Goal: Task Accomplishment & Management: Use online tool/utility

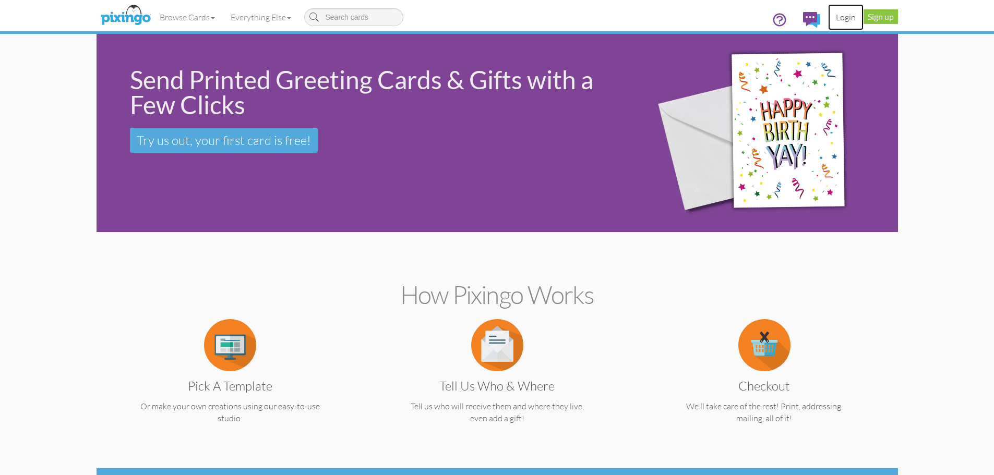
click at [845, 17] on link "Login" at bounding box center [845, 17] width 35 height 26
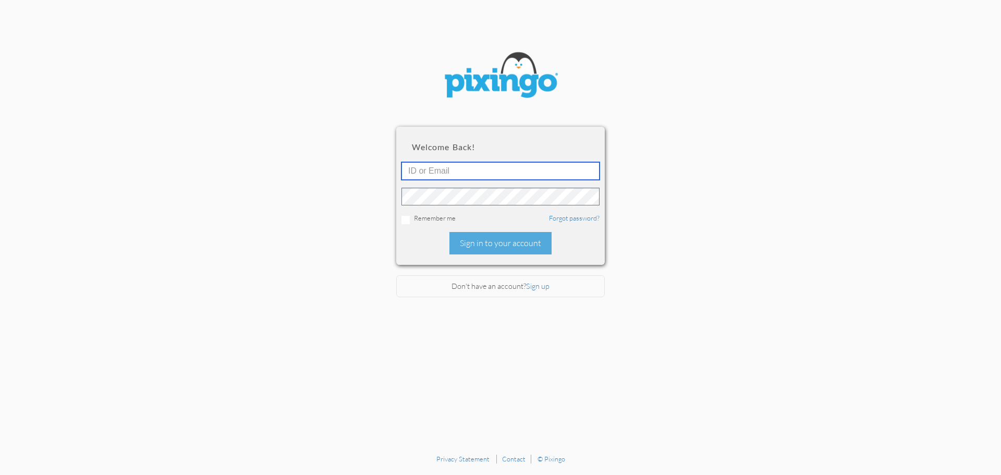
click at [432, 170] on input "text" at bounding box center [501, 171] width 198 height 18
type input "[PERSON_NAME][EMAIL_ADDRESS][DOMAIN_NAME]"
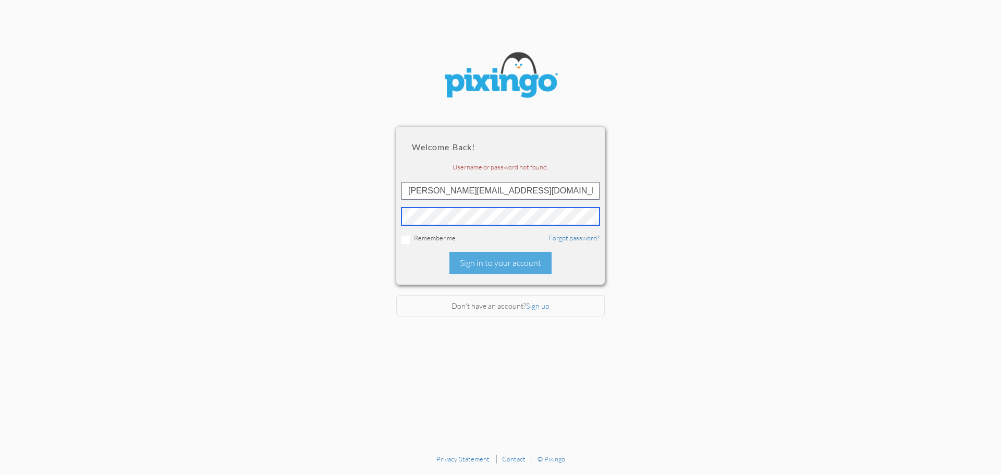
click at [311, 220] on section "Welcome back! Username or password not found. [PERSON_NAME][EMAIL_ADDRESS][DOMA…" at bounding box center [500, 224] width 1001 height 449
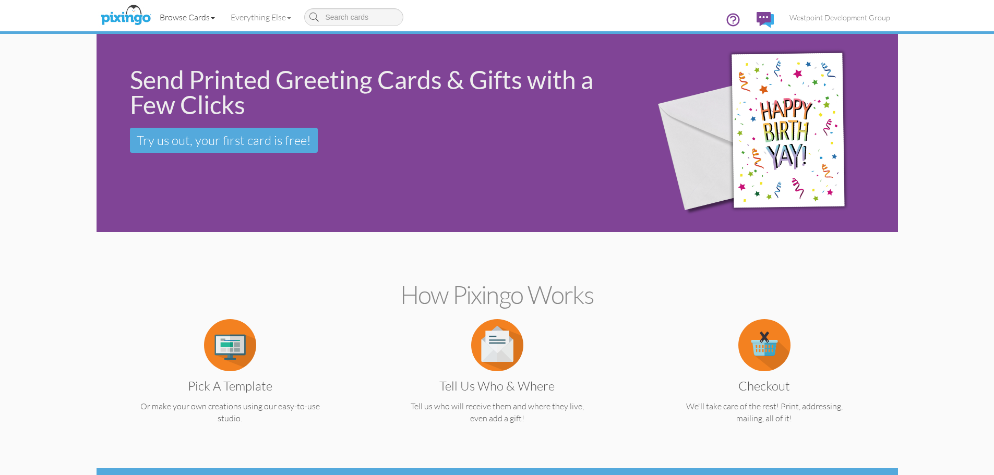
click at [212, 17] on span at bounding box center [213, 18] width 4 height 2
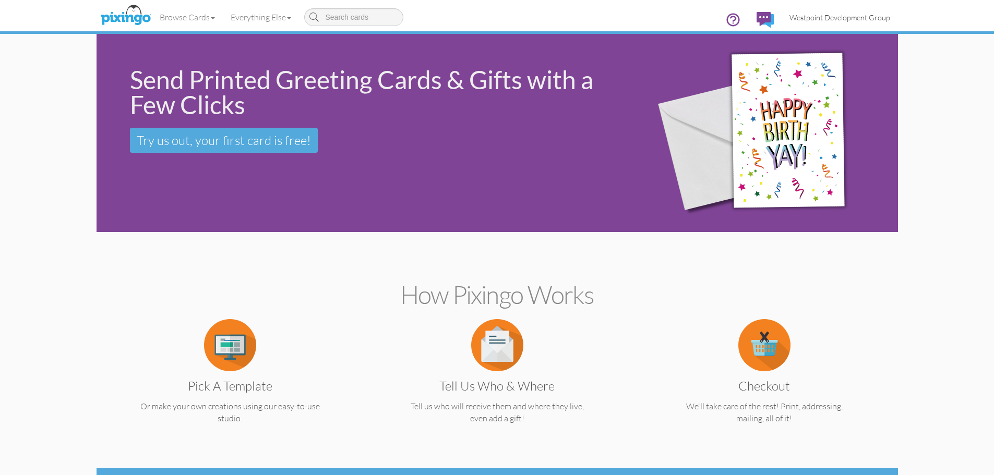
click at [817, 18] on span "Westpoint Development Group" at bounding box center [839, 17] width 101 height 9
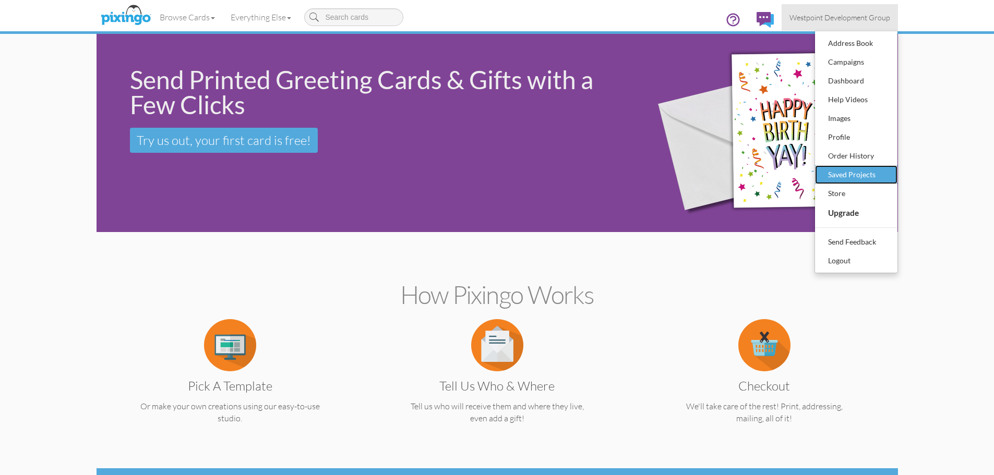
click at [853, 166] on link "Saved Projects" at bounding box center [856, 174] width 82 height 19
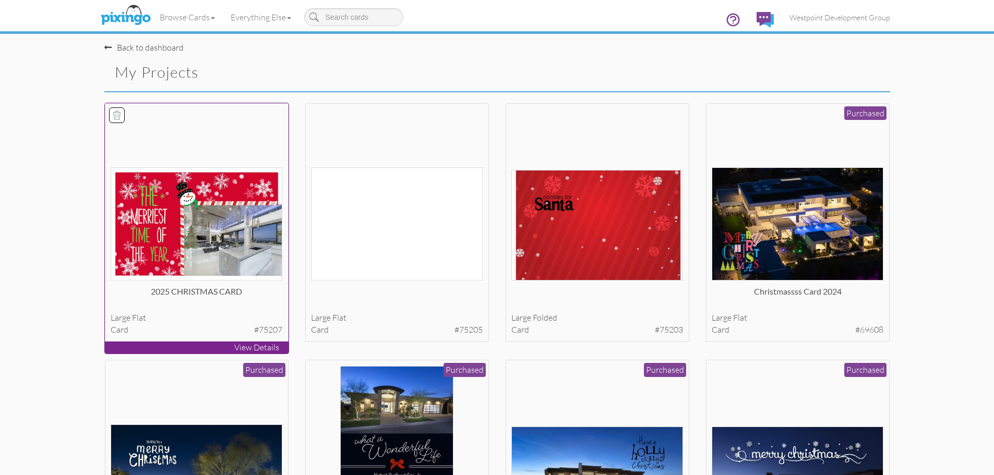
click at [180, 258] on img at bounding box center [197, 223] width 172 height 113
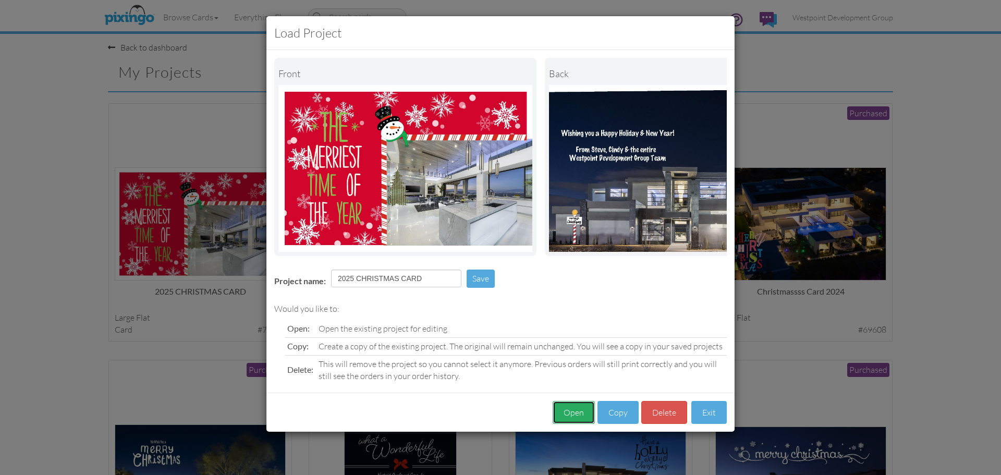
click at [569, 419] on button "Open" at bounding box center [574, 412] width 42 height 23
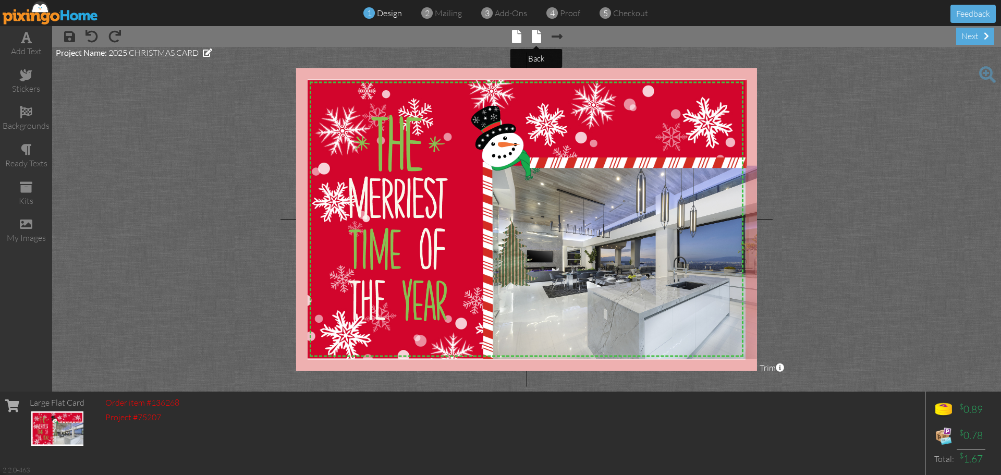
click at [540, 39] on span at bounding box center [536, 36] width 9 height 13
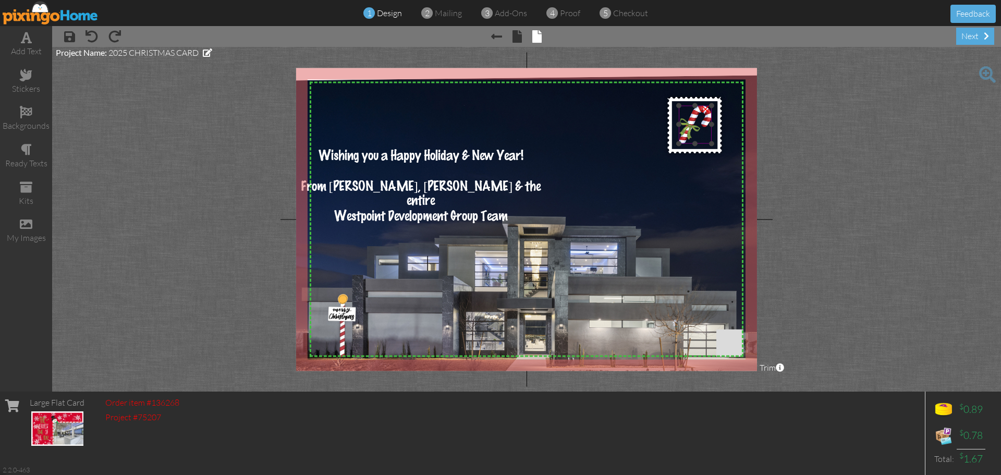
click at [704, 128] on img at bounding box center [695, 125] width 33 height 38
click at [700, 159] on div at bounding box center [694, 125] width 69 height 71
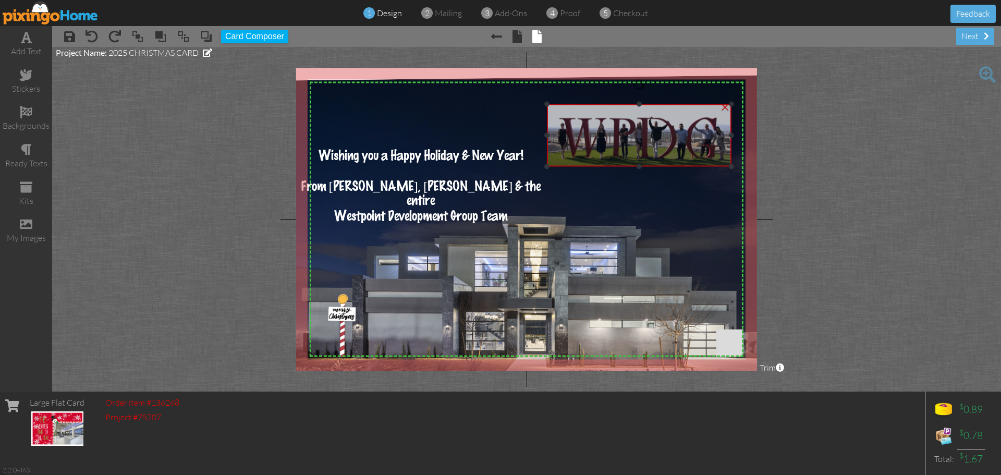
drag, startPoint x: 394, startPoint y: 113, endPoint x: 614, endPoint y: 136, distance: 221.2
click at [616, 135] on img at bounding box center [639, 135] width 185 height 63
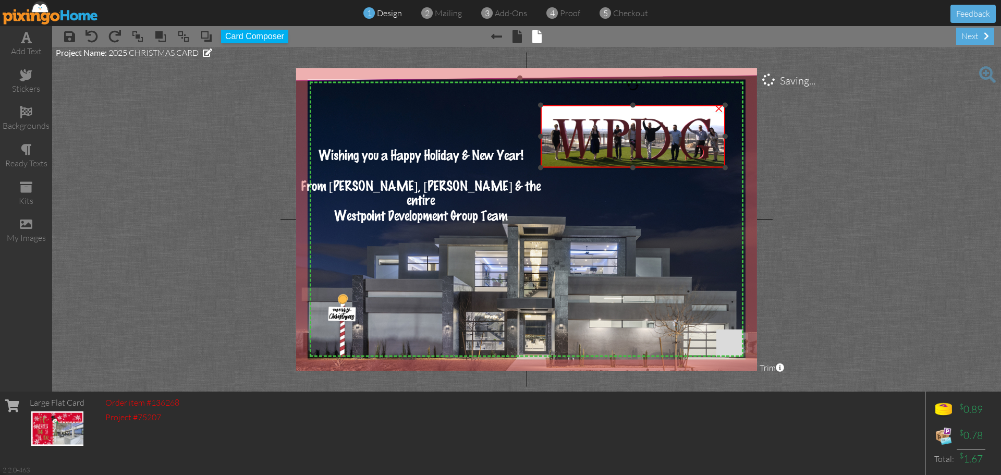
drag, startPoint x: 724, startPoint y: 136, endPoint x: 736, endPoint y: 136, distance: 11.5
click at [736, 136] on div "X X X X X X X X X X X X X X X X X X X X X X X X X X X X X X X X X X X X X X X X…" at bounding box center [526, 219] width 461 height 303
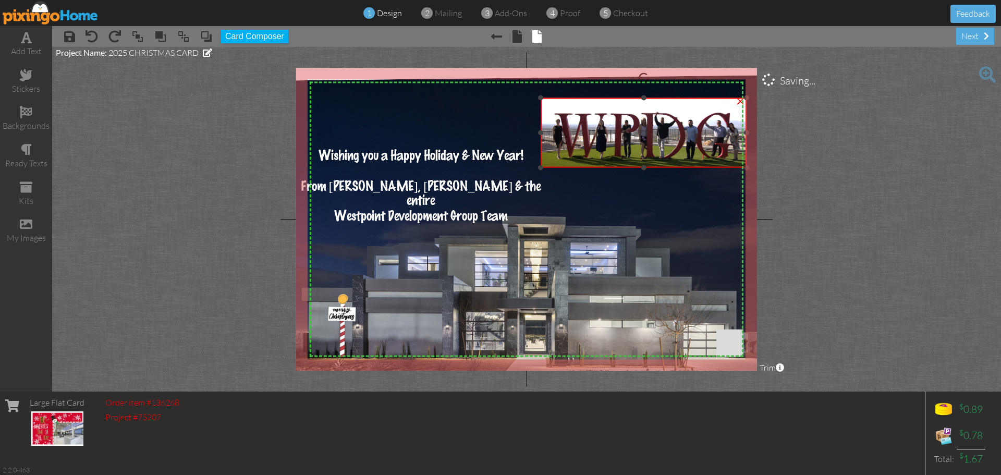
drag, startPoint x: 724, startPoint y: 105, endPoint x: 734, endPoint y: 98, distance: 12.3
click at [734, 98] on div "×" at bounding box center [644, 133] width 206 height 70
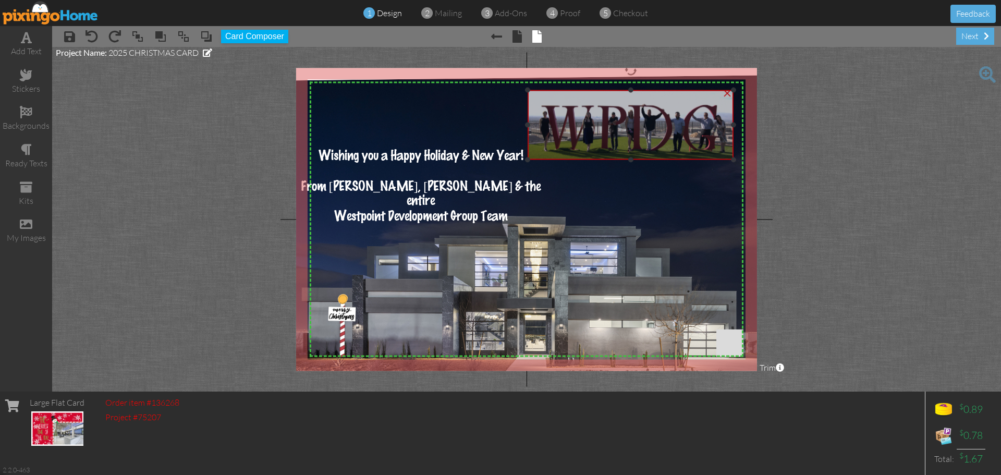
drag, startPoint x: 683, startPoint y: 127, endPoint x: 671, endPoint y: 119, distance: 14.3
click at [671, 119] on img at bounding box center [631, 125] width 206 height 70
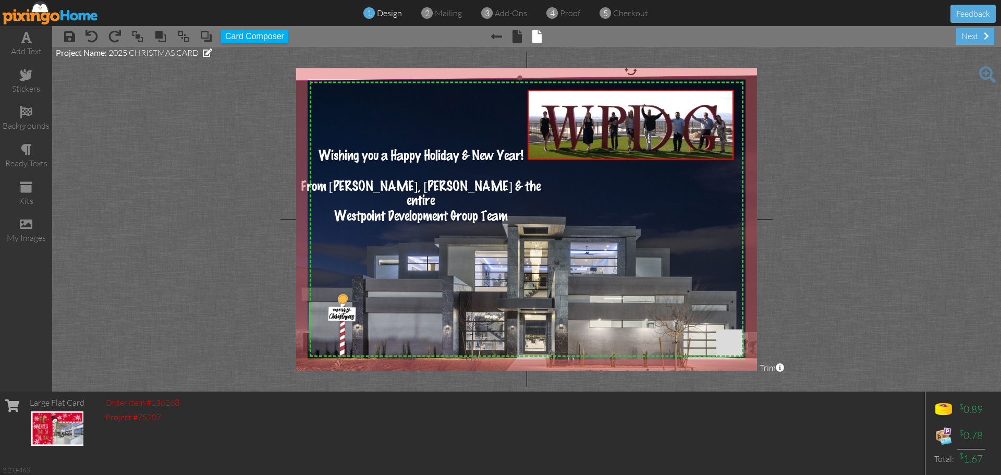
click at [666, 222] on img at bounding box center [522, 259] width 548 height 369
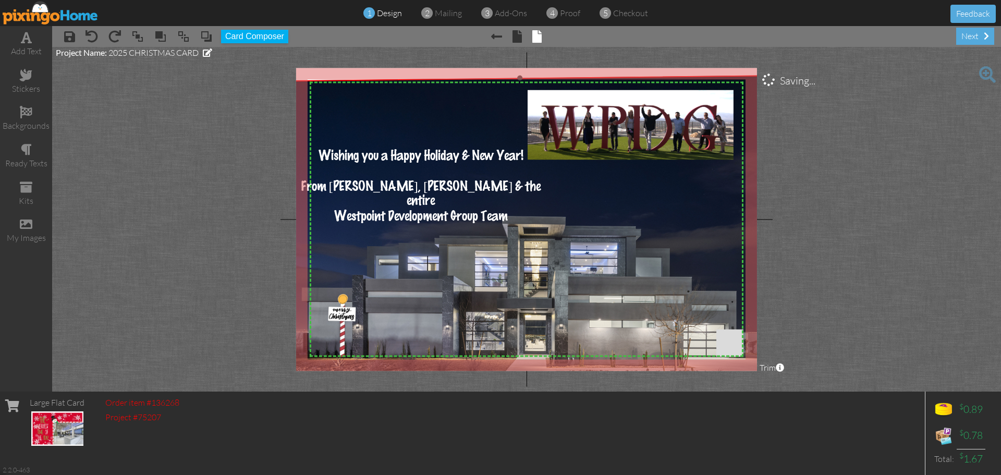
click at [538, 304] on img at bounding box center [522, 259] width 548 height 369
click at [538, 295] on img at bounding box center [522, 259] width 548 height 369
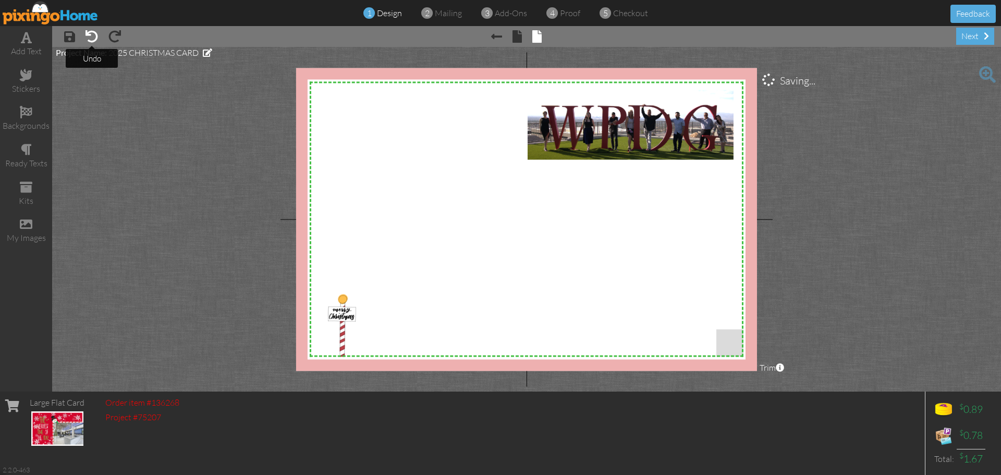
click at [95, 35] on span at bounding box center [92, 36] width 13 height 13
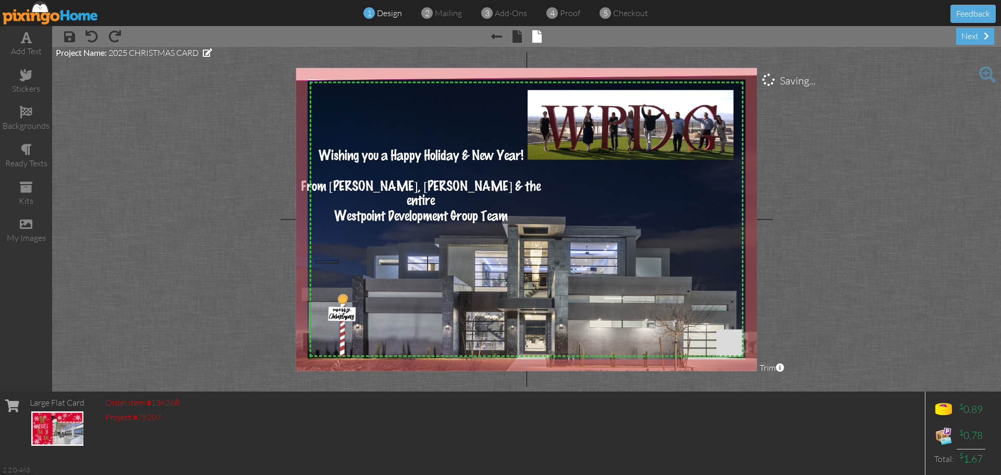
drag, startPoint x: 316, startPoint y: 263, endPoint x: 338, endPoint y: 260, distance: 23.2
click at [338, 260] on img at bounding box center [522, 259] width 548 height 369
click at [329, 293] on div at bounding box center [327, 294] width 5 height 5
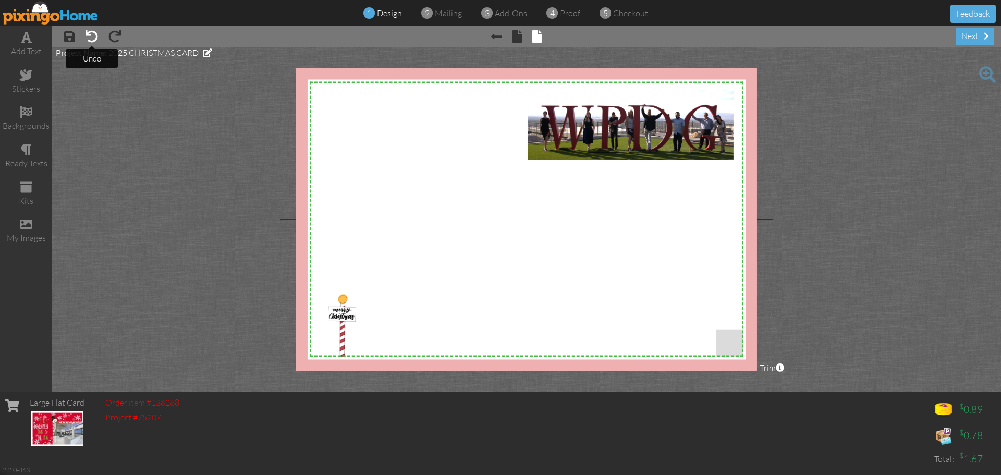
click at [87, 34] on span at bounding box center [92, 36] width 13 height 13
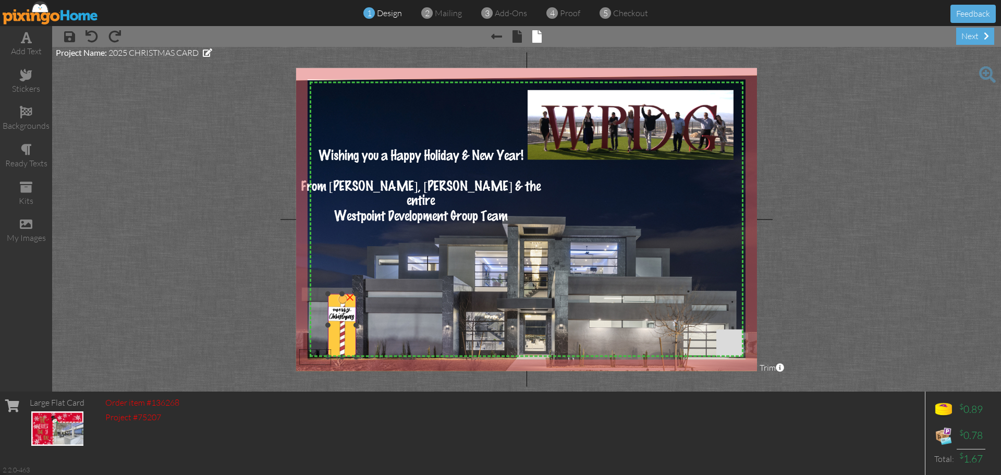
drag, startPoint x: 299, startPoint y: 365, endPoint x: 336, endPoint y: 345, distance: 41.8
click at [336, 345] on div "X X X X X X X X X X X X X X X X X X X X X X X X X X X X X X X X X X X X X X X X…" at bounding box center [526, 219] width 461 height 303
drag, startPoint x: 433, startPoint y: 253, endPoint x: 784, endPoint y: 358, distance: 365.8
click at [784, 358] on project-studio-wrapper "X X X X X X X X X X X X X X X X X X X X X X X X X X X X X X X X X X X X X X X X…" at bounding box center [526, 219] width 949 height 345
drag, startPoint x: 703, startPoint y: 238, endPoint x: 778, endPoint y: 329, distance: 117.5
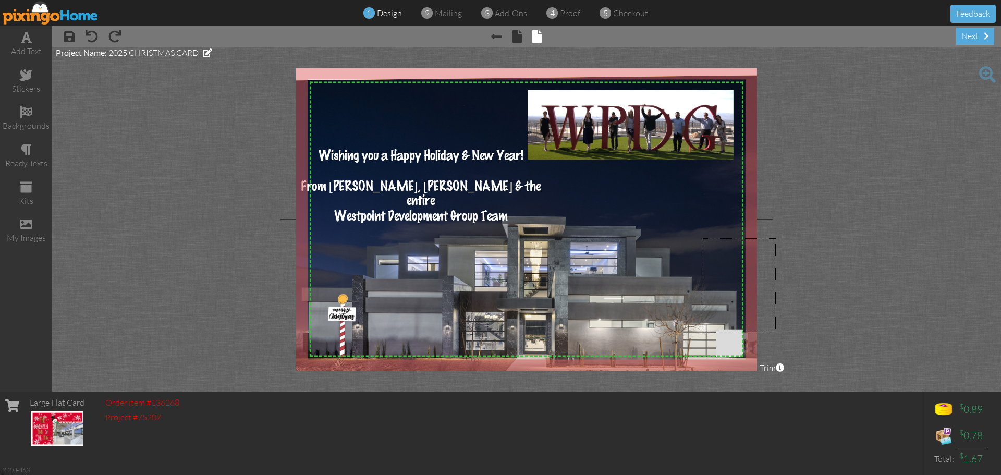
click at [777, 330] on project-studio-wrapper "X X X X X X X X X X X X X X X X X X X X X X X X X X X X X X X X X X X X X X X X…" at bounding box center [526, 219] width 949 height 345
drag, startPoint x: 661, startPoint y: 229, endPoint x: 669, endPoint y: 309, distance: 80.2
click at [668, 311] on img at bounding box center [522, 259] width 548 height 369
click at [637, 150] on img at bounding box center [631, 125] width 206 height 70
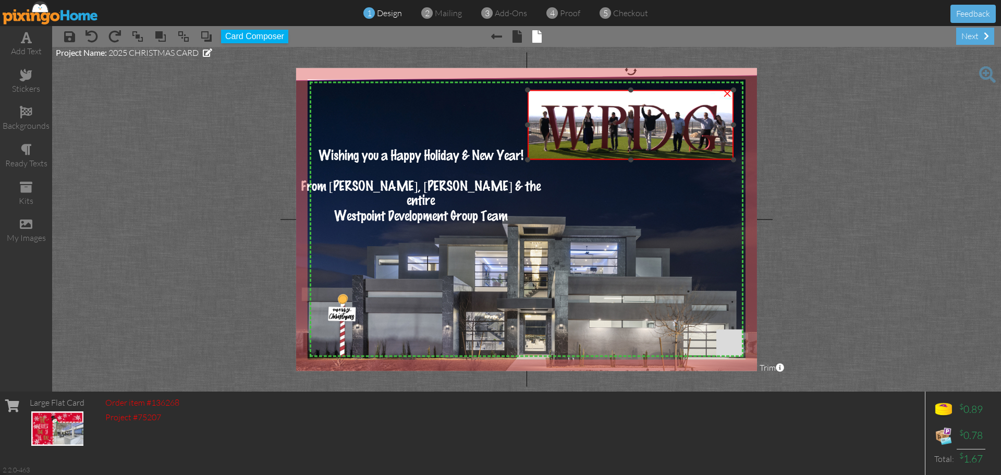
drag, startPoint x: 632, startPoint y: 161, endPoint x: 628, endPoint y: 212, distance: 51.2
click at [628, 212] on div "X X X X X X X X X X X X X X X X X X X X X X X X X X X X X X X X X X X X X X X X…" at bounding box center [526, 219] width 461 height 303
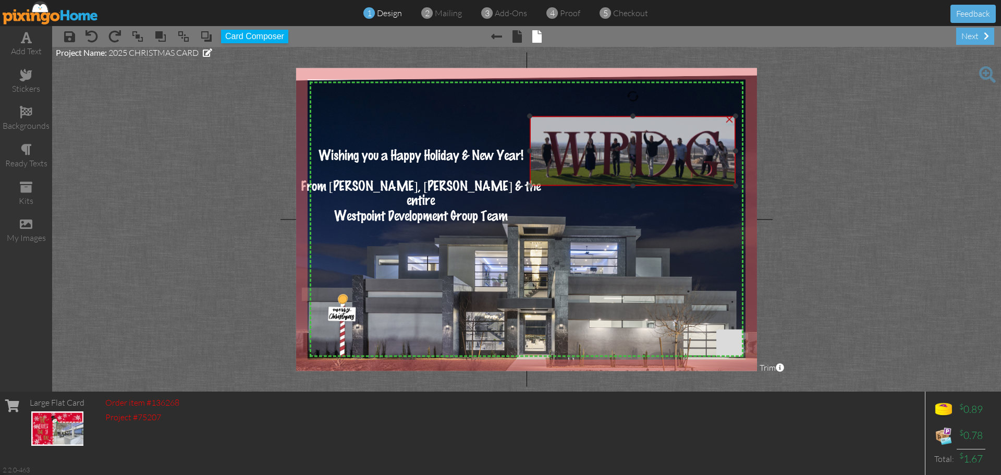
drag, startPoint x: 528, startPoint y: 93, endPoint x: 530, endPoint y: 119, distance: 26.2
click at [530, 119] on img at bounding box center [633, 151] width 206 height 70
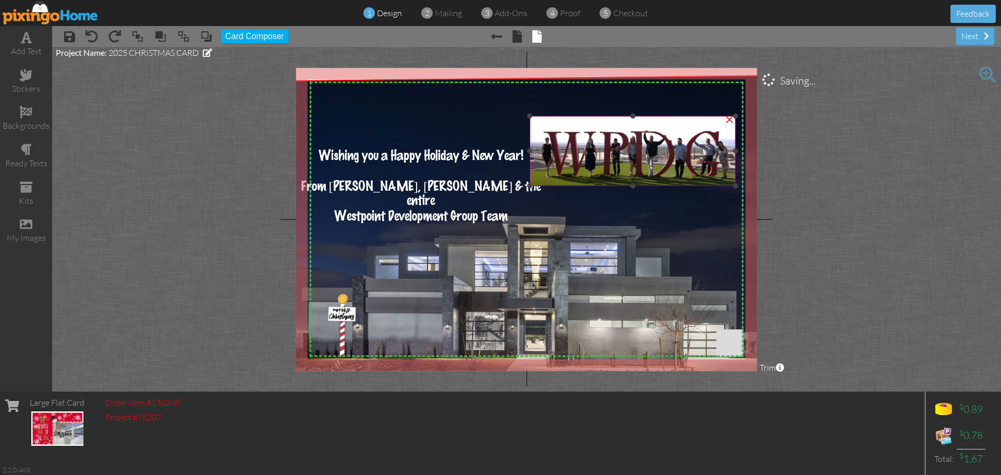
click at [647, 162] on img at bounding box center [633, 151] width 206 height 70
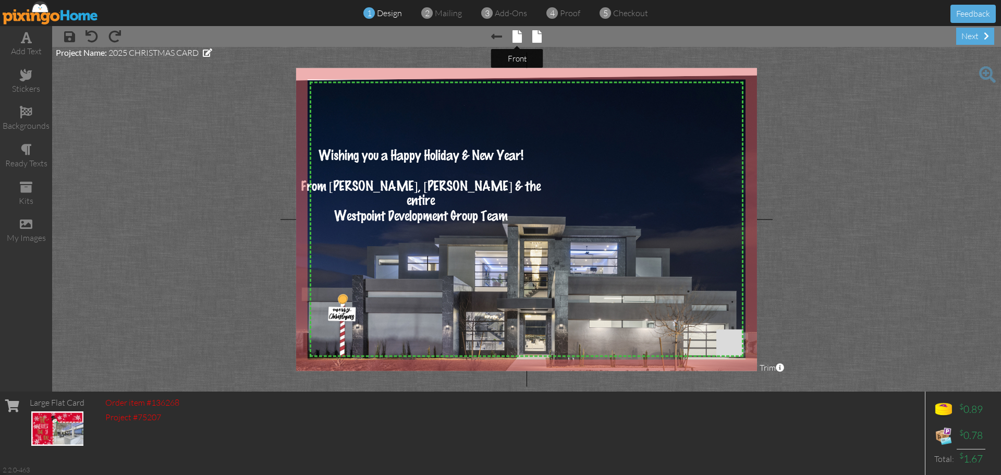
click at [514, 34] on span at bounding box center [517, 36] width 9 height 13
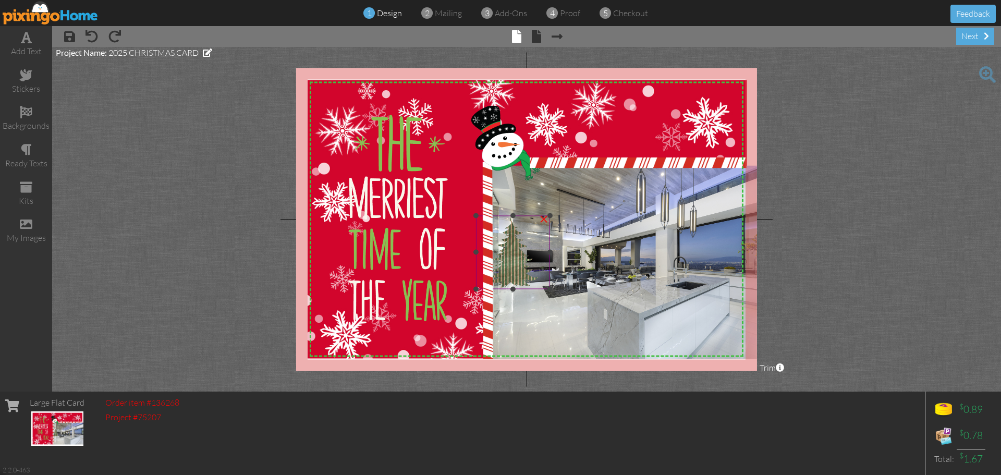
click at [527, 235] on img at bounding box center [513, 252] width 74 height 74
click at [618, 262] on img at bounding box center [632, 262] width 290 height 194
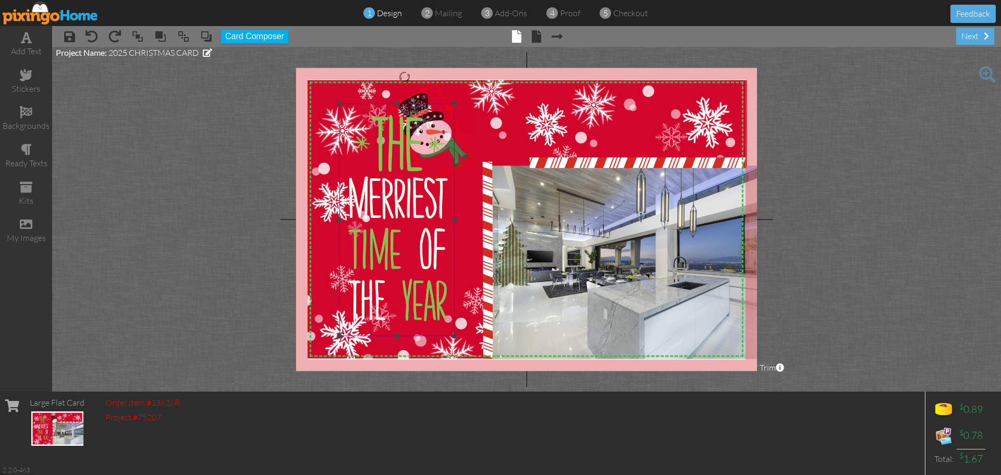
drag, startPoint x: 511, startPoint y: 152, endPoint x: 434, endPoint y: 139, distance: 77.2
click at [434, 139] on div "X X X X X X X X X X X X X X X X X X X X X X X X X X X X X X X X X X X X X X X X…" at bounding box center [526, 219] width 461 height 303
click at [522, 190] on img at bounding box center [632, 262] width 290 height 194
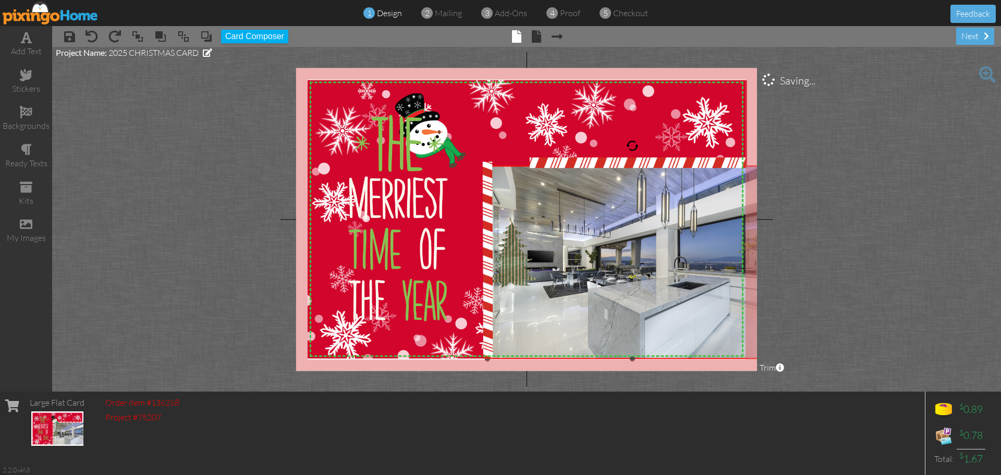
click at [511, 179] on img at bounding box center [633, 262] width 290 height 194
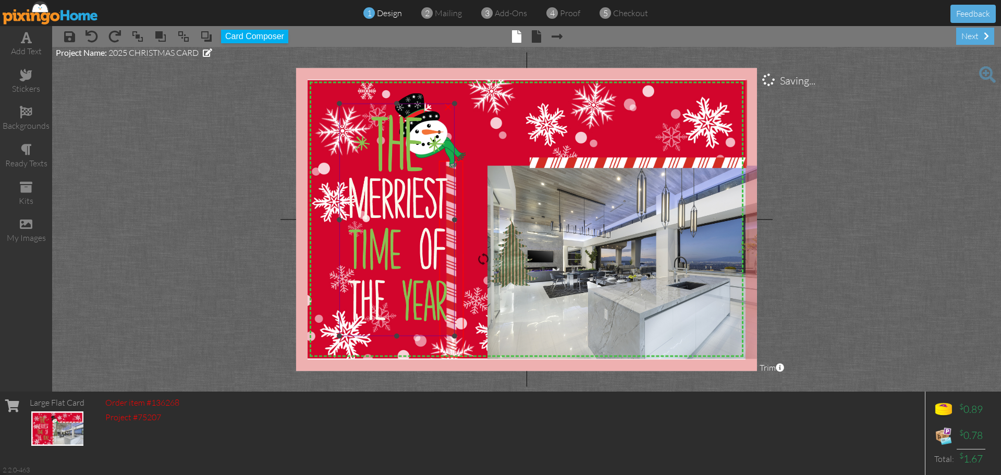
drag, startPoint x: 492, startPoint y: 173, endPoint x: 454, endPoint y: 172, distance: 38.1
click at [454, 172] on div "X X X X X X X X X X X X X X X X X X X X X X X X X X X X X X X X X X X X X X X X…" at bounding box center [526, 219] width 461 height 303
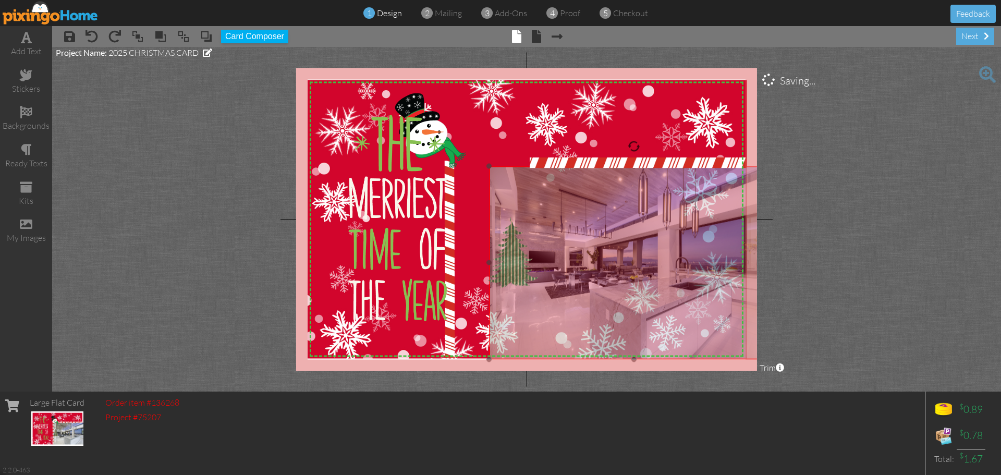
click at [502, 185] on img at bounding box center [634, 263] width 290 height 194
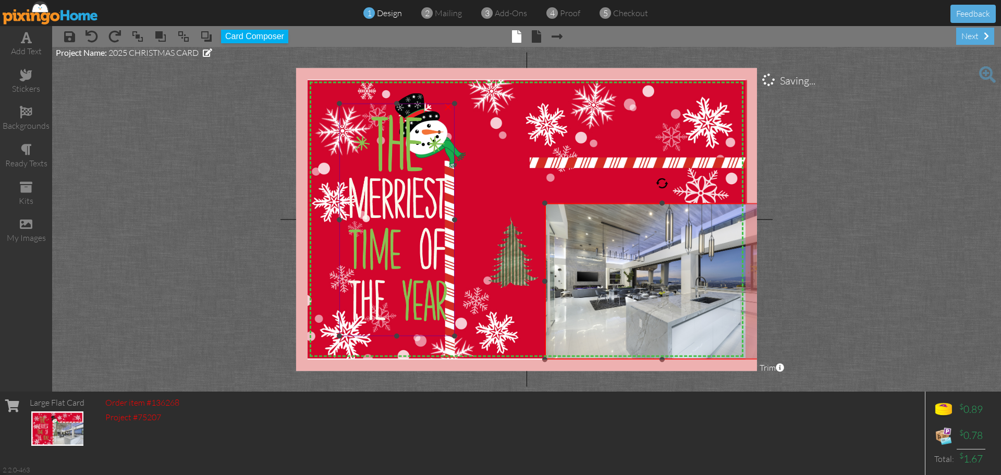
drag, startPoint x: 488, startPoint y: 168, endPoint x: 429, endPoint y: 205, distance: 69.6
click at [429, 205] on div "X X X X X X X X X X X X X X X X X X X X X X X X X X X X X X X X X X X X X X X X…" at bounding box center [526, 219] width 461 height 303
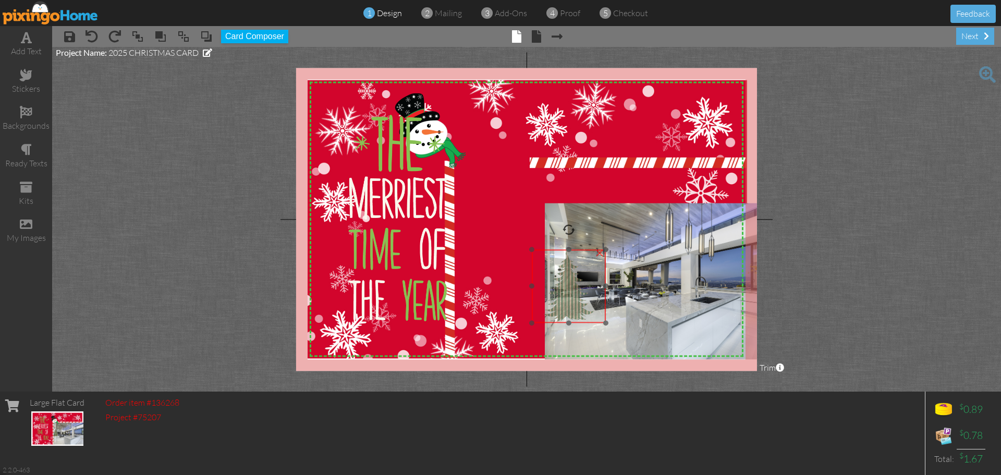
drag, startPoint x: 517, startPoint y: 262, endPoint x: 573, endPoint y: 296, distance: 65.3
click at [573, 296] on img at bounding box center [569, 286] width 74 height 74
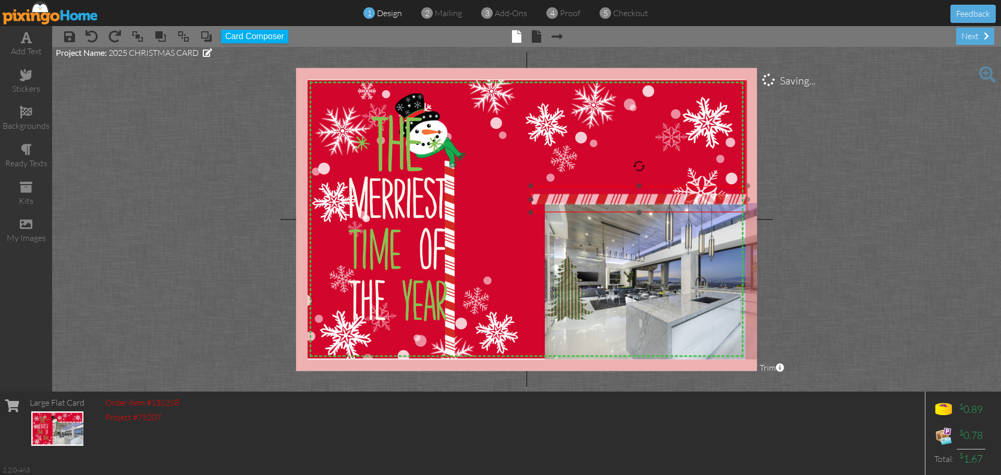
drag, startPoint x: 651, startPoint y: 162, endPoint x: 652, endPoint y: 199, distance: 36.5
click at [652, 199] on img at bounding box center [639, 199] width 217 height 27
drag, startPoint x: 530, startPoint y: 201, endPoint x: 543, endPoint y: 201, distance: 13.0
click at [543, 201] on div at bounding box center [543, 199] width 5 height 5
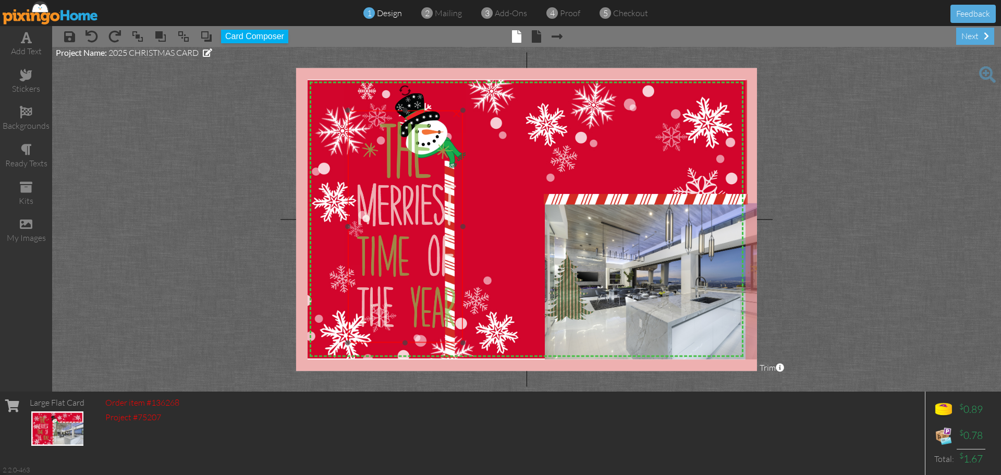
drag, startPoint x: 451, startPoint y: 234, endPoint x: 457, endPoint y: 240, distance: 8.9
click at [457, 240] on img at bounding box center [405, 227] width 115 height 233
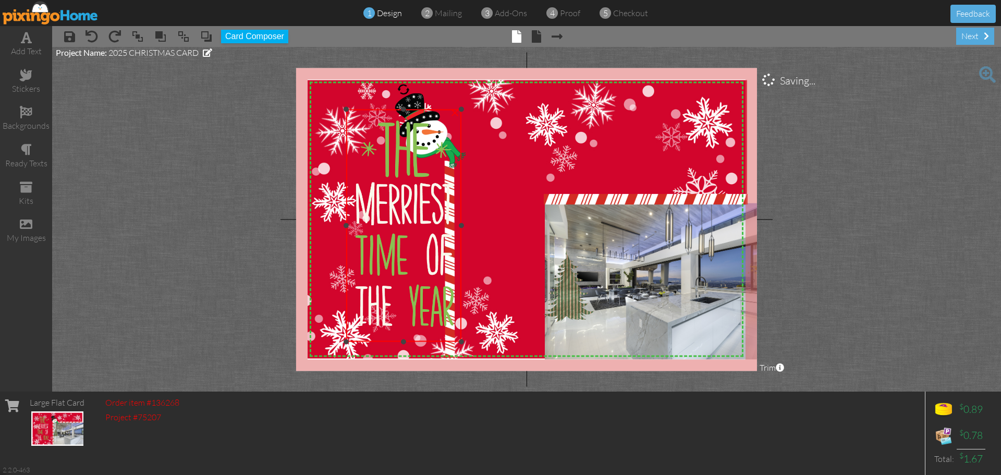
click at [455, 187] on img at bounding box center [403, 226] width 115 height 233
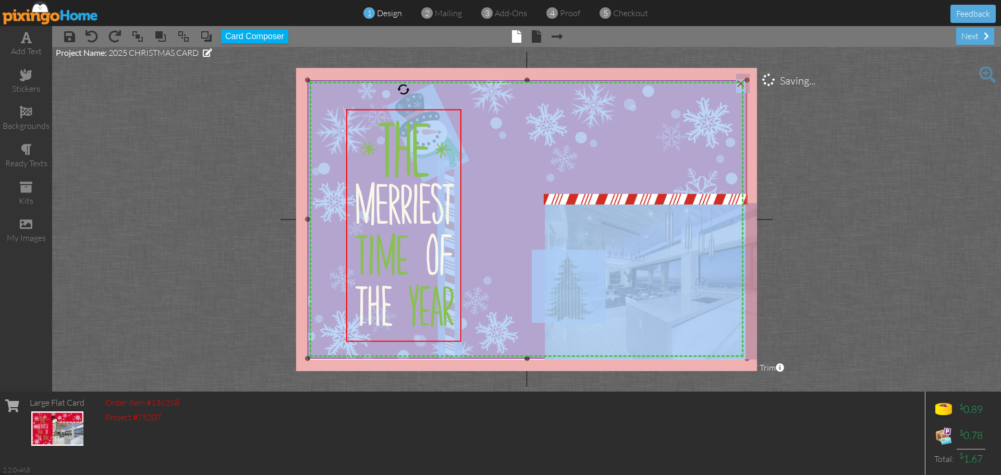
drag, startPoint x: 452, startPoint y: 351, endPoint x: 538, endPoint y: 343, distance: 86.5
click at [538, 343] on div "X X X X X X X X X X X X X X X X X X X X X X X X X X X X X X X X X X X X X X X X…" at bounding box center [526, 219] width 461 height 303
click at [512, 180] on img at bounding box center [528, 224] width 440 height 288
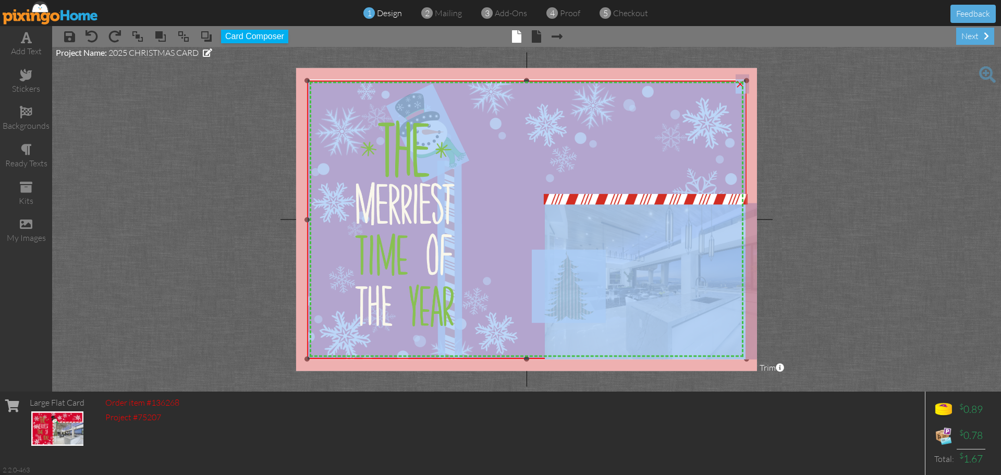
click at [489, 126] on img at bounding box center [527, 224] width 440 height 288
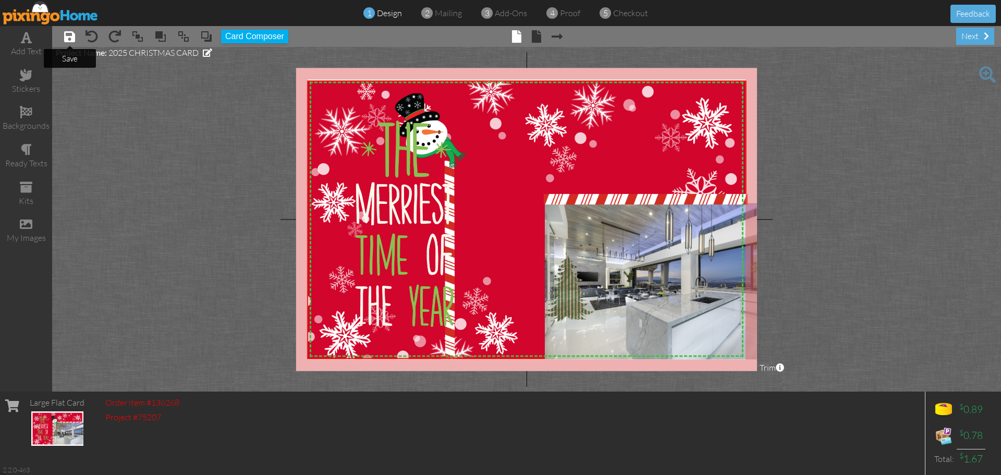
click at [68, 38] on span at bounding box center [69, 36] width 11 height 13
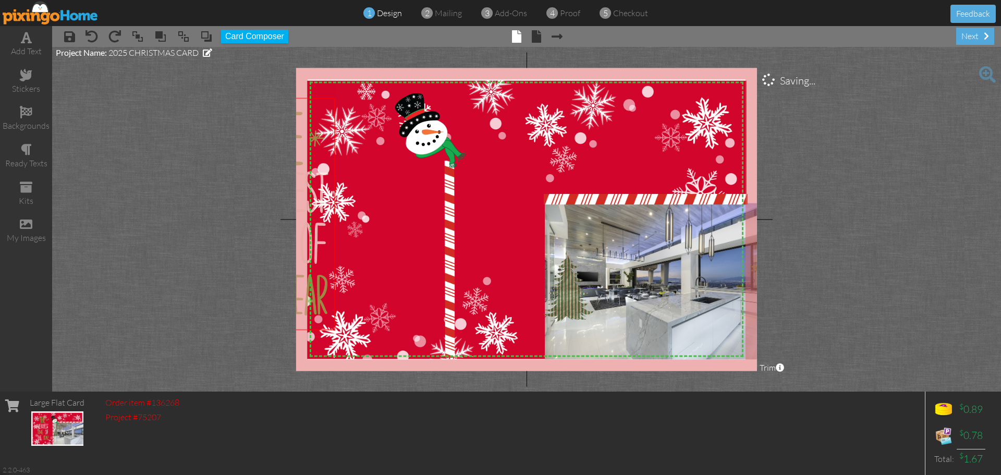
drag, startPoint x: 396, startPoint y: 214, endPoint x: 270, endPoint y: 203, distance: 126.7
click at [270, 203] on project-studio-wrapper "X X X X X X X X X X X X X X X X X X X X X X X X X X X X X X X X X X X X X X X X…" at bounding box center [526, 219] width 949 height 345
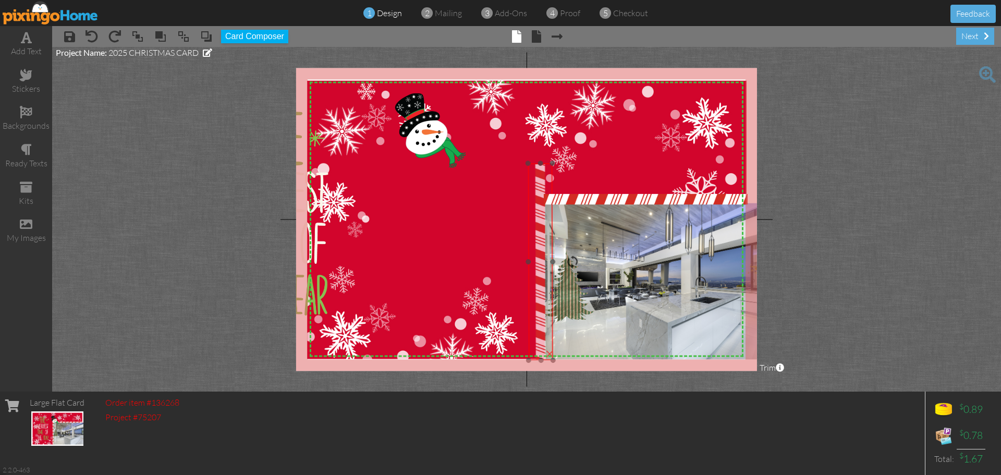
drag, startPoint x: 446, startPoint y: 213, endPoint x: 537, endPoint y: 216, distance: 90.8
click at [537, 216] on img at bounding box center [540, 261] width 25 height 197
click at [539, 163] on div at bounding box center [540, 163] width 5 height 5
drag, startPoint x: 551, startPoint y: 163, endPoint x: 548, endPoint y: 148, distance: 15.6
click at [548, 148] on div "X X X X X X X X X X X X X X X X X X X X X X X X X X X X X X X X X X X X X X X X…" at bounding box center [526, 219] width 461 height 303
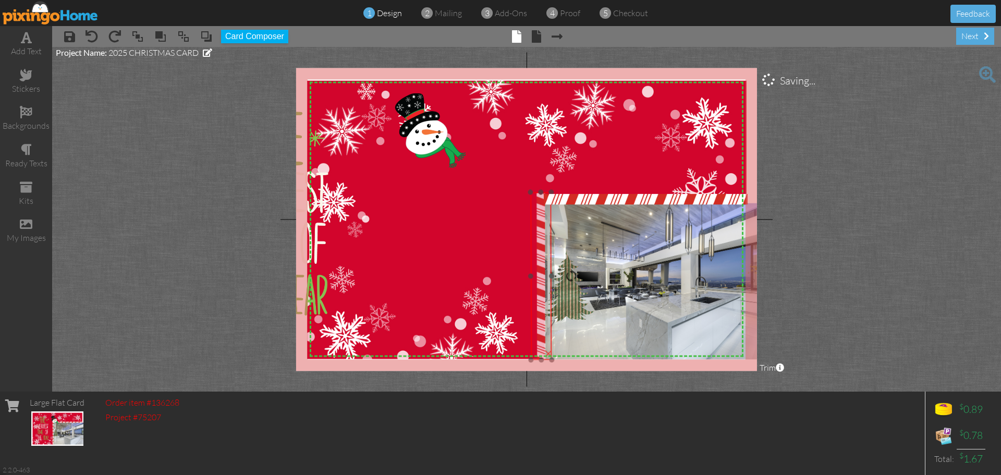
click at [541, 243] on img at bounding box center [541, 276] width 21 height 168
click at [480, 240] on img at bounding box center [527, 224] width 440 height 288
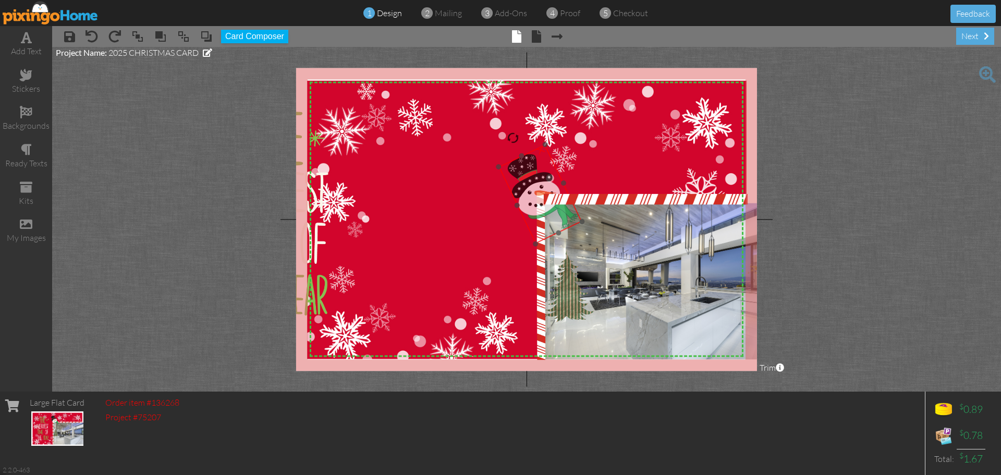
drag, startPoint x: 422, startPoint y: 131, endPoint x: 531, endPoint y: 184, distance: 121.1
click at [531, 184] on img at bounding box center [540, 195] width 83 height 100
drag, startPoint x: 545, startPoint y: 143, endPoint x: 542, endPoint y: 163, distance: 20.6
click at [542, 163] on div at bounding box center [543, 164] width 7 height 7
click at [540, 209] on img at bounding box center [542, 202] width 67 height 80
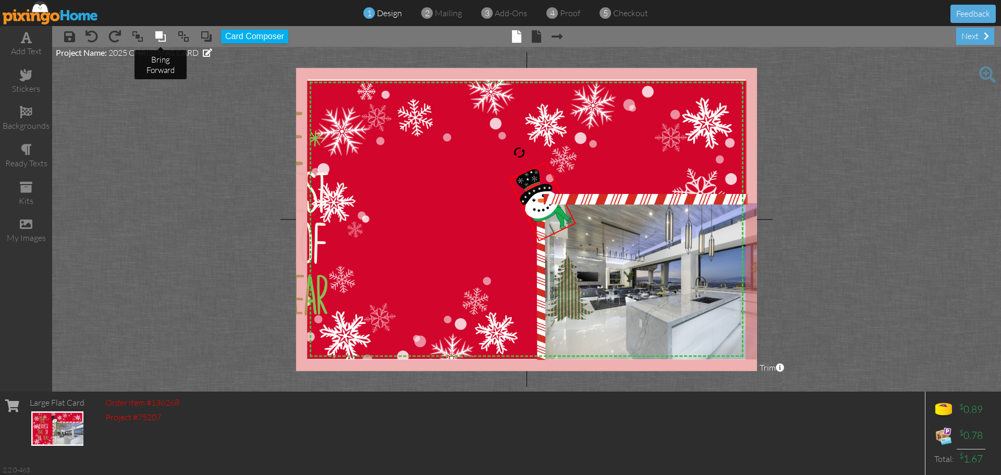
click at [162, 37] on span at bounding box center [160, 37] width 13 height 16
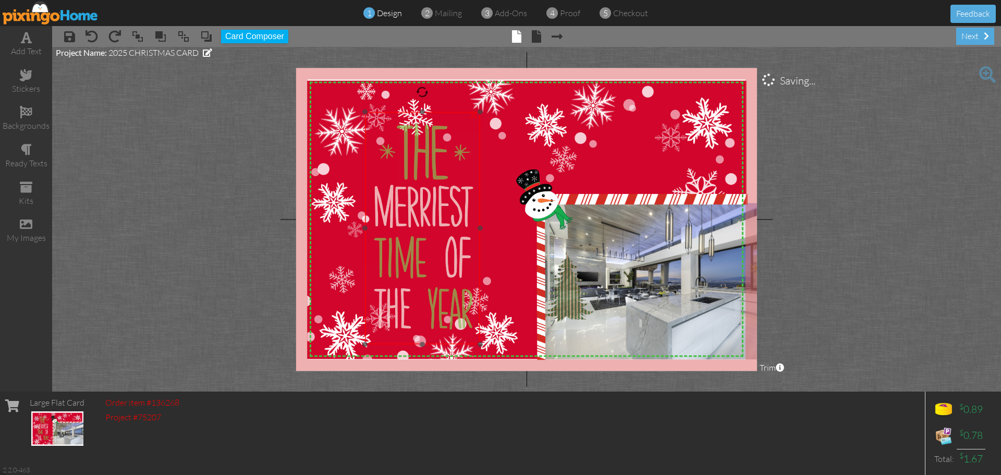
drag, startPoint x: 314, startPoint y: 226, endPoint x: 459, endPoint y: 240, distance: 145.7
click at [459, 240] on img at bounding box center [422, 228] width 115 height 233
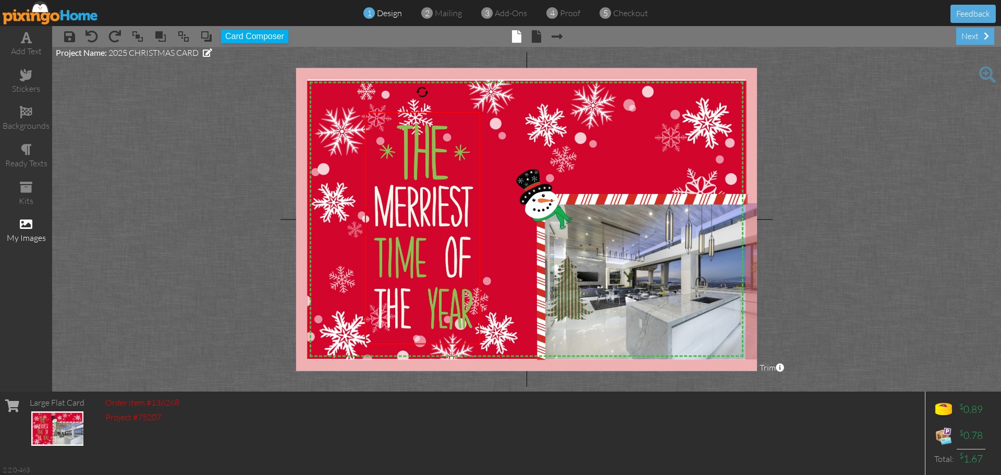
click at [26, 227] on span at bounding box center [26, 224] width 13 height 13
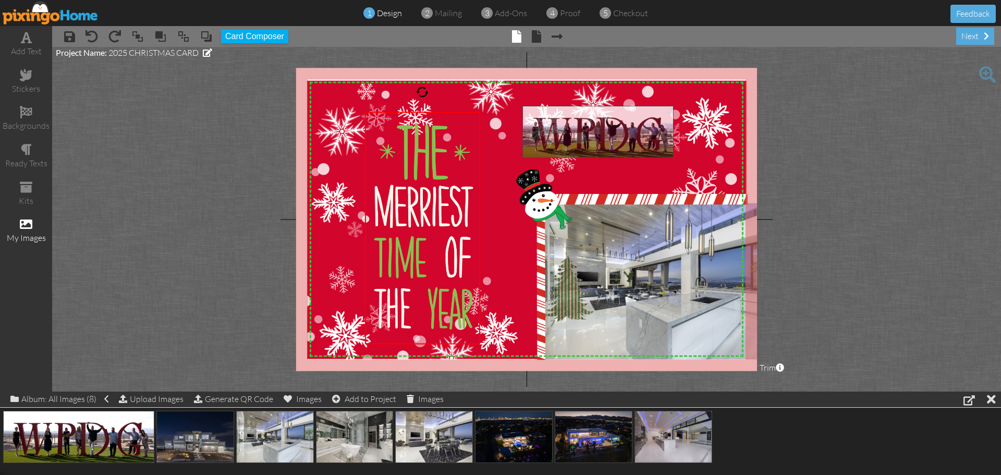
drag, startPoint x: 44, startPoint y: 443, endPoint x: 563, endPoint y: 138, distance: 602.4
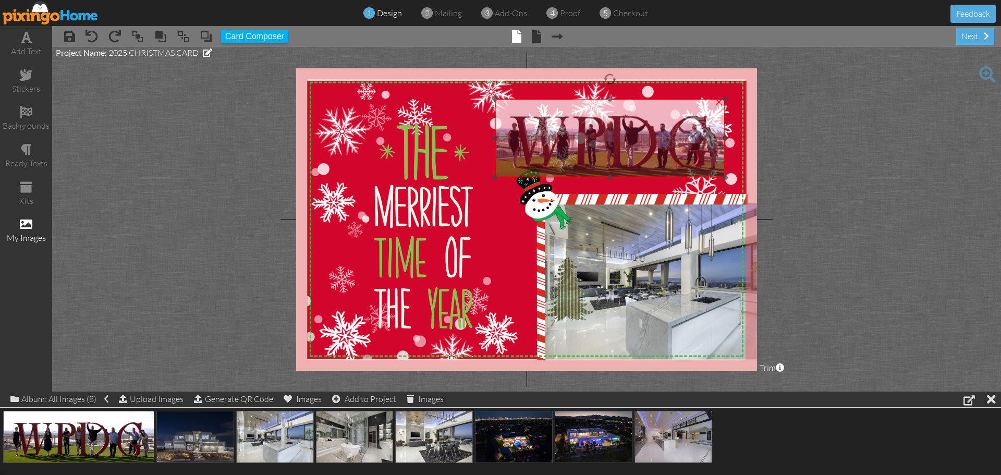
drag, startPoint x: 616, startPoint y: 147, endPoint x: 589, endPoint y: 140, distance: 28.5
click at [589, 140] on img at bounding box center [610, 138] width 231 height 78
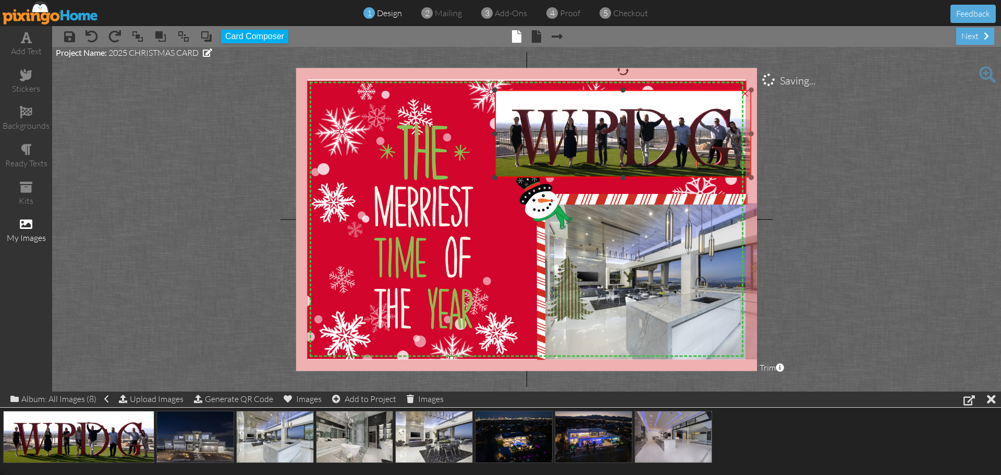
drag, startPoint x: 724, startPoint y: 98, endPoint x: 739, endPoint y: 89, distance: 17.5
click at [739, 90] on div "×" at bounding box center [623, 133] width 257 height 87
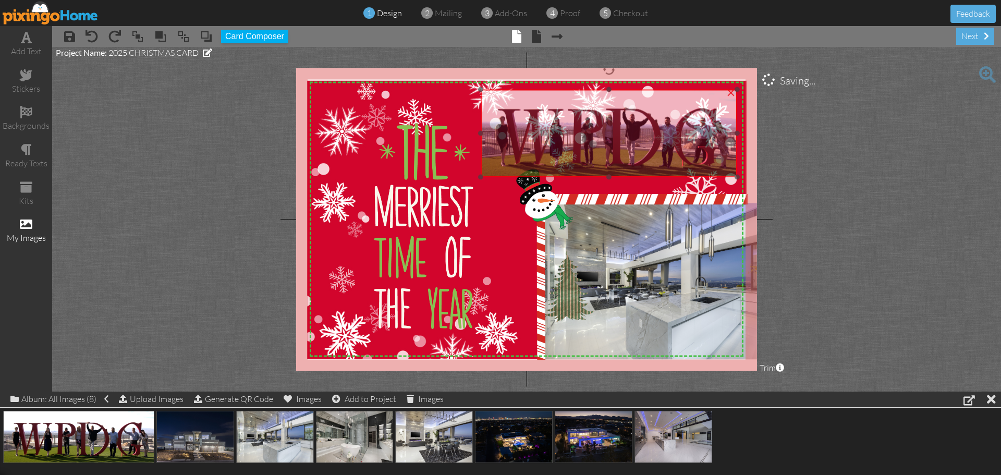
drag, startPoint x: 653, startPoint y: 122, endPoint x: 639, endPoint y: 121, distance: 14.1
click at [639, 121] on img at bounding box center [609, 133] width 257 height 87
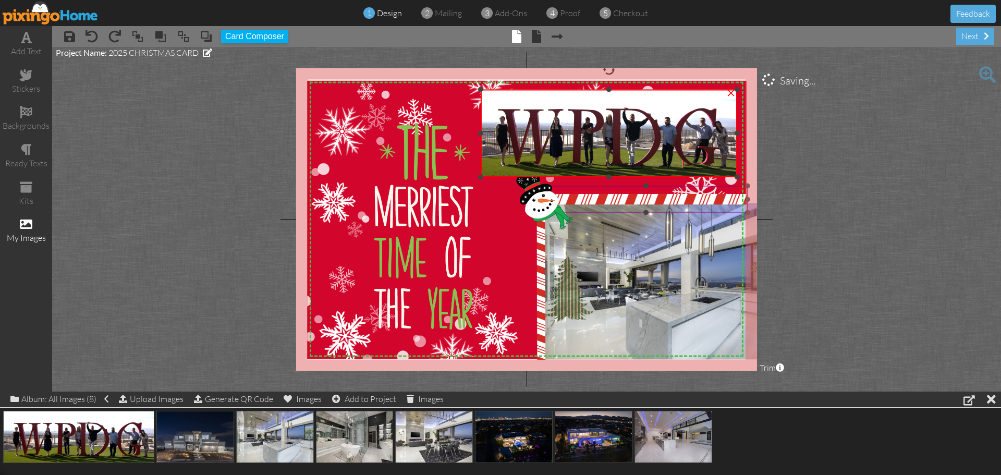
drag, startPoint x: 609, startPoint y: 176, endPoint x: 609, endPoint y: 184, distance: 7.8
click at [609, 184] on div "X X X X X X X X X X X X X X X X X X X X X X X X X X X X X X X X X X X X X X X X…" at bounding box center [526, 219] width 461 height 303
click at [521, 119] on img at bounding box center [609, 133] width 257 height 87
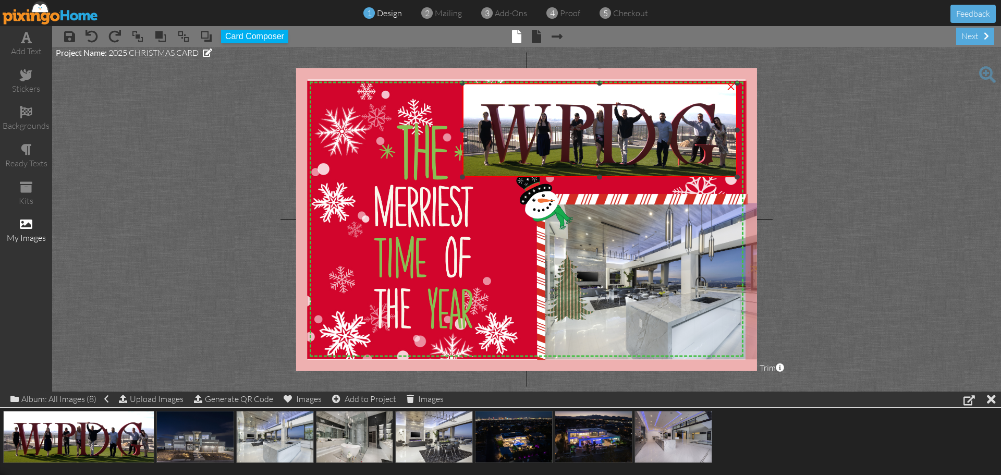
drag, startPoint x: 480, startPoint y: 89, endPoint x: 567, endPoint y: 83, distance: 87.3
click at [567, 83] on div "×" at bounding box center [600, 129] width 275 height 93
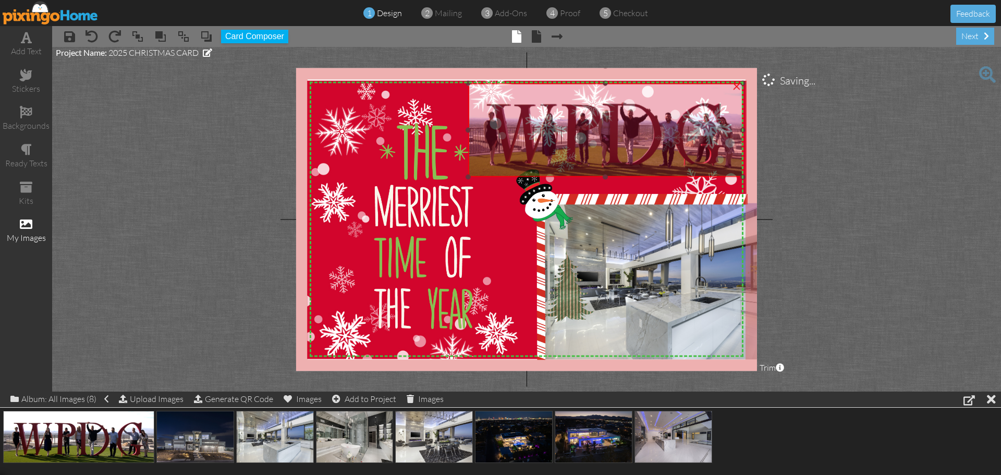
drag, startPoint x: 571, startPoint y: 124, endPoint x: 577, endPoint y: 124, distance: 5.7
click at [577, 124] on img at bounding box center [605, 129] width 275 height 93
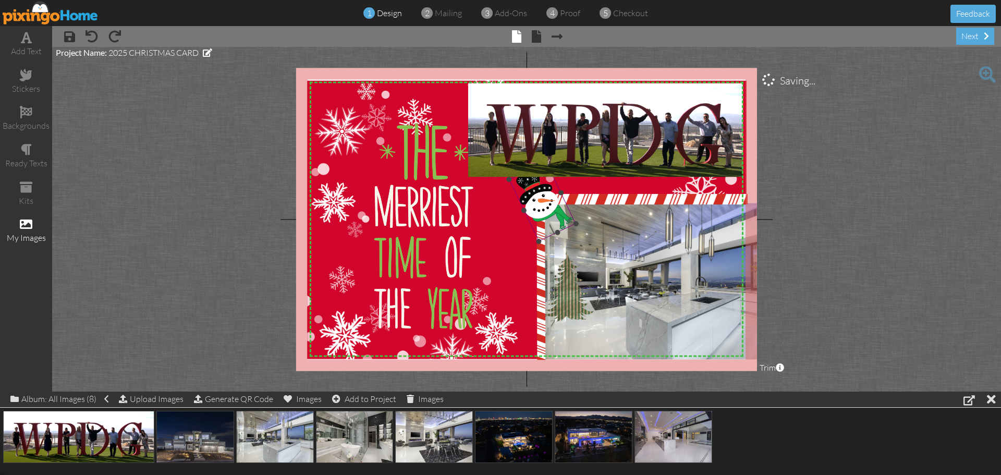
click at [541, 213] on img at bounding box center [542, 202] width 67 height 80
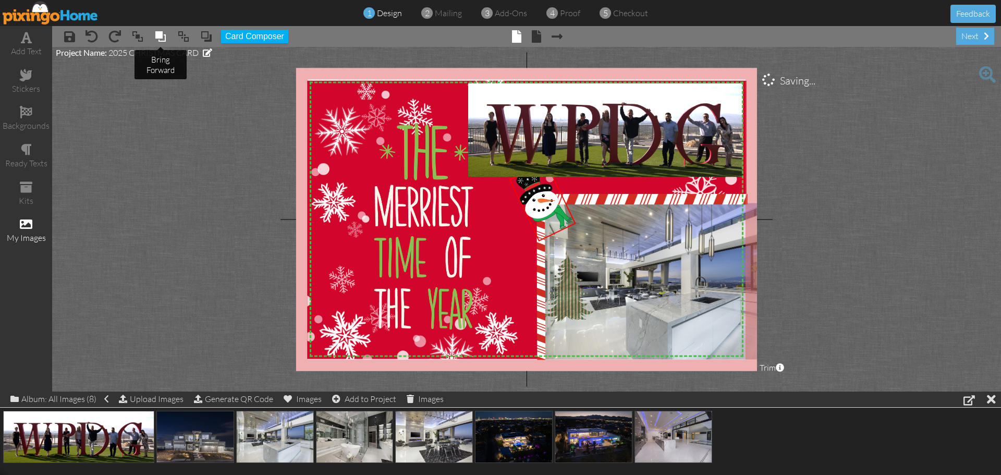
click at [163, 31] on span at bounding box center [160, 37] width 13 height 16
click at [162, 31] on span at bounding box center [160, 37] width 13 height 16
click at [512, 243] on img at bounding box center [527, 224] width 440 height 288
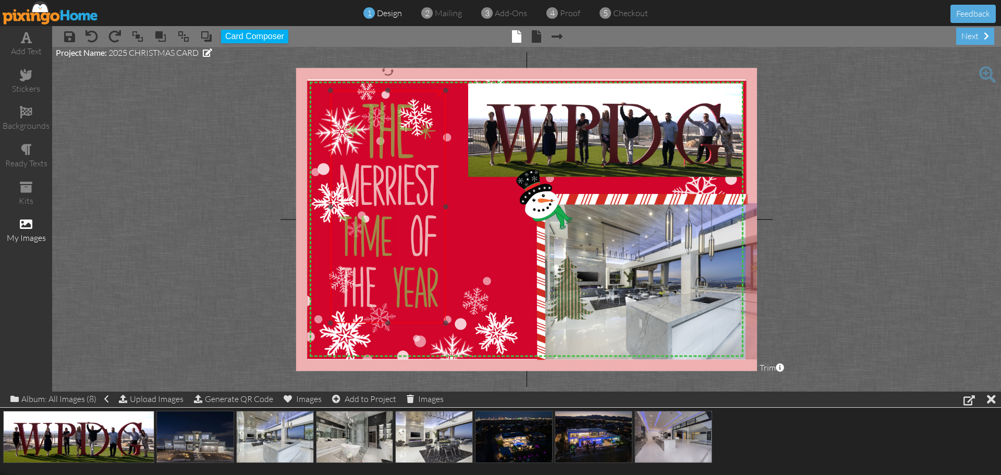
drag, startPoint x: 426, startPoint y: 224, endPoint x: 391, endPoint y: 203, distance: 40.5
click at [391, 203] on img at bounding box center [388, 207] width 115 height 233
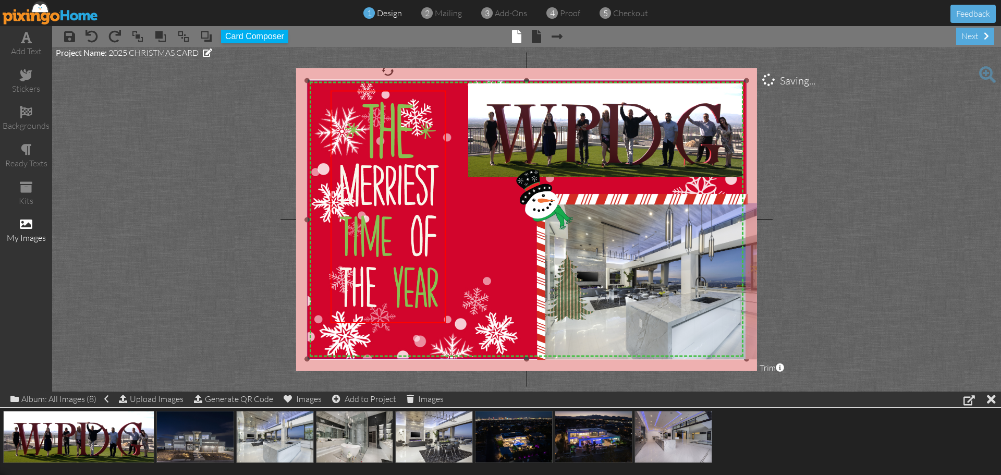
click at [478, 266] on img at bounding box center [527, 224] width 440 height 288
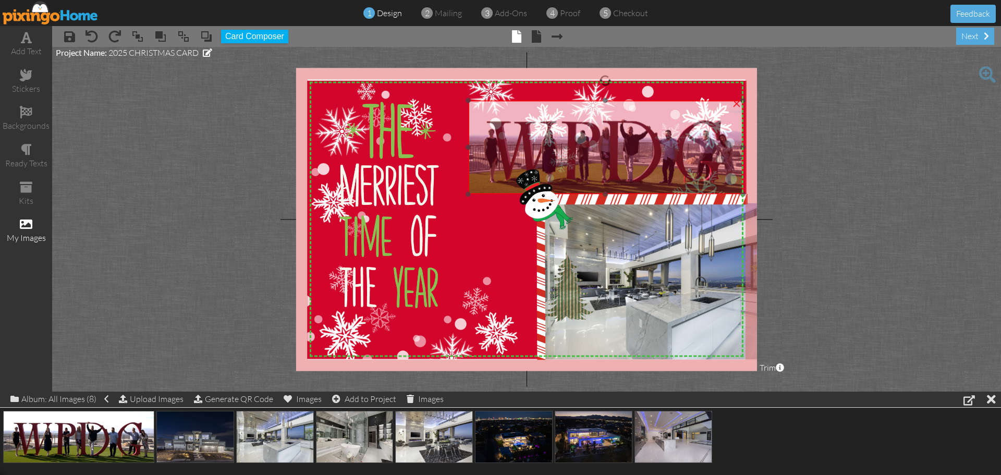
drag, startPoint x: 580, startPoint y: 144, endPoint x: 580, endPoint y: 161, distance: 17.2
click at [580, 161] on img at bounding box center [605, 147] width 275 height 93
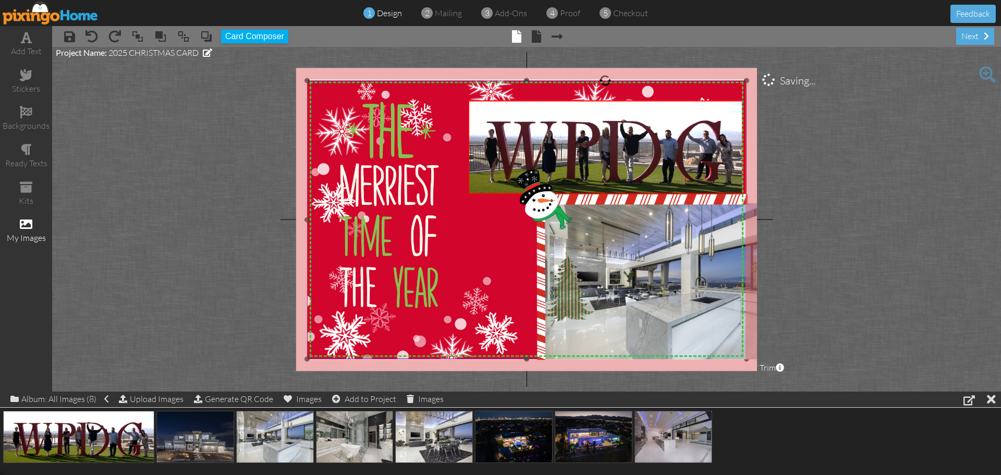
click at [494, 240] on img at bounding box center [527, 224] width 440 height 288
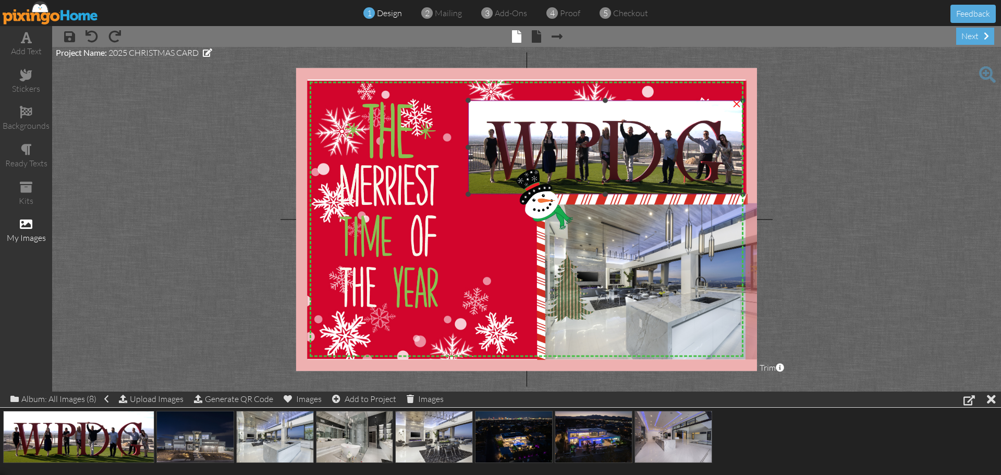
click at [595, 130] on img at bounding box center [605, 147] width 275 height 93
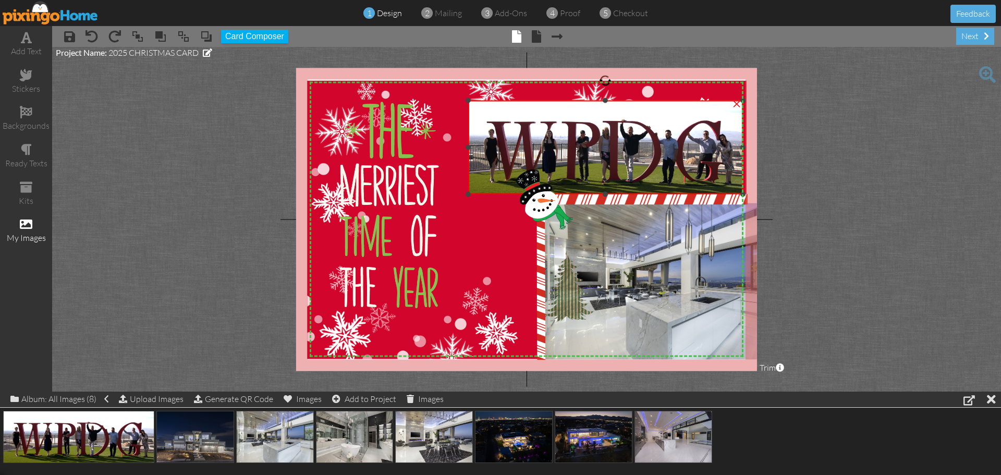
click at [607, 98] on div at bounding box center [606, 147] width 280 height 99
drag, startPoint x: 606, startPoint y: 100, endPoint x: 606, endPoint y: 93, distance: 6.8
click at [606, 93] on div "X X X X X X X X X X X X X X X X X X X X X X X X X X X X X X X X X X X X X X X X…" at bounding box center [526, 219] width 461 height 303
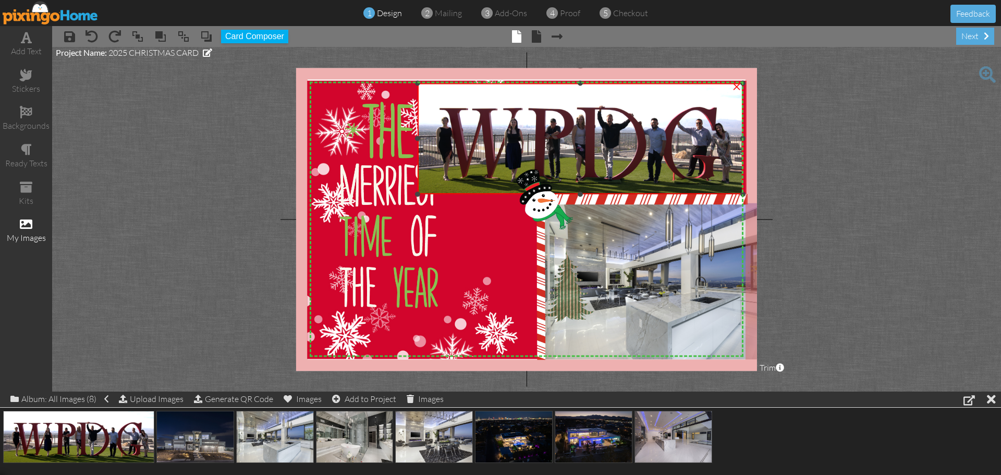
drag, startPoint x: 468, startPoint y: 101, endPoint x: 232, endPoint y: 84, distance: 236.9
click at [232, 84] on project-studio-wrapper "X X X X X X X X X X X X X X X X X X X X X X X X X X X X X X X X X X X X X X X X…" at bounding box center [526, 219] width 949 height 345
drag, startPoint x: 417, startPoint y: 139, endPoint x: 434, endPoint y: 138, distance: 16.7
click at [434, 138] on div at bounding box center [434, 138] width 5 height 5
drag, startPoint x: 743, startPoint y: 139, endPoint x: 737, endPoint y: 140, distance: 6.3
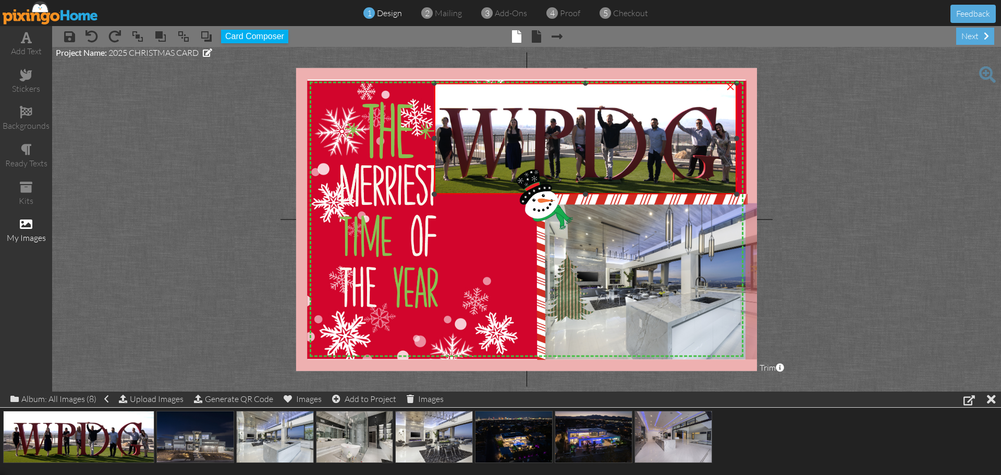
click at [737, 140] on div at bounding box center [736, 138] width 5 height 5
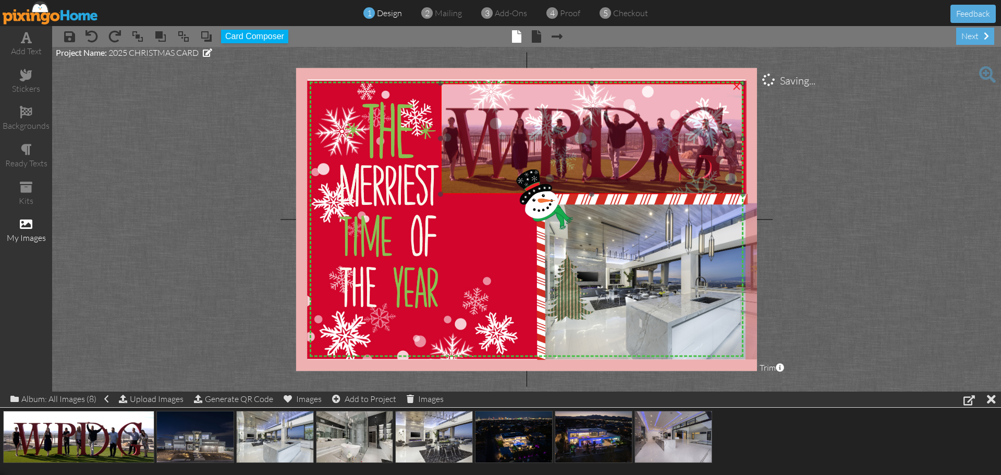
drag, startPoint x: 574, startPoint y: 130, endPoint x: 580, endPoint y: 130, distance: 6.3
click at [580, 130] on img at bounding box center [586, 138] width 325 height 111
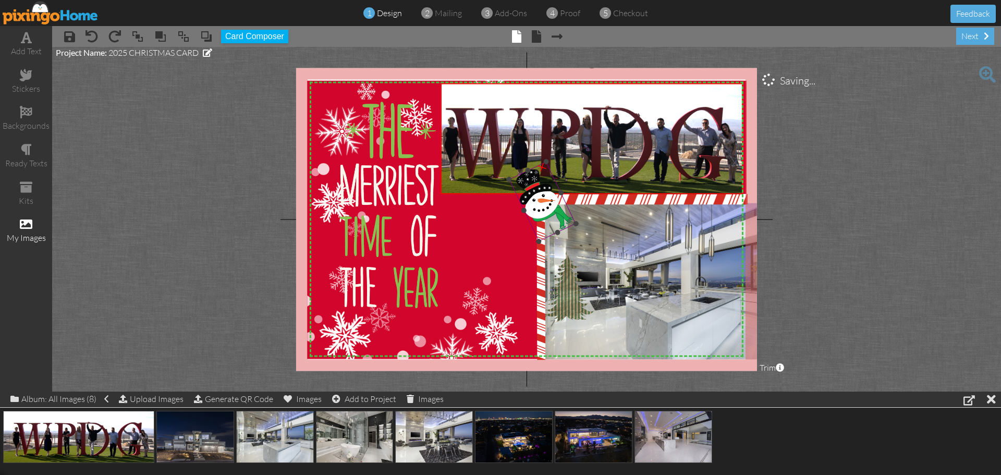
click at [536, 189] on img at bounding box center [542, 202] width 67 height 80
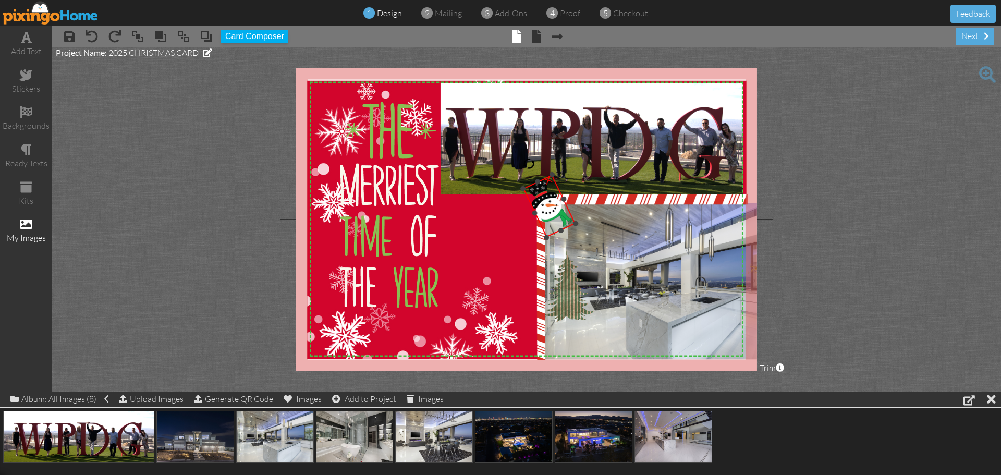
drag, startPoint x: 511, startPoint y: 181, endPoint x: 527, endPoint y: 189, distance: 18.2
click at [527, 189] on div "×" at bounding box center [550, 206] width 53 height 63
click at [506, 231] on img at bounding box center [527, 224] width 440 height 288
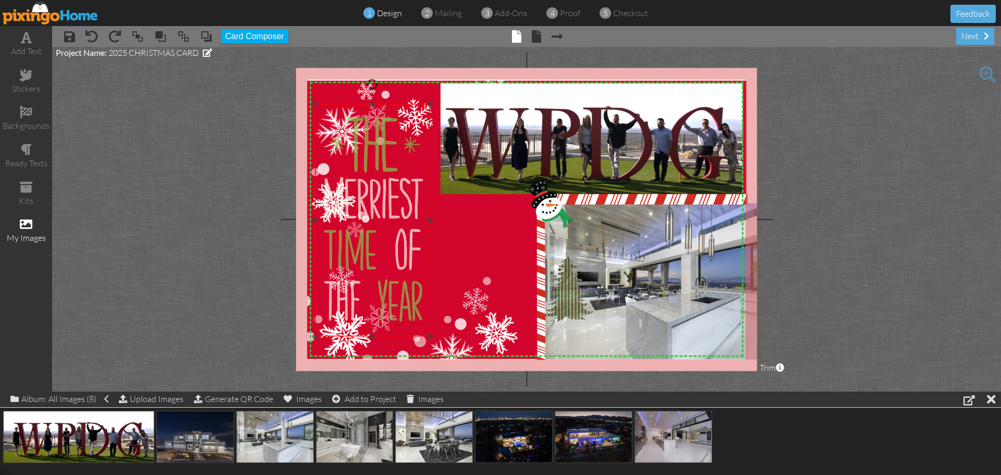
drag, startPoint x: 389, startPoint y: 234, endPoint x: 373, endPoint y: 247, distance: 20.7
click at [373, 247] on img at bounding box center [372, 220] width 115 height 233
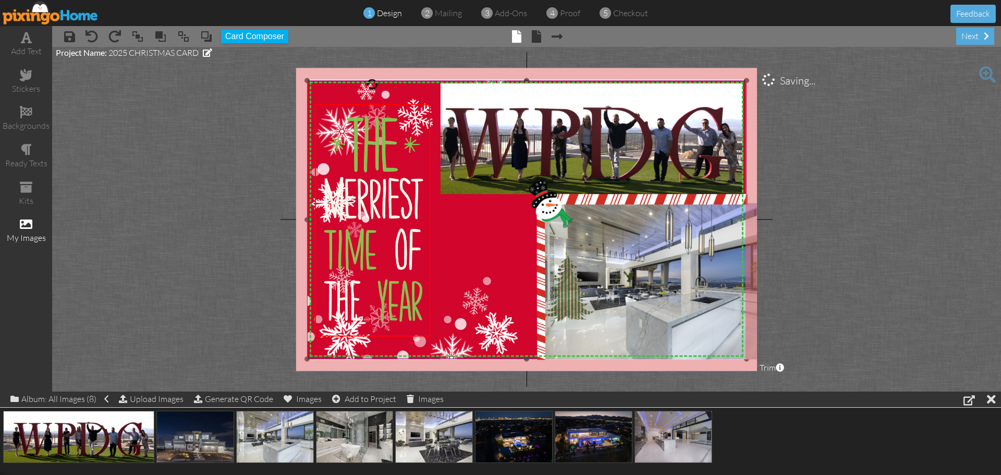
click at [497, 238] on img at bounding box center [527, 224] width 440 height 288
click at [379, 269] on img at bounding box center [372, 220] width 115 height 233
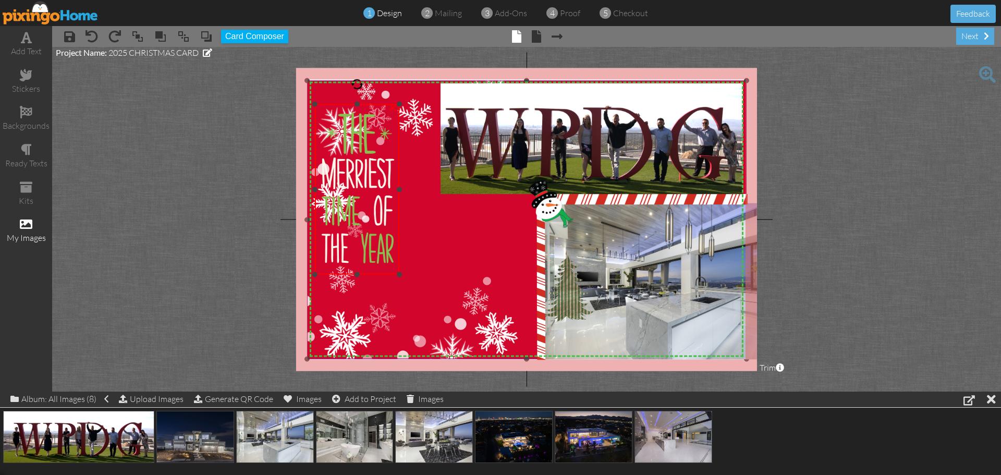
drag, startPoint x: 430, startPoint y: 337, endPoint x: 418, endPoint y: 269, distance: 68.8
click at [419, 270] on div "X X X X X X X X X X X X X X X X X X X X X X X X X X X X X X X X X X X X X X X X…" at bounding box center [526, 219] width 461 height 303
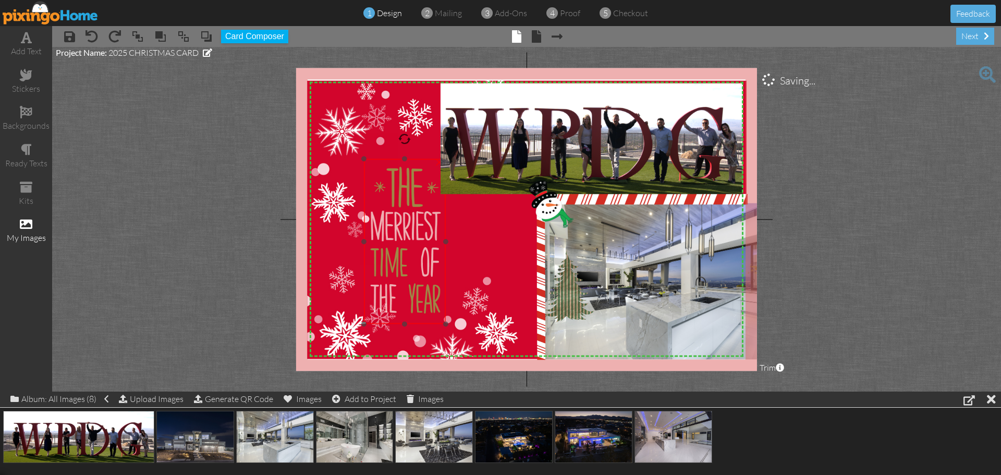
drag, startPoint x: 375, startPoint y: 186, endPoint x: 424, endPoint y: 241, distance: 73.5
click at [424, 241] on img at bounding box center [405, 241] width 82 height 165
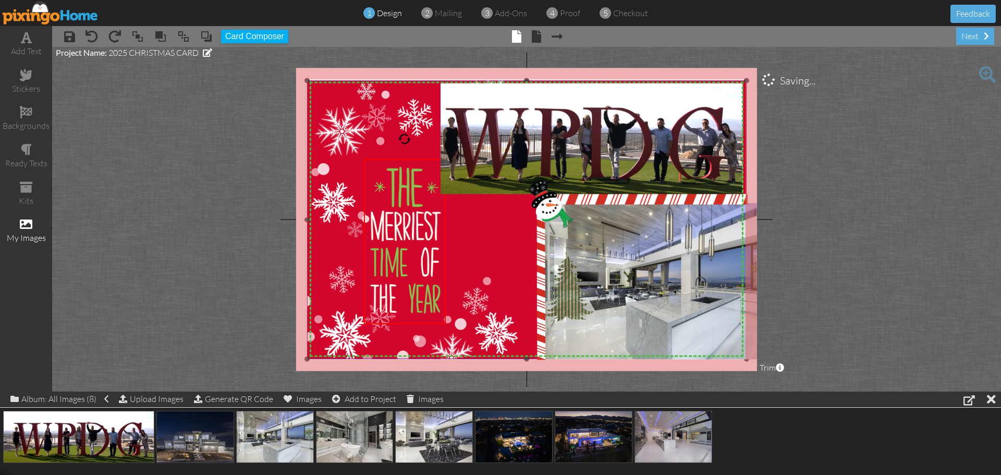
click at [492, 250] on img at bounding box center [527, 224] width 440 height 288
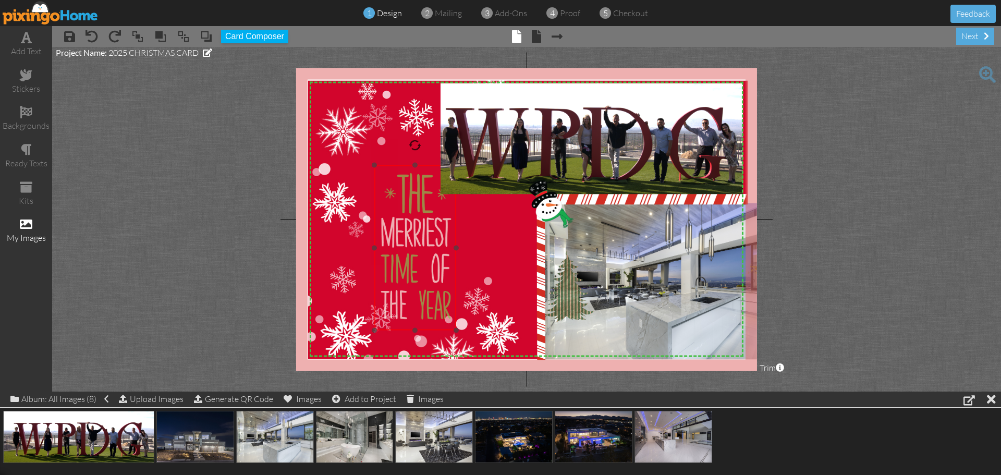
drag, startPoint x: 404, startPoint y: 235, endPoint x: 415, endPoint y: 241, distance: 12.2
click at [415, 241] on img at bounding box center [415, 247] width 82 height 165
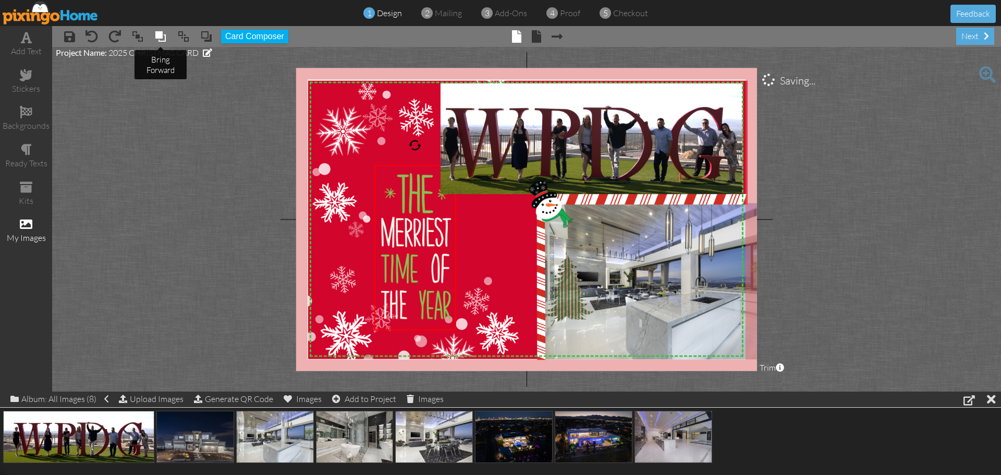
click at [159, 40] on span at bounding box center [160, 37] width 13 height 16
click at [512, 234] on img at bounding box center [528, 224] width 440 height 288
click at [967, 35] on div "next" at bounding box center [975, 36] width 38 height 17
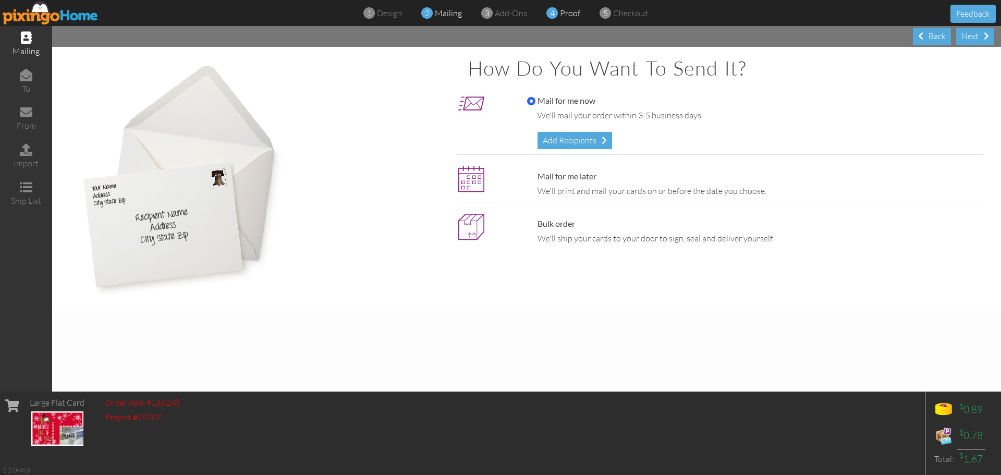
click at [558, 10] on span at bounding box center [552, 13] width 11 height 20
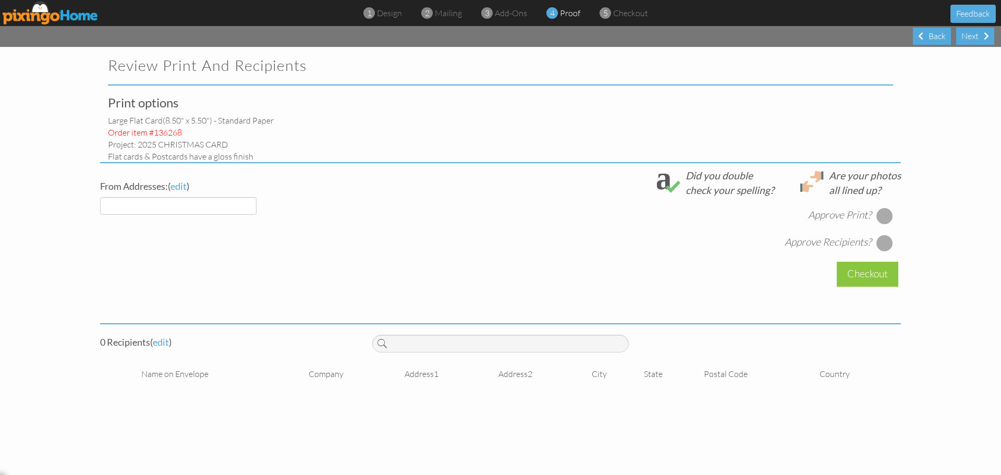
select select "object:1313"
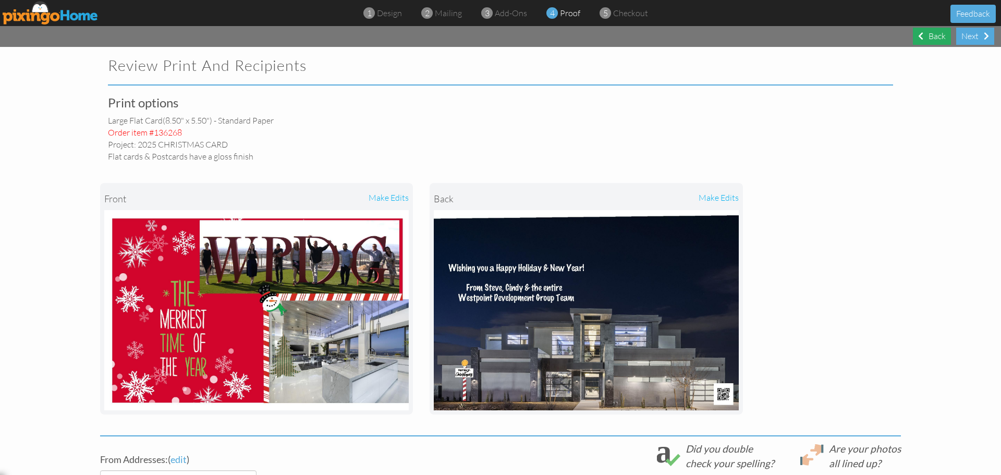
click at [921, 40] on span at bounding box center [920, 36] width 5 height 8
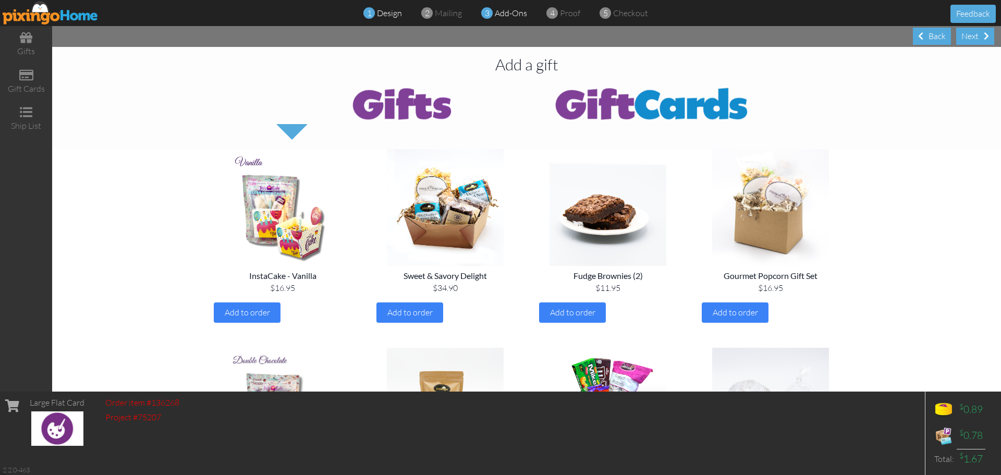
click at [383, 17] on span "design" at bounding box center [389, 13] width 25 height 10
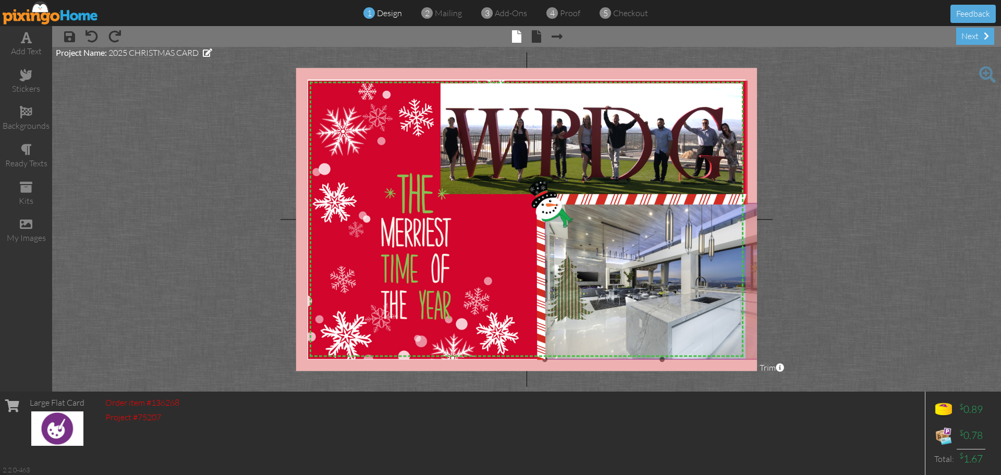
click at [598, 242] on img at bounding box center [661, 281] width 235 height 157
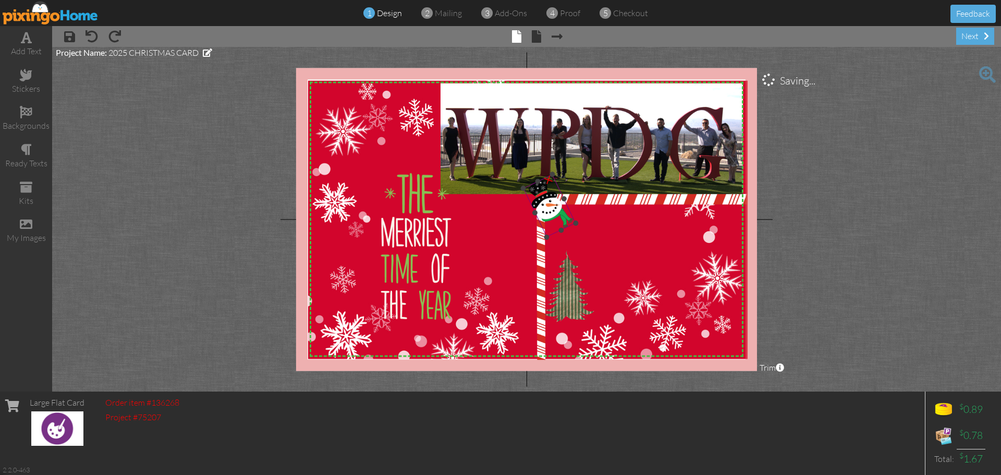
click at [552, 213] on img at bounding box center [550, 206] width 53 height 63
click at [589, 201] on img at bounding box center [639, 199] width 217 height 27
click at [588, 199] on img at bounding box center [639, 199] width 217 height 27
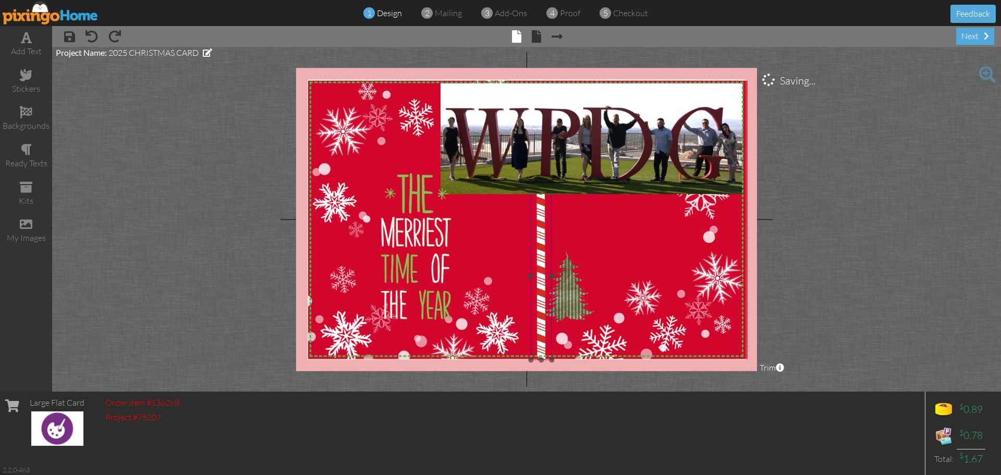
click at [540, 225] on img at bounding box center [541, 276] width 21 height 168
click at [568, 308] on img at bounding box center [569, 286] width 74 height 74
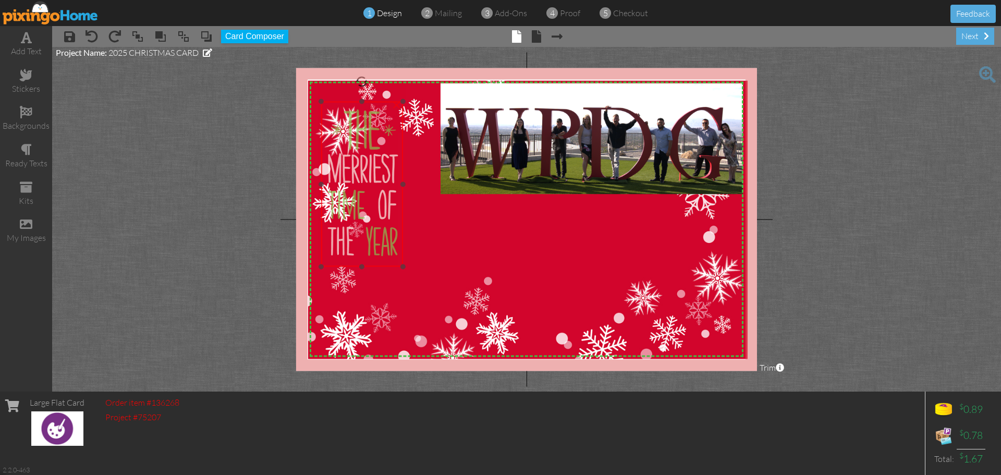
drag, startPoint x: 412, startPoint y: 240, endPoint x: 362, endPoint y: 179, distance: 78.9
click at [362, 179] on img at bounding box center [362, 184] width 82 height 165
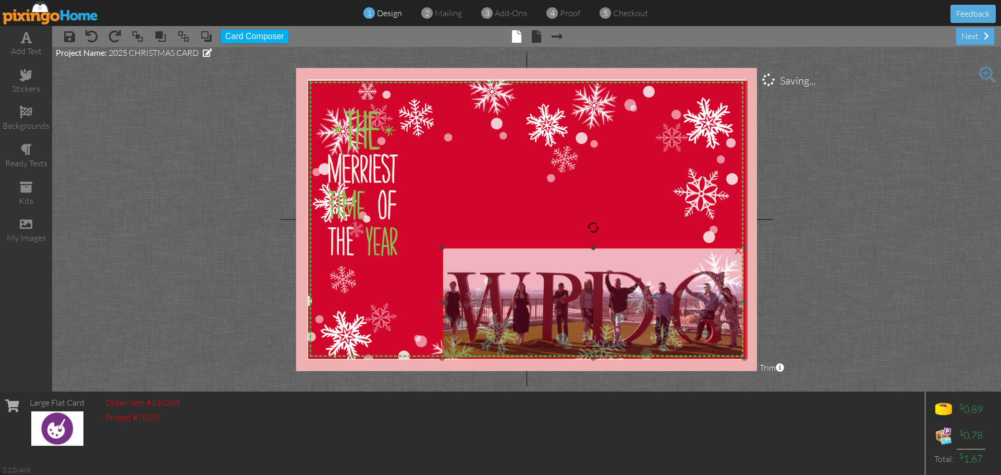
drag, startPoint x: 594, startPoint y: 159, endPoint x: 595, endPoint y: 323, distance: 164.3
click at [595, 323] on img at bounding box center [588, 303] width 325 height 111
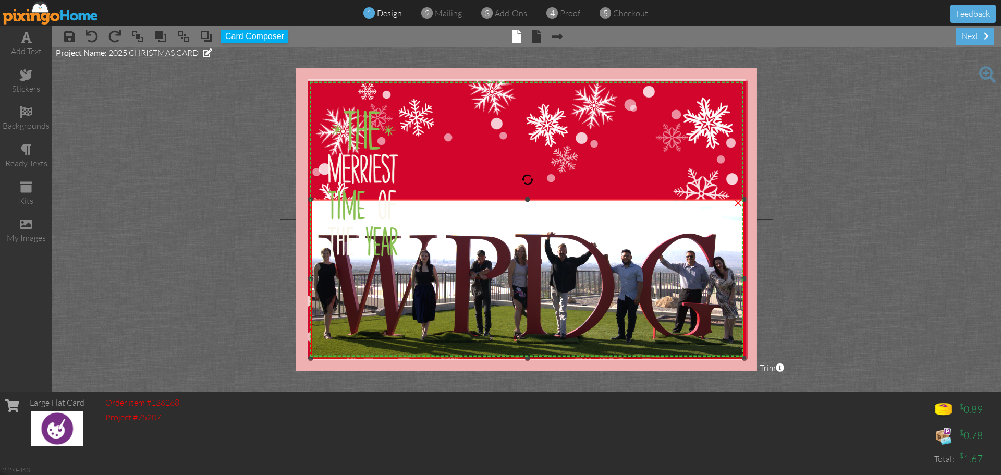
drag, startPoint x: 441, startPoint y: 246, endPoint x: 415, endPoint y: 198, distance: 54.6
click at [415, 200] on div "×" at bounding box center [528, 279] width 434 height 159
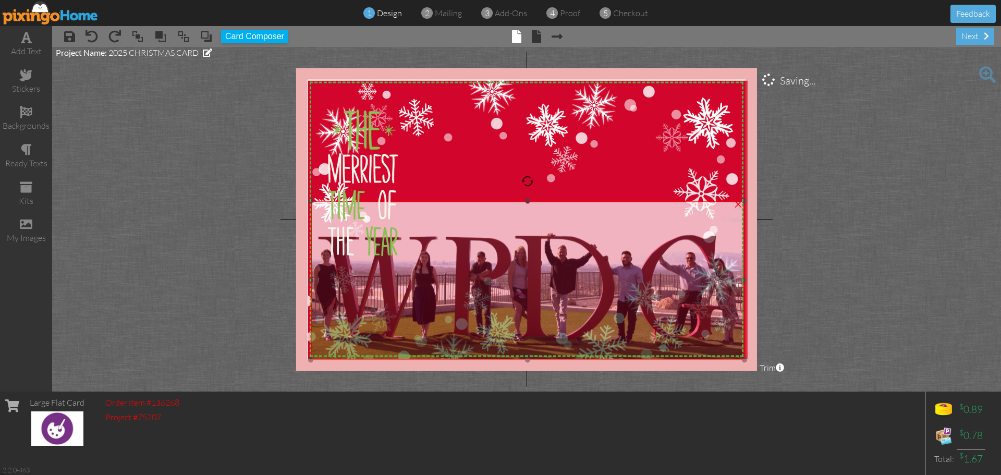
click at [510, 243] on img at bounding box center [520, 280] width 467 height 159
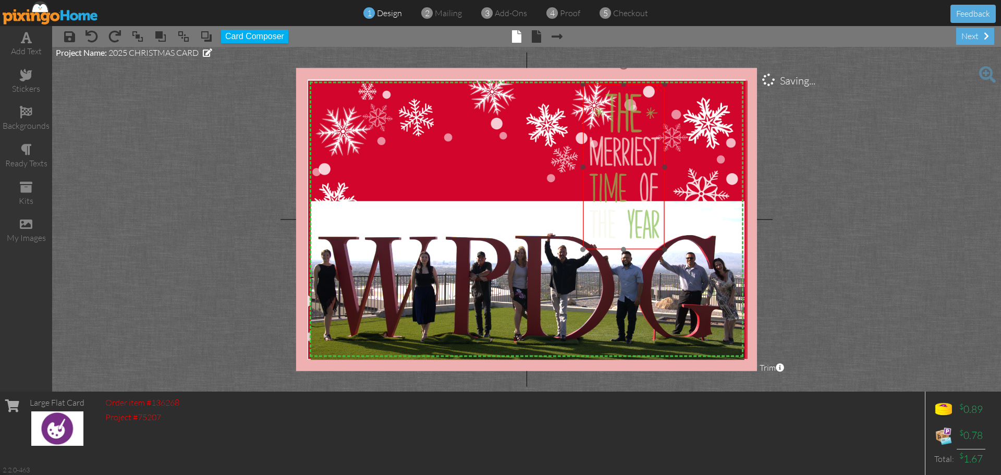
drag, startPoint x: 378, startPoint y: 173, endPoint x: 639, endPoint y: 155, distance: 262.4
click at [639, 155] on img at bounding box center [624, 166] width 82 height 165
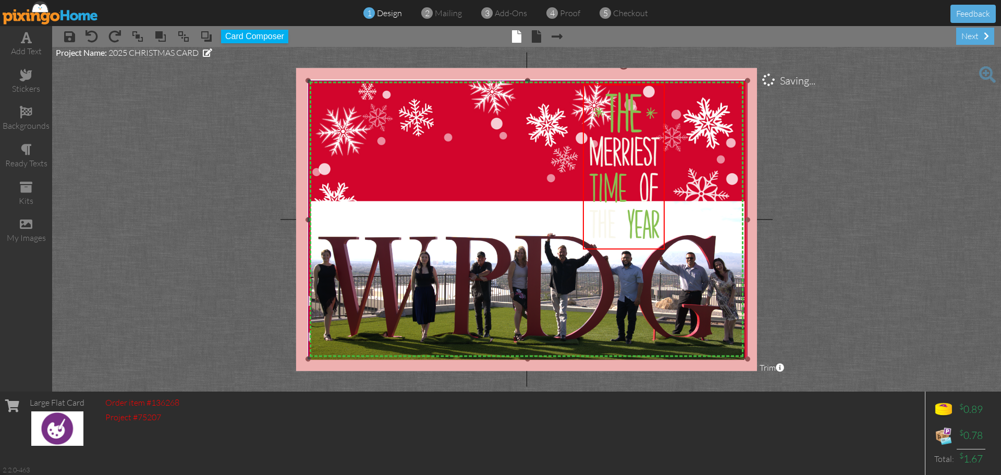
click at [452, 175] on img at bounding box center [528, 224] width 440 height 288
click at [635, 165] on img at bounding box center [624, 166] width 82 height 165
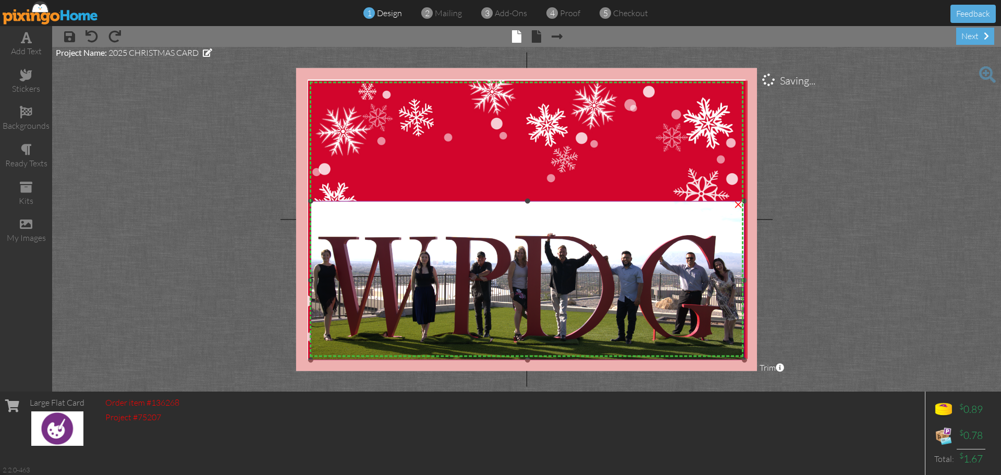
click at [332, 282] on img at bounding box center [520, 280] width 467 height 159
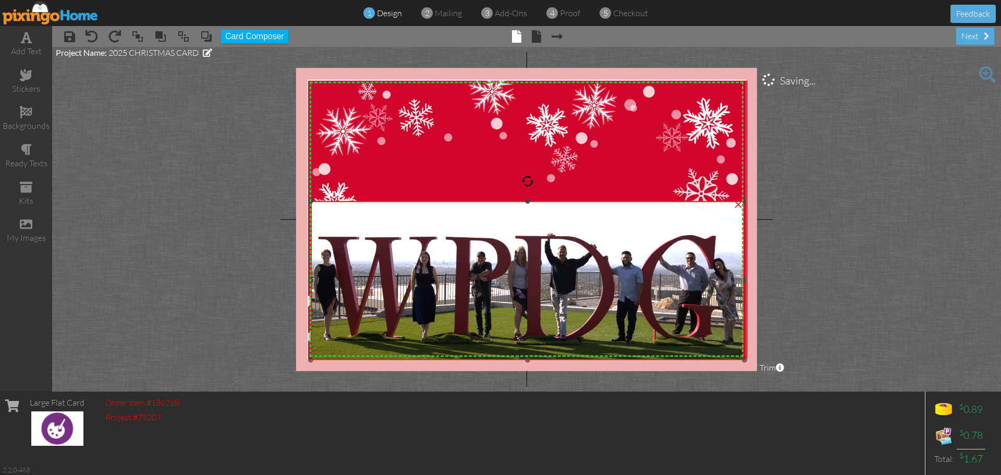
drag, startPoint x: 310, startPoint y: 202, endPoint x: 302, endPoint y: 202, distance: 8.3
click at [302, 202] on div "X X X X X X X X X X X X X X X X X X X X X X X X X X X X X X X X X X X X X X X X…" at bounding box center [526, 219] width 461 height 303
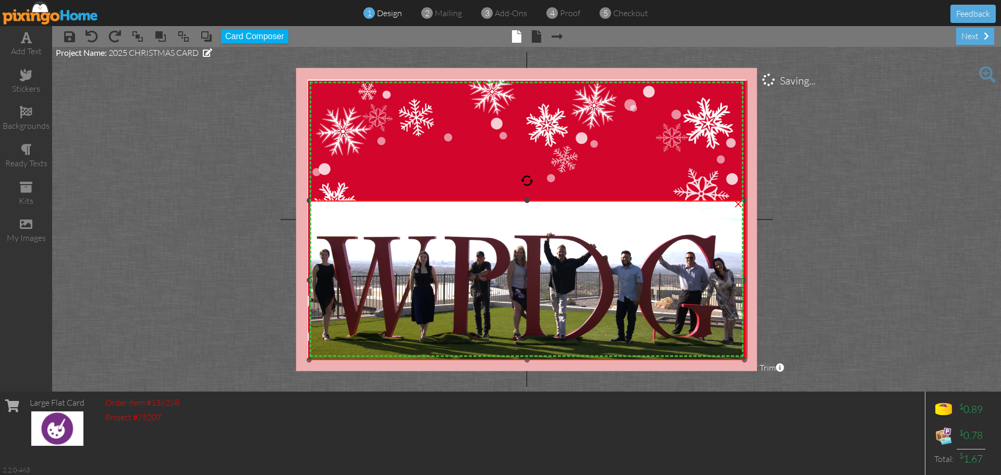
drag, startPoint x: 311, startPoint y: 202, endPoint x: 304, endPoint y: 201, distance: 6.8
click at [304, 201] on div "X X X X X X X X X X X X X X X X X X X X X X X X X X X X X X X X X X X X X X X X…" at bounding box center [526, 219] width 461 height 303
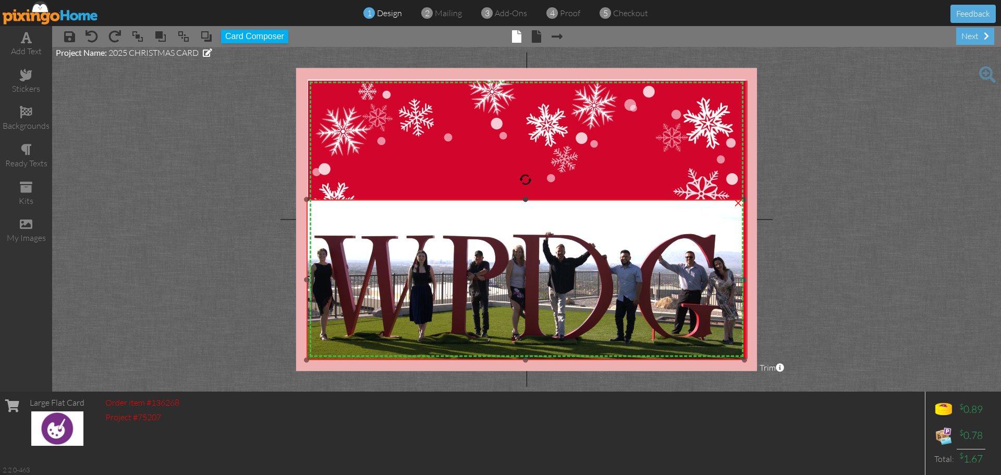
drag, startPoint x: 309, startPoint y: 200, endPoint x: -486, endPoint y: 199, distance: 794.8
click at [0, 199] on html "1 design 2 mailing 3 add-ons 4 proof 5 checkout Feedback add text stickers back…" at bounding box center [500, 237] width 1001 height 475
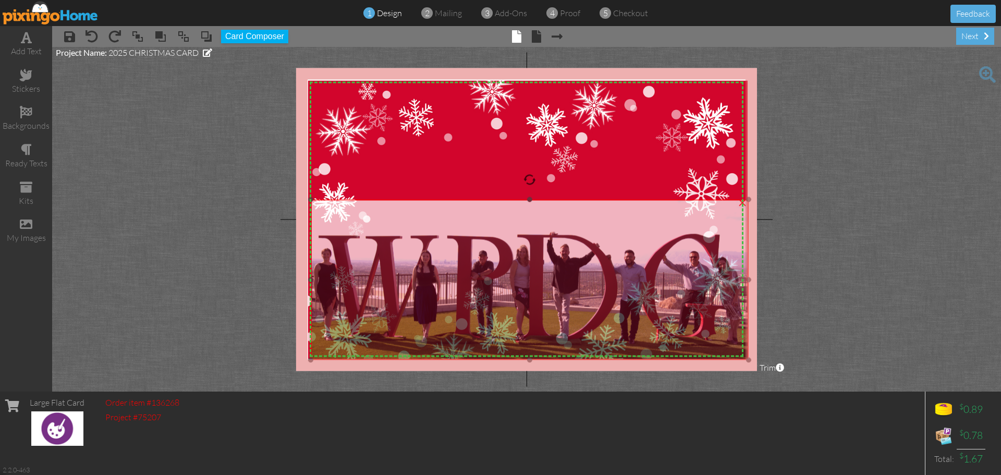
click at [451, 276] on img at bounding box center [522, 280] width 471 height 160
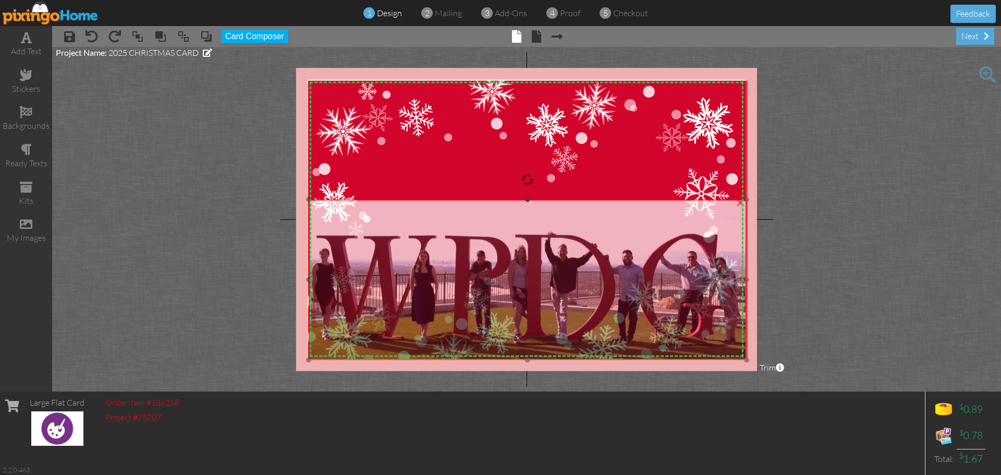
click at [449, 276] on img at bounding box center [520, 280] width 471 height 160
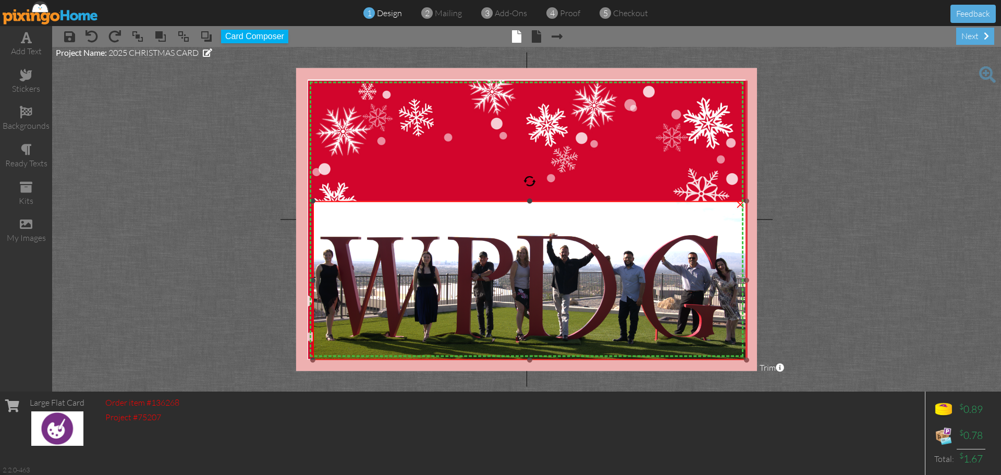
drag, startPoint x: 309, startPoint y: 199, endPoint x: 286, endPoint y: 201, distance: 23.0
click at [286, 201] on project-studio-wrapper "X X X X X X X X X X X X X X X X X X X X X X X X X X X X X X X X X X X X X X X X…" at bounding box center [526, 219] width 949 height 345
click at [308, 277] on div "×" at bounding box center [527, 280] width 439 height 159
click at [749, 280] on div at bounding box center [748, 280] width 5 height 5
click at [529, 343] on img at bounding box center [522, 280] width 467 height 159
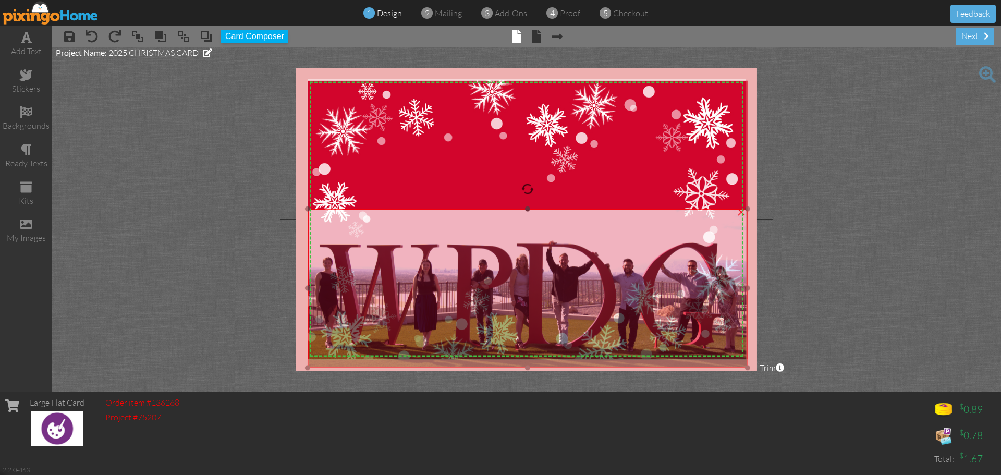
drag, startPoint x: 528, startPoint y: 305, endPoint x: 528, endPoint y: 312, distance: 7.8
click at [528, 312] on img at bounding box center [521, 288] width 467 height 159
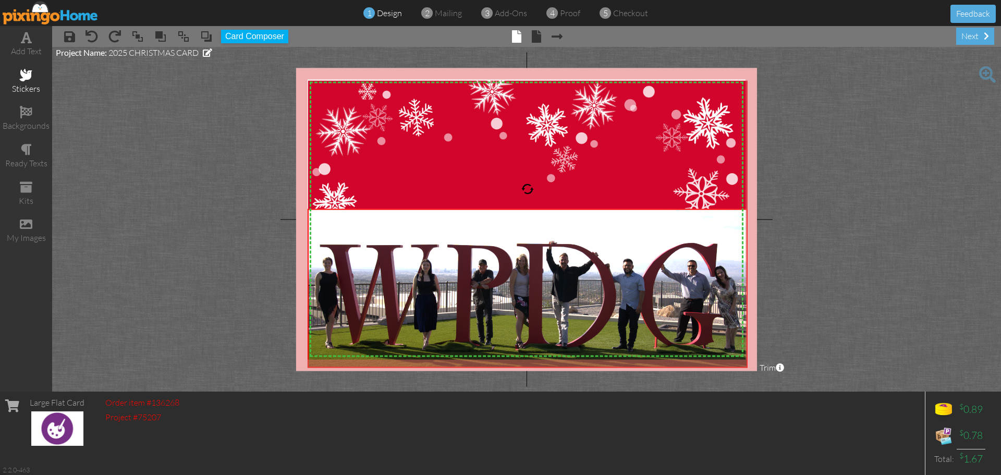
click at [25, 79] on span at bounding box center [26, 75] width 13 height 13
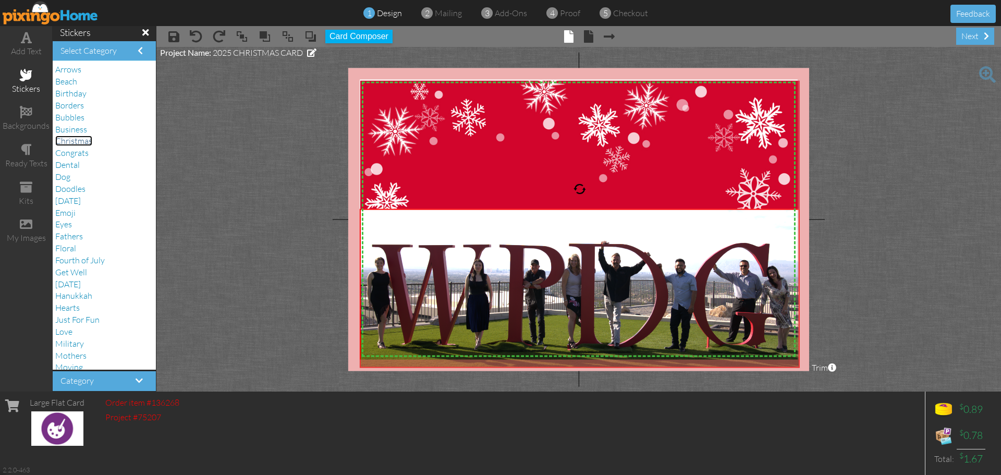
click at [79, 141] on span "Christmas" at bounding box center [73, 141] width 37 height 10
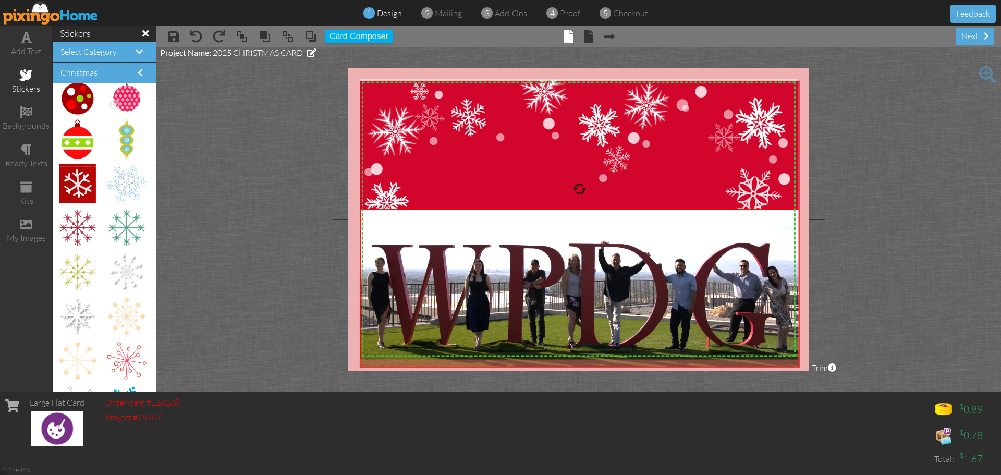
scroll to position [3772, 0]
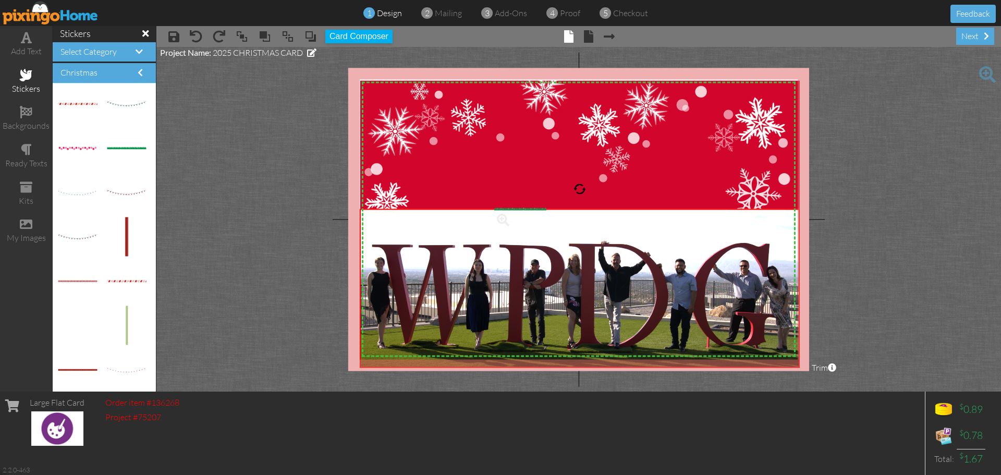
drag, startPoint x: 124, startPoint y: 148, endPoint x: 519, endPoint y: 209, distance: 400.0
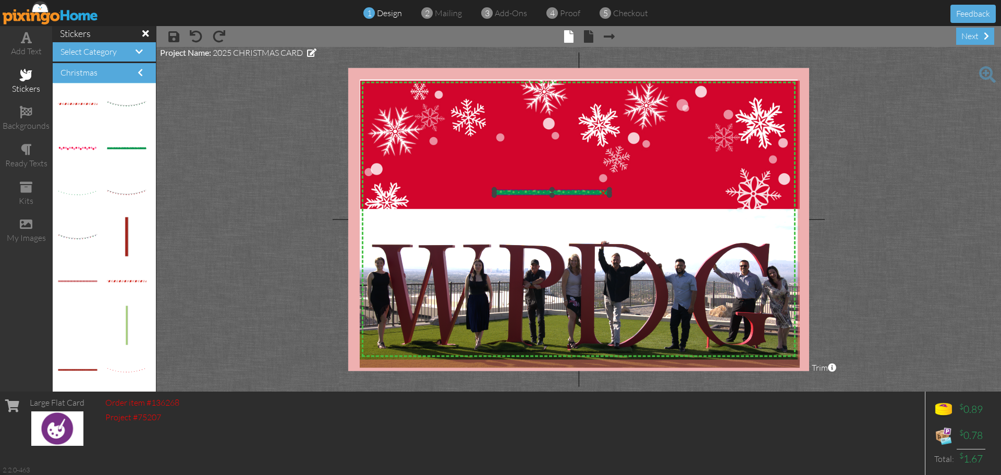
click at [559, 191] on img at bounding box center [551, 193] width 115 height 6
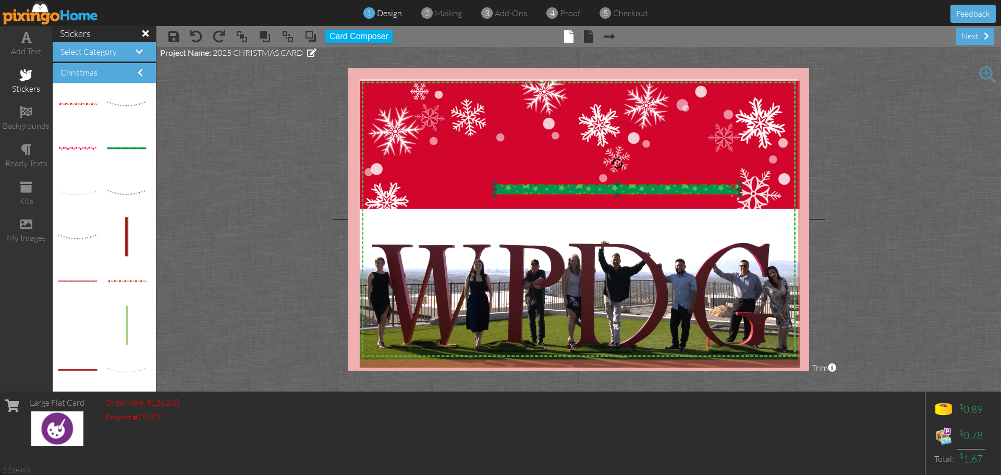
drag, startPoint x: 609, startPoint y: 190, endPoint x: 564, endPoint y: 184, distance: 44.8
click at [564, 184] on div "×" at bounding box center [617, 190] width 246 height 12
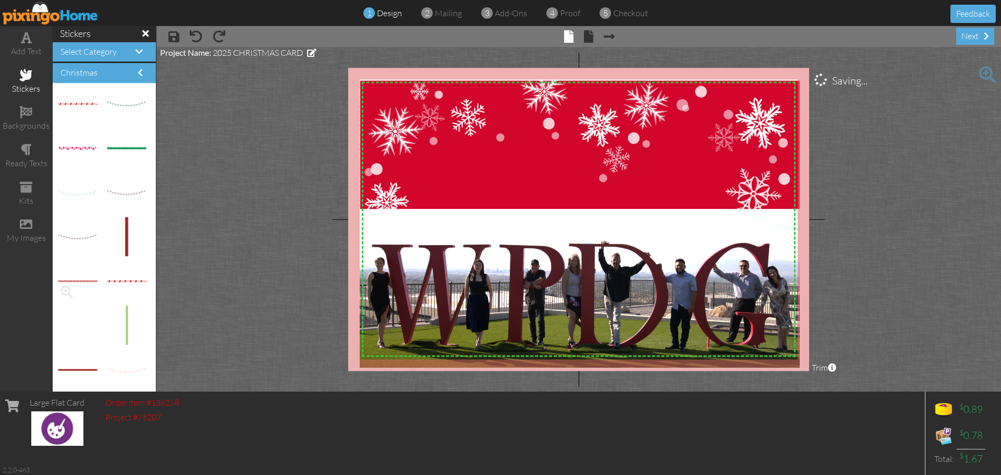
click at [82, 283] on div at bounding box center [77, 281] width 39 height 39
click at [78, 370] on img at bounding box center [77, 369] width 39 height 3
click at [490, 181] on img at bounding box center [580, 224] width 440 height 288
drag, startPoint x: 578, startPoint y: 81, endPoint x: 578, endPoint y: 75, distance: 5.7
click at [578, 75] on div "X X X X X X X X X X X X X X X X X X X X X X X X X X X X X X X X X X X X X X X X…" at bounding box center [578, 219] width 461 height 303
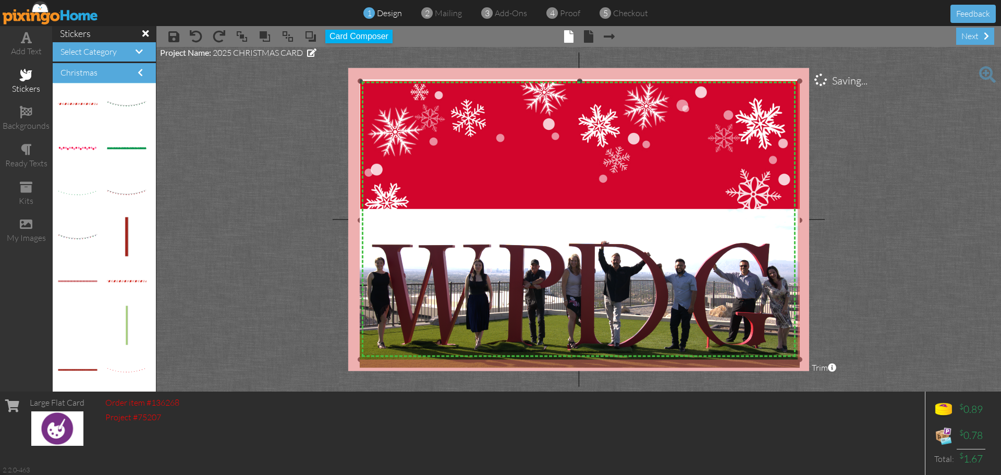
click at [578, 77] on div "X X X X X X X X X X X X X X X X X X X X X X X X X X X X X X X X X X X X X X X X…" at bounding box center [578, 219] width 461 height 303
click at [67, 368] on img at bounding box center [77, 369] width 39 height 3
drag, startPoint x: 70, startPoint y: 369, endPoint x: 498, endPoint y: 188, distance: 465.1
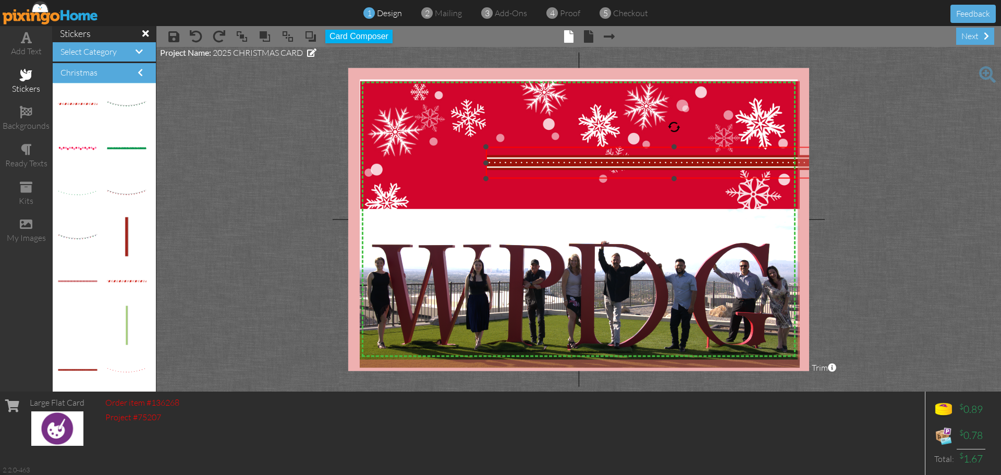
drag, startPoint x: 601, startPoint y: 166, endPoint x: 685, endPoint y: 144, distance: 86.3
click at [685, 147] on div "×" at bounding box center [674, 163] width 376 height 32
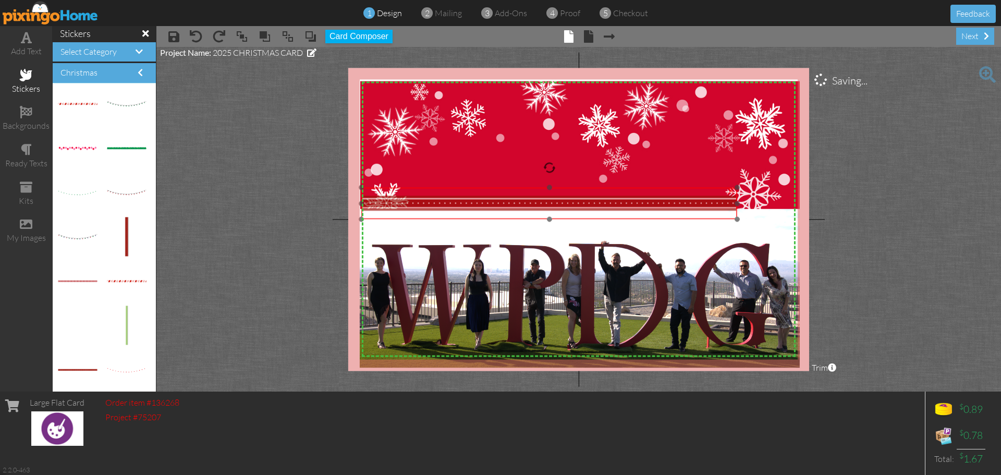
drag, startPoint x: 631, startPoint y: 164, endPoint x: 506, endPoint y: 205, distance: 131.1
click at [506, 205] on img at bounding box center [549, 204] width 376 height 32
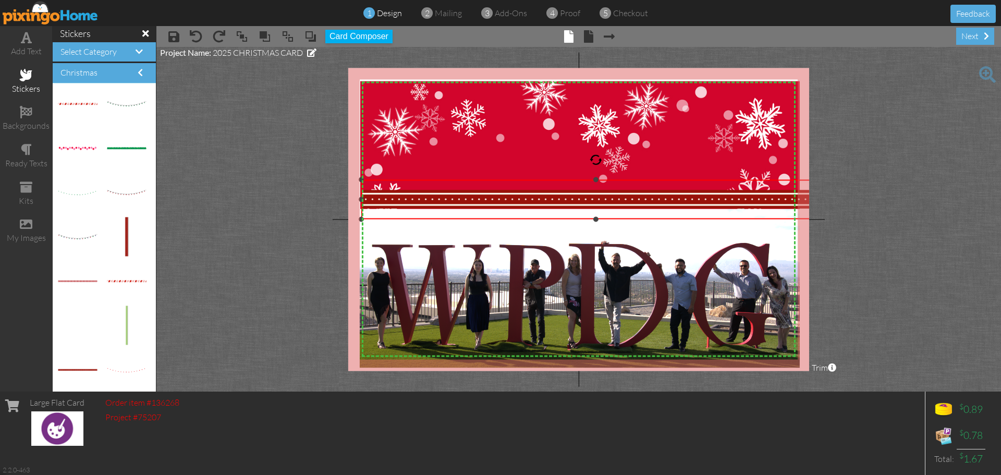
drag, startPoint x: 738, startPoint y: 188, endPoint x: 831, endPoint y: 180, distance: 93.2
click at [831, 180] on project-studio-wrapper "X X X X X X X X X X X X X X X X X X X X X X X X X X X X X X X X X X X X X X X X…" at bounding box center [578, 219] width 845 height 345
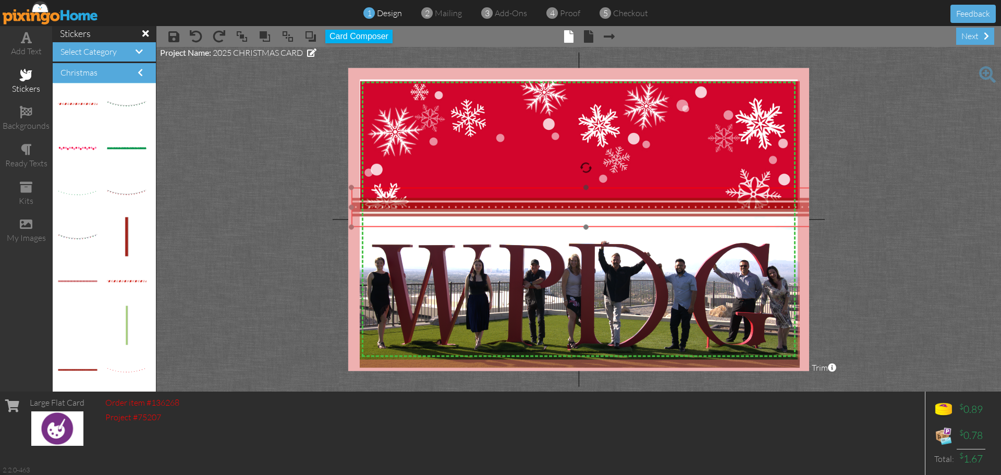
drag, startPoint x: 658, startPoint y: 203, endPoint x: 648, endPoint y: 211, distance: 12.6
click at [648, 211] on img at bounding box center [586, 208] width 469 height 40
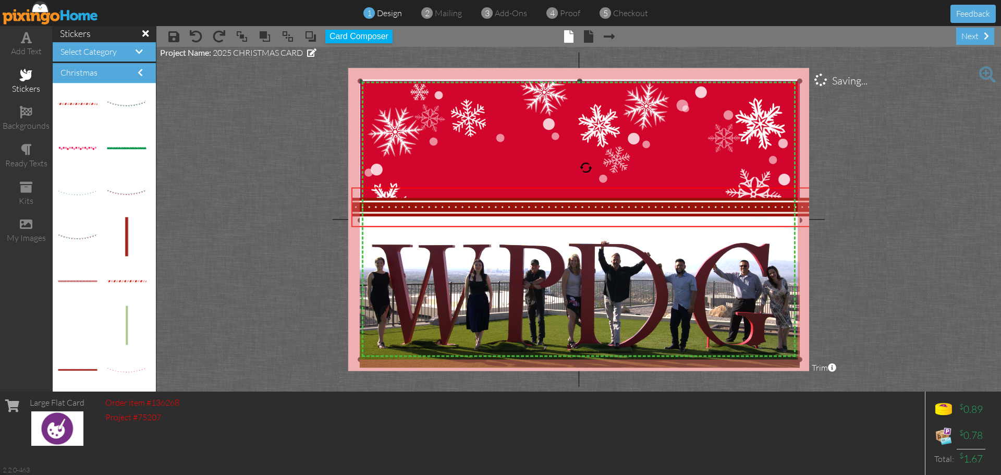
click at [563, 164] on img at bounding box center [580, 225] width 440 height 288
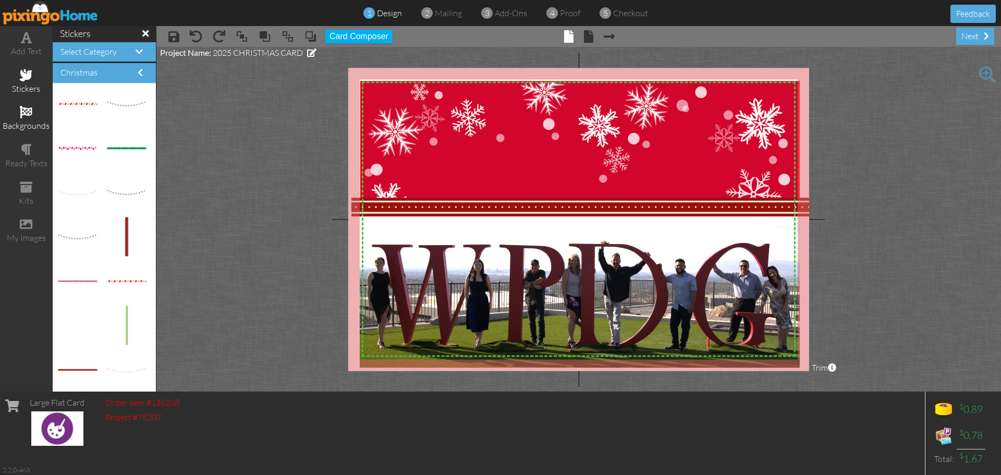
click at [28, 121] on div "backgrounds" at bounding box center [26, 126] width 52 height 12
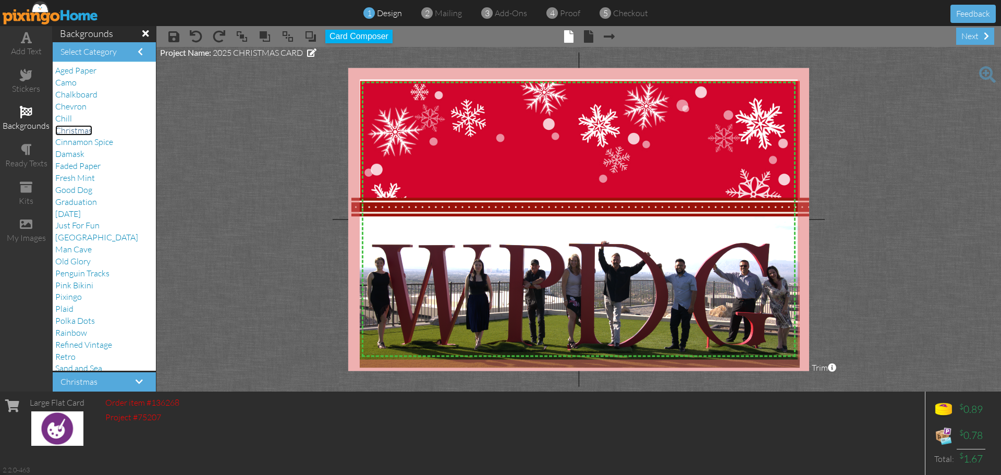
click at [68, 128] on span "Christmas" at bounding box center [73, 130] width 37 height 10
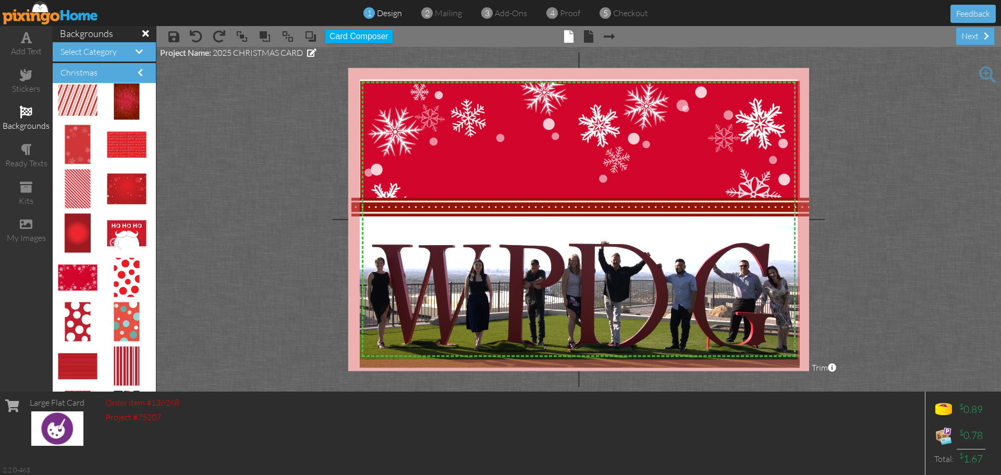
scroll to position [104, 0]
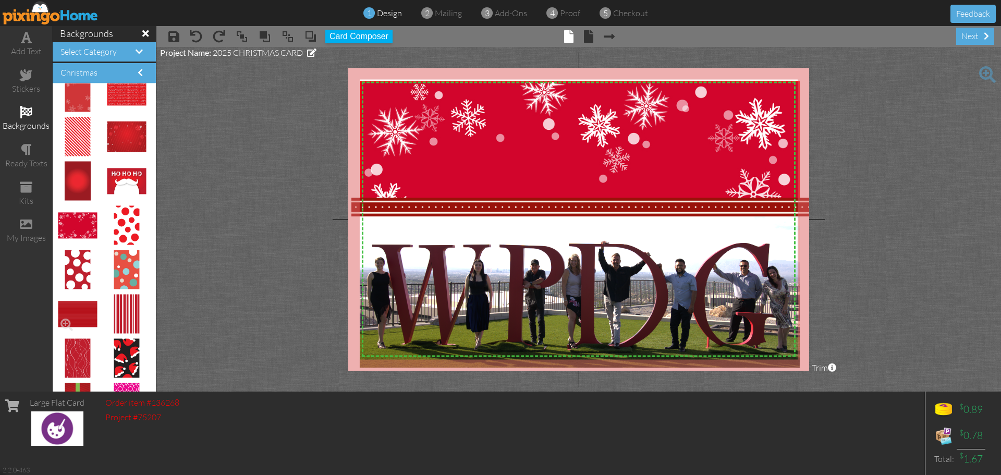
click at [71, 314] on img at bounding box center [77, 314] width 39 height 26
drag, startPoint x: 76, startPoint y: 310, endPoint x: 417, endPoint y: 178, distance: 365.9
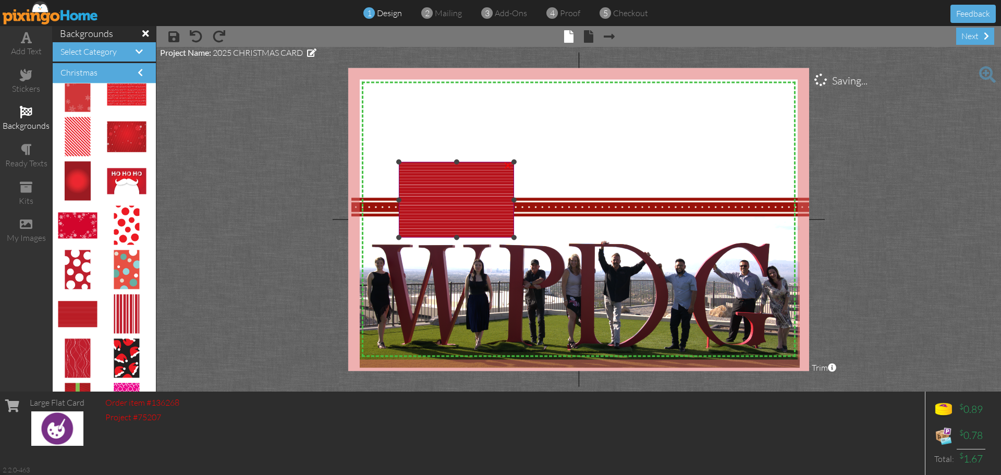
click at [465, 193] on img at bounding box center [456, 200] width 115 height 76
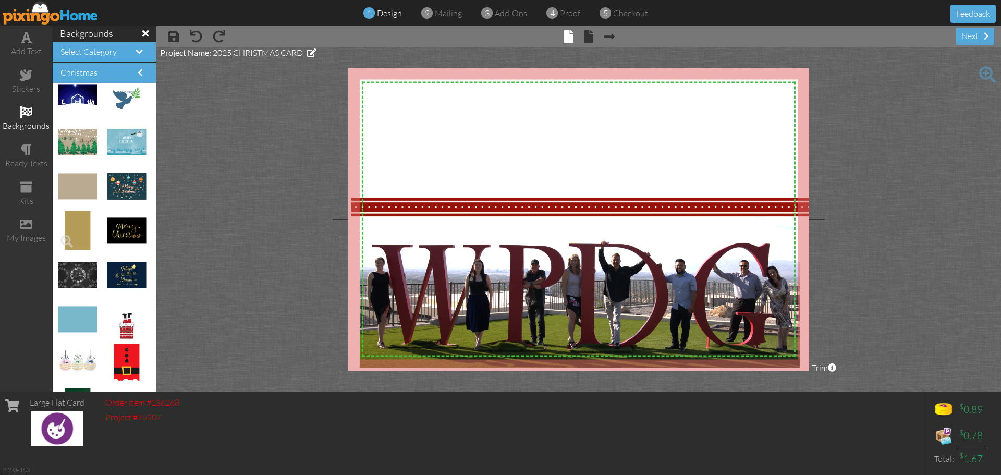
scroll to position [1290, 0]
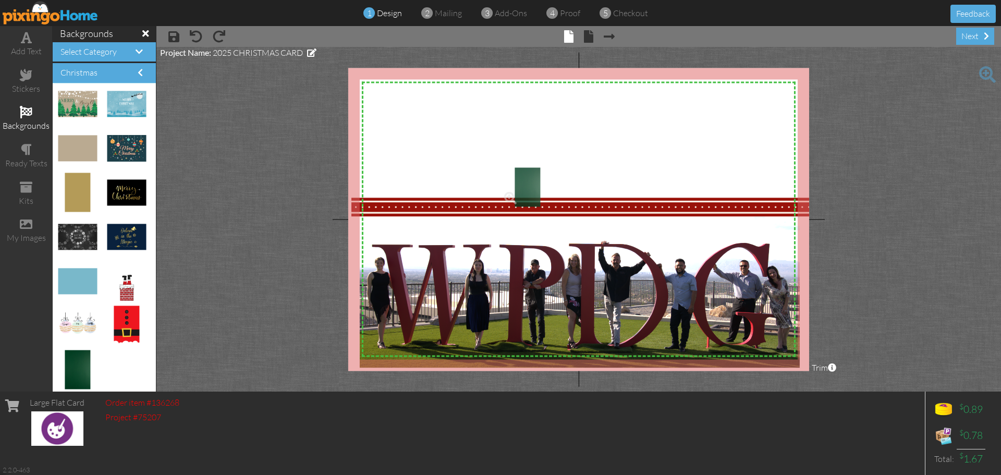
drag, startPoint x: 75, startPoint y: 365, endPoint x: 518, endPoint y: 175, distance: 482.0
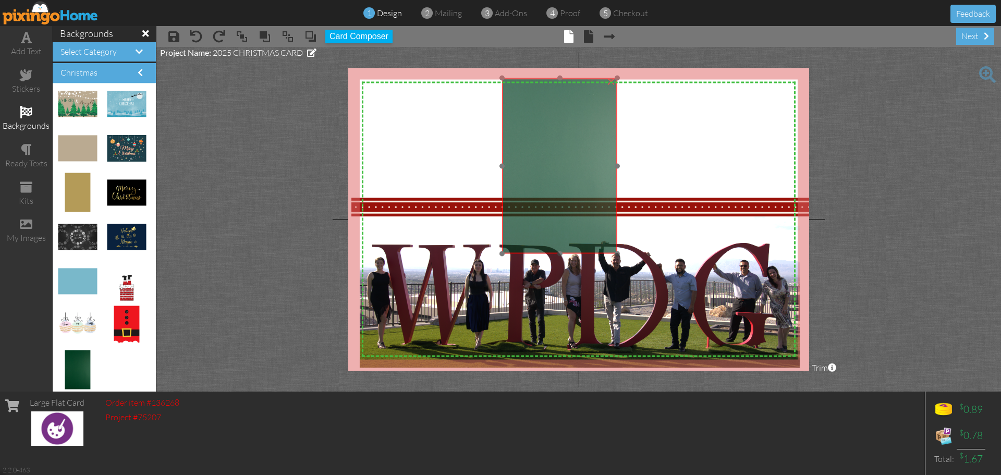
drag, startPoint x: 589, startPoint y: 198, endPoint x: 590, endPoint y: 115, distance: 82.9
click at [590, 115] on img at bounding box center [559, 166] width 115 height 176
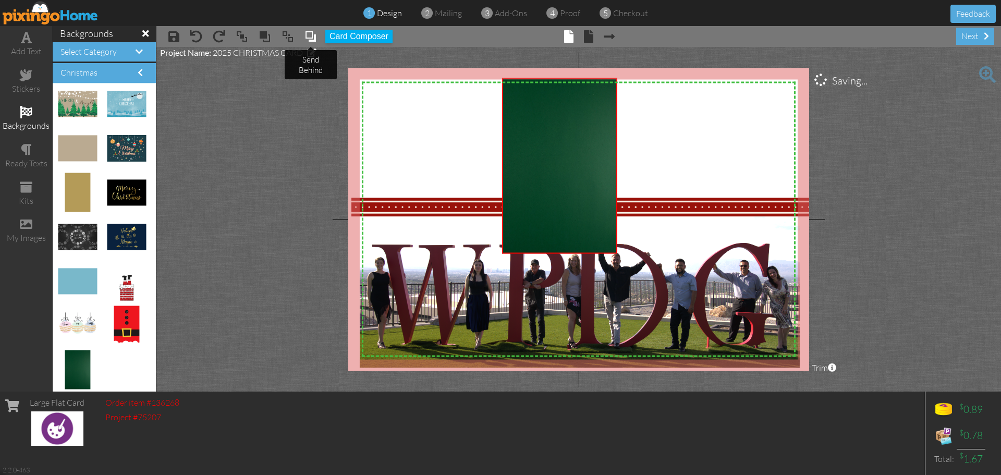
click at [307, 40] on span at bounding box center [311, 37] width 13 height 16
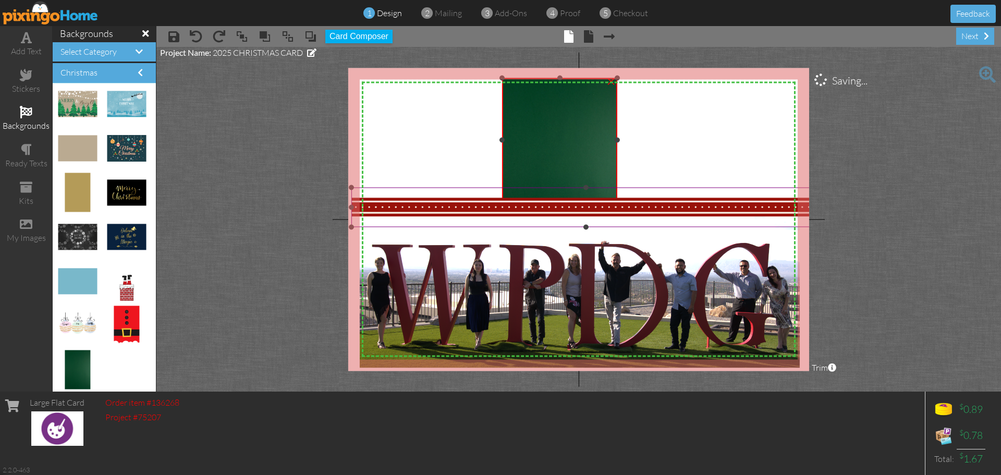
drag, startPoint x: 560, startPoint y: 254, endPoint x: 564, endPoint y: 202, distance: 51.8
click at [564, 202] on div "X X X X X X X X X X X X X X X X X X X X X X X X X X X X X X X X X X X X X X X X…" at bounding box center [578, 219] width 461 height 303
drag, startPoint x: 618, startPoint y: 139, endPoint x: 697, endPoint y: 141, distance: 78.8
click at [697, 141] on div "X X X X X X X X X X X X X X X X X X X X X X X X X X X X X X X X X X X X X X X X…" at bounding box center [578, 219] width 461 height 303
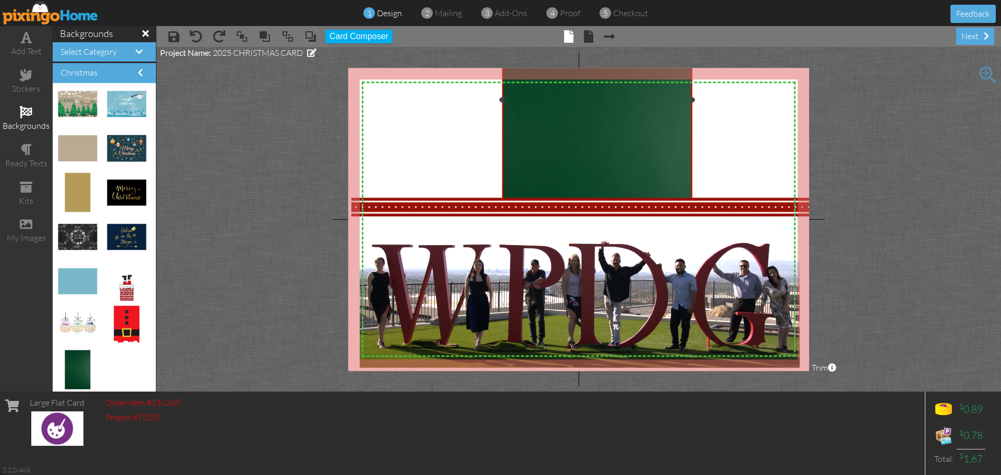
drag, startPoint x: 618, startPoint y: 77, endPoint x: 997, endPoint y: 0, distance: 386.9
click at [999, 0] on html "1 design 2 mailing 3 add-ons 4 proof 5 checkout Feedback add text stickers back…" at bounding box center [500, 237] width 1001 height 475
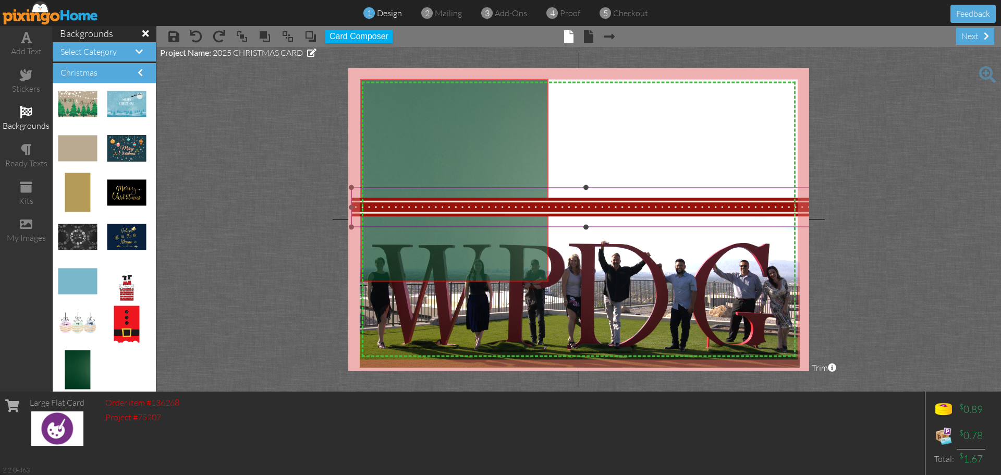
drag, startPoint x: 590, startPoint y: 118, endPoint x: 449, endPoint y: 198, distance: 162.8
click at [449, 198] on div "X X X X X X X X X X X X X X X X X X X X X X X X X X X X X X X X X X X X X X X X…" at bounding box center [578, 219] width 461 height 303
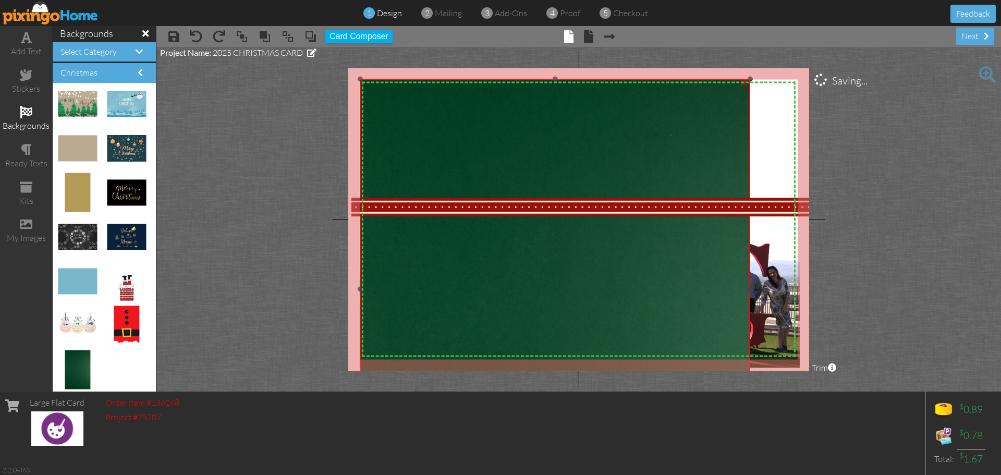
drag, startPoint x: 548, startPoint y: 283, endPoint x: 1001, endPoint y: 499, distance: 501.8
click at [1001, 475] on html "1 design 2 mailing 3 add-ons 4 proof 5 checkout Feedback add text stickers back…" at bounding box center [500, 237] width 1001 height 475
click at [307, 40] on span at bounding box center [311, 37] width 13 height 16
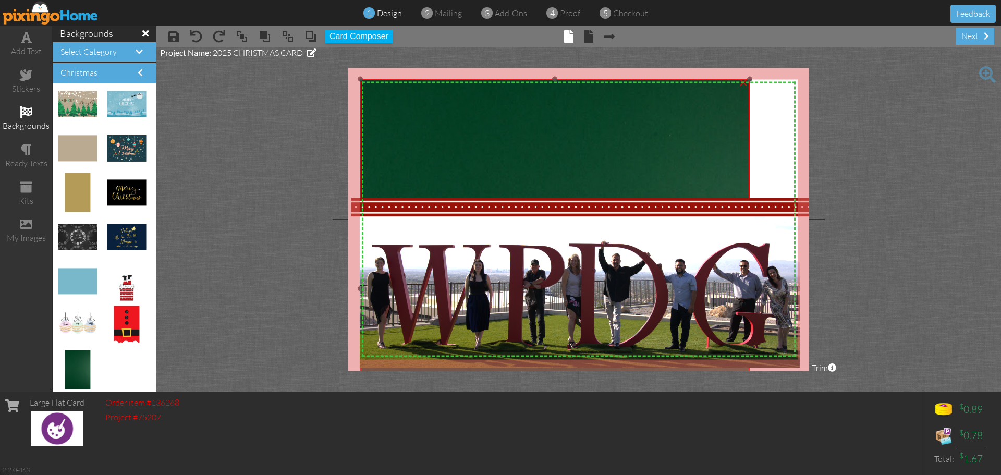
click at [684, 122] on img at bounding box center [555, 376] width 390 height 594
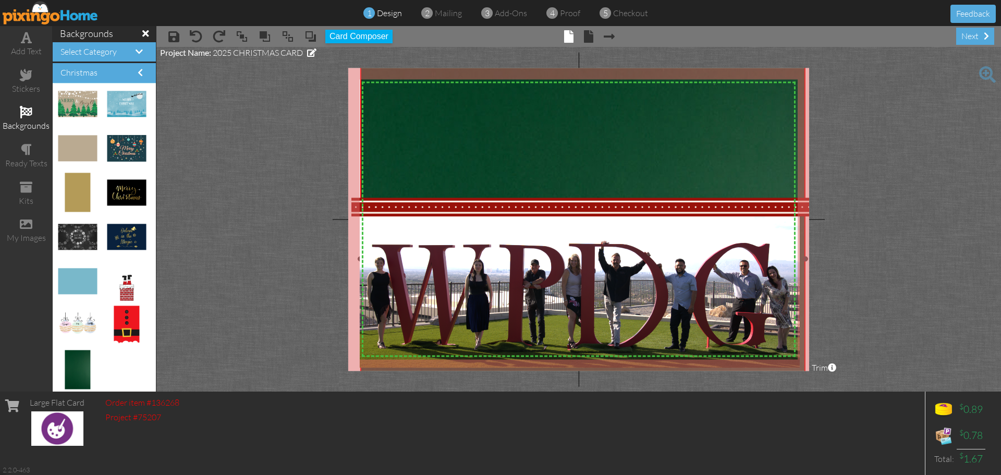
drag, startPoint x: 749, startPoint y: 78, endPoint x: 841, endPoint y: 18, distance: 109.2
click at [841, 18] on div "1 design 2 mailing 3 add-ons 4 proof 5 checkout Feedback add text stickers back…" at bounding box center [500, 237] width 1001 height 475
click at [33, 151] on div "ready texts" at bounding box center [26, 156] width 52 height 37
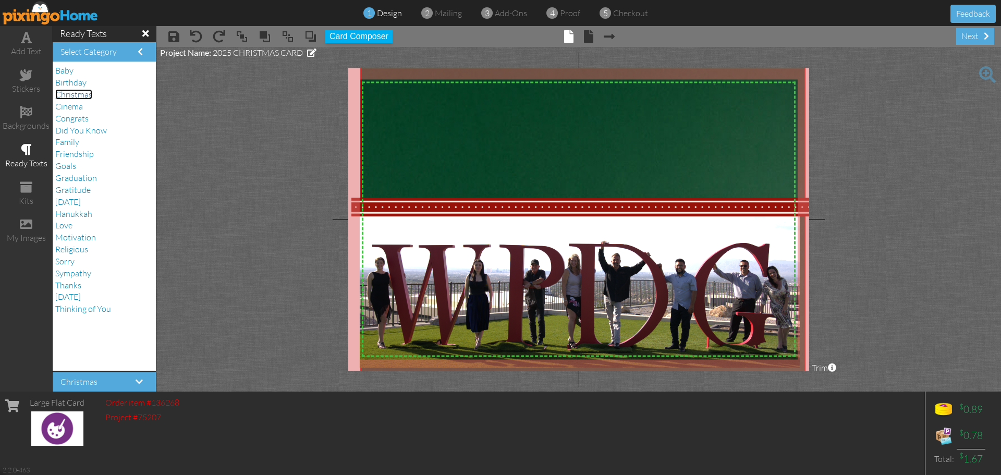
click at [68, 97] on span "Christmas" at bounding box center [73, 94] width 37 height 10
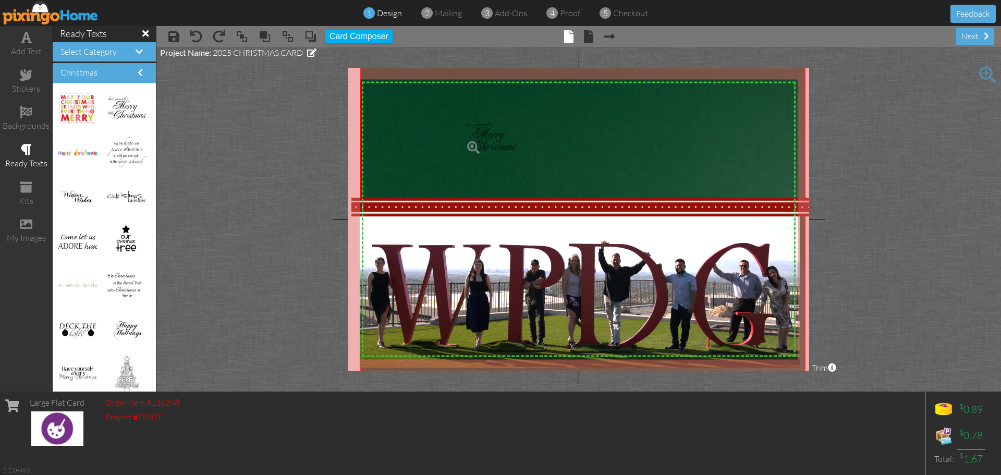
drag, startPoint x: 110, startPoint y: 108, endPoint x: 475, endPoint y: 137, distance: 366.7
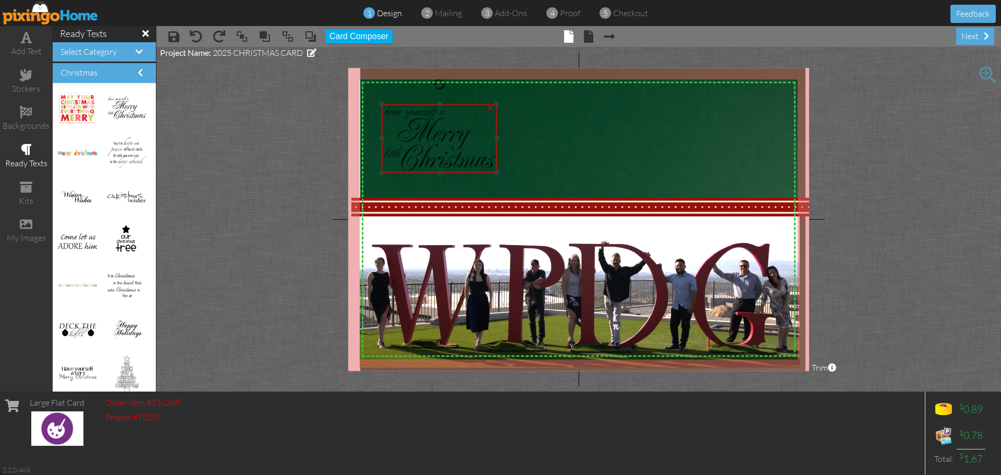
drag, startPoint x: 517, startPoint y: 153, endPoint x: 434, endPoint y: 140, distance: 83.9
click at [434, 140] on img at bounding box center [439, 138] width 115 height 69
click at [442, 142] on img at bounding box center [439, 138] width 115 height 69
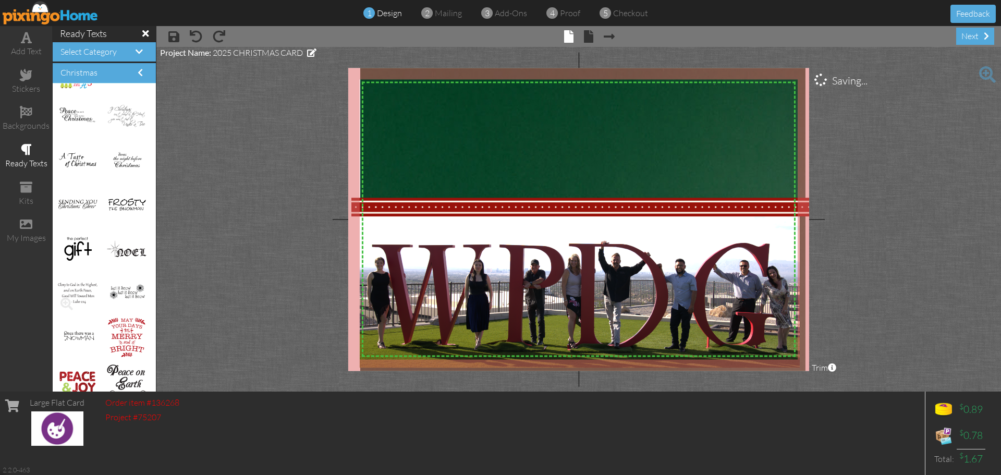
scroll to position [887, 0]
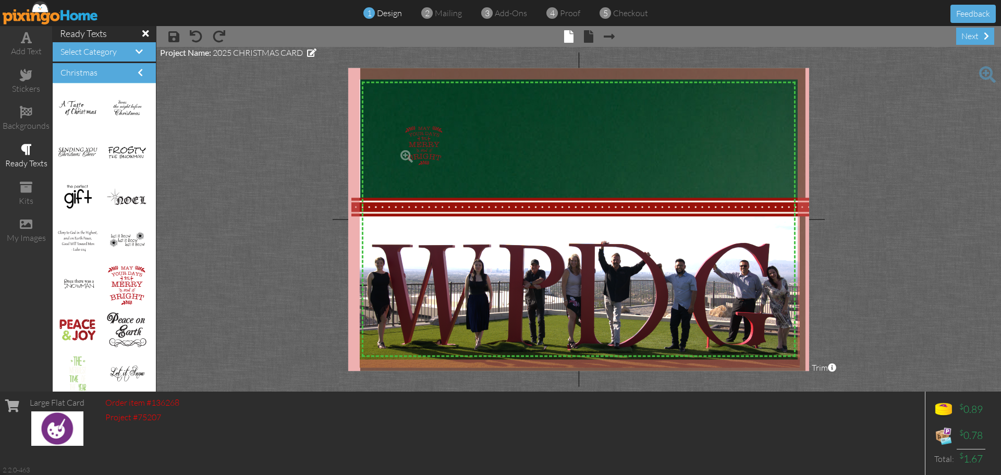
drag, startPoint x: 117, startPoint y: 274, endPoint x: 416, endPoint y: 134, distance: 330.6
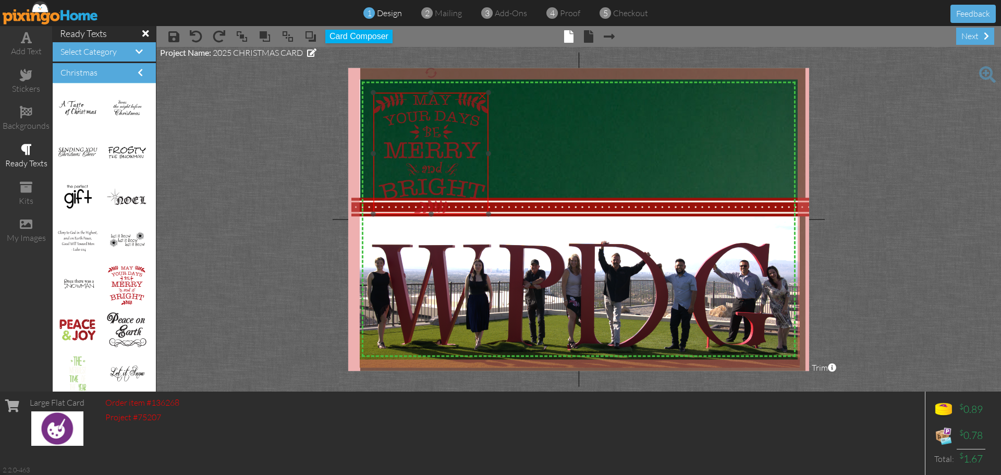
drag, startPoint x: 466, startPoint y: 176, endPoint x: 442, endPoint y: 147, distance: 37.8
click at [442, 147] on img at bounding box center [430, 153] width 115 height 121
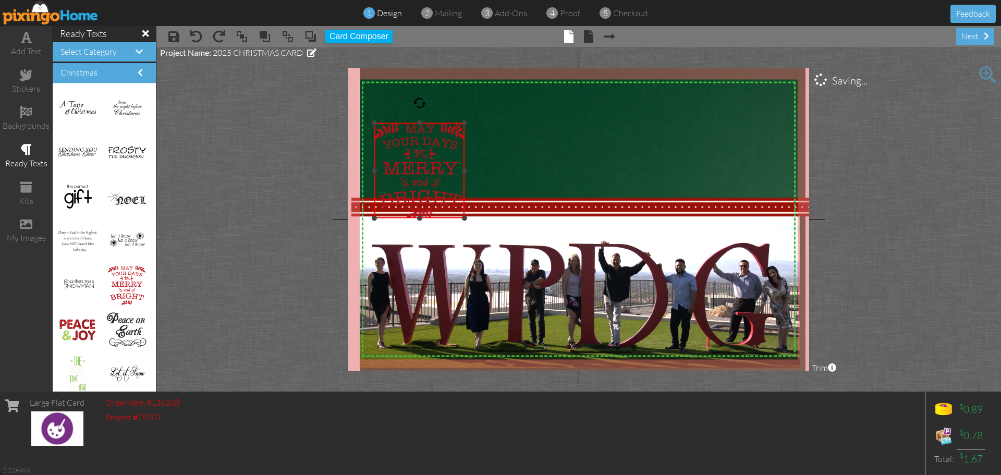
drag, startPoint x: 490, startPoint y: 97, endPoint x: 463, endPoint y: 124, distance: 38.4
click at [463, 124] on div at bounding box center [464, 122] width 5 height 5
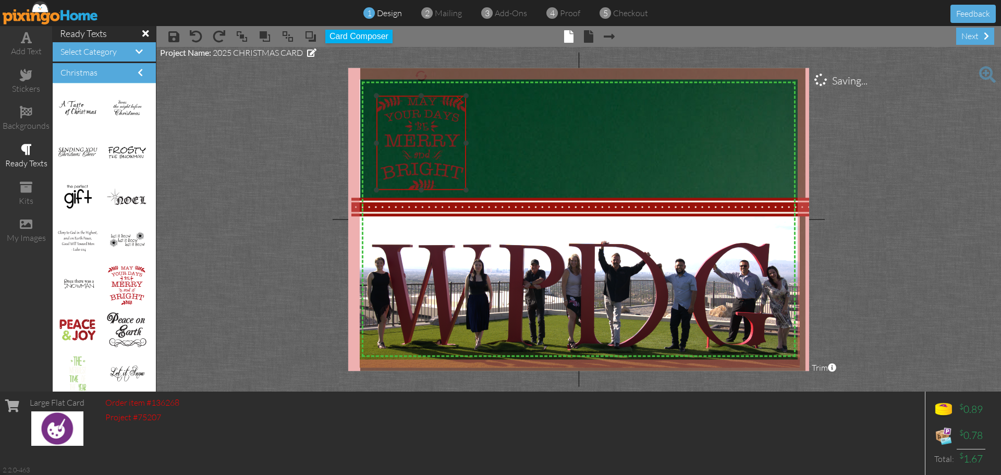
drag, startPoint x: 435, startPoint y: 160, endPoint x: 438, endPoint y: 132, distance: 28.2
click at [438, 132] on img at bounding box center [422, 143] width 90 height 94
click at [550, 152] on img at bounding box center [582, 358] width 445 height 679
click at [437, 140] on img at bounding box center [422, 143] width 90 height 94
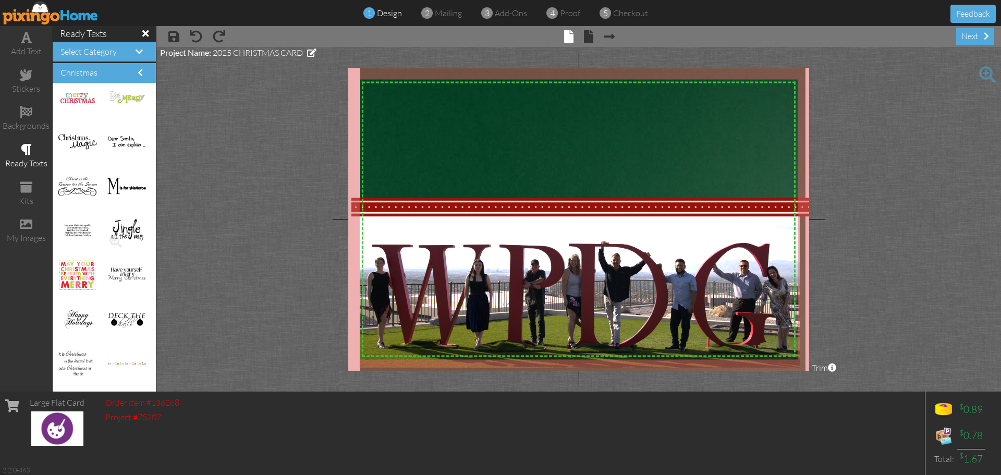
scroll to position [1304, 0]
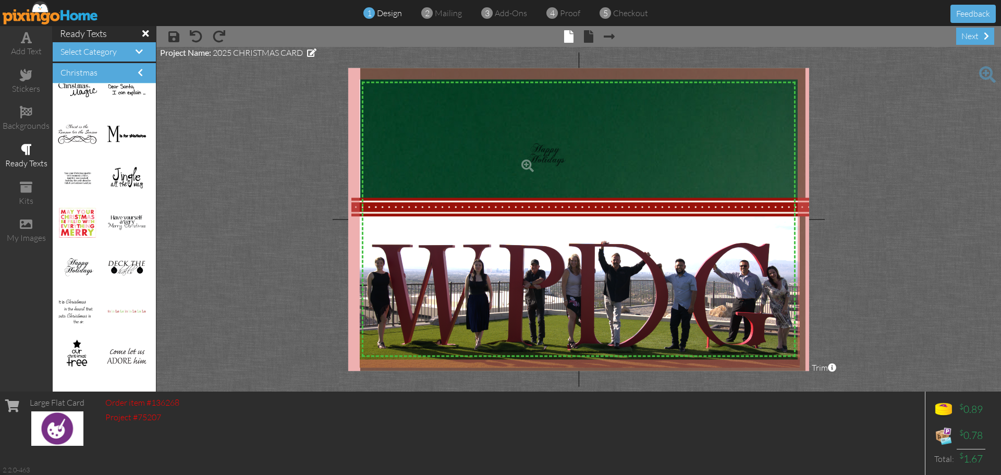
drag, startPoint x: 70, startPoint y: 266, endPoint x: 531, endPoint y: 154, distance: 474.5
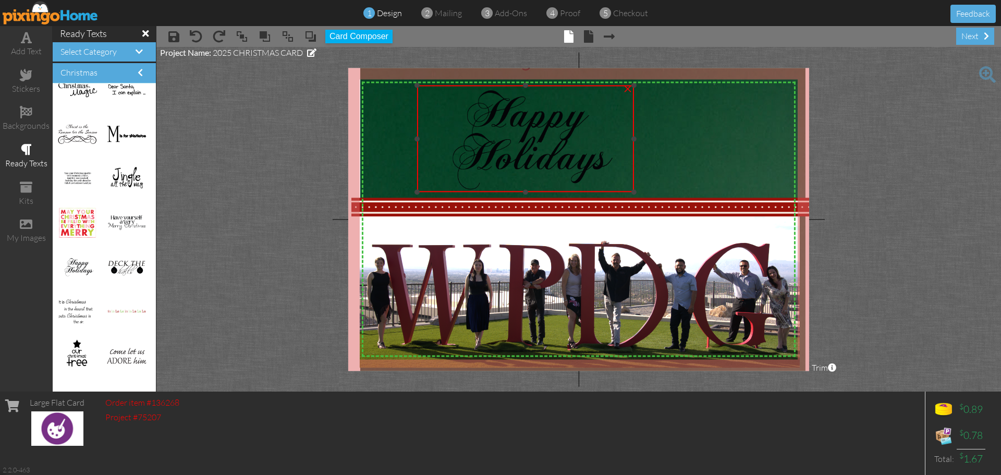
drag, startPoint x: 519, startPoint y: 135, endPoint x: -371, endPoint y: 84, distance: 891.2
click at [0, 84] on html "1 design 2 mailing 3 add-ons 4 proof 5 checkout Feedback add text stickers back…" at bounding box center [500, 237] width 1001 height 475
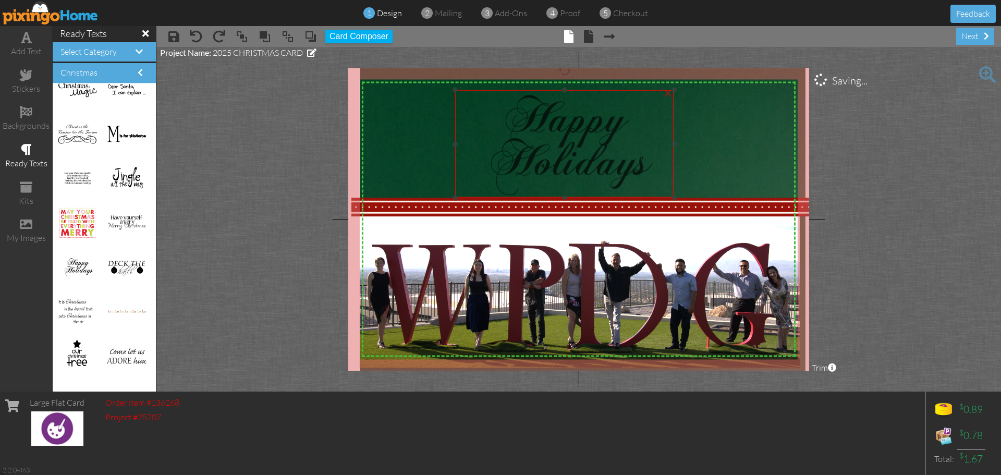
drag, startPoint x: 457, startPoint y: 144, endPoint x: 491, endPoint y: 150, distance: 34.4
click at [491, 150] on img at bounding box center [564, 144] width 219 height 108
click at [263, 160] on project-studio-wrapper "X X X X X X X X X X X X X X X X X X X X X X X X X X X X X X X X X X X X X X X X…" at bounding box center [578, 219] width 845 height 345
drag, startPoint x: 535, startPoint y: 146, endPoint x: 548, endPoint y: 144, distance: 13.1
click at [548, 144] on img at bounding box center [577, 143] width 219 height 108
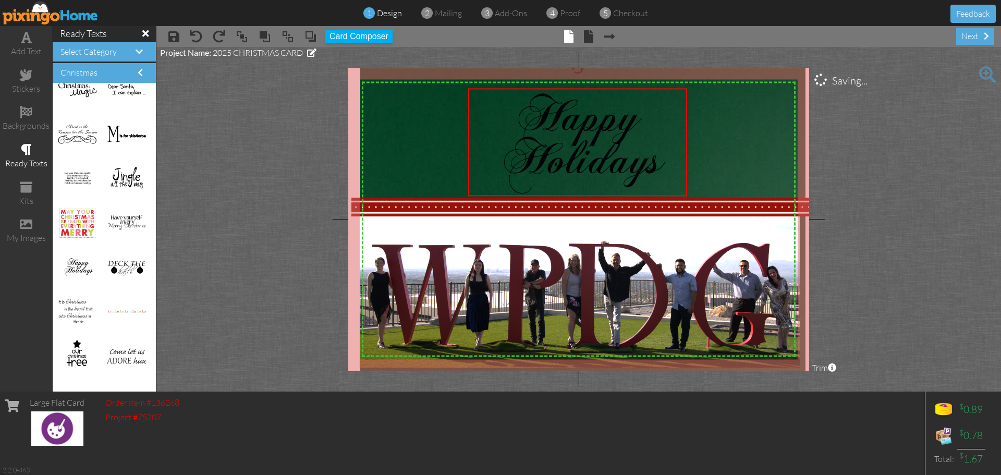
click at [177, 220] on project-studio-wrapper "X X X X X X X X X X X X X X X X X X X X X X X X X X X X X X X X X X X X X X X X…" at bounding box center [578, 219] width 845 height 345
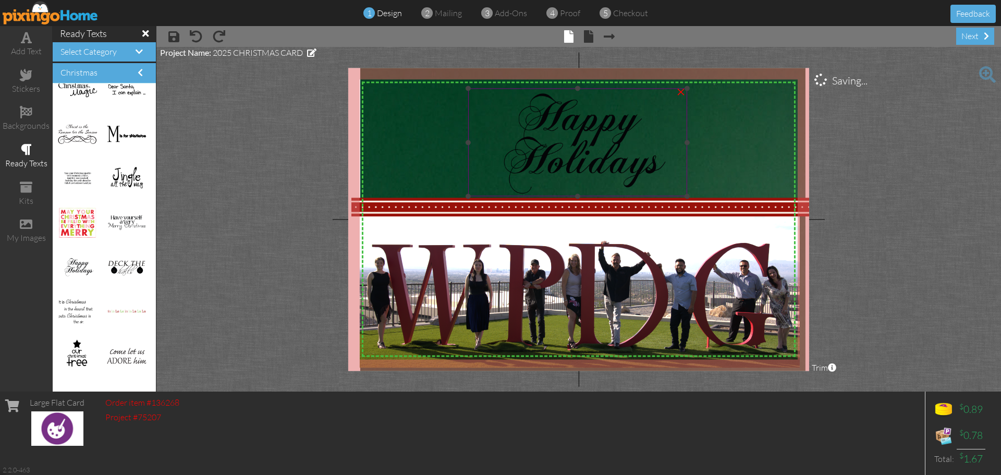
click at [563, 136] on img at bounding box center [577, 143] width 219 height 108
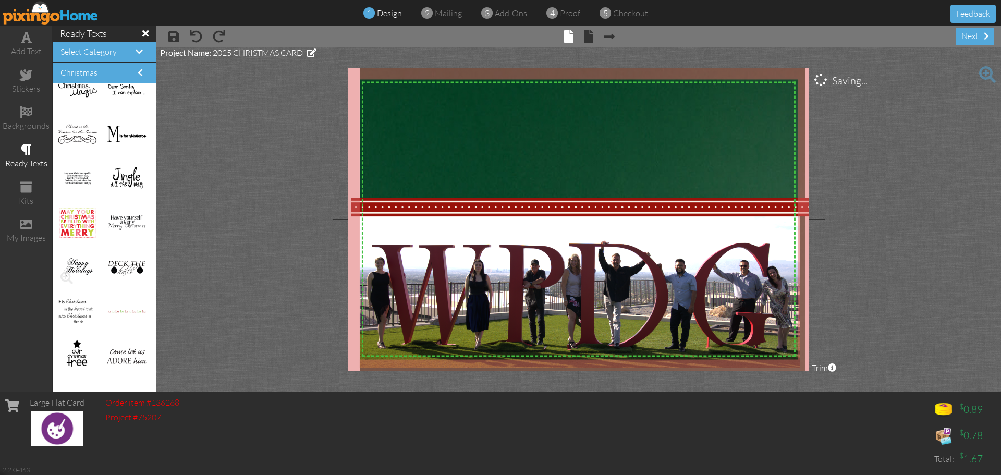
scroll to position [1512, 0]
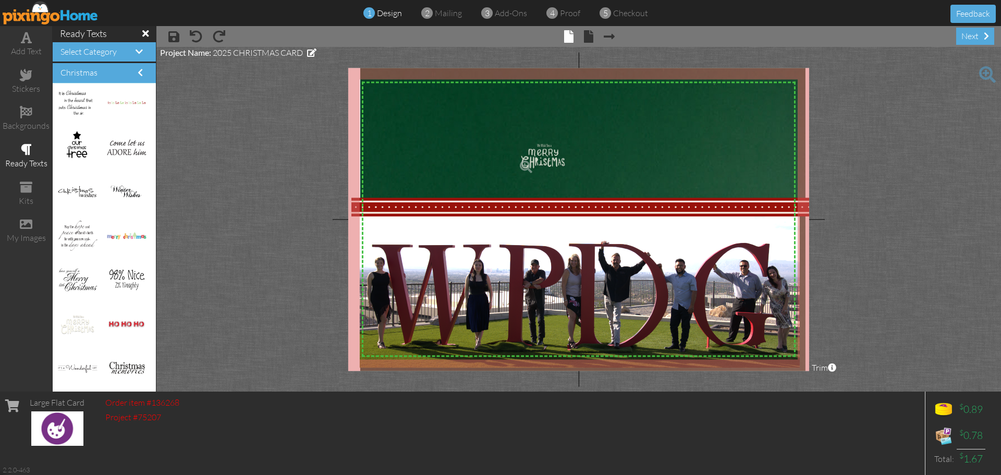
drag, startPoint x: 70, startPoint y: 324, endPoint x: 530, endPoint y: 154, distance: 490.4
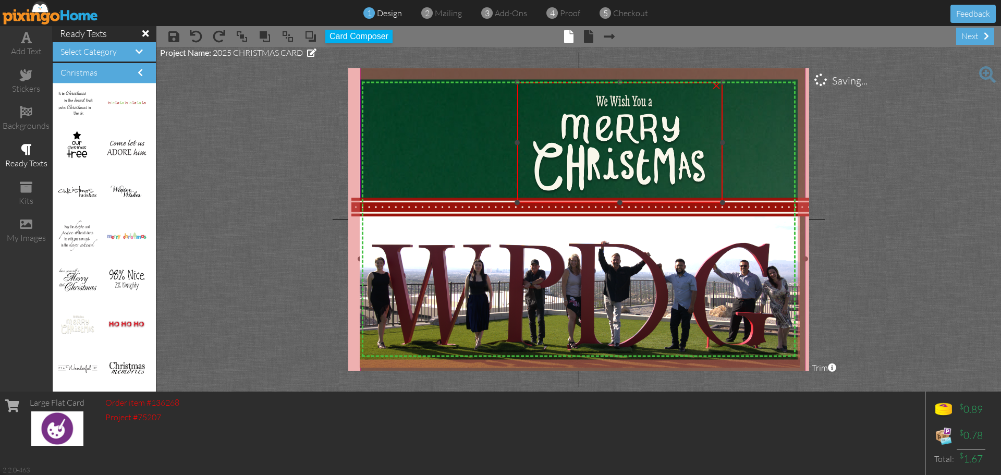
drag, startPoint x: 631, startPoint y: 136, endPoint x: 788, endPoint y: 83, distance: 165.6
click at [788, 83] on div "X X X X X X X X X X X X X X X X X X X X X X X X X X X X X X X X X X X X X X X X…" at bounding box center [578, 219] width 461 height 303
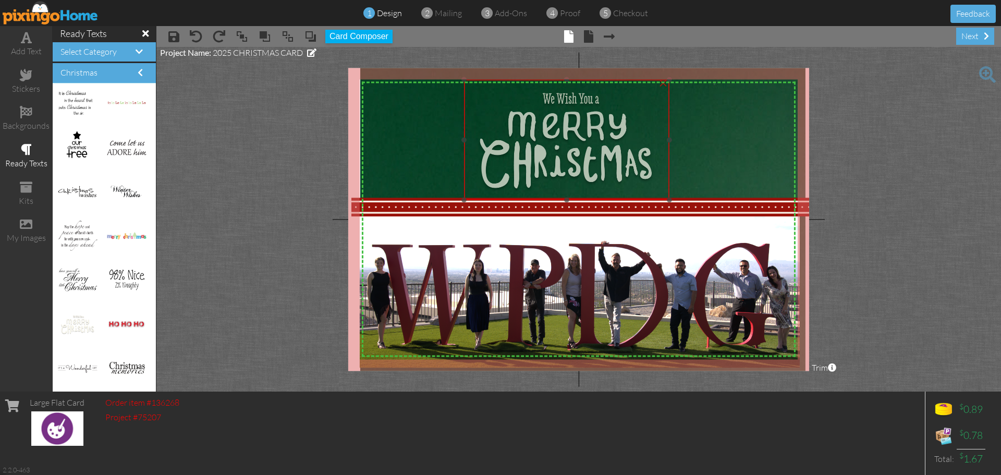
drag, startPoint x: 626, startPoint y: 120, endPoint x: 576, endPoint y: 117, distance: 49.6
click at [576, 117] on img at bounding box center [566, 140] width 205 height 120
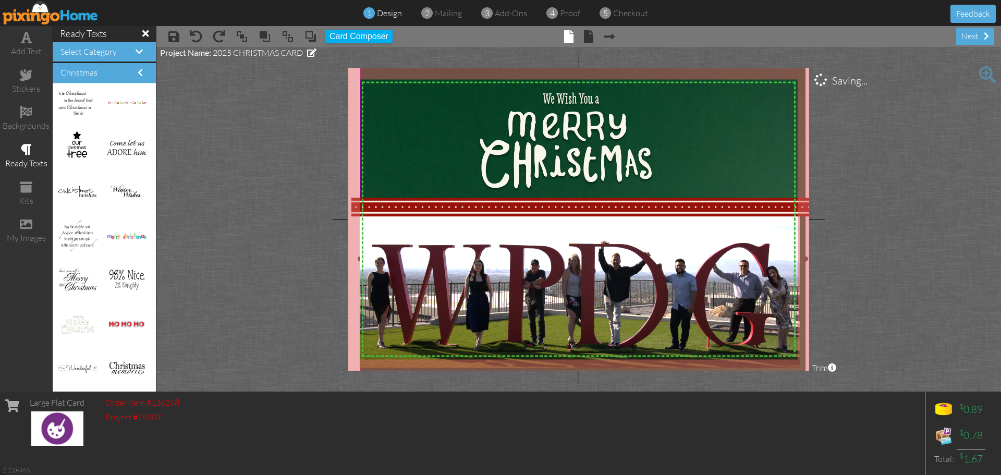
click at [726, 139] on img at bounding box center [582, 358] width 445 height 679
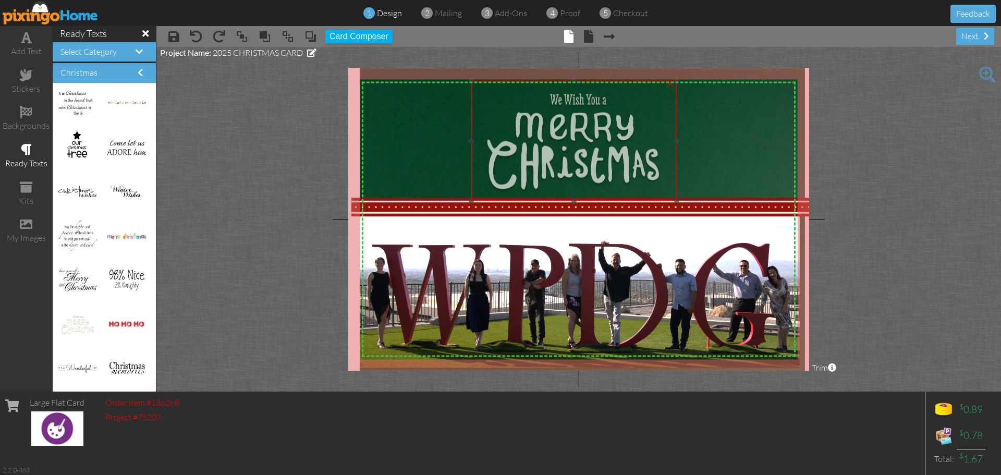
drag, startPoint x: 556, startPoint y: 134, endPoint x: 563, endPoint y: 135, distance: 7.4
click at [563, 135] on img at bounding box center [573, 141] width 205 height 120
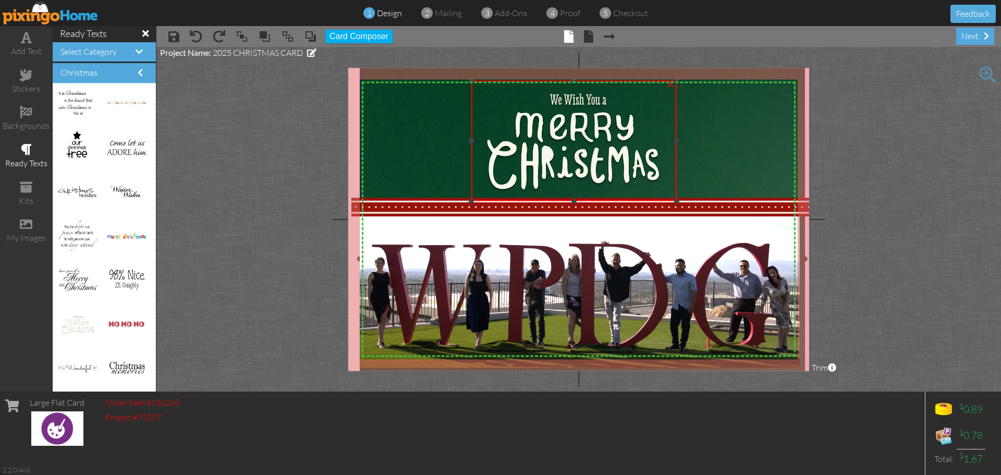
drag, startPoint x: 676, startPoint y: 139, endPoint x: 709, endPoint y: 144, distance: 33.3
click at [709, 144] on div "X X X X X X X X X X X X X X X X X X X X X X X X X X X X X X X X X X X X X X X X…" at bounding box center [578, 219] width 461 height 303
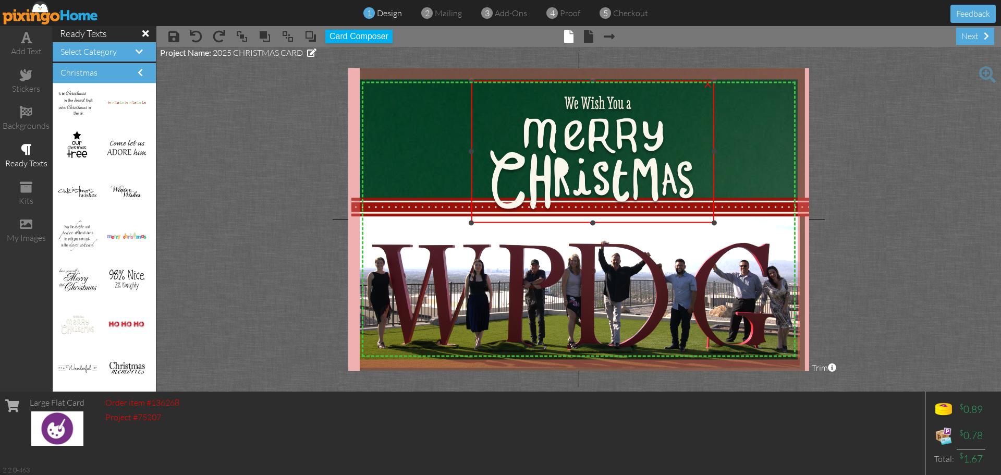
drag, startPoint x: 677, startPoint y: 200, endPoint x: 687, endPoint y: 222, distance: 24.0
click at [687, 222] on div "×" at bounding box center [592, 152] width 243 height 142
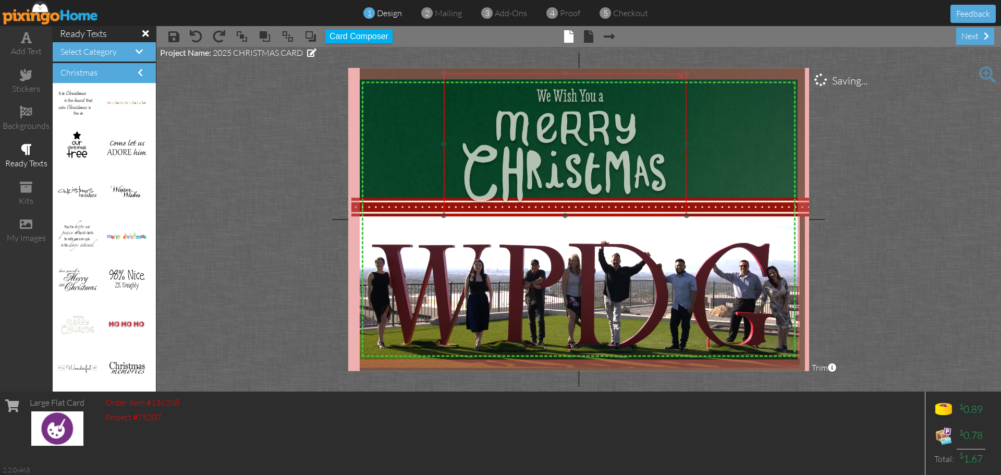
drag, startPoint x: 633, startPoint y: 165, endPoint x: 607, endPoint y: 159, distance: 26.8
click at [607, 159] on img at bounding box center [565, 145] width 243 height 142
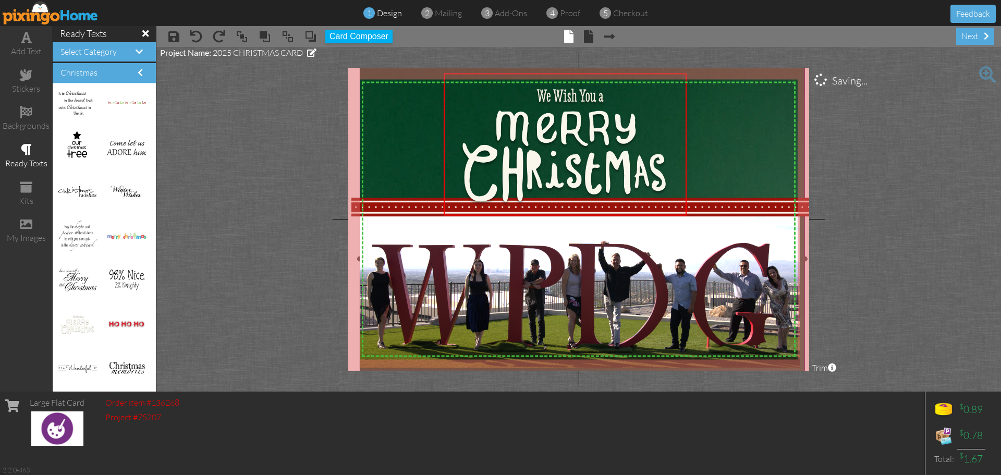
click at [738, 153] on img at bounding box center [582, 358] width 445 height 679
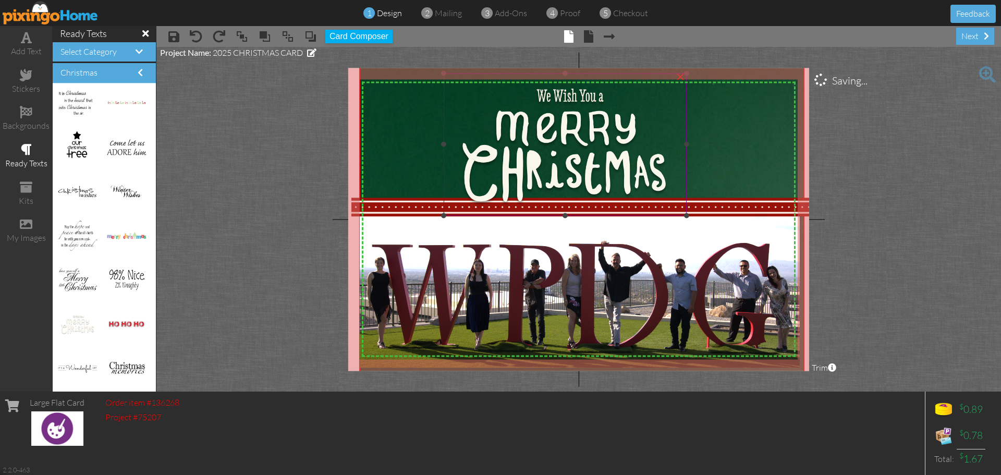
click at [556, 162] on img at bounding box center [565, 145] width 243 height 142
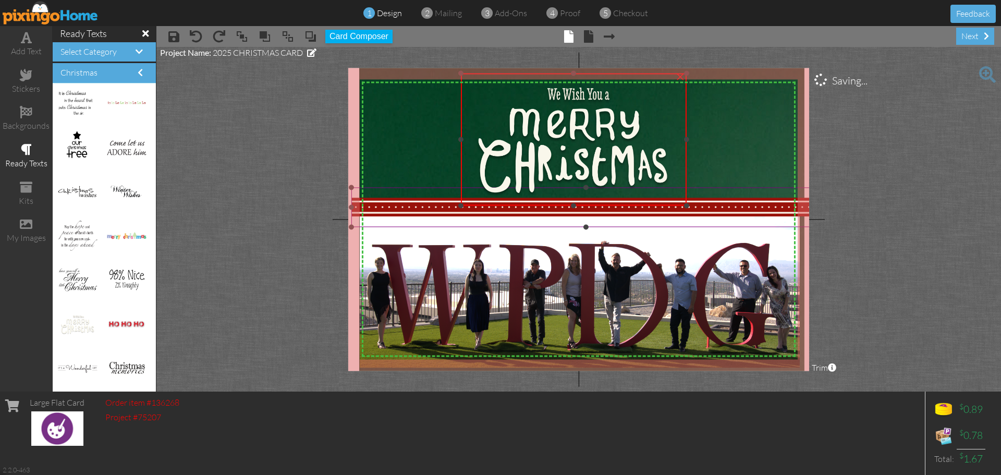
drag, startPoint x: 445, startPoint y: 216, endPoint x: 447, endPoint y: 207, distance: 9.7
click at [447, 207] on div "X X X X X X X X X X X X X X X X X X X X X X X X X X X X X X X X X X X X X X X X…" at bounding box center [578, 219] width 461 height 303
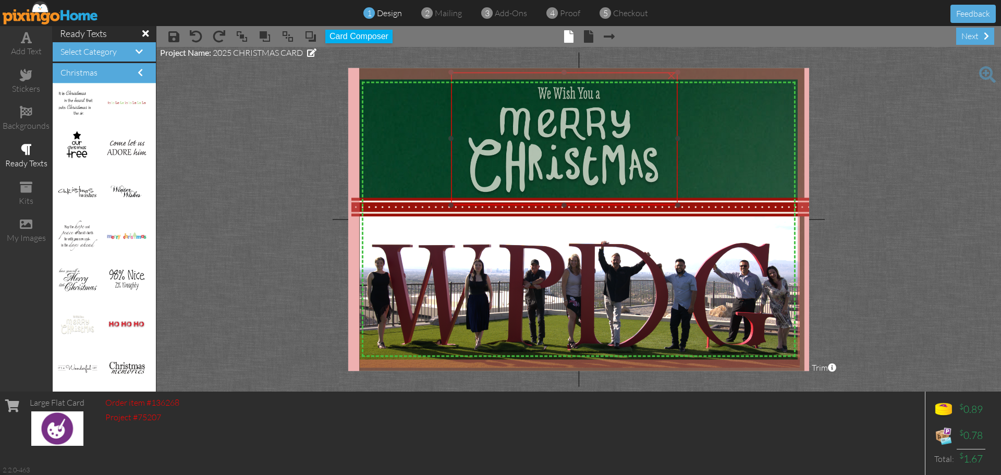
drag, startPoint x: 549, startPoint y: 143, endPoint x: 540, endPoint y: 142, distance: 8.9
click at [540, 142] on img at bounding box center [564, 138] width 227 height 132
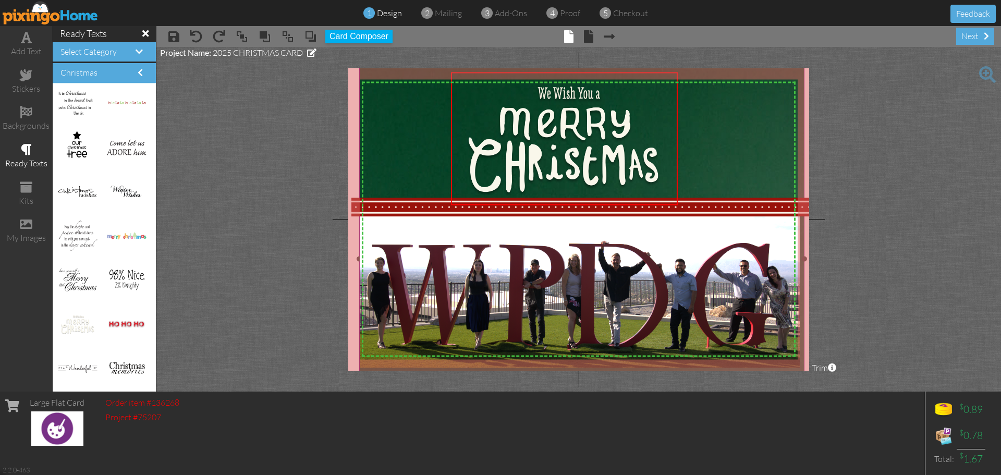
click at [736, 150] on img at bounding box center [581, 358] width 445 height 679
click at [574, 147] on img at bounding box center [564, 138] width 227 height 132
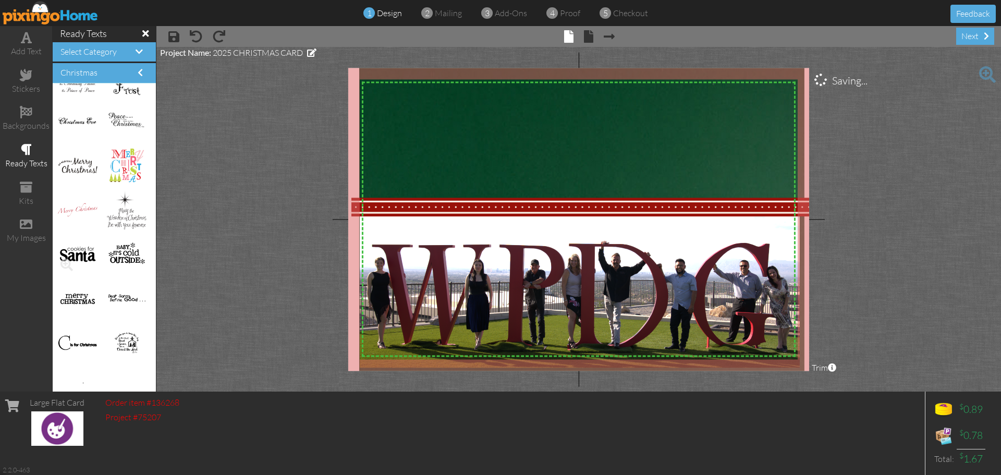
scroll to position [1999, 0]
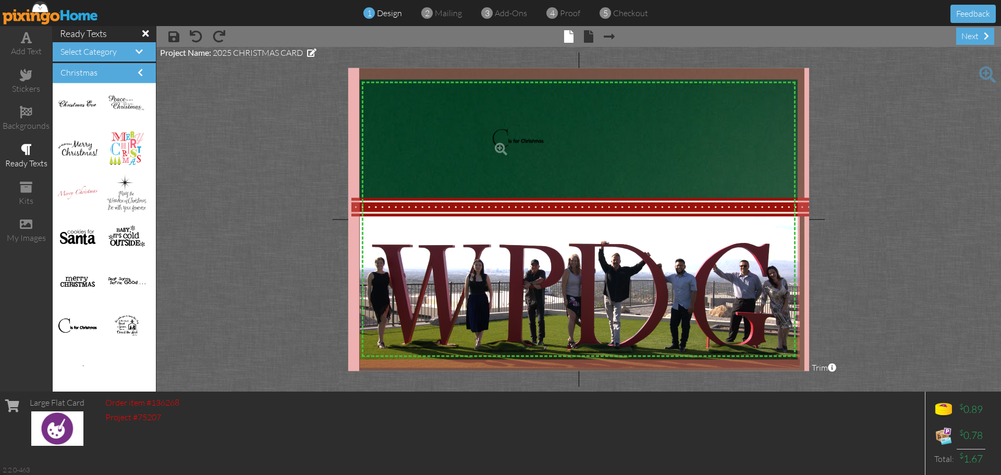
drag, startPoint x: 82, startPoint y: 330, endPoint x: 516, endPoint y: 142, distance: 473.3
click at [576, 136] on img at bounding box center [549, 139] width 115 height 43
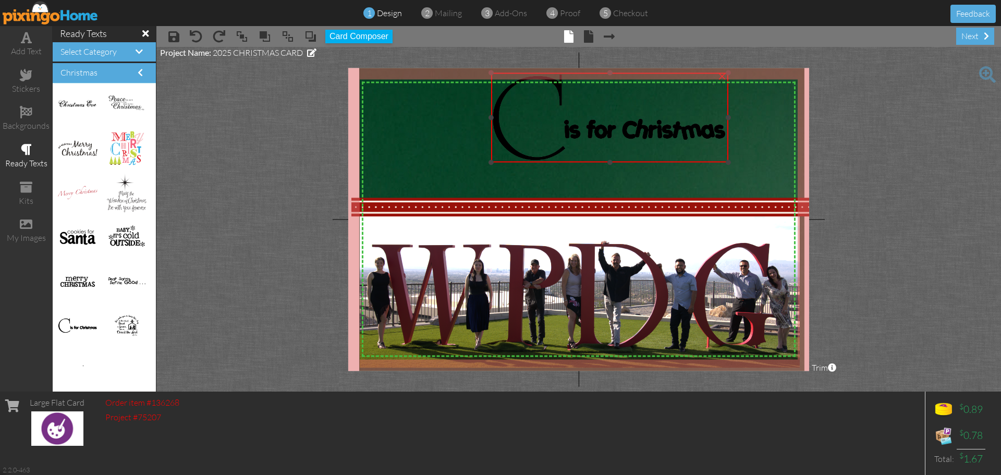
drag, startPoint x: 607, startPoint y: 118, endPoint x: 820, endPoint y: 71, distance: 218.9
click at [820, 71] on project-studio-wrapper "X X X X X X X X X X X X X X X X X X X X X X X X X X X X X X X X X X X X X X X X…" at bounding box center [578, 219] width 845 height 345
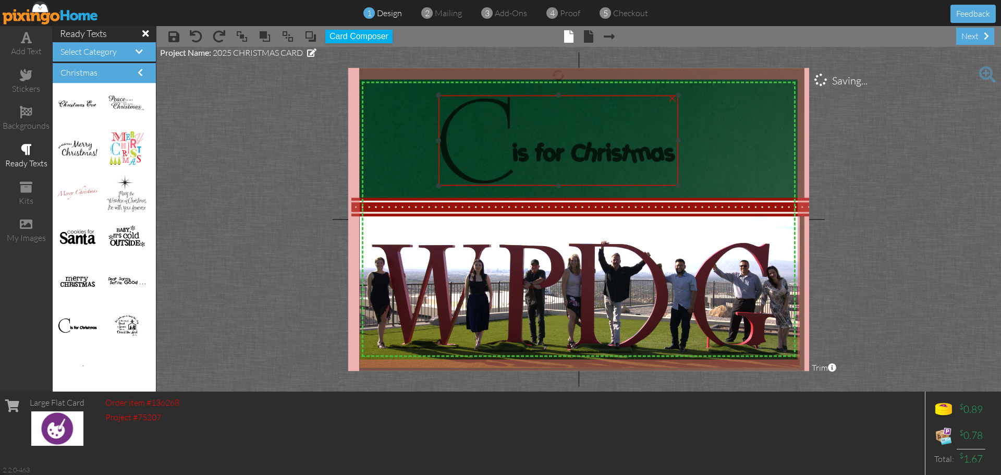
drag, startPoint x: 542, startPoint y: 141, endPoint x: 490, endPoint y: 165, distance: 57.7
click at [490, 165] on img at bounding box center [559, 140] width 240 height 90
click at [750, 150] on img at bounding box center [581, 358] width 445 height 679
click at [516, 155] on img at bounding box center [559, 140] width 240 height 90
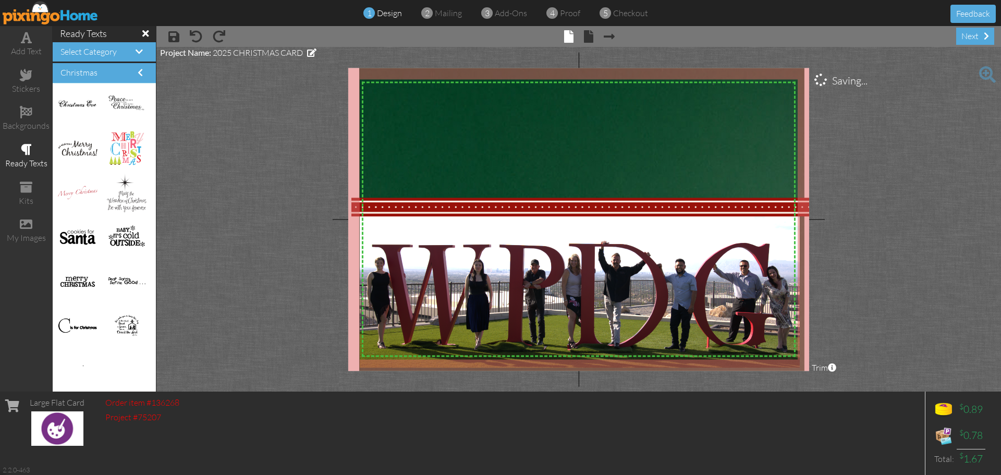
click at [98, 368] on div at bounding box center [104, 237] width 103 height 309
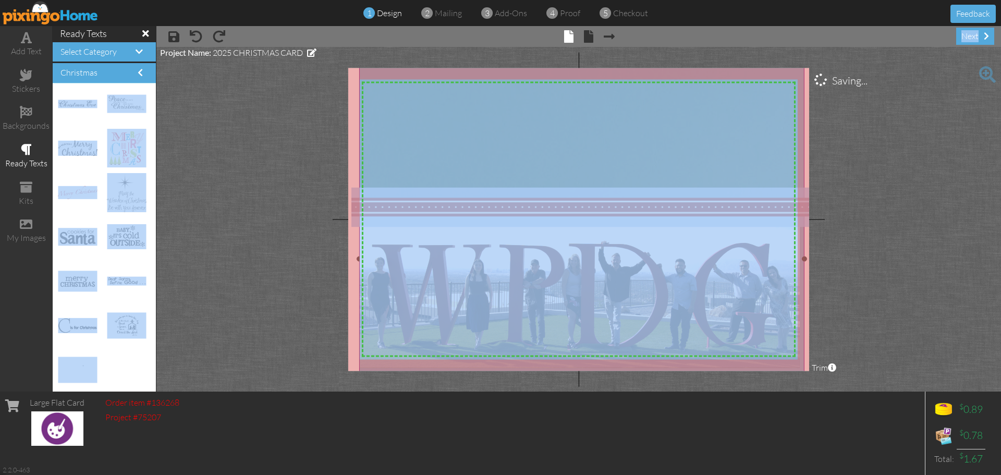
drag, startPoint x: 119, startPoint y: 361, endPoint x: 477, endPoint y: 174, distance: 403.8
click at [497, 174] on div "add text stickers backgrounds ready texts kits my images ready texts Select Cat…" at bounding box center [500, 209] width 1001 height 366
click at [246, 171] on project-studio-wrapper "X X X X X X X X X X X X X X X X X X X X X X X X X X X X X X X X X X X X X X X X…" at bounding box center [578, 219] width 845 height 345
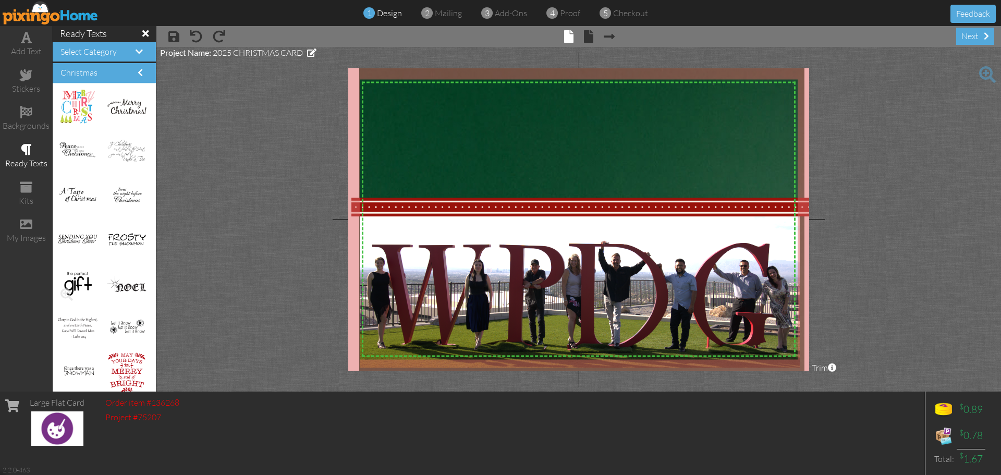
scroll to position [643, 0]
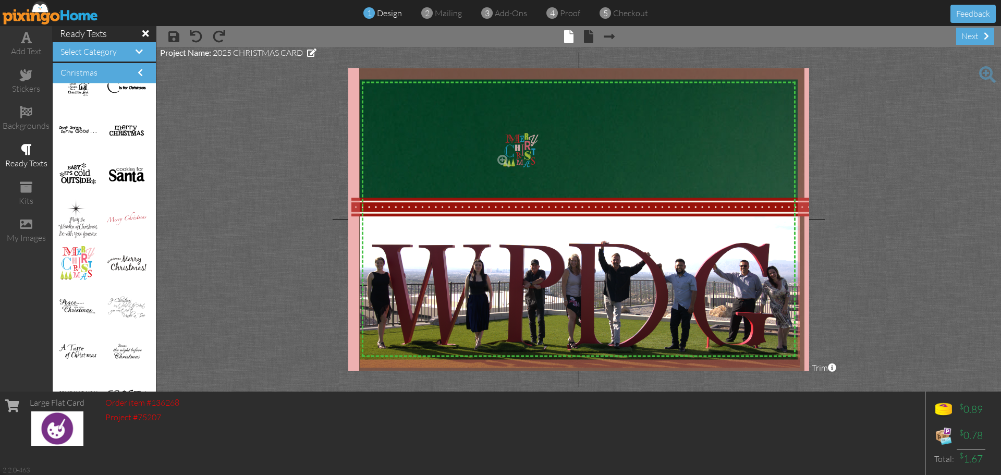
drag, startPoint x: 66, startPoint y: 263, endPoint x: 503, endPoint y: 149, distance: 452.1
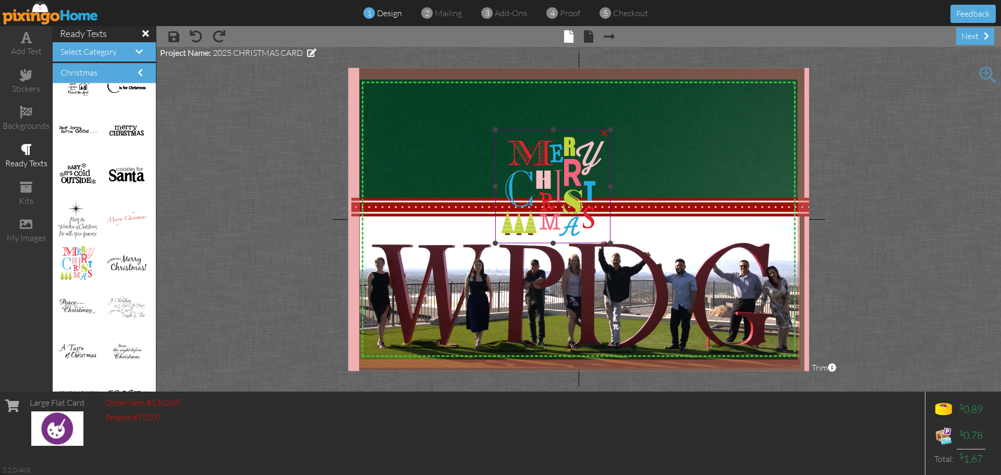
click at [511, 151] on img at bounding box center [552, 186] width 115 height 113
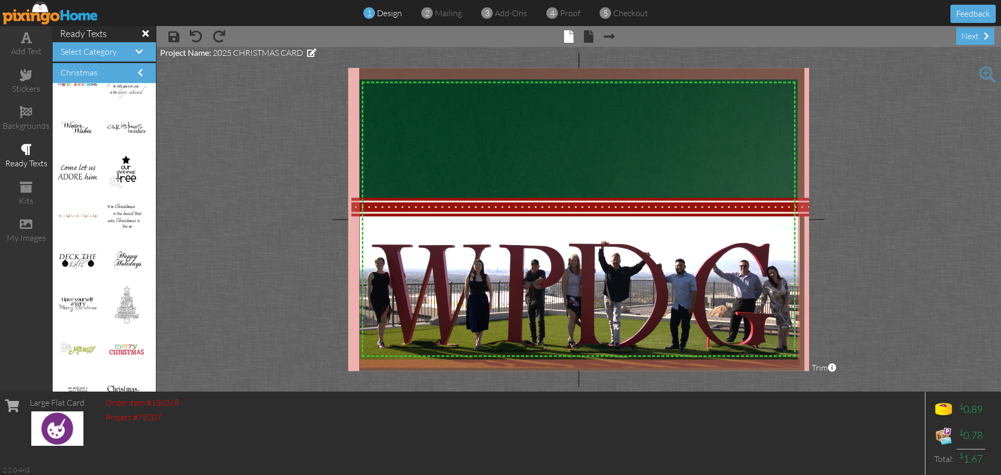
scroll to position [0, 0]
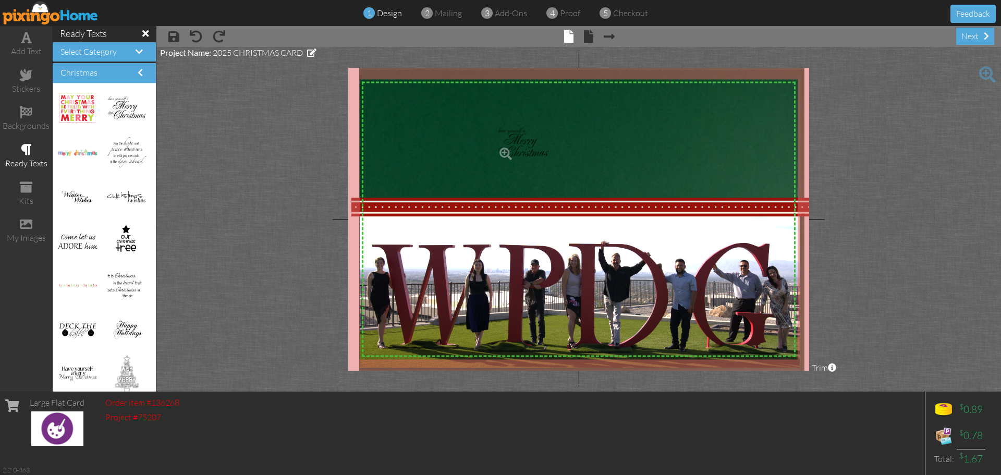
drag, startPoint x: 122, startPoint y: 106, endPoint x: 525, endPoint y: 141, distance: 404.1
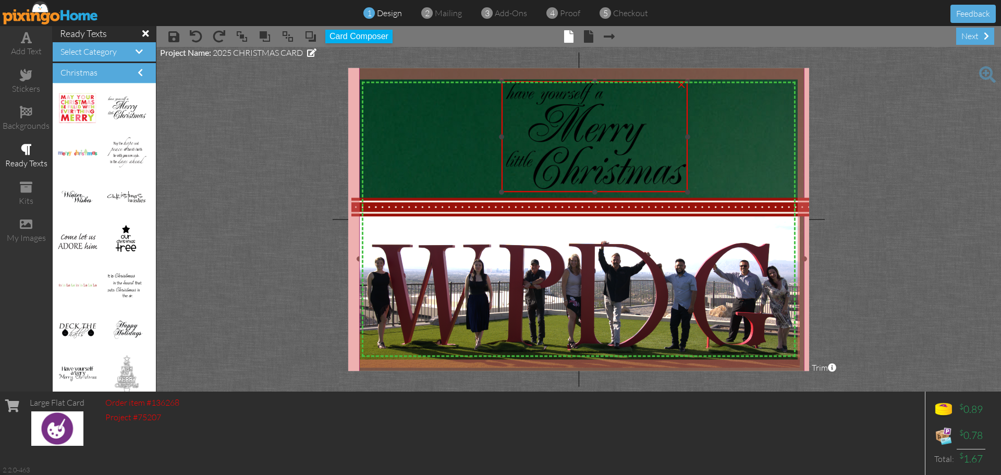
drag, startPoint x: 617, startPoint y: 123, endPoint x: 745, endPoint y: 80, distance: 134.6
click at [745, 80] on div "X X X X X X X X X X X X X X X X X X X X X X X X X X X X X X X X X X X X X X X X…" at bounding box center [578, 219] width 461 height 303
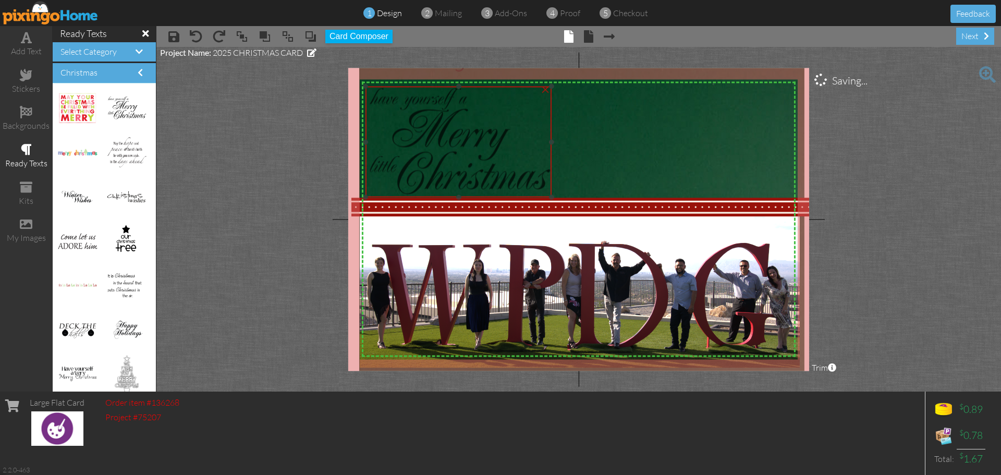
drag, startPoint x: 622, startPoint y: 125, endPoint x: 486, endPoint y: 130, distance: 136.2
click at [486, 130] on img at bounding box center [459, 142] width 186 height 111
drag, startPoint x: 552, startPoint y: 87, endPoint x: 540, endPoint y: 92, distance: 13.3
click at [540, 92] on div at bounding box center [541, 92] width 5 height 5
click at [462, 116] on img at bounding box center [455, 141] width 176 height 105
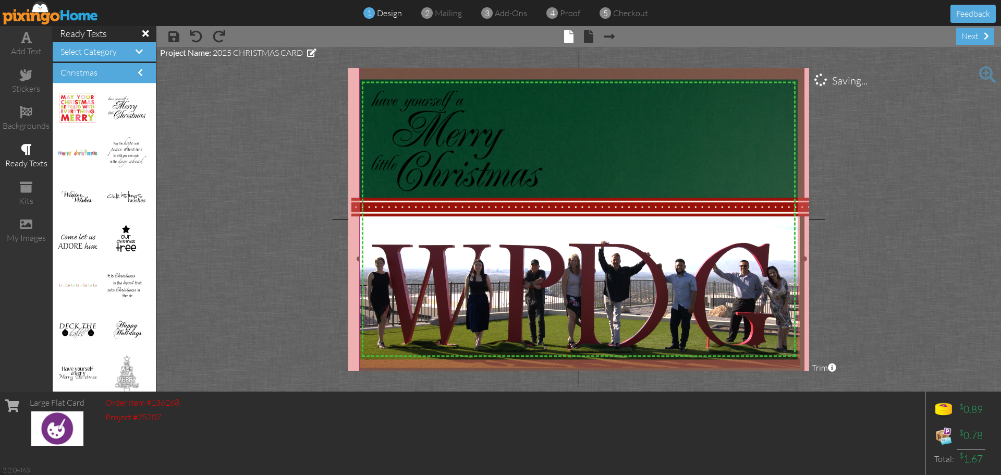
click at [644, 129] on img at bounding box center [581, 358] width 445 height 679
click at [670, 151] on img at bounding box center [581, 358] width 445 height 679
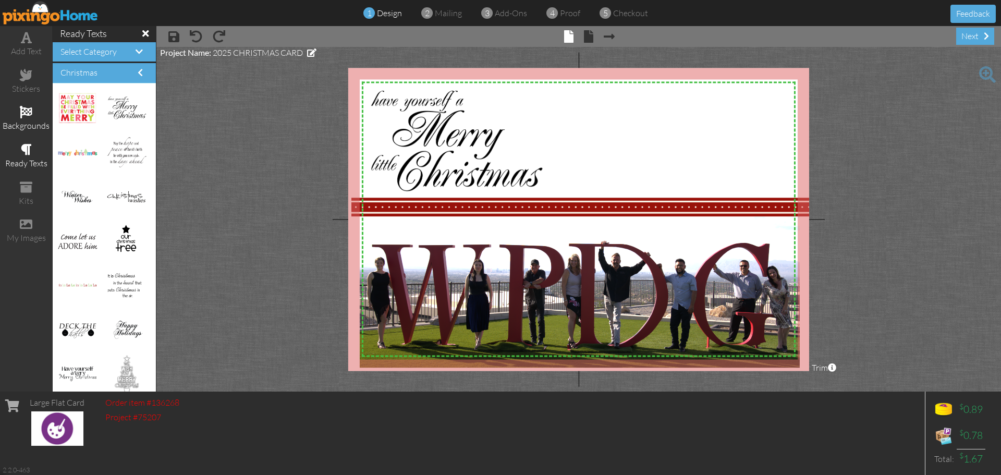
click at [24, 126] on div "backgrounds" at bounding box center [26, 126] width 52 height 12
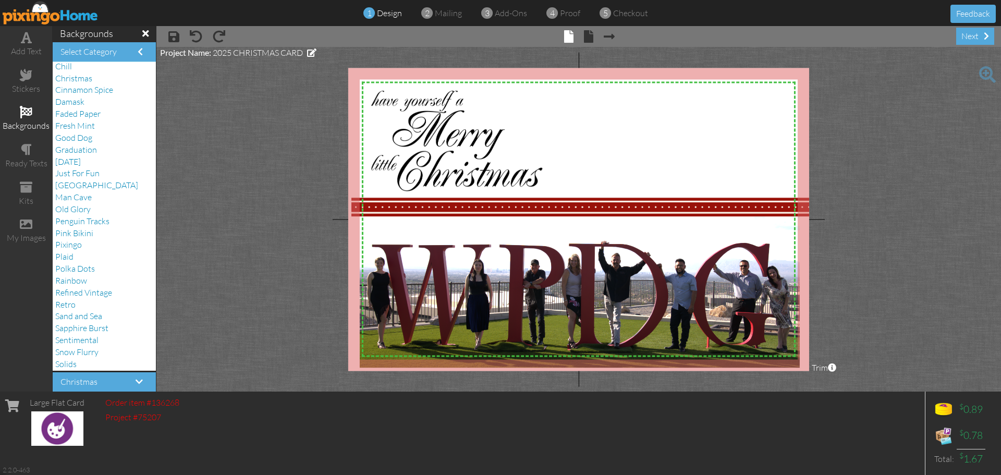
scroll to position [114, 0]
click at [79, 292] on span "Snow Flurry" at bounding box center [76, 290] width 43 height 10
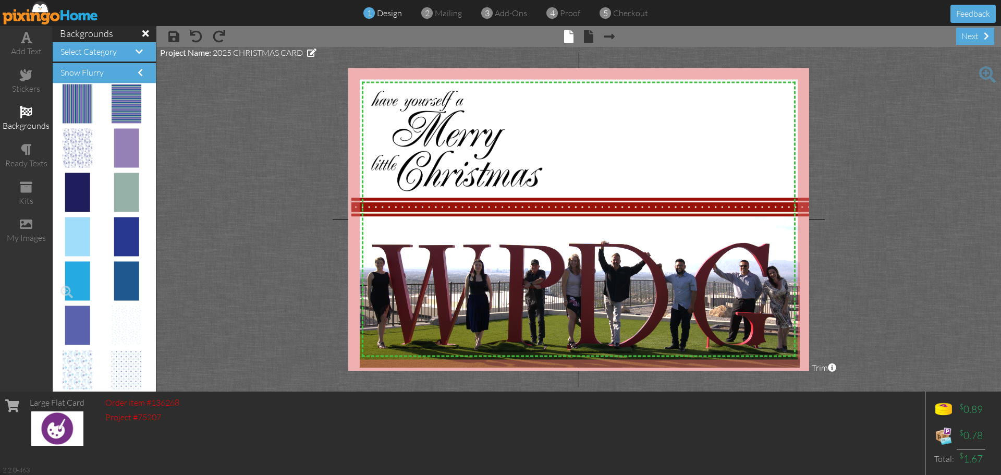
scroll to position [0, 0]
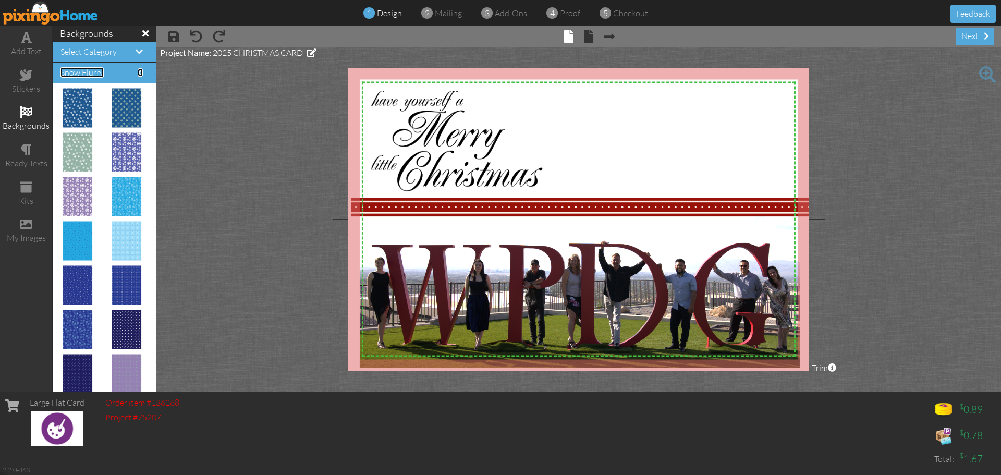
click at [138, 74] on span at bounding box center [140, 72] width 5 height 8
click at [136, 52] on span at bounding box center [139, 51] width 7 height 8
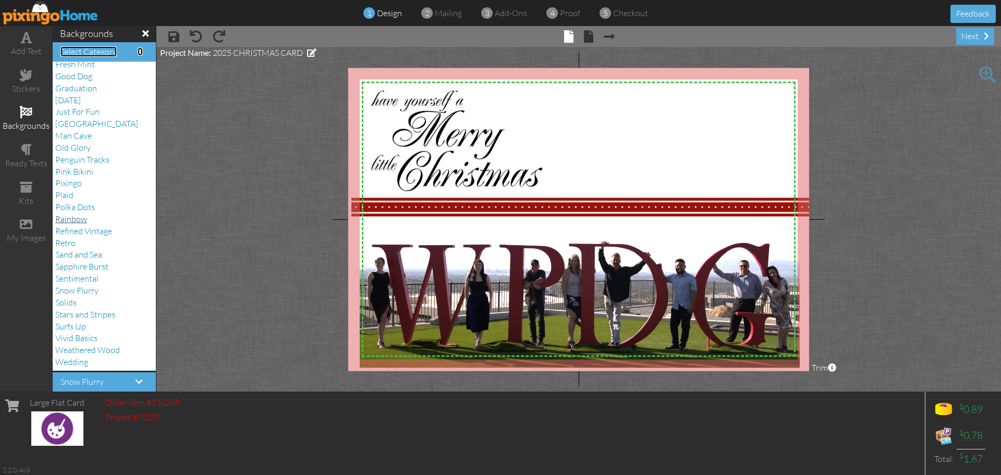
scroll to position [1, 0]
click at [67, 341] on span "Vivid Basics" at bounding box center [76, 337] width 42 height 10
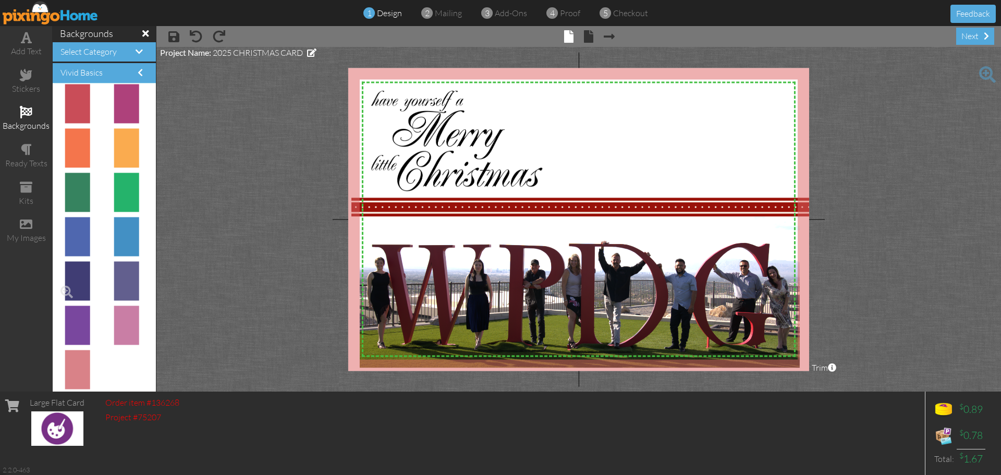
scroll to position [0, 0]
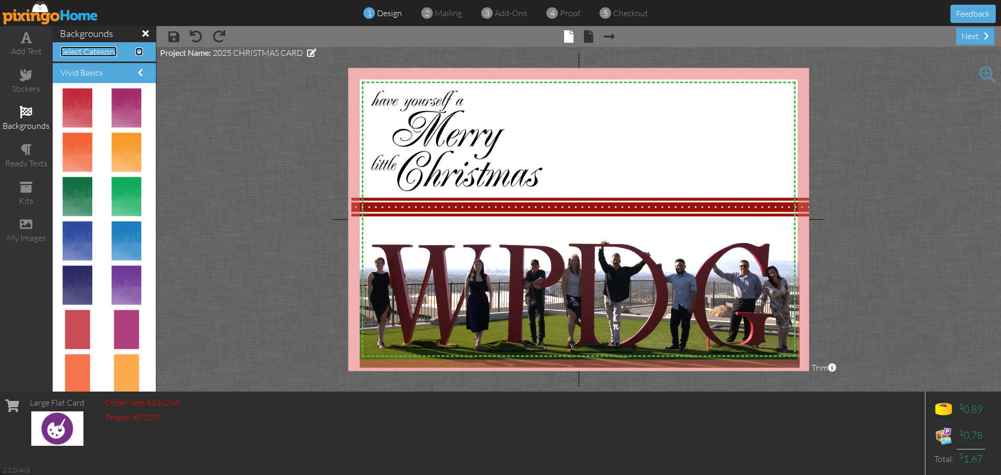
click at [136, 49] on span at bounding box center [139, 51] width 7 height 8
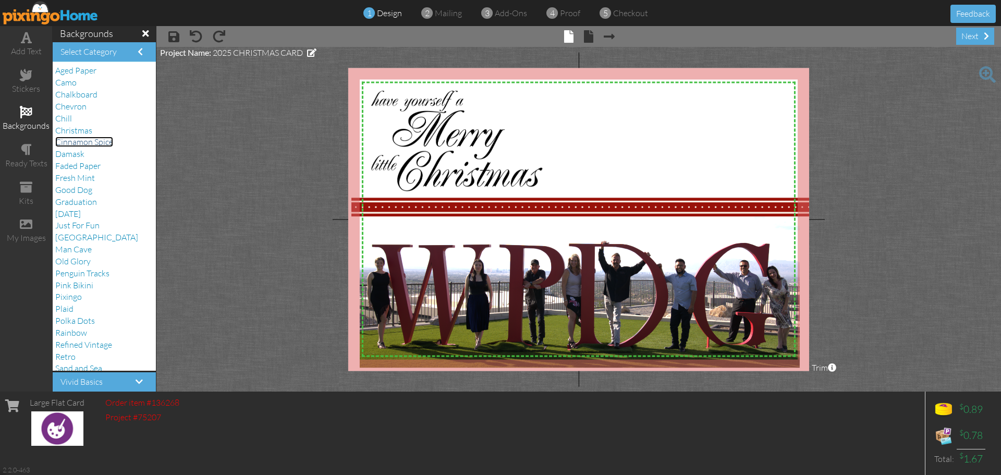
click at [93, 143] on span "Cinnamon Spice" at bounding box center [84, 142] width 58 height 10
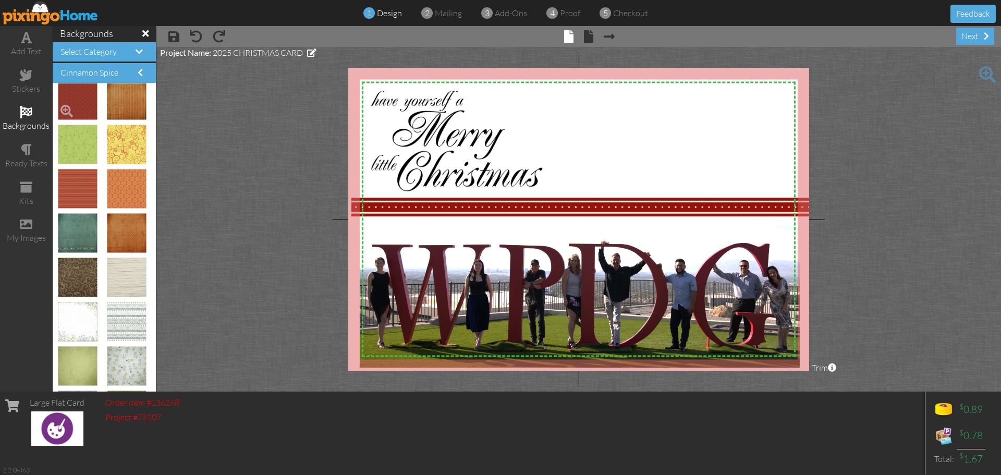
scroll to position [156, 0]
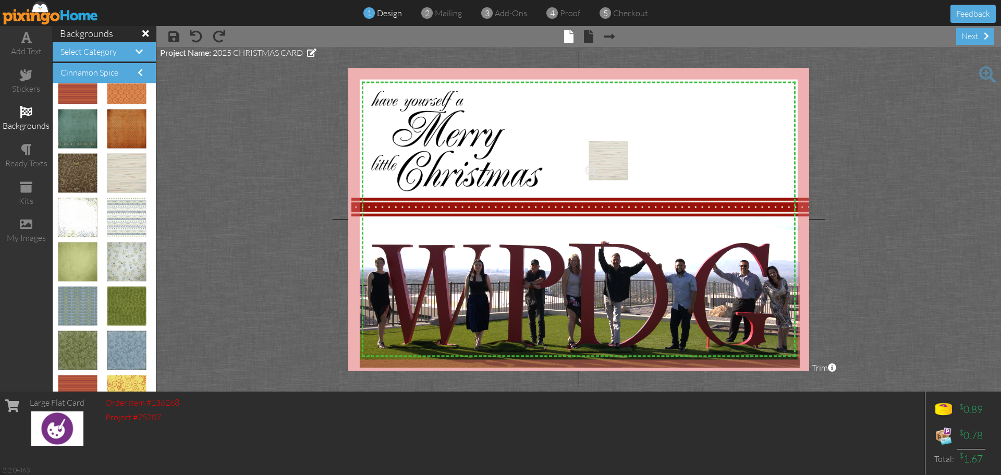
drag, startPoint x: 116, startPoint y: 174, endPoint x: 616, endPoint y: 160, distance: 500.4
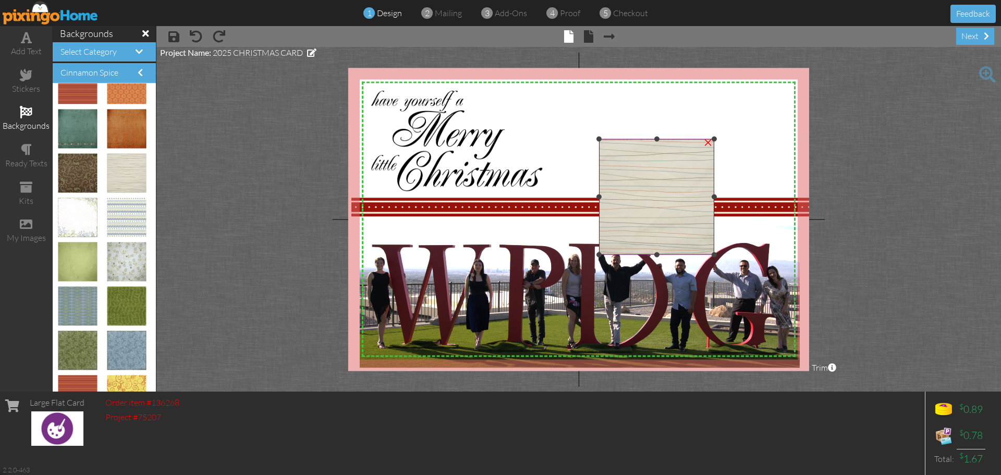
click at [625, 164] on img at bounding box center [656, 196] width 115 height 115
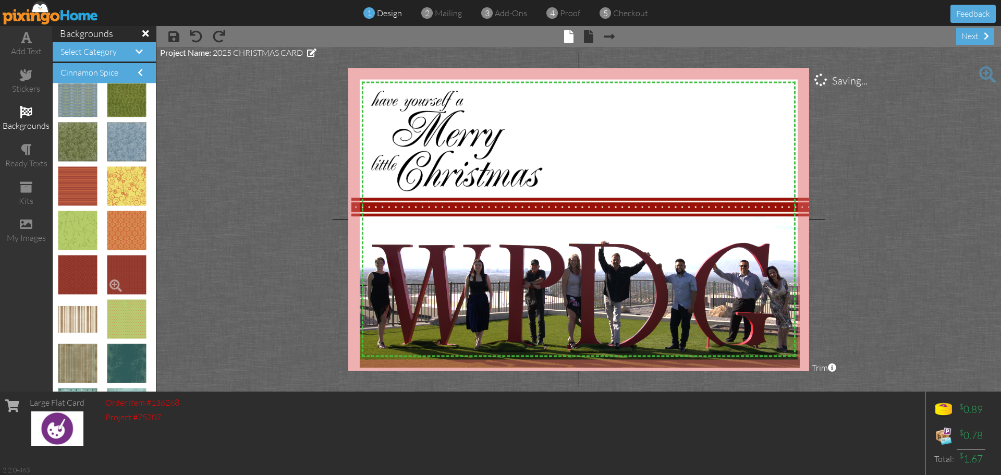
scroll to position [574, 0]
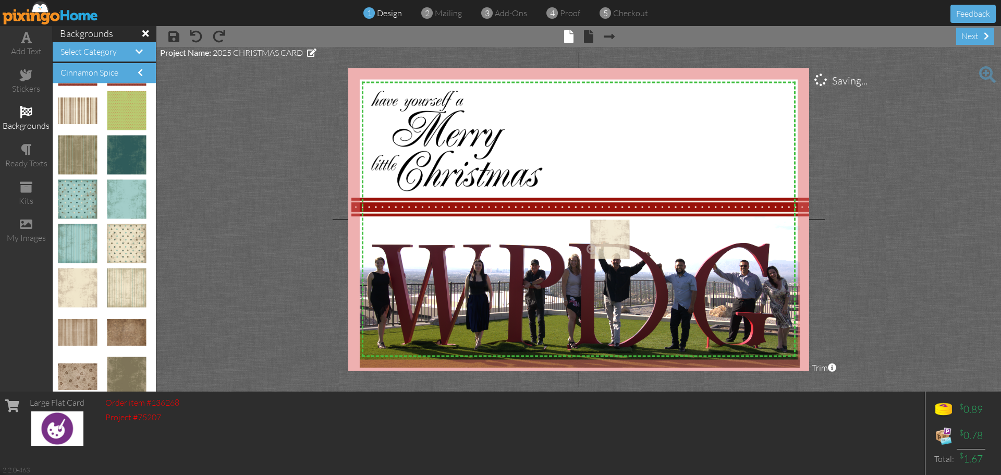
drag, startPoint x: 76, startPoint y: 285, endPoint x: 602, endPoint y: 237, distance: 528.5
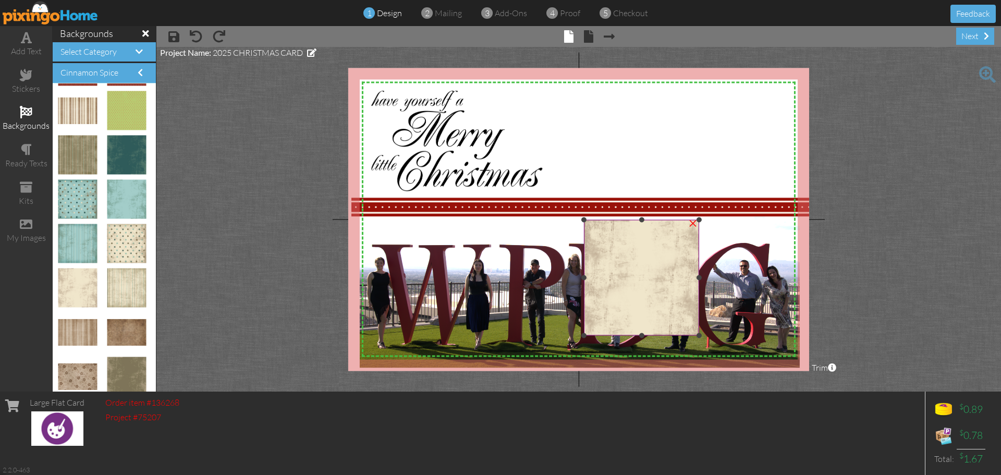
click at [653, 277] on img at bounding box center [641, 277] width 115 height 115
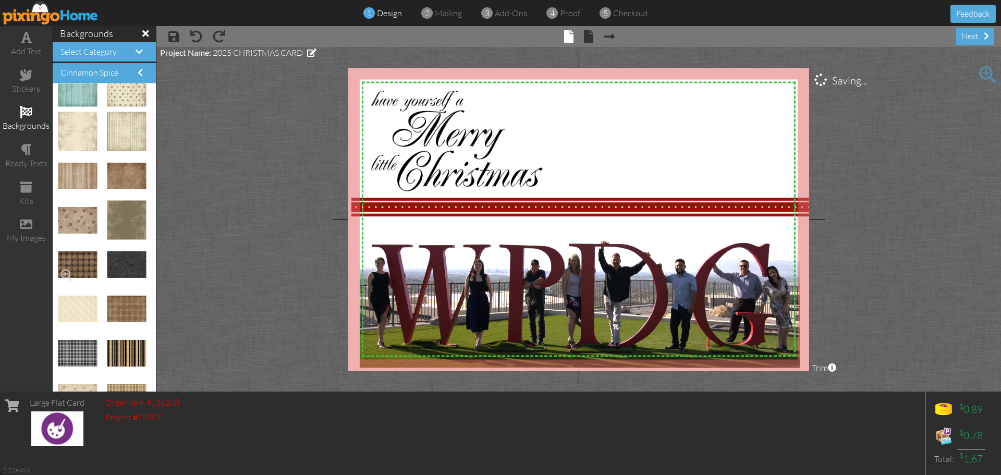
scroll to position [846, 0]
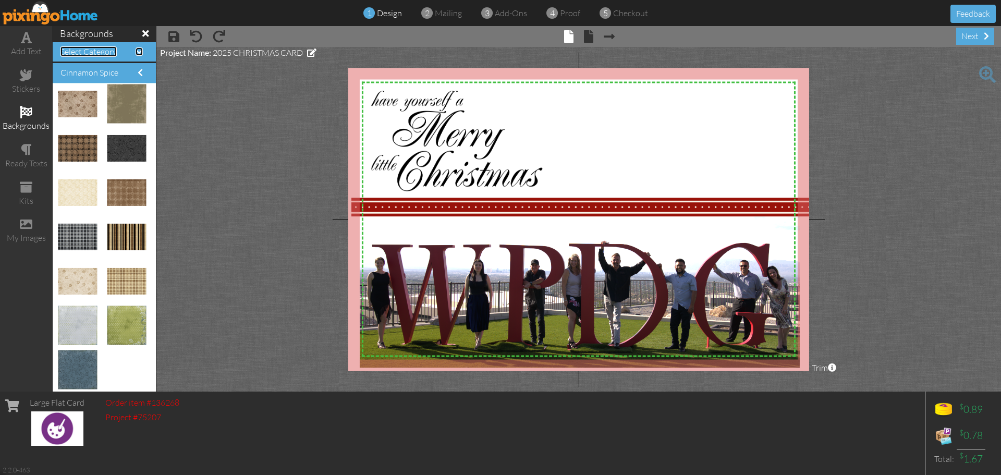
click at [136, 54] on span at bounding box center [139, 51] width 7 height 8
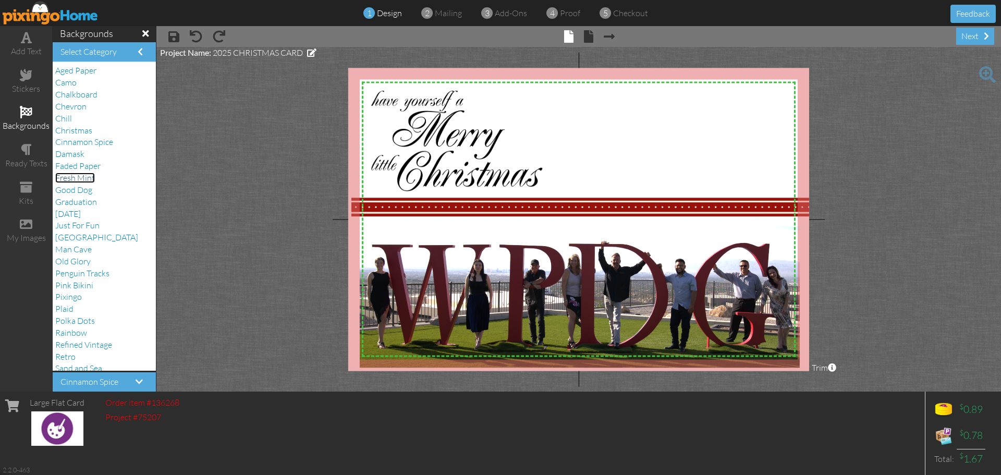
click at [86, 181] on span "Fresh Mint" at bounding box center [75, 178] width 40 height 10
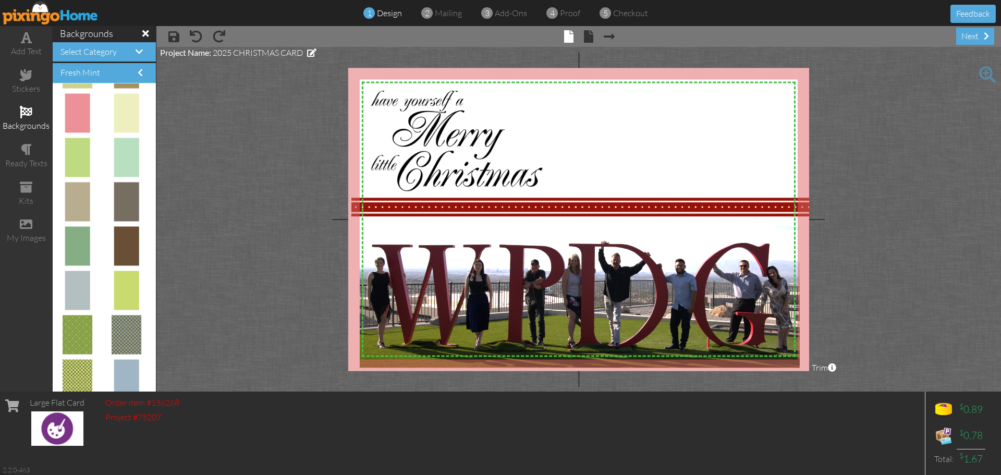
scroll to position [1290, 0]
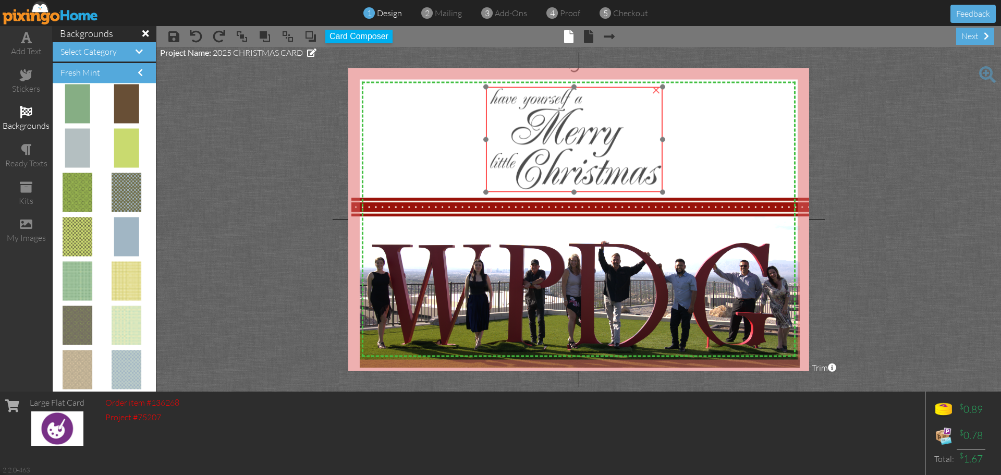
drag, startPoint x: 464, startPoint y: 131, endPoint x: 583, endPoint y: 129, distance: 118.9
click at [583, 129] on img at bounding box center [574, 139] width 176 height 105
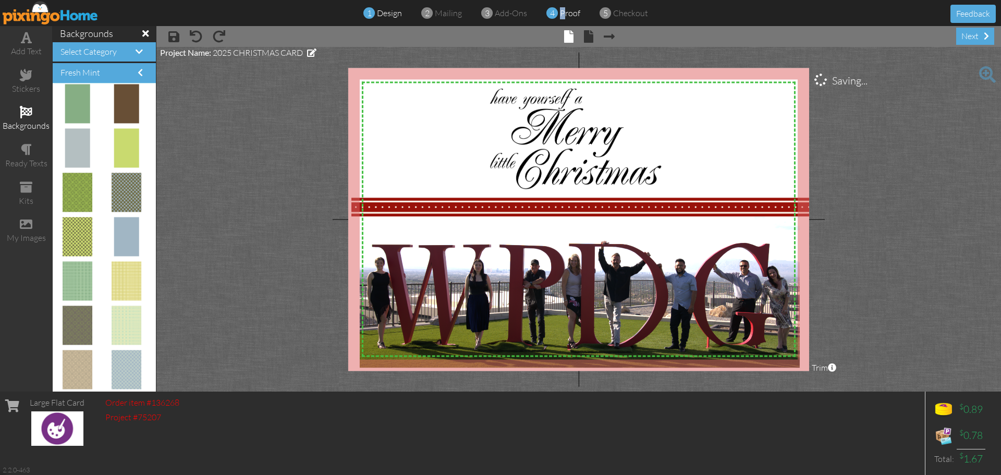
click at [565, 13] on span "proof" at bounding box center [570, 13] width 20 height 10
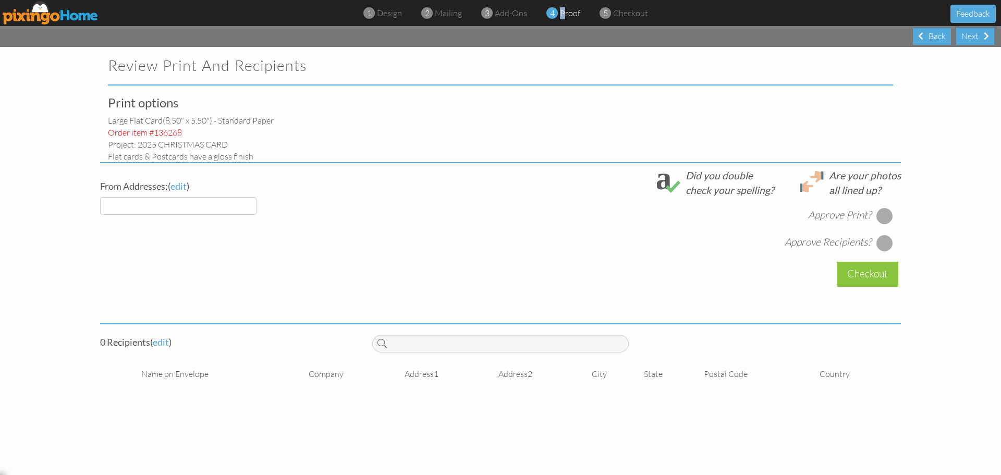
select select "object:3360"
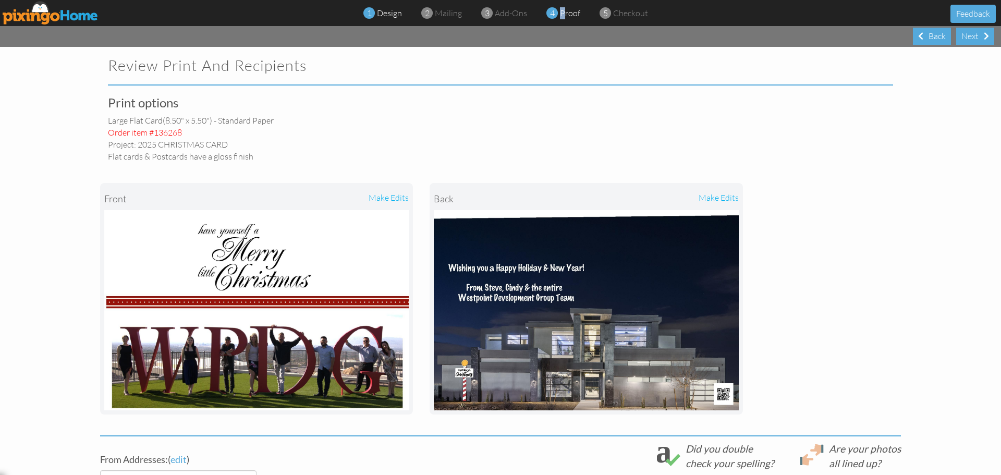
click at [400, 19] on div "1 design" at bounding box center [385, 13] width 33 height 12
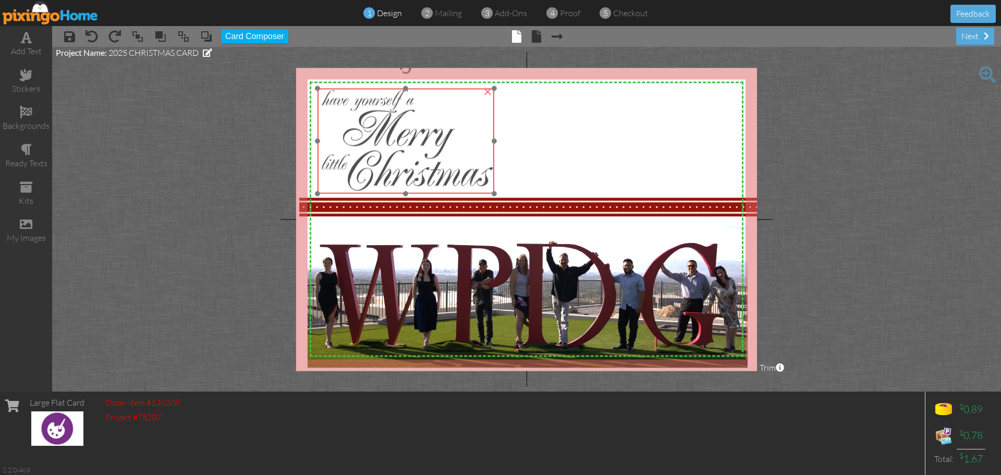
drag, startPoint x: 507, startPoint y: 125, endPoint x: 391, endPoint y: 127, distance: 116.3
click at [391, 127] on img at bounding box center [406, 141] width 176 height 105
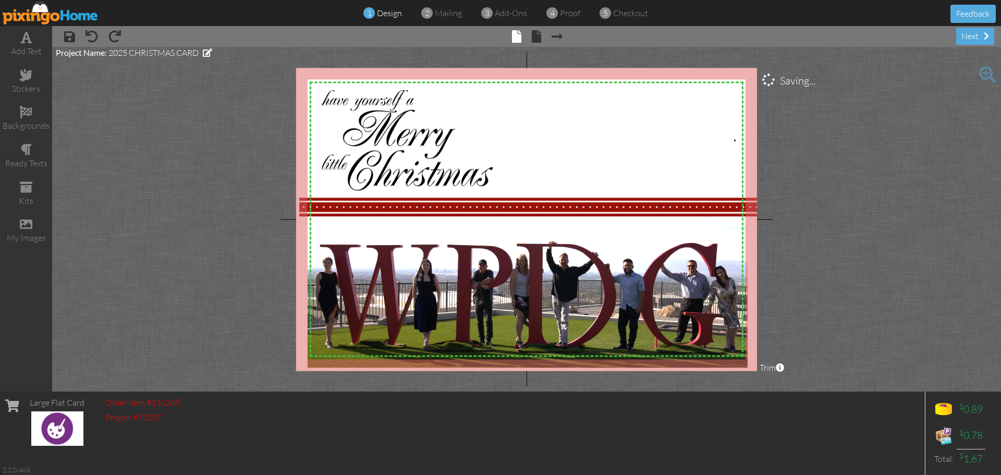
drag, startPoint x: 734, startPoint y: 140, endPoint x: 724, endPoint y: 138, distance: 10.1
click at [30, 83] on div "stickers" at bounding box center [26, 89] width 52 height 12
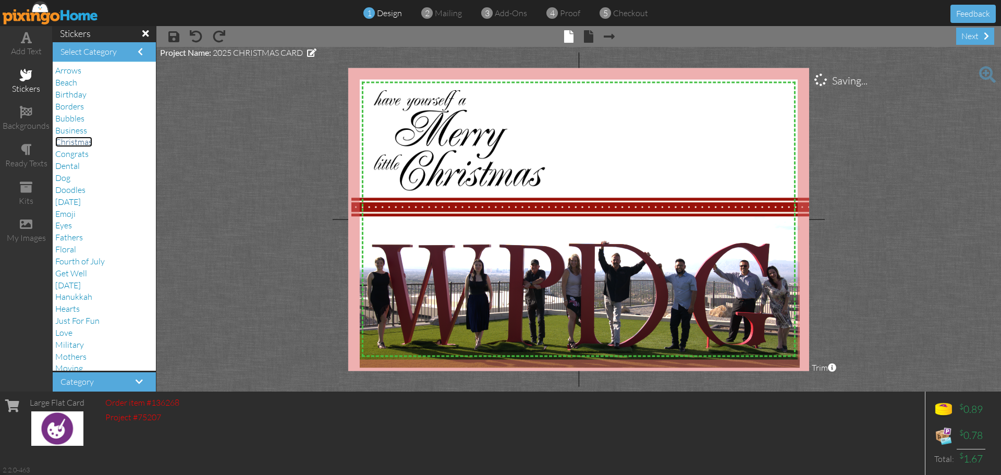
click at [69, 141] on span "Christmas" at bounding box center [73, 142] width 37 height 10
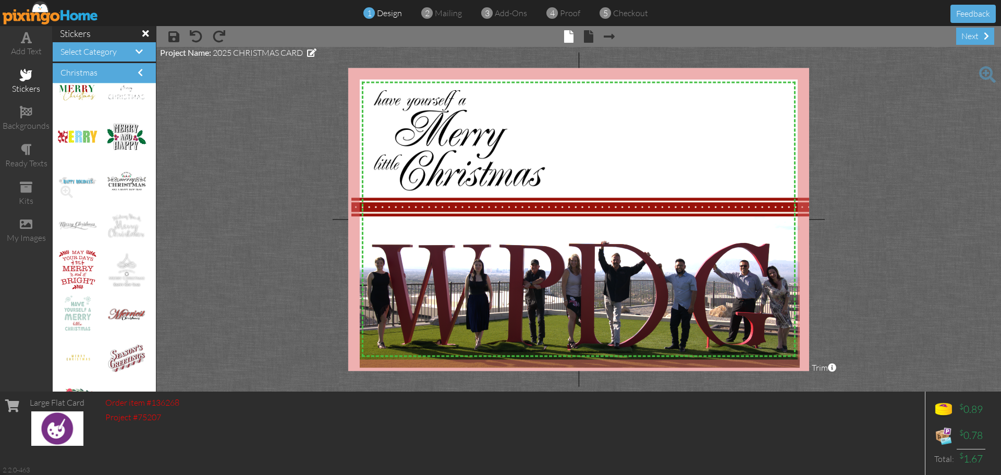
scroll to position [156, 0]
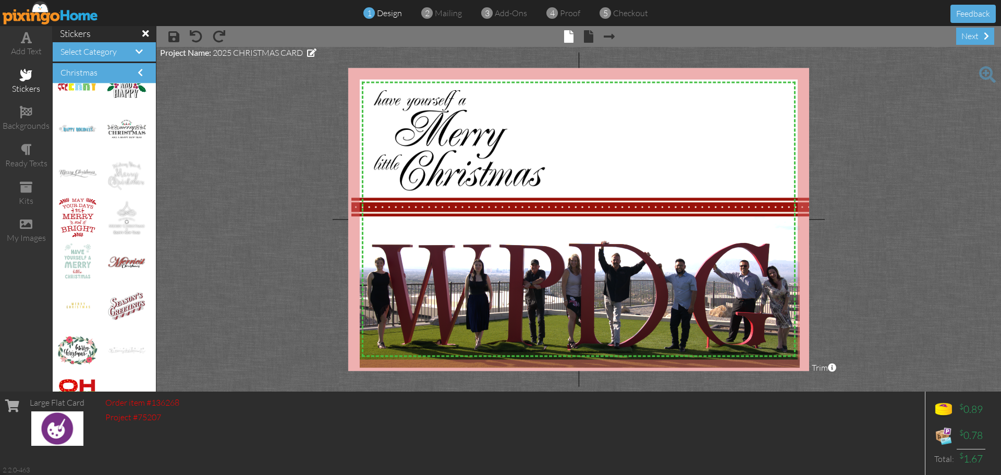
click at [118, 174] on img at bounding box center [126, 173] width 39 height 26
drag, startPoint x: 120, startPoint y: 172, endPoint x: 689, endPoint y: 159, distance: 569.1
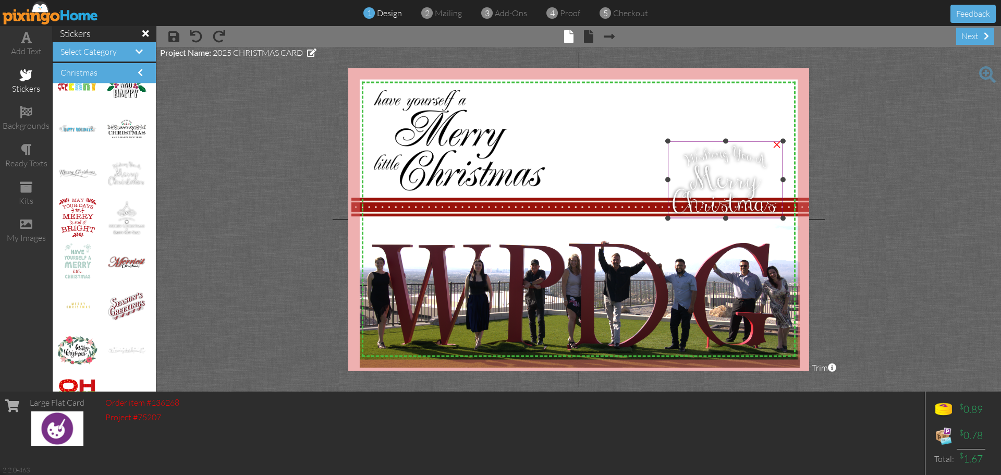
click at [695, 169] on img at bounding box center [725, 179] width 115 height 77
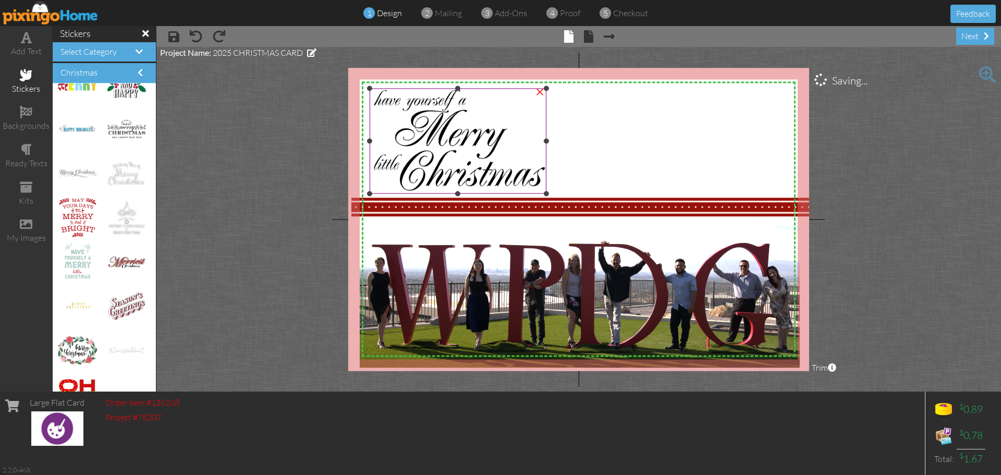
click at [480, 155] on img at bounding box center [458, 141] width 176 height 105
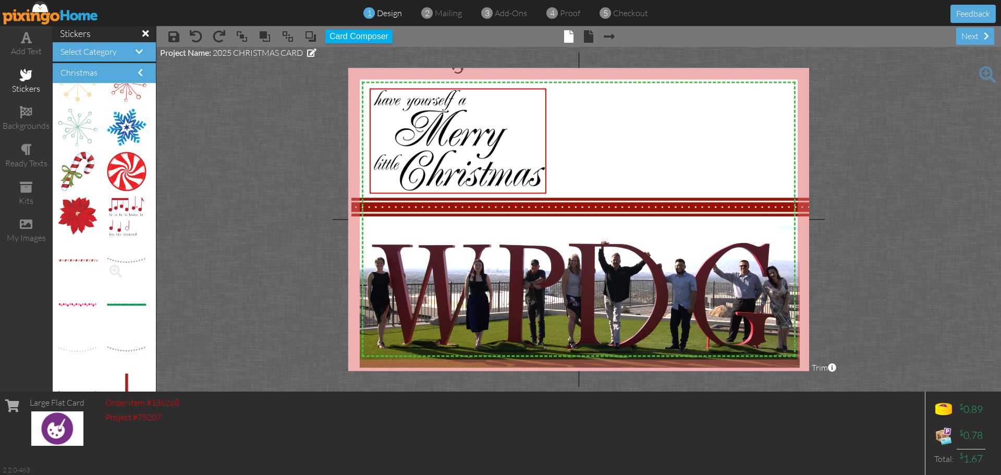
scroll to position [3459, 0]
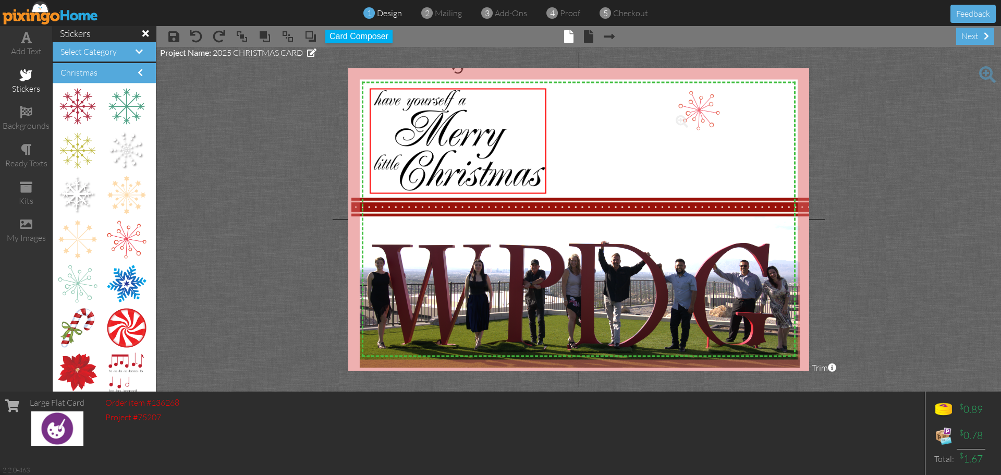
drag, startPoint x: 116, startPoint y: 241, endPoint x: 690, endPoint y: 112, distance: 588.5
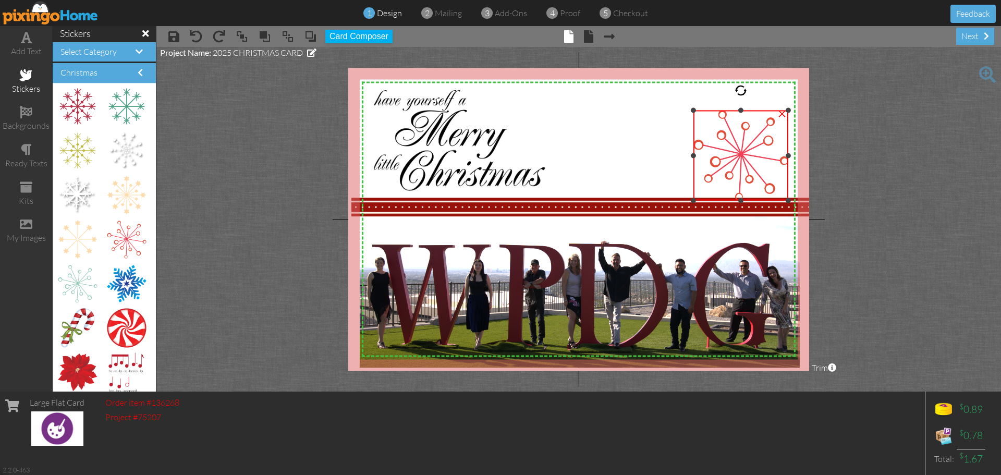
drag, startPoint x: 673, startPoint y: 91, endPoint x: 706, endPoint y: 111, distance: 38.6
click at [706, 111] on div "×" at bounding box center [741, 156] width 95 height 90
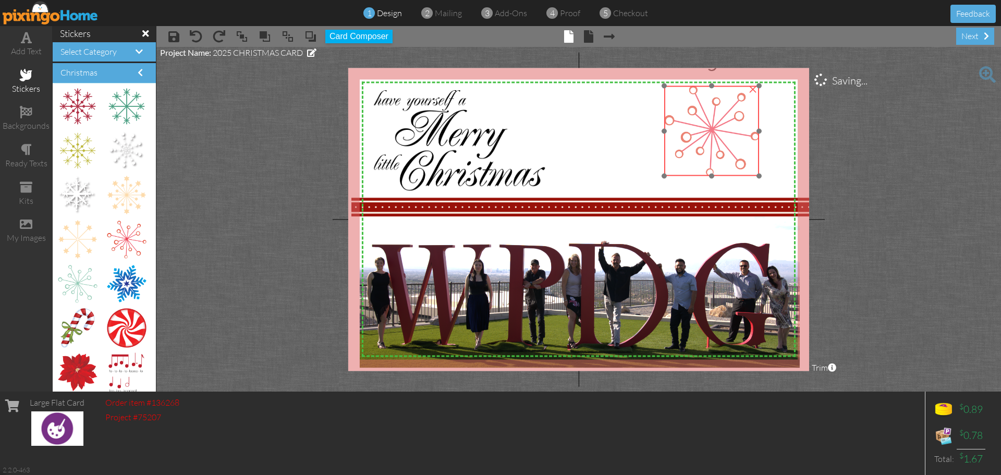
drag, startPoint x: 738, startPoint y: 157, endPoint x: 709, endPoint y: 132, distance: 38.1
click at [709, 132] on img at bounding box center [711, 131] width 95 height 90
drag, startPoint x: 75, startPoint y: 276, endPoint x: 688, endPoint y: 144, distance: 626.7
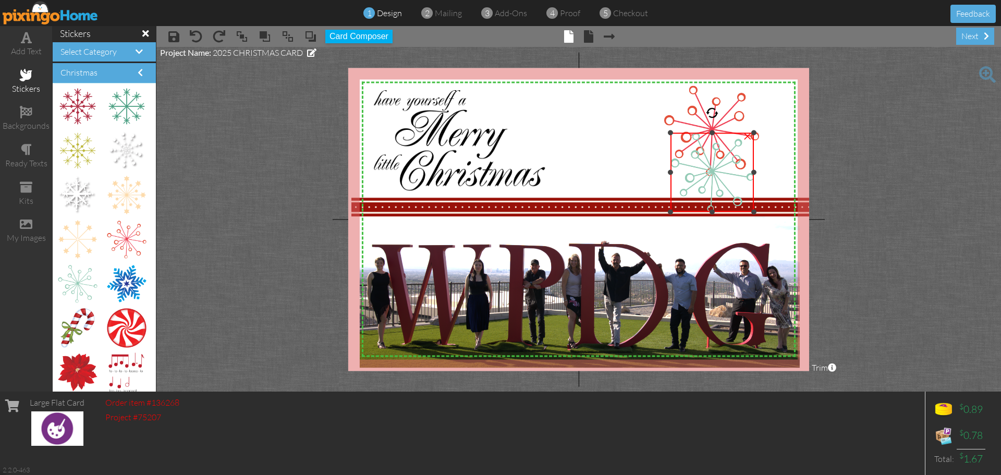
drag, startPoint x: 786, startPoint y: 244, endPoint x: 752, endPoint y: 213, distance: 45.8
click at [752, 213] on div at bounding box center [754, 211] width 5 height 5
drag, startPoint x: 715, startPoint y: 115, endPoint x: 731, endPoint y: 116, distance: 16.2
click at [731, 116] on div at bounding box center [729, 116] width 16 height 16
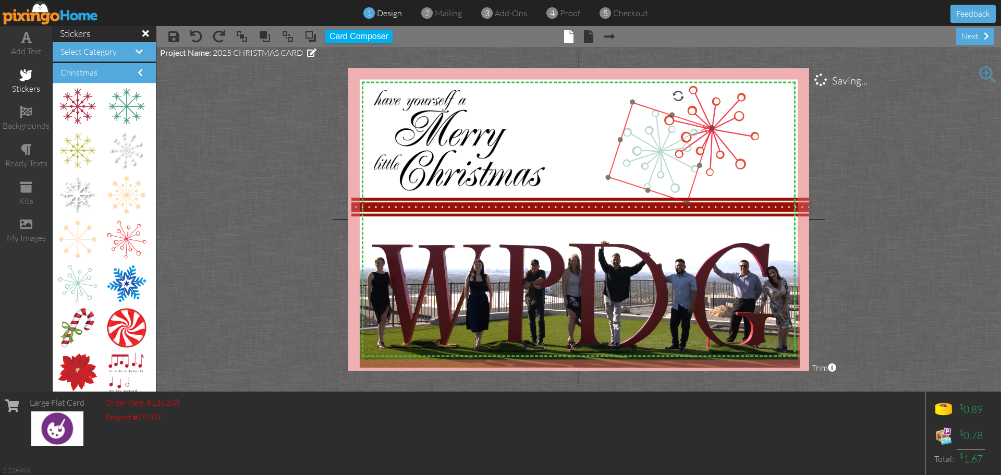
drag, startPoint x: 718, startPoint y: 158, endPoint x: 666, endPoint y: 138, distance: 55.8
click at [666, 138] on img at bounding box center [661, 152] width 104 height 101
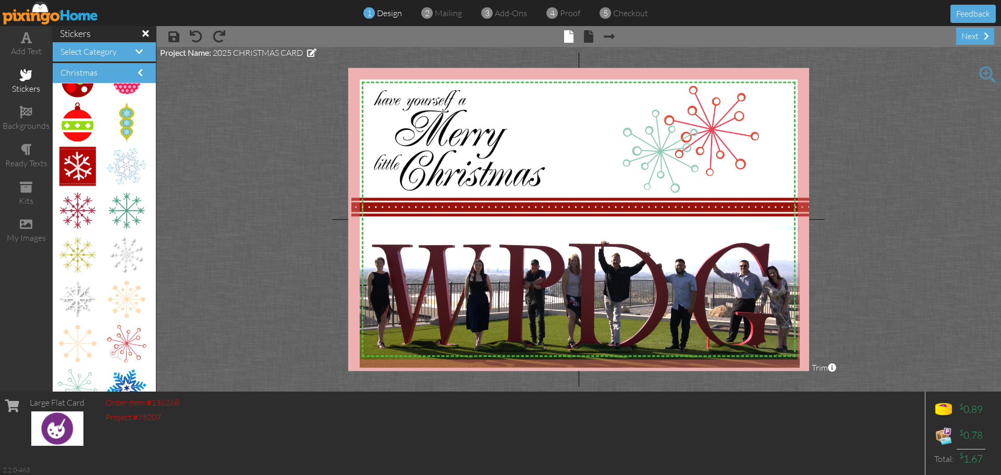
scroll to position [3303, 0]
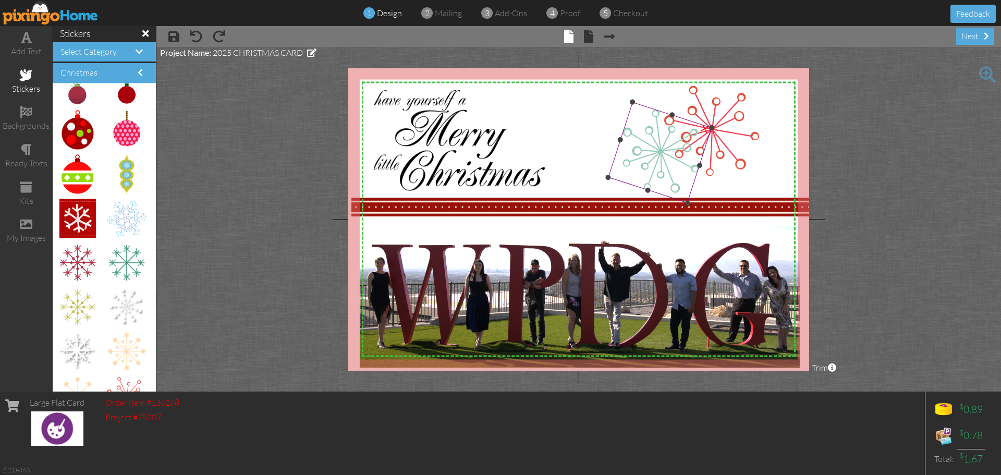
click at [638, 146] on img at bounding box center [661, 152] width 104 height 101
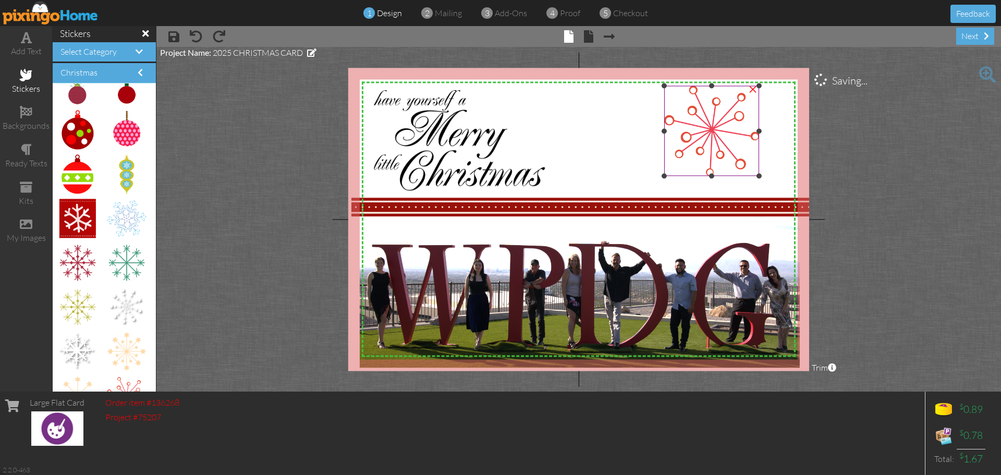
click at [719, 122] on img at bounding box center [711, 131] width 95 height 90
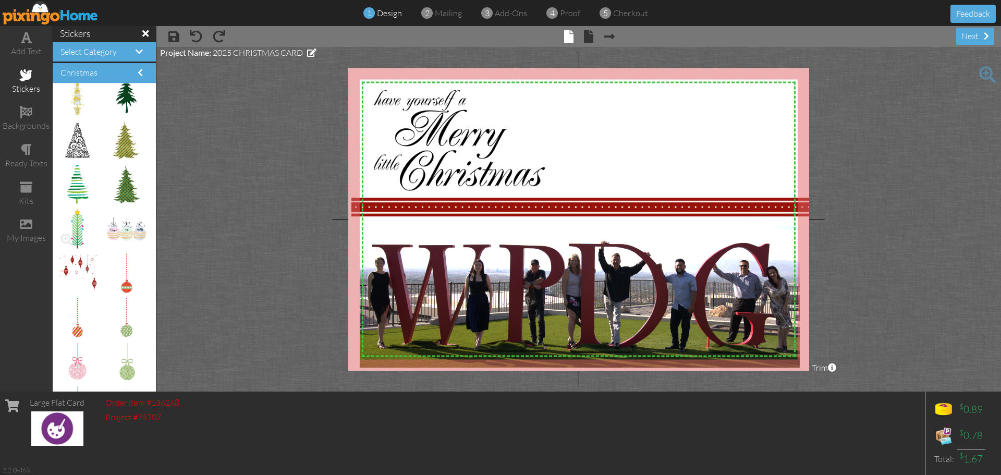
scroll to position [2834, 0]
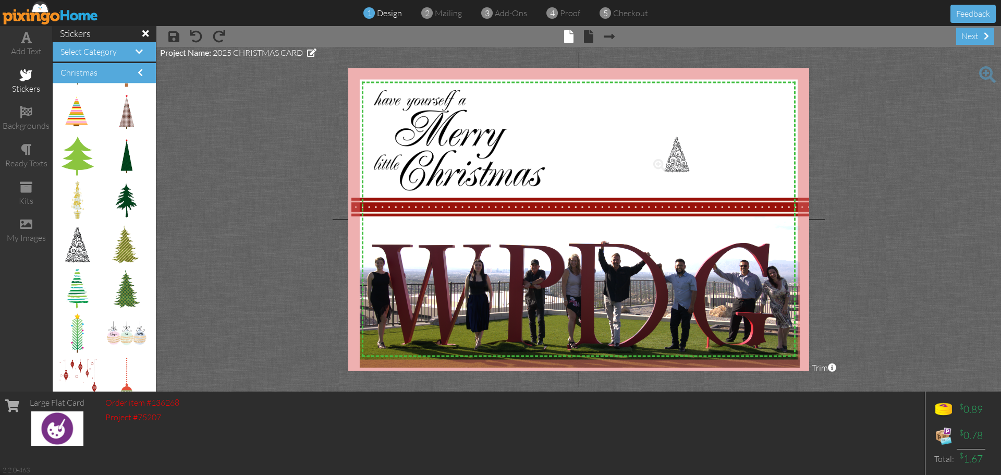
drag, startPoint x: 80, startPoint y: 249, endPoint x: 674, endPoint y: 159, distance: 600.8
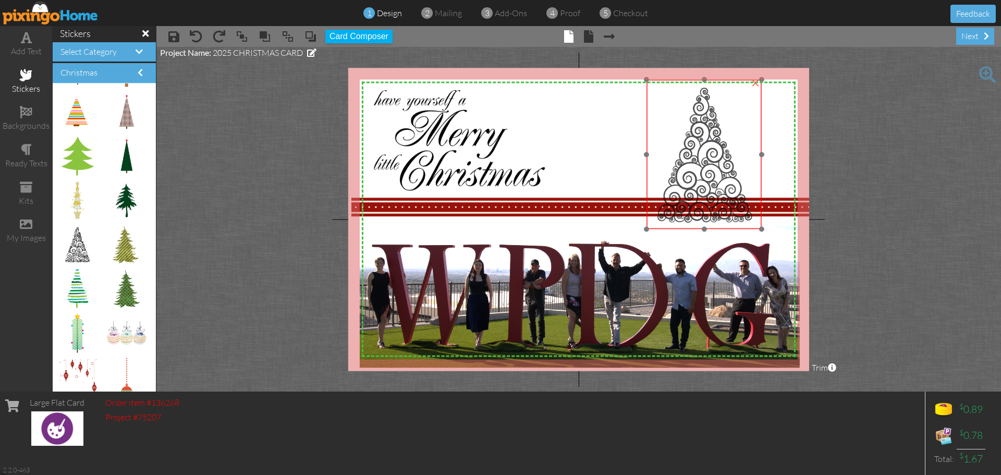
drag, startPoint x: 713, startPoint y: 220, endPoint x: 708, endPoint y: 164, distance: 55.5
click at [708, 164] on img at bounding box center [704, 154] width 115 height 149
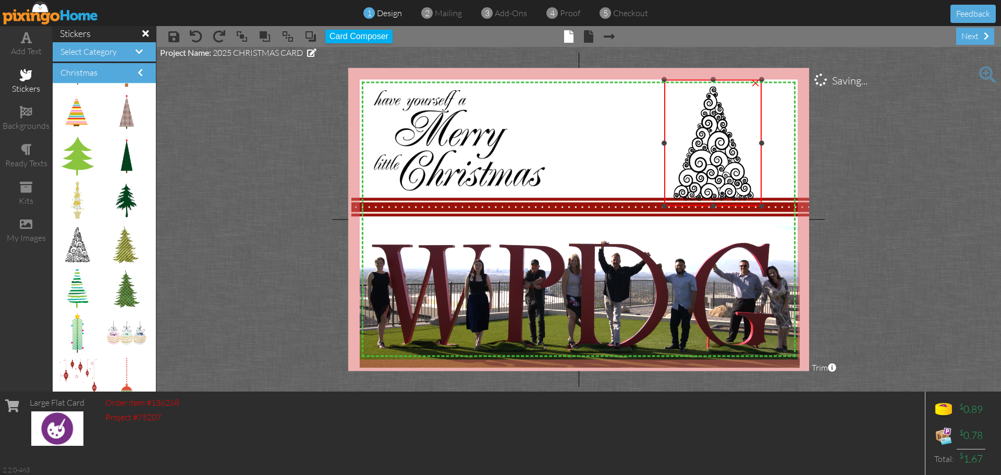
drag, startPoint x: 648, startPoint y: 228, endPoint x: 668, endPoint y: 205, distance: 30.3
click at [668, 205] on div "×" at bounding box center [713, 143] width 98 height 126
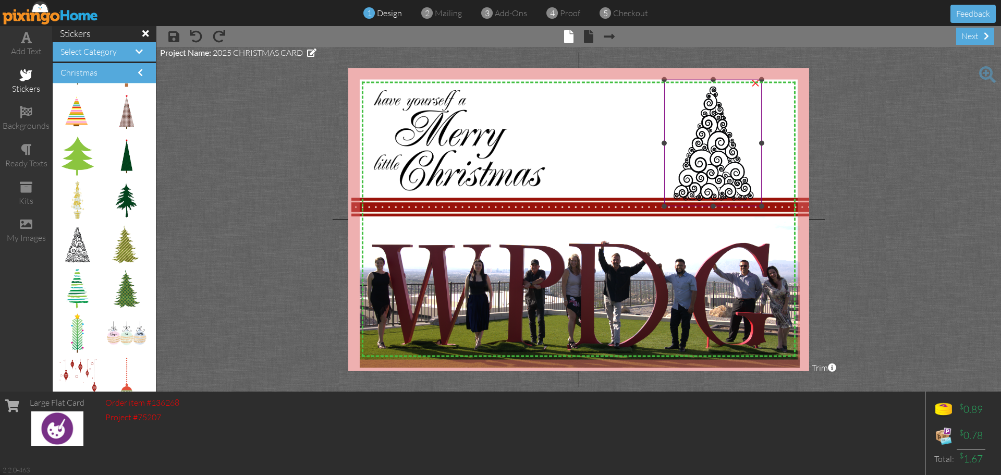
click at [724, 160] on img at bounding box center [713, 143] width 98 height 126
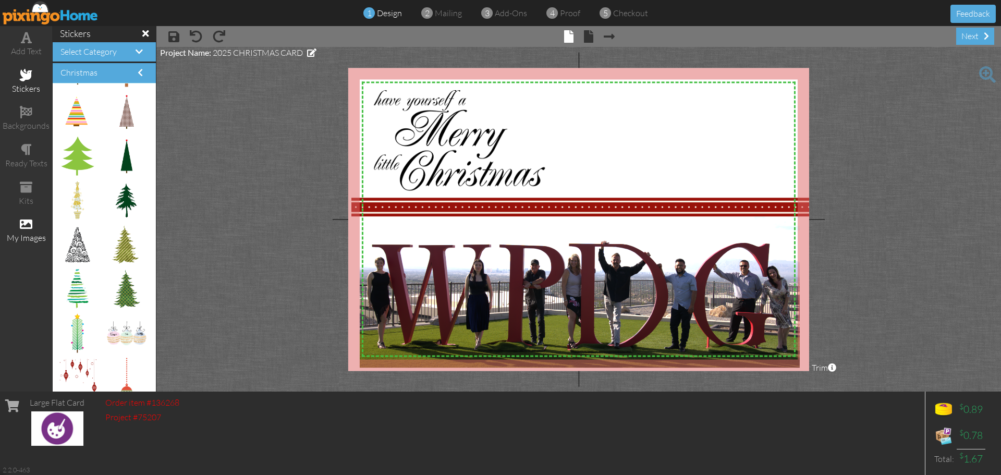
click at [27, 225] on span at bounding box center [26, 224] width 13 height 13
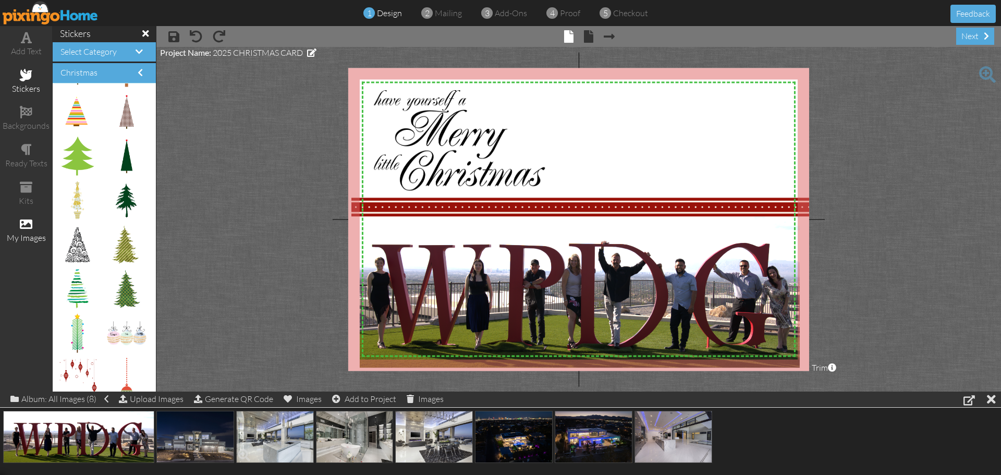
click at [275, 447] on img at bounding box center [275, 437] width 78 height 52
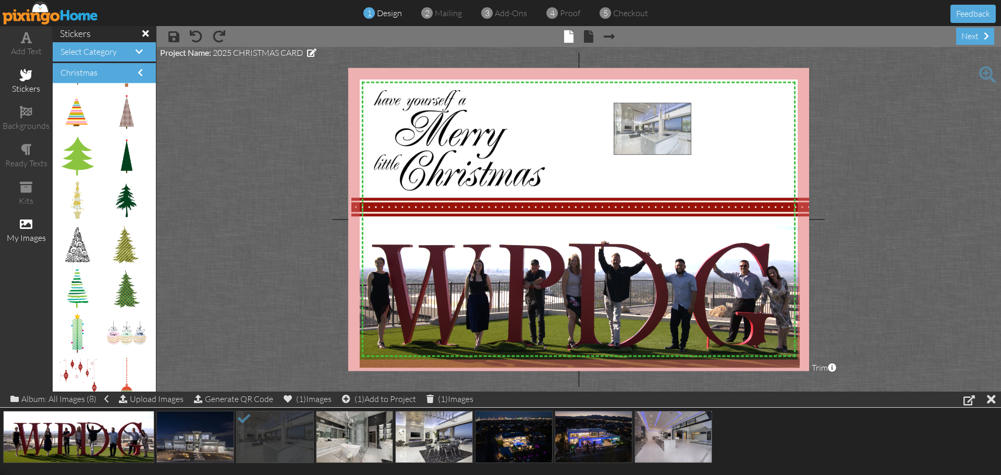
drag, startPoint x: 258, startPoint y: 439, endPoint x: 636, endPoint y: 132, distance: 486.4
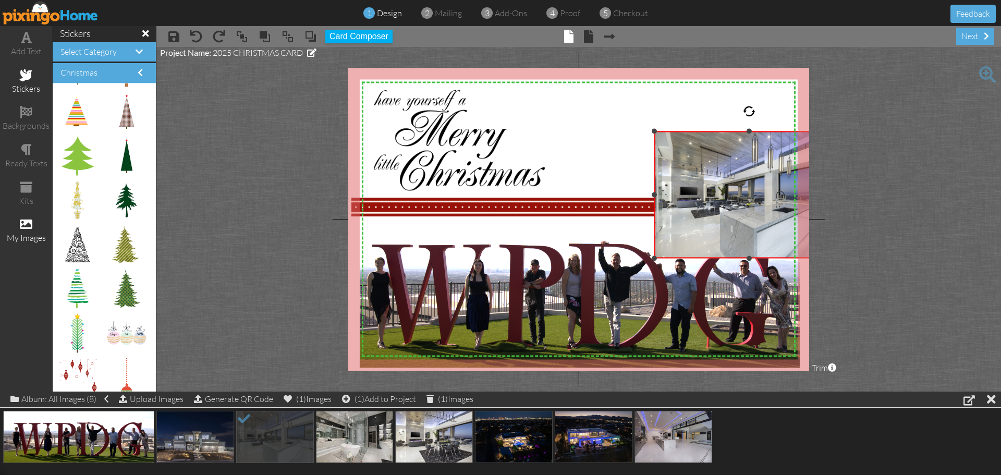
drag, startPoint x: 615, startPoint y: 105, endPoint x: 639, endPoint y: 132, distance: 36.6
click at [639, 132] on div "X X X X X X X X X X X X X X X X X X X X X X X X X X X X X X X X X X X X X X X X…" at bounding box center [578, 219] width 461 height 303
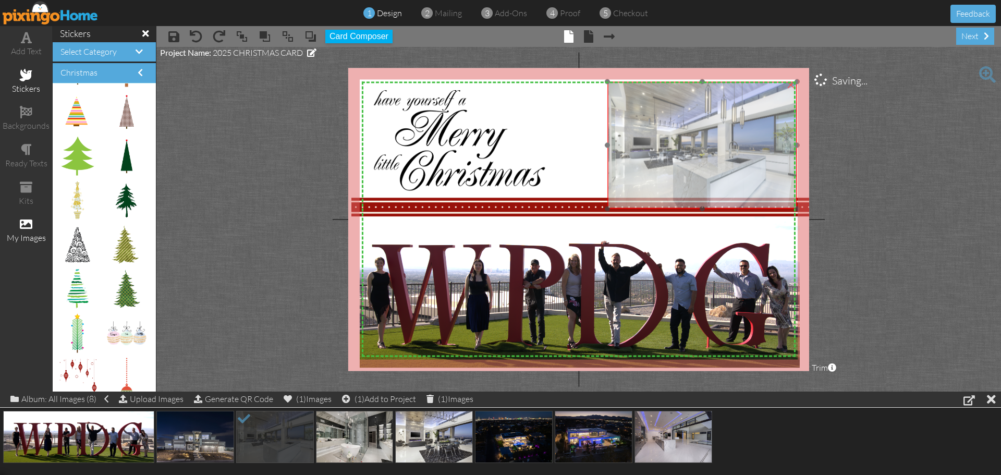
drag, startPoint x: 711, startPoint y: 192, endPoint x: 664, endPoint y: 142, distance: 68.2
click at [664, 142] on img at bounding box center [703, 145] width 190 height 127
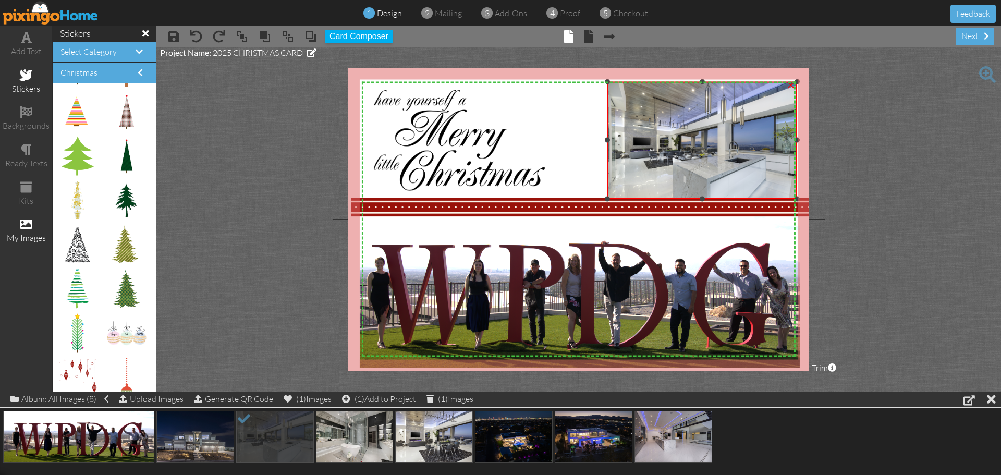
drag, startPoint x: 703, startPoint y: 209, endPoint x: 703, endPoint y: 199, distance: 9.9
click at [703, 199] on div at bounding box center [702, 198] width 5 height 5
click at [684, 163] on img at bounding box center [703, 145] width 190 height 127
click at [590, 207] on img at bounding box center [586, 208] width 469 height 40
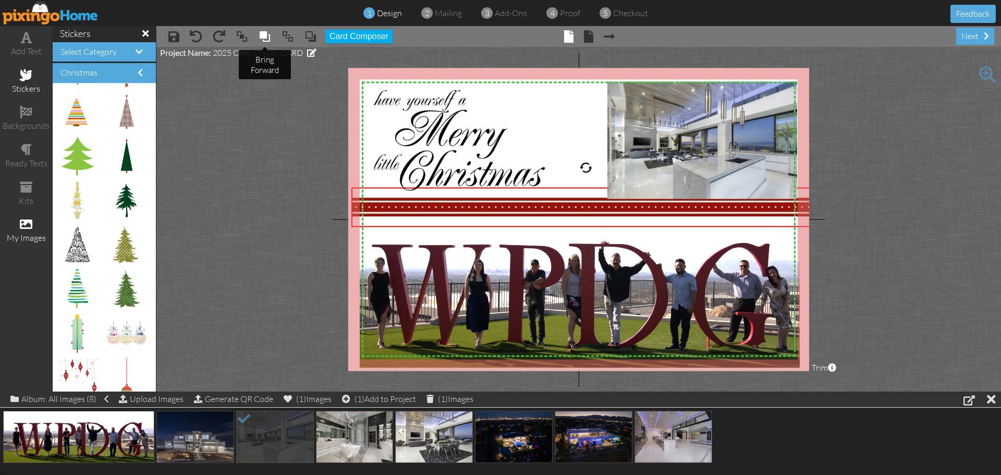
click at [263, 35] on span at bounding box center [265, 37] width 13 height 16
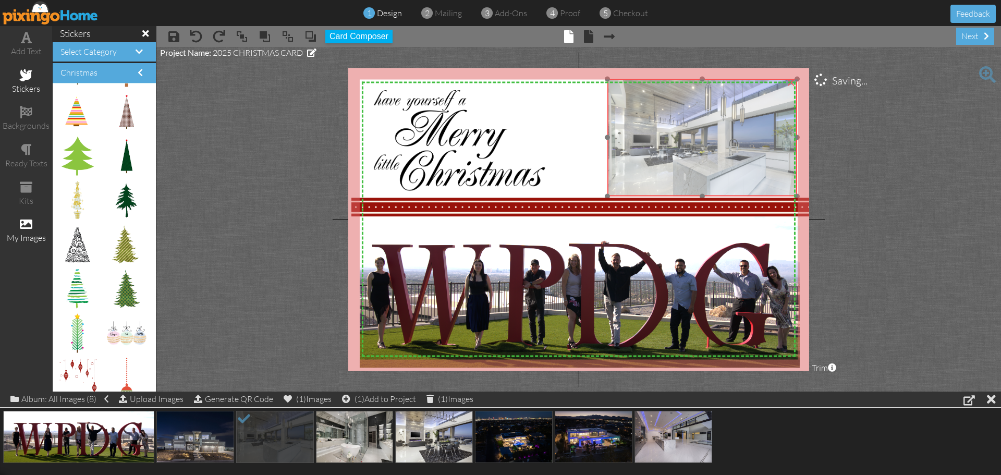
click at [687, 120] on img at bounding box center [703, 142] width 190 height 127
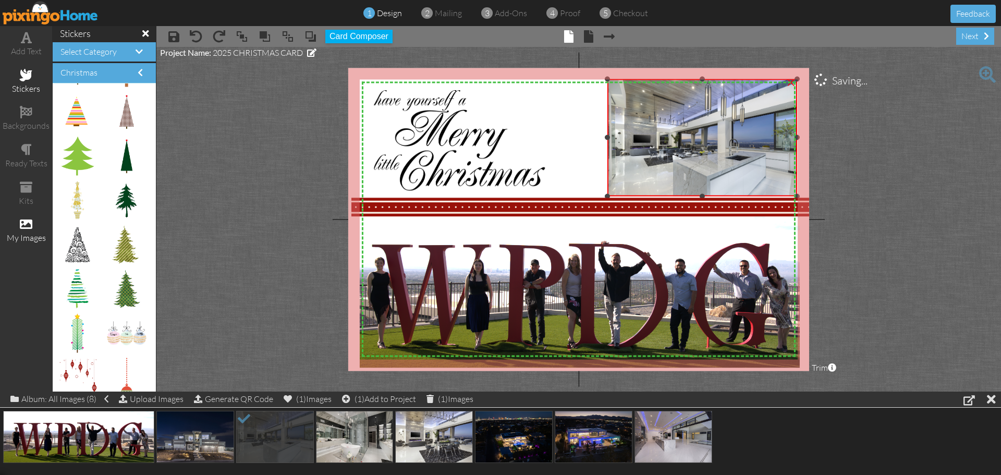
click at [705, 151] on img at bounding box center [703, 142] width 190 height 127
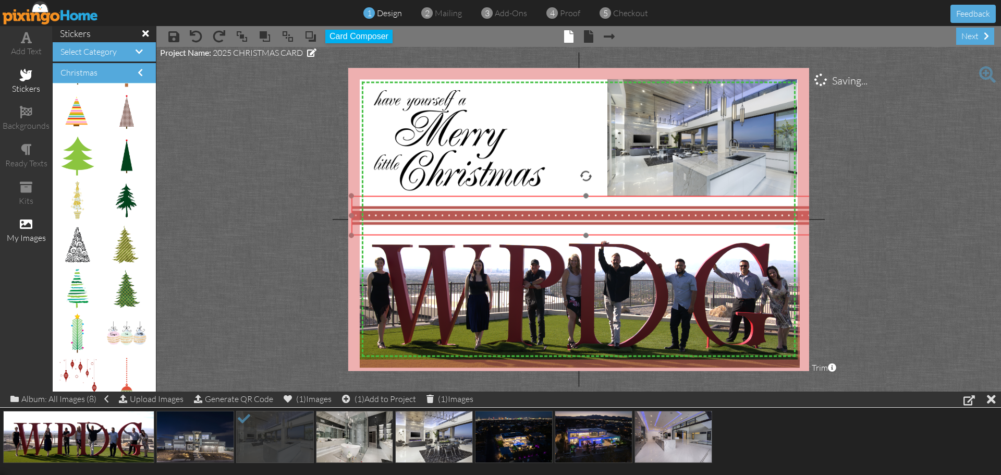
drag, startPoint x: 703, startPoint y: 196, endPoint x: 703, endPoint y: 204, distance: 8.3
click at [703, 204] on img at bounding box center [586, 216] width 469 height 40
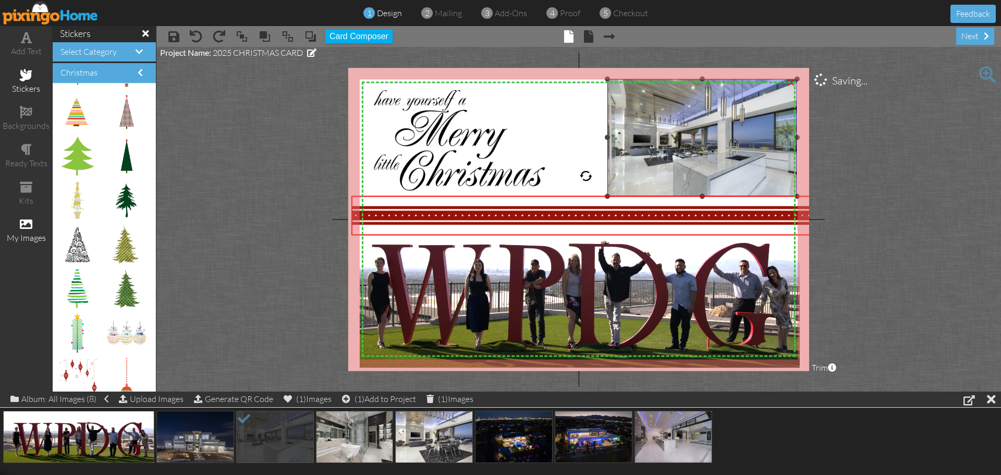
click at [704, 176] on img at bounding box center [703, 142] width 190 height 127
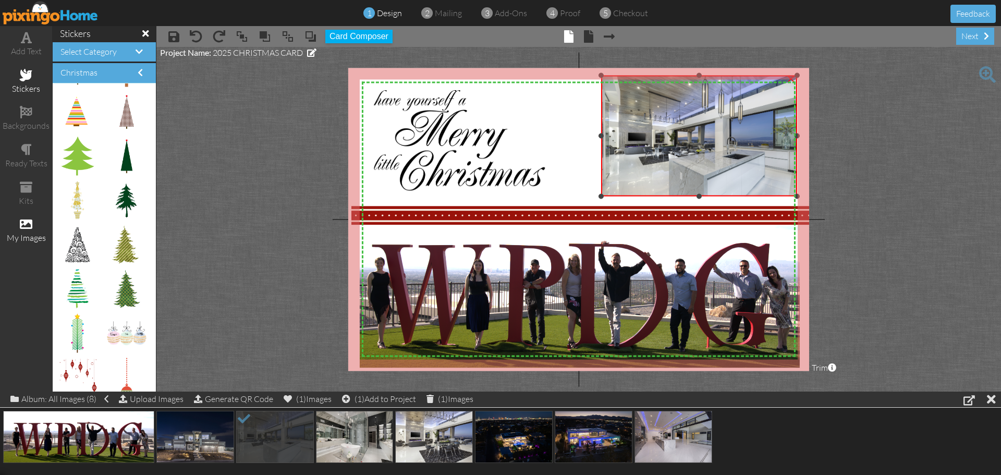
drag, startPoint x: 608, startPoint y: 80, endPoint x: 602, endPoint y: 76, distance: 7.2
click at [602, 76] on div at bounding box center [601, 75] width 5 height 5
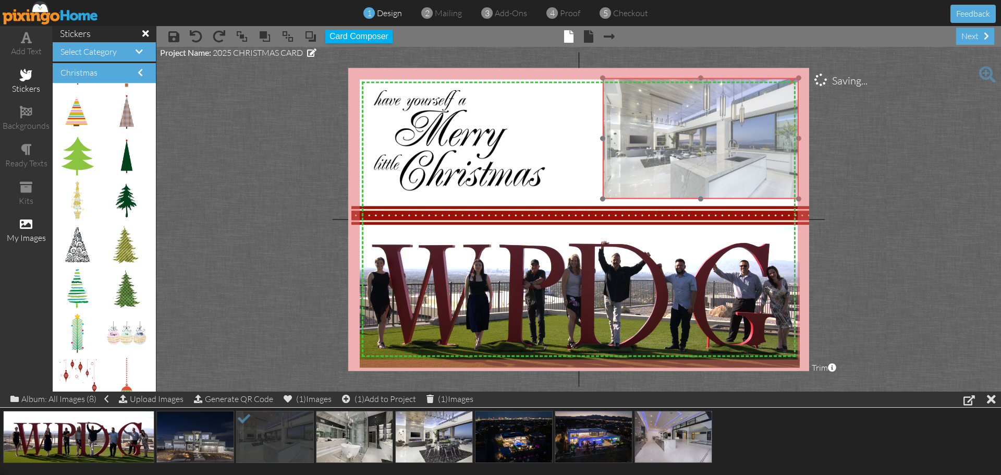
click at [659, 135] on img at bounding box center [701, 143] width 196 height 131
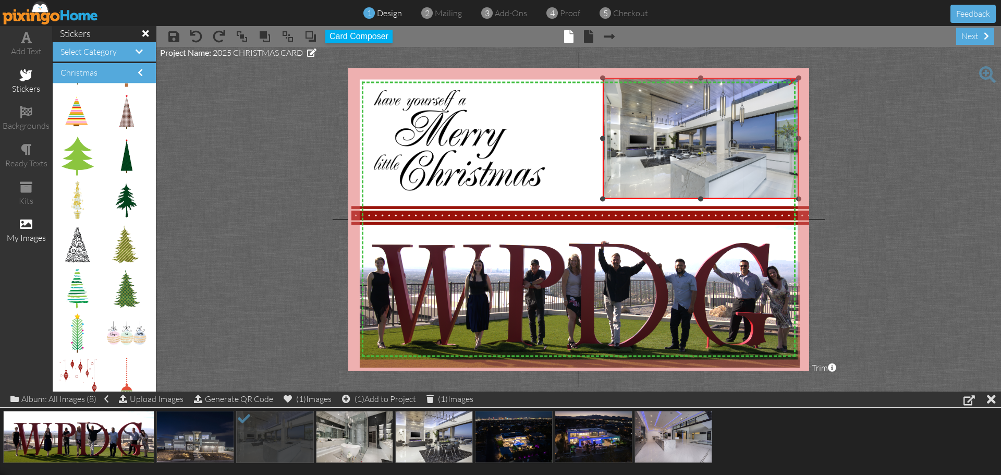
click at [606, 187] on img at bounding box center [701, 143] width 196 height 131
click at [618, 168] on img at bounding box center [701, 143] width 196 height 131
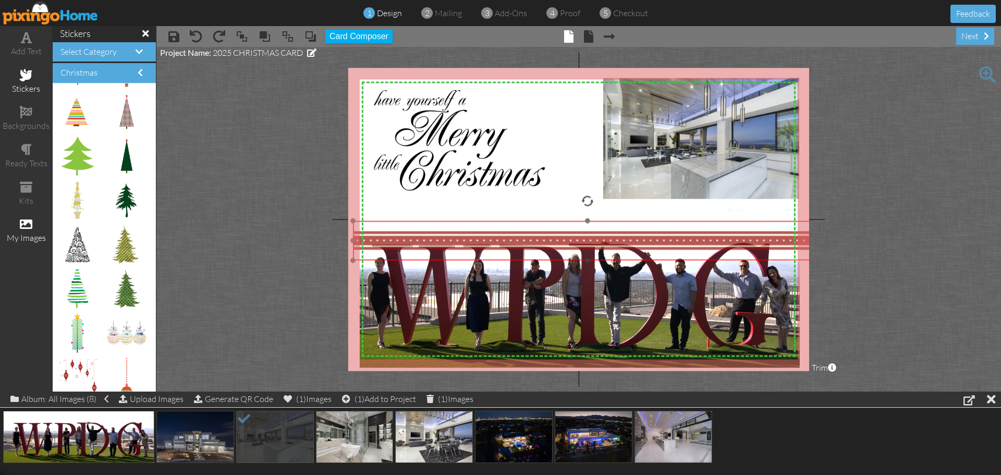
drag, startPoint x: 596, startPoint y: 202, endPoint x: 598, endPoint y: 230, distance: 28.2
click at [598, 230] on img at bounding box center [587, 241] width 469 height 40
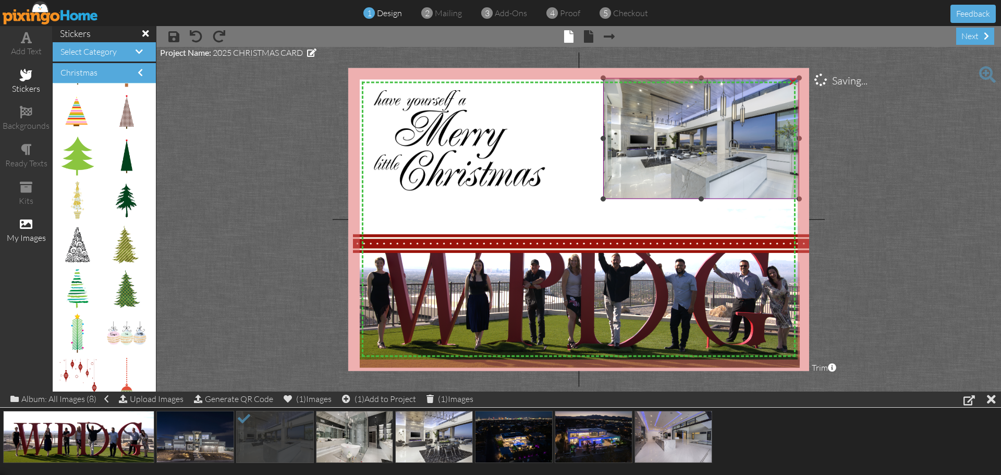
click at [613, 185] on img at bounding box center [701, 143] width 196 height 131
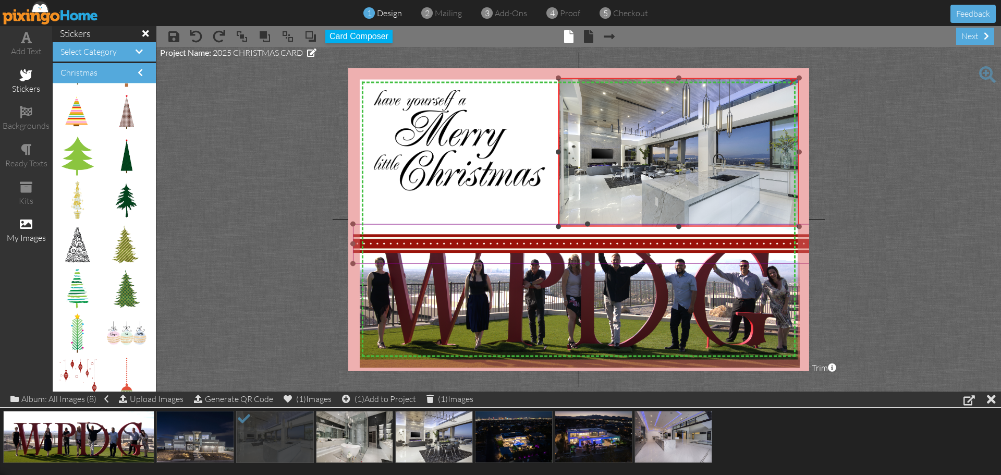
drag, startPoint x: 603, startPoint y: 198, endPoint x: 583, endPoint y: 226, distance: 34.3
click at [583, 226] on div "X X X X X X X X X X X X X X X X X X X X X X X X X X X X X X X X X X X X X X X X…" at bounding box center [578, 219] width 461 height 303
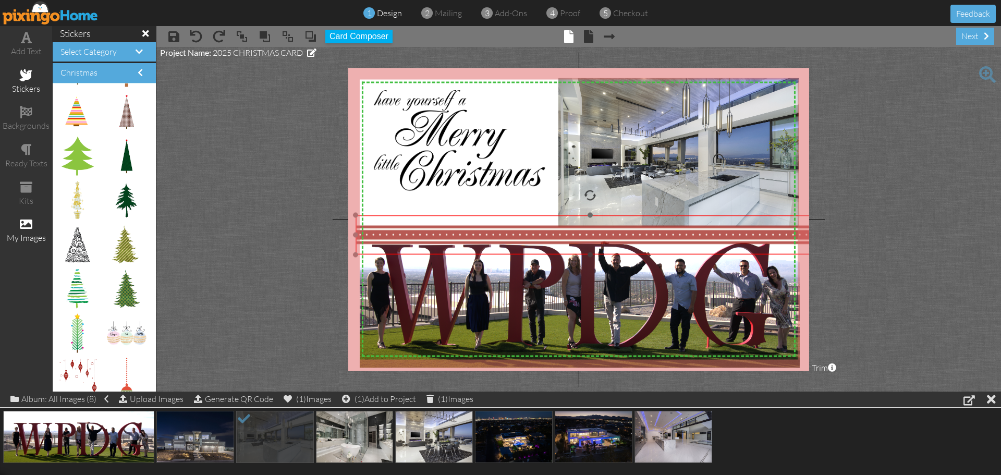
drag, startPoint x: 574, startPoint y: 246, endPoint x: 577, endPoint y: 237, distance: 9.2
click at [577, 237] on img at bounding box center [590, 235] width 469 height 40
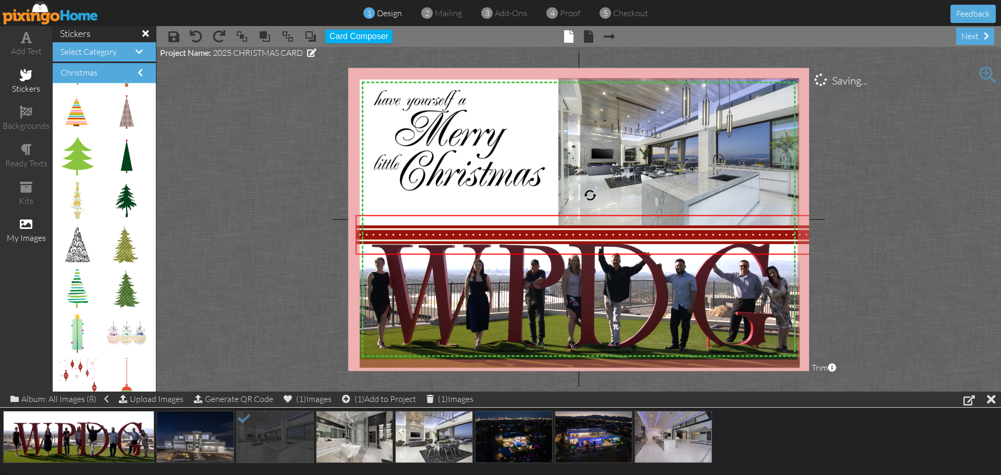
click at [233, 192] on project-studio-wrapper "X X X X X X X X X X X X X X X X X X X X X X X X X X X X X X X X X X X X X X X X…" at bounding box center [578, 219] width 845 height 345
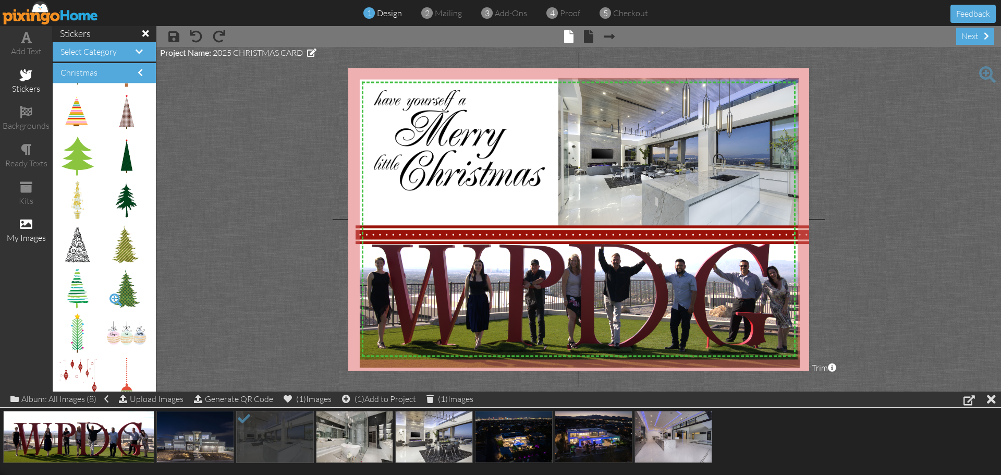
click at [113, 296] on span at bounding box center [116, 300] width 18 height 18
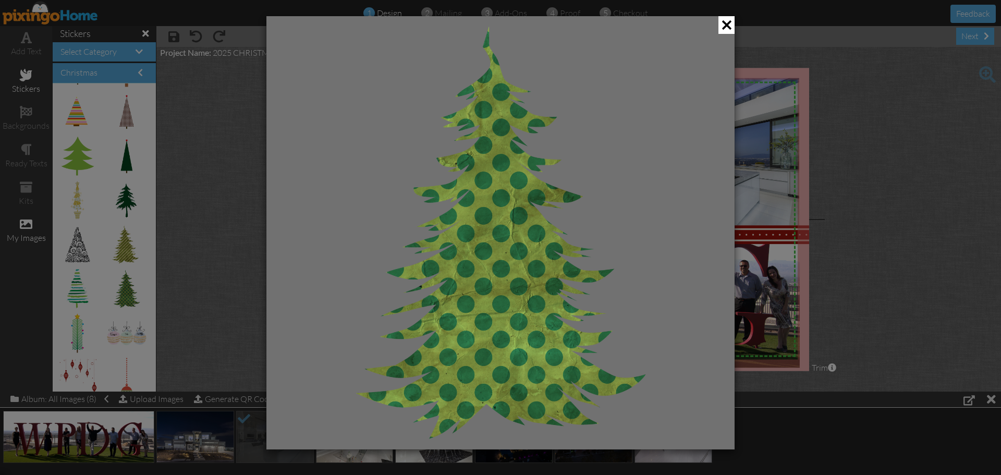
click at [724, 25] on span at bounding box center [727, 25] width 16 height 18
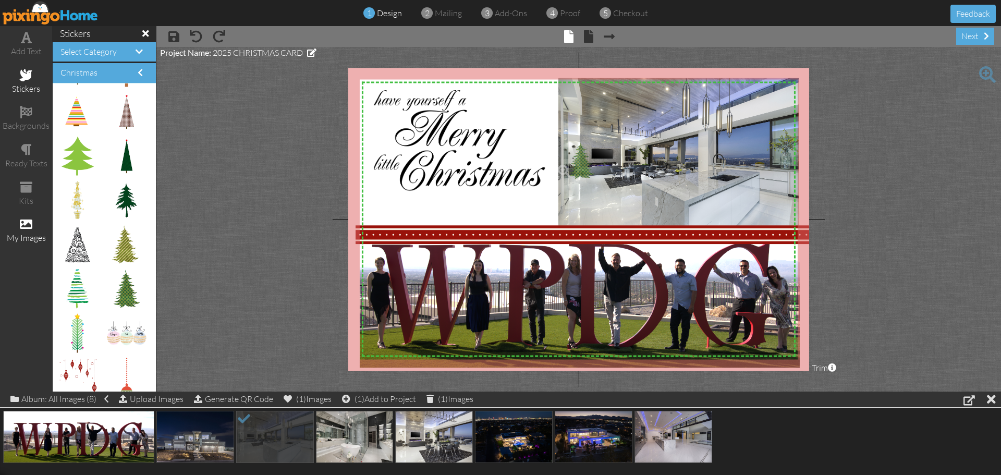
drag, startPoint x: 112, startPoint y: 288, endPoint x: 568, endPoint y: 160, distance: 474.2
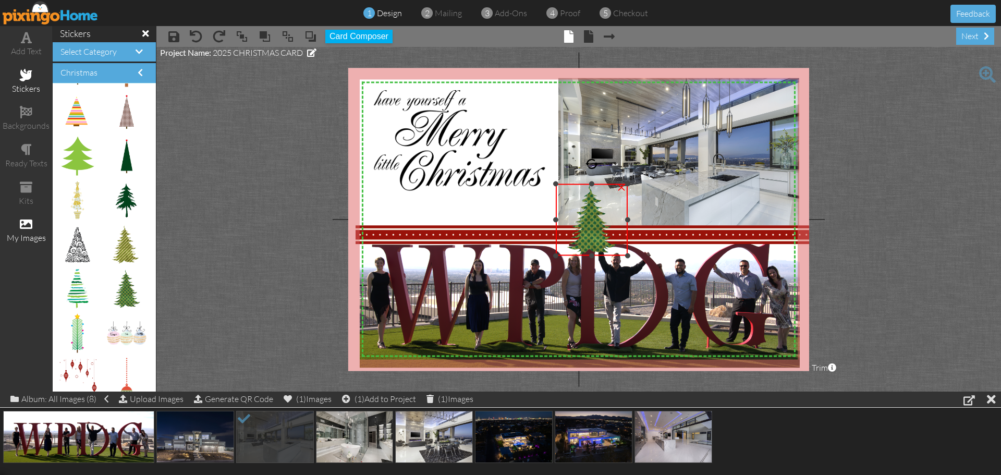
drag, startPoint x: 671, startPoint y: 139, endPoint x: 602, endPoint y: 189, distance: 85.1
click at [602, 189] on div "×" at bounding box center [592, 220] width 72 height 72
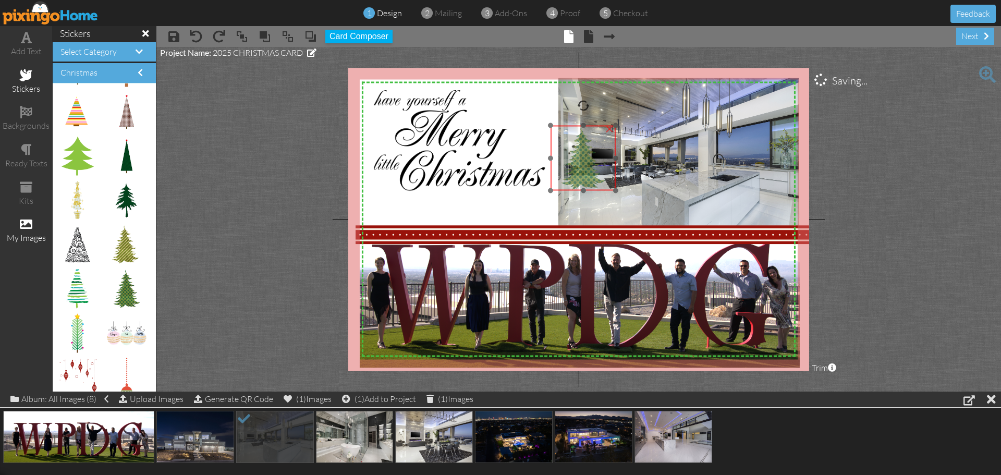
drag, startPoint x: 592, startPoint y: 217, endPoint x: 587, endPoint y: 152, distance: 65.4
click at [587, 152] on img at bounding box center [583, 158] width 65 height 65
click at [256, 219] on project-studio-wrapper "X X X X X X X X X X X X X X X X X X X X X X X X X X X X X X X X X X X X X X X X…" at bounding box center [578, 219] width 845 height 345
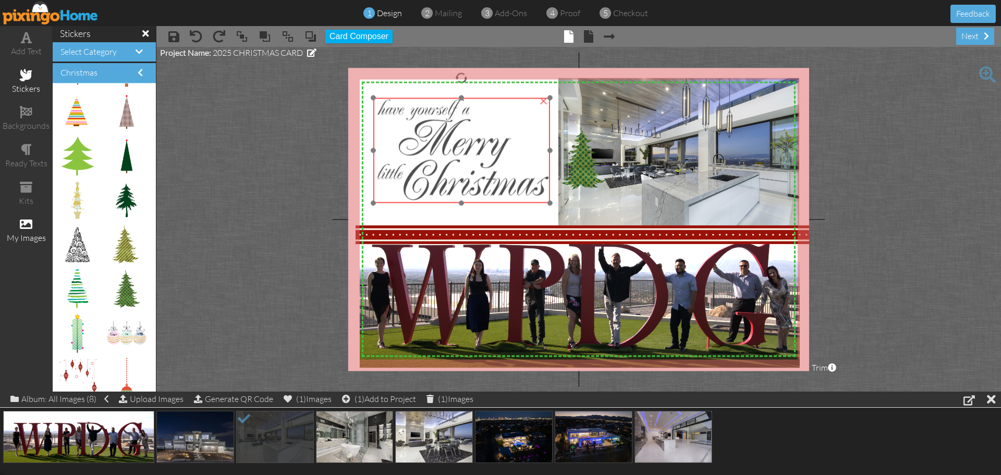
drag, startPoint x: 432, startPoint y: 146, endPoint x: 435, endPoint y: 155, distance: 10.1
click at [435, 155] on img at bounding box center [461, 150] width 176 height 105
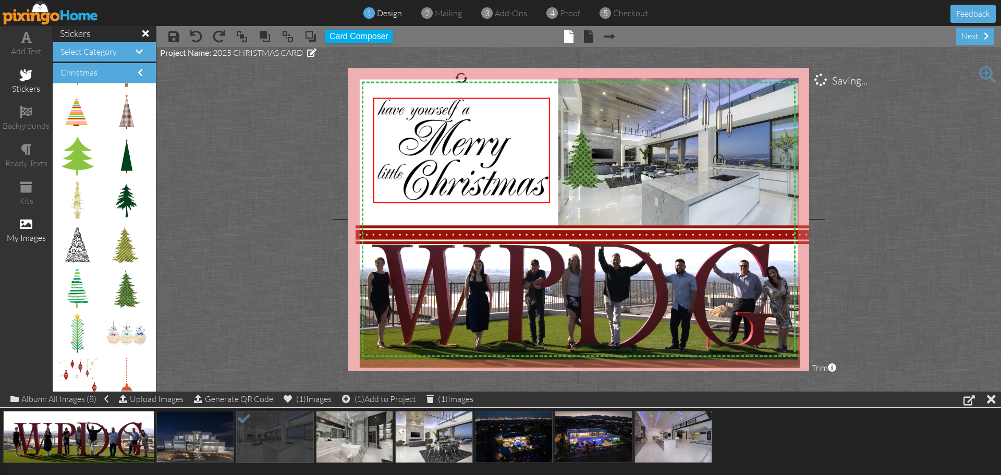
click at [314, 189] on project-studio-wrapper "X X X X X X X X X X X X X X X X X X X X X X X X X X X X X X X X X X X X X X X X…" at bounding box center [578, 219] width 845 height 345
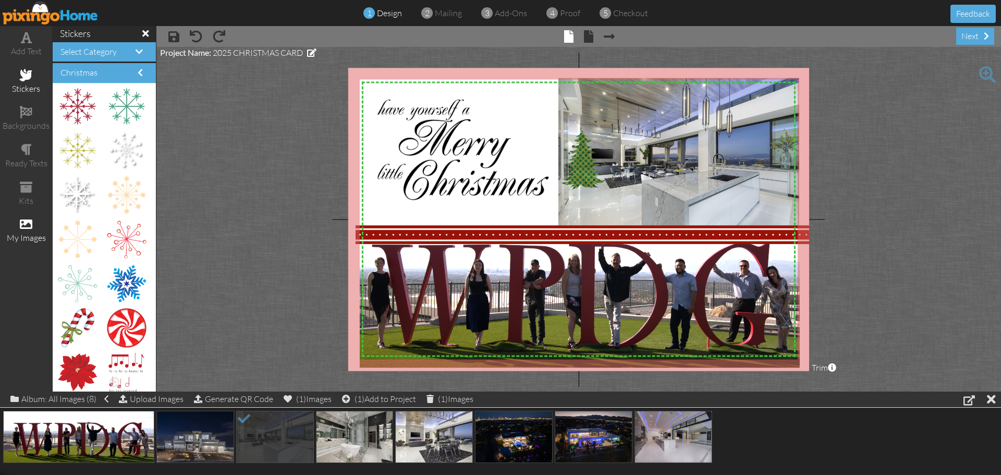
scroll to position [1, 0]
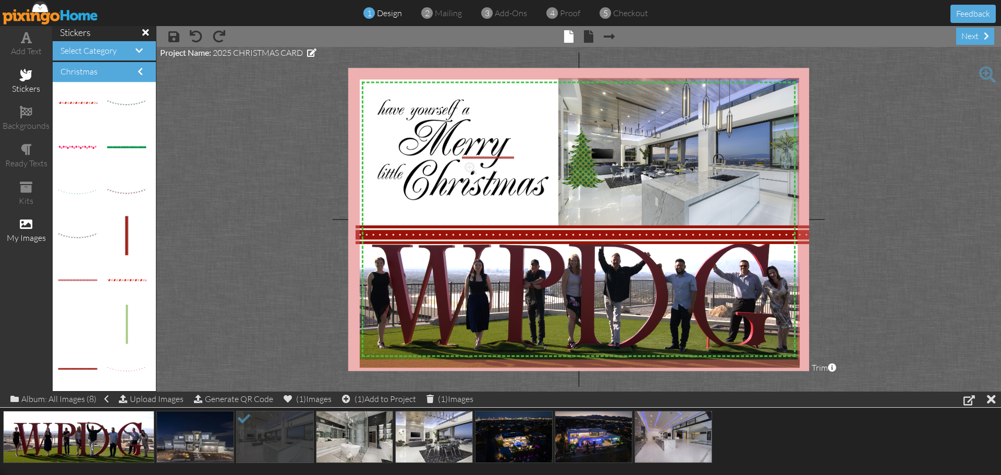
drag, startPoint x: 72, startPoint y: 369, endPoint x: 477, endPoint y: 158, distance: 456.1
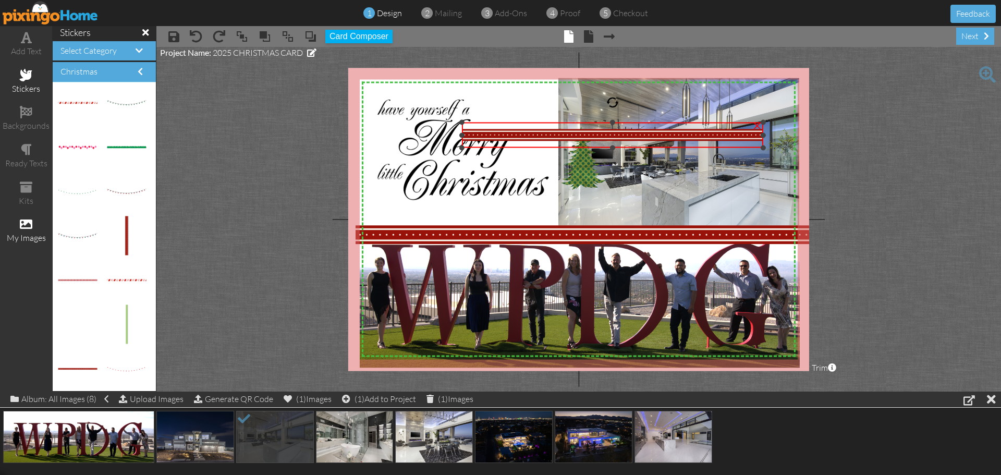
drag, startPoint x: 579, startPoint y: 138, endPoint x: 595, endPoint y: 123, distance: 22.1
click at [595, 123] on div "×" at bounding box center [612, 136] width 301 height 26
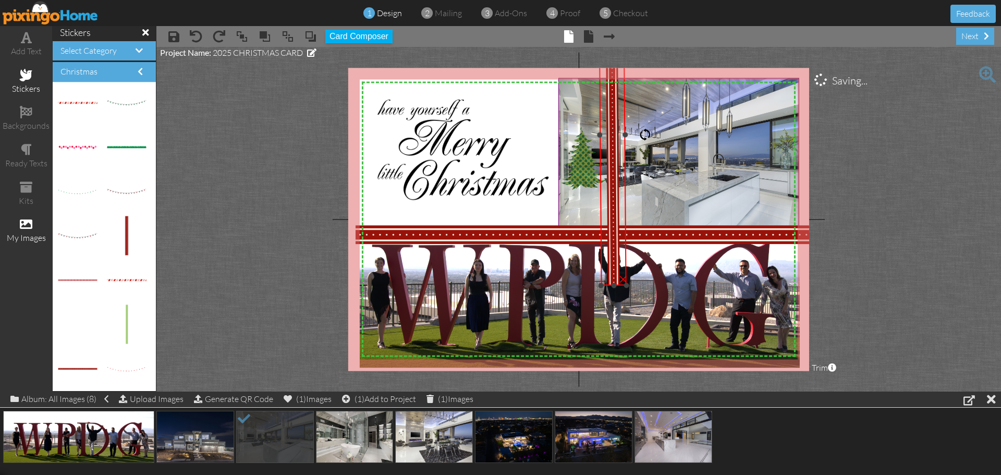
drag, startPoint x: 615, startPoint y: 104, endPoint x: 694, endPoint y: 135, distance: 84.6
click at [694, 135] on div "X X X X X X X X X X X X X X X X X X X X X X X X X X X X X X X X X X X X X X X X…" at bounding box center [578, 219] width 461 height 303
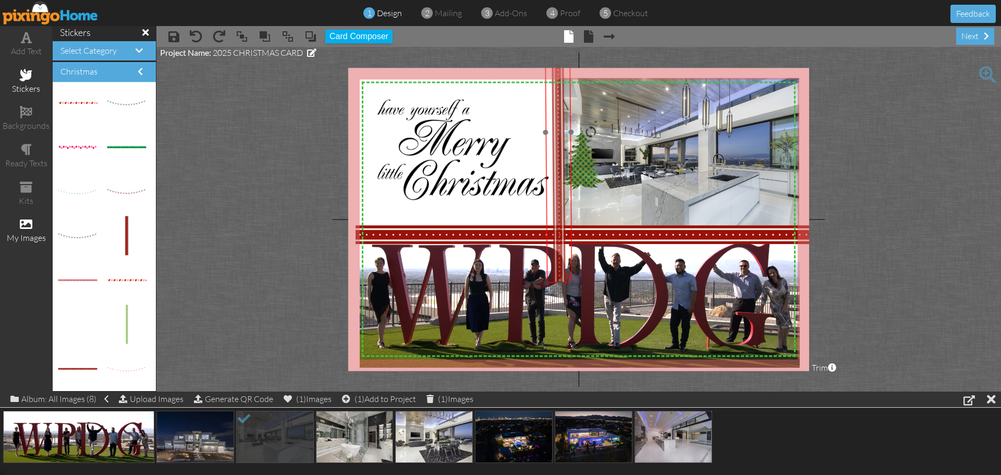
drag, startPoint x: 617, startPoint y: 142, endPoint x: 563, endPoint y: 140, distance: 54.3
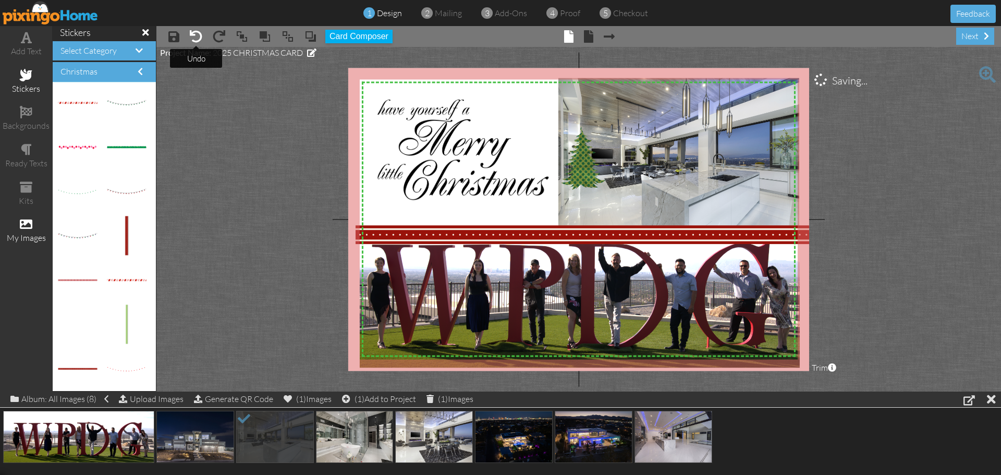
click at [199, 35] on span at bounding box center [196, 36] width 13 height 13
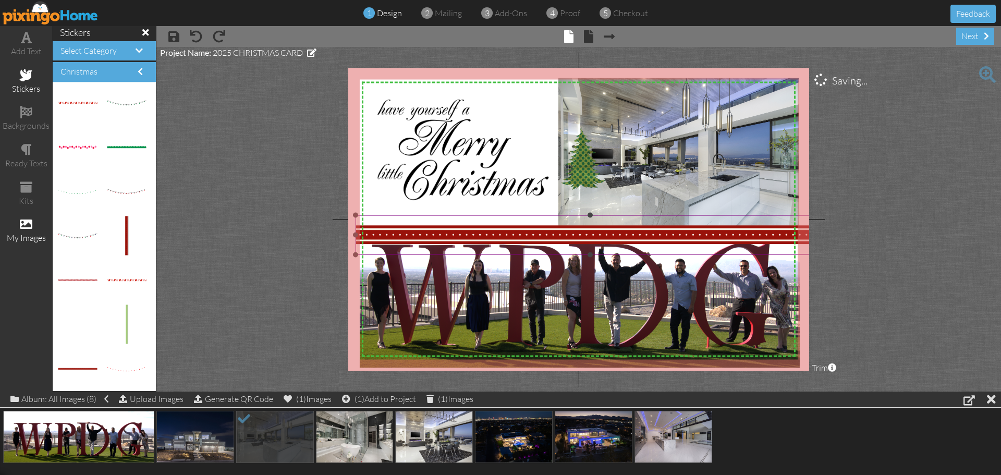
click at [423, 230] on img at bounding box center [590, 235] width 469 height 40
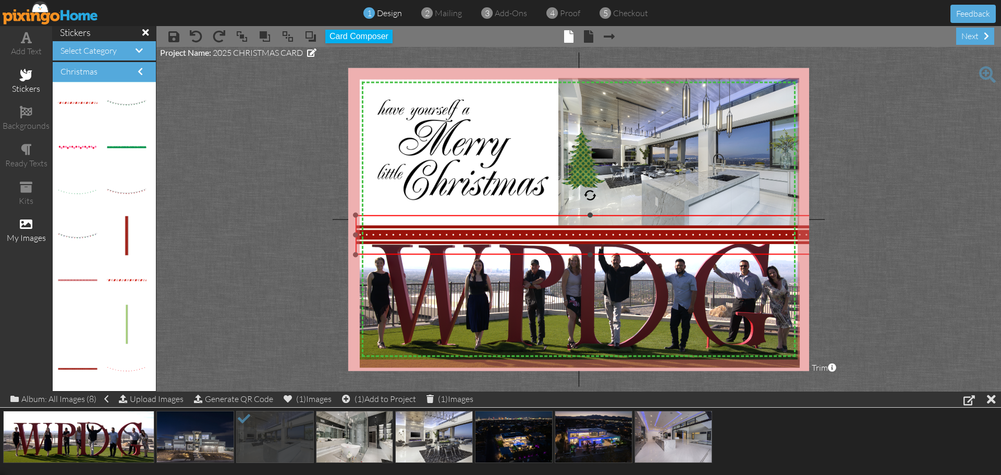
click at [356, 216] on div at bounding box center [355, 215] width 5 height 5
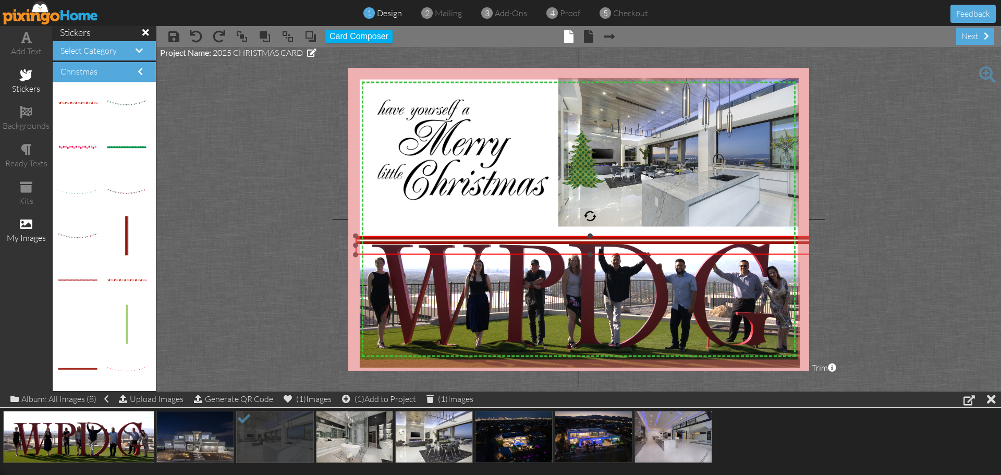
drag, startPoint x: 590, startPoint y: 215, endPoint x: 584, endPoint y: 236, distance: 21.8
click at [584, 236] on div "×" at bounding box center [590, 245] width 469 height 19
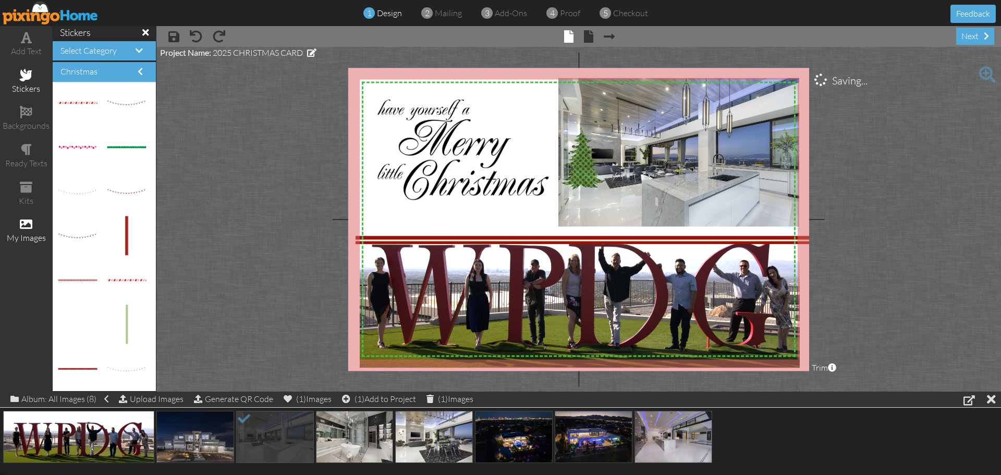
click at [291, 175] on project-studio-wrapper "X X X X X X X X X X X X X X X X X X X X X X X X X X X X X X X X X X X X X X X X…" at bounding box center [578, 219] width 845 height 345
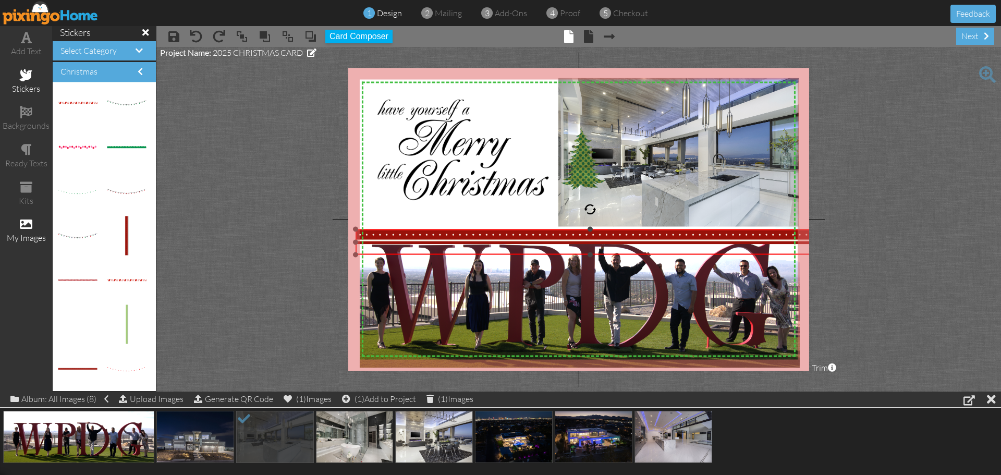
drag, startPoint x: 590, startPoint y: 234, endPoint x: 591, endPoint y: 227, distance: 6.9
click at [591, 227] on div at bounding box center [590, 229] width 5 height 5
click at [582, 233] on img at bounding box center [590, 235] width 469 height 40
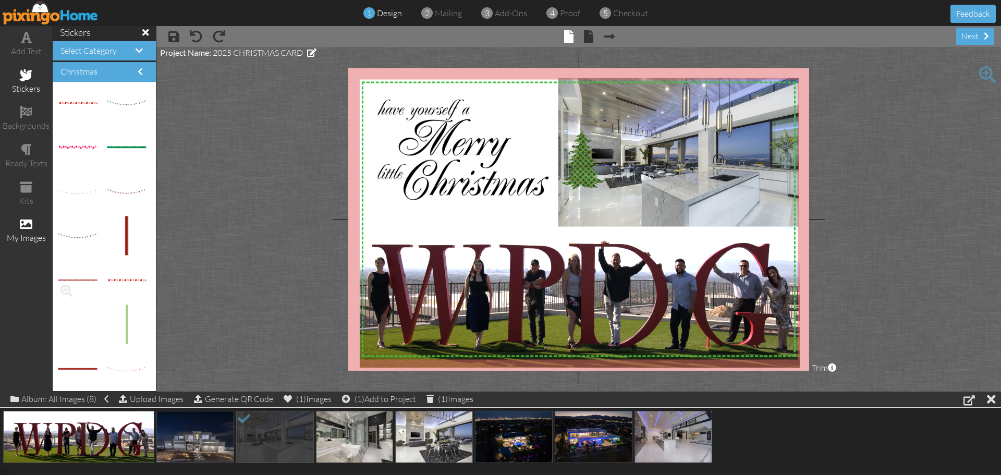
click at [84, 279] on div at bounding box center [77, 280] width 39 height 39
drag, startPoint x: 84, startPoint y: 280, endPoint x: 517, endPoint y: 216, distance: 438.0
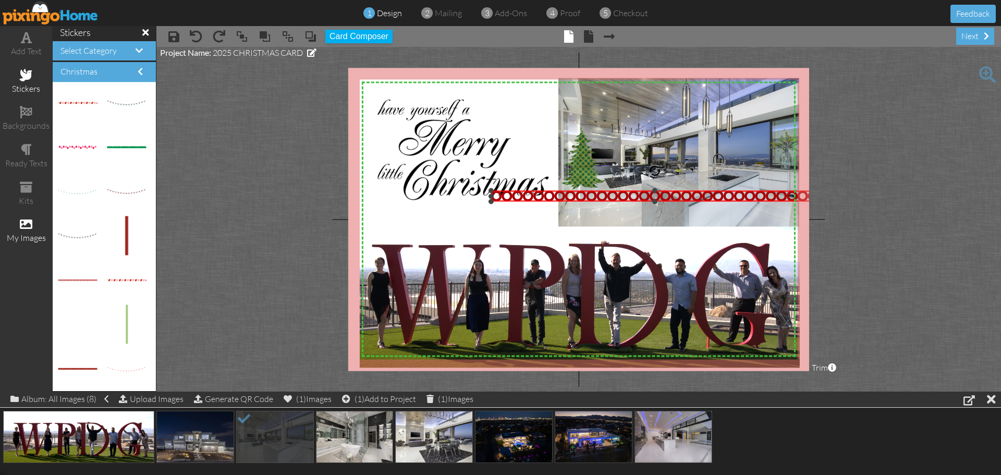
drag, startPoint x: 607, startPoint y: 196, endPoint x: 632, endPoint y: 189, distance: 25.9
click at [632, 191] on div "×" at bounding box center [655, 196] width 328 height 10
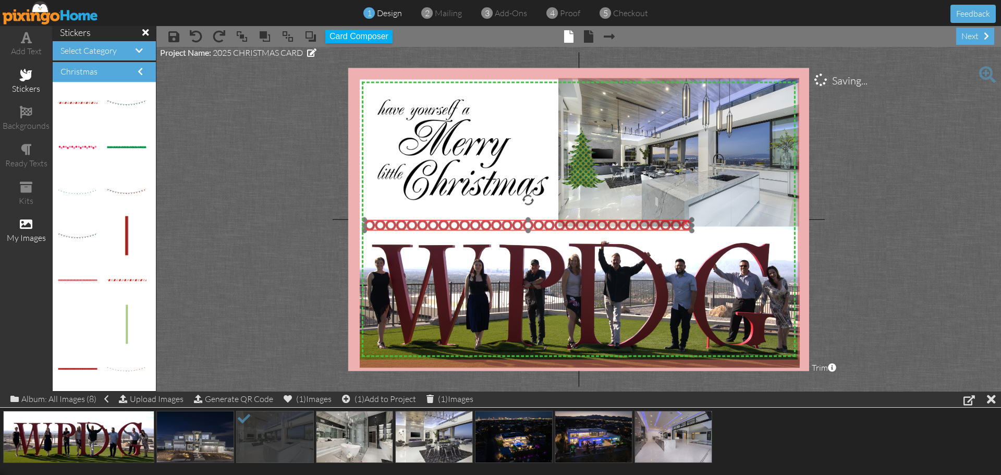
drag, startPoint x: 625, startPoint y: 198, endPoint x: 498, endPoint y: 227, distance: 130.1
click at [498, 227] on img at bounding box center [529, 225] width 328 height 10
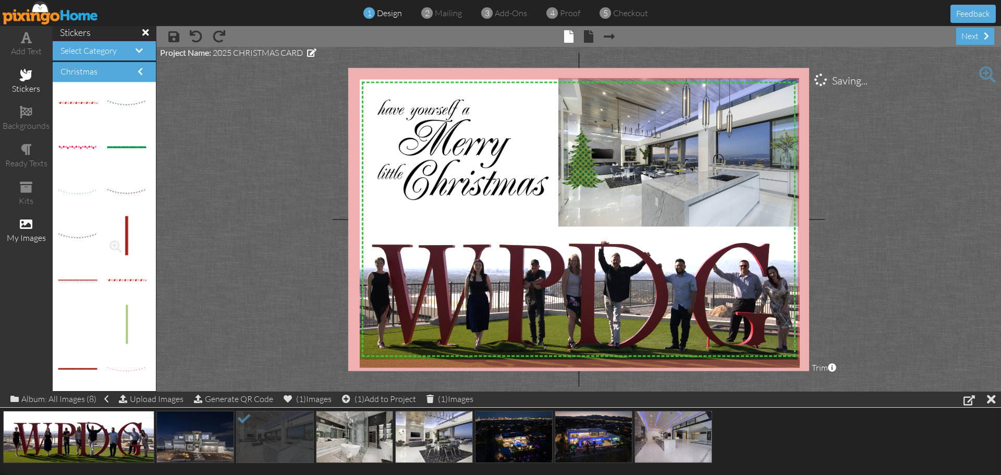
click at [122, 246] on div at bounding box center [126, 235] width 39 height 39
drag, startPoint x: 115, startPoint y: 236, endPoint x: 494, endPoint y: 189, distance: 382.0
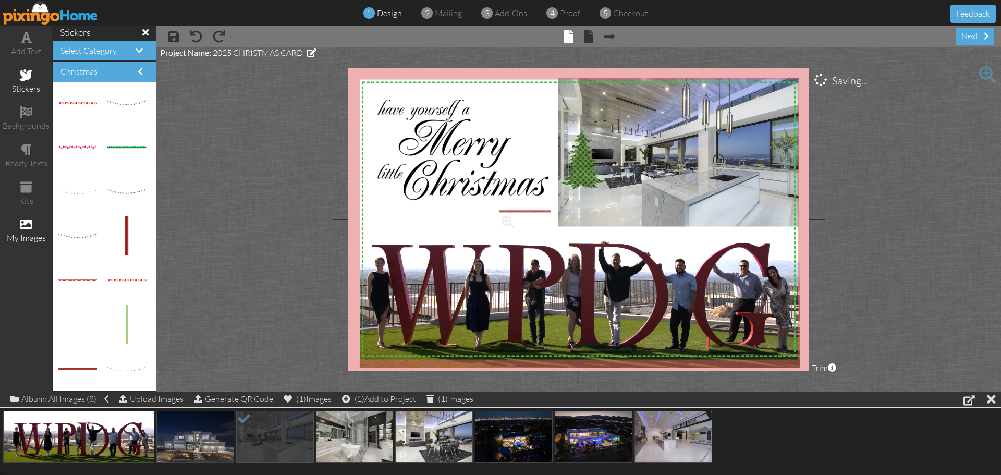
drag, startPoint x: 74, startPoint y: 369, endPoint x: 515, endPoint y: 205, distance: 470.6
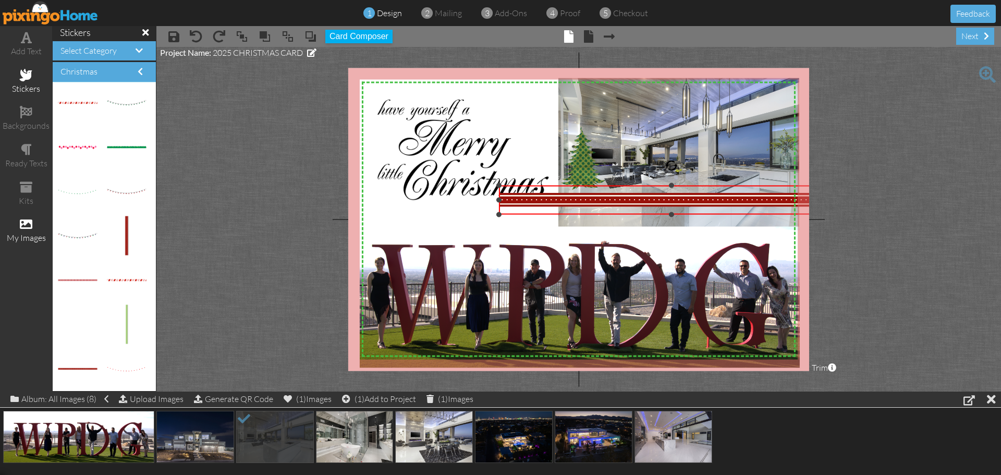
drag, startPoint x: 614, startPoint y: 196, endPoint x: 627, endPoint y: 215, distance: 23.3
click at [627, 215] on div "×" at bounding box center [671, 200] width 345 height 29
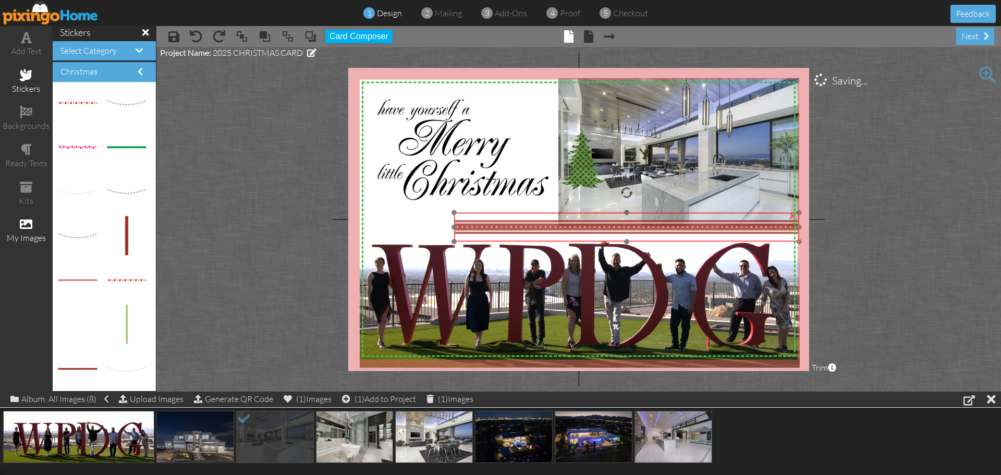
drag, startPoint x: 632, startPoint y: 200, endPoint x: 587, endPoint y: 227, distance: 52.4
click at [587, 227] on img at bounding box center [626, 227] width 345 height 29
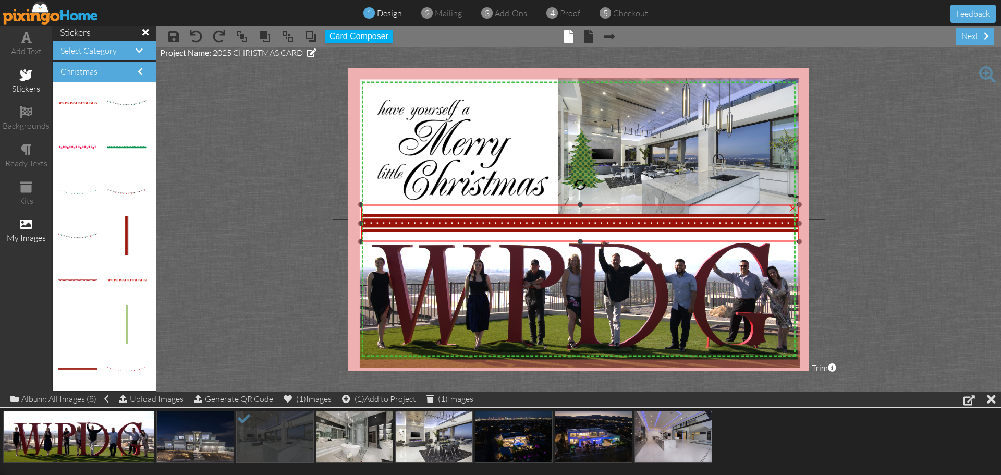
drag, startPoint x: 455, startPoint y: 213, endPoint x: 413, endPoint y: 205, distance: 42.5
click at [413, 205] on div "×" at bounding box center [580, 223] width 438 height 37
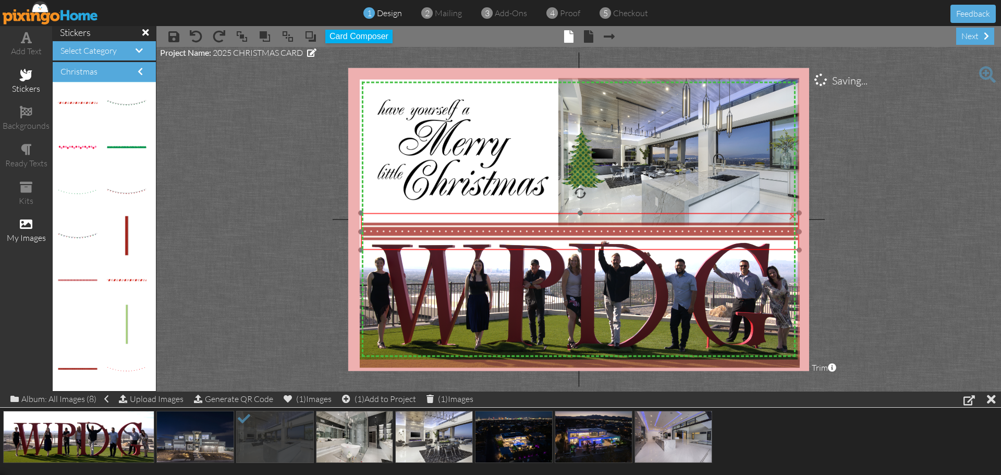
drag, startPoint x: 540, startPoint y: 227, endPoint x: 540, endPoint y: 236, distance: 8.3
click at [540, 236] on img at bounding box center [580, 231] width 438 height 37
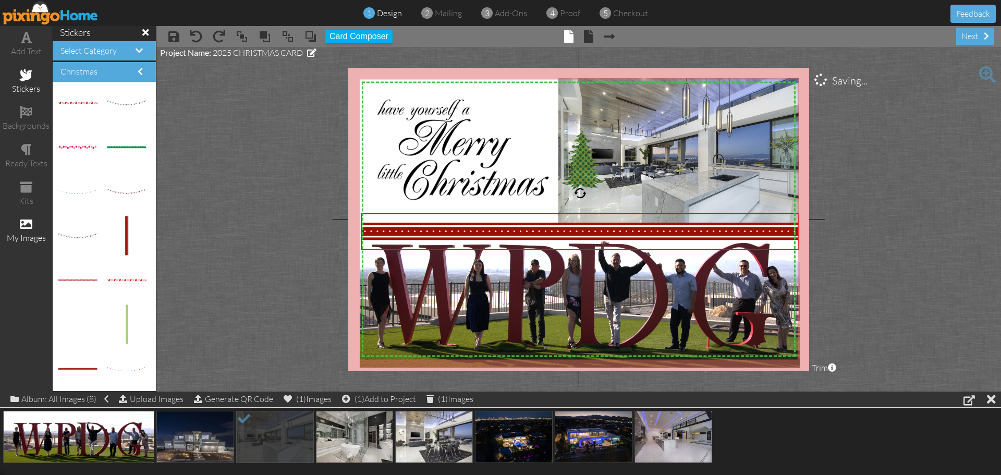
click at [231, 160] on project-studio-wrapper "X X X X X X X X X X X X X X X X X X X X X X X X X X X X X X X X X X X X X X X X…" at bounding box center [578, 219] width 845 height 345
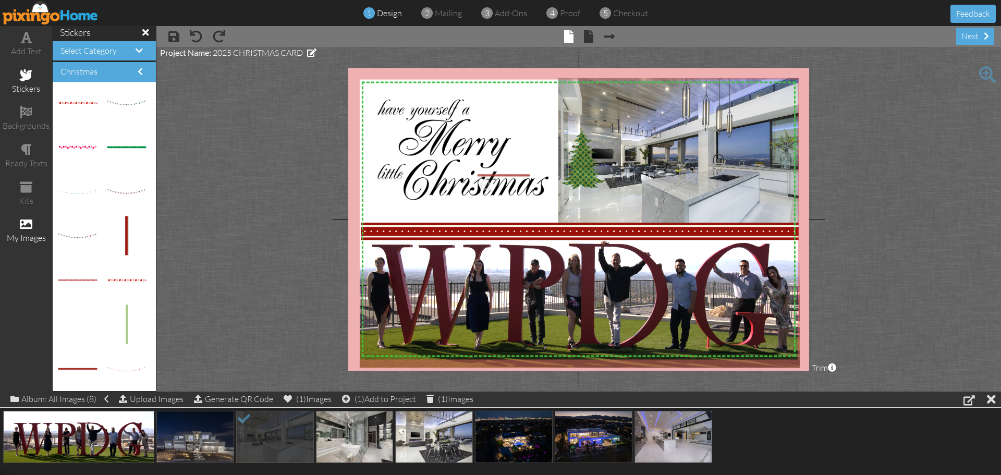
drag, startPoint x: 82, startPoint y: 371, endPoint x: 502, endPoint y: 177, distance: 462.3
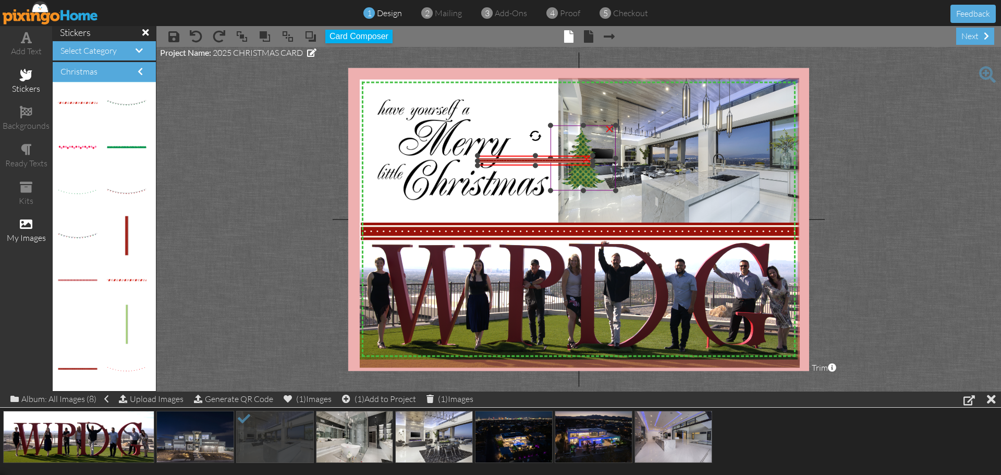
drag, startPoint x: 591, startPoint y: 162, endPoint x: 602, endPoint y: 177, distance: 19.0
click at [602, 177] on div "X X X X X X X X X X X X X X X X X X X X X X X X X X X X X X X X X X X X X X X X…" at bounding box center [578, 219] width 461 height 303
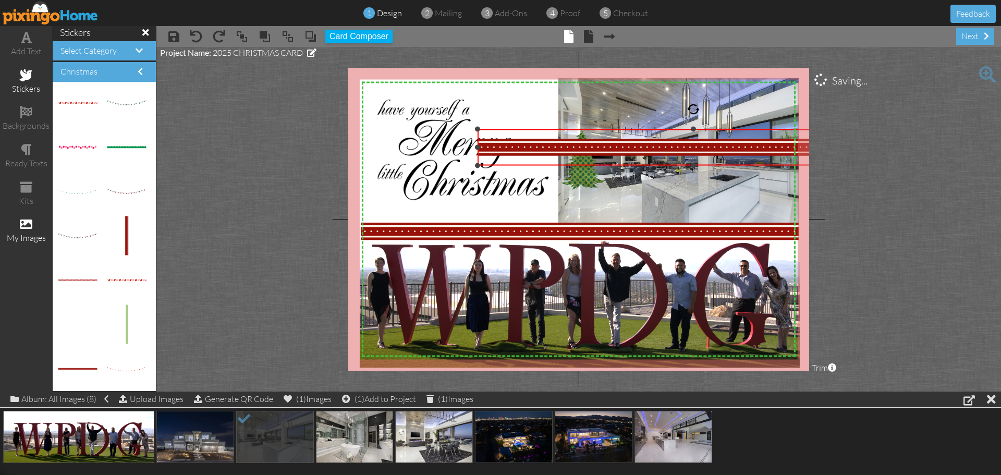
drag, startPoint x: 592, startPoint y: 157, endPoint x: 633, endPoint y: 130, distance: 49.0
click at [633, 130] on div "×" at bounding box center [694, 147] width 432 height 37
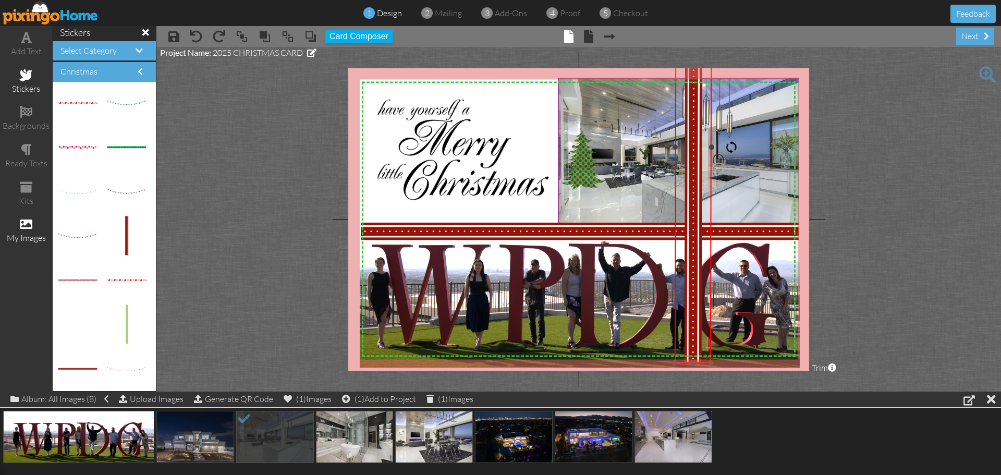
drag, startPoint x: 692, startPoint y: 107, endPoint x: 749, endPoint y: 148, distance: 70.3
click at [749, 148] on div "X X X X X X X X X X X X X X X X X X X X X X X X X X X X X X X X X X X X X X X X…" at bounding box center [578, 219] width 461 height 303
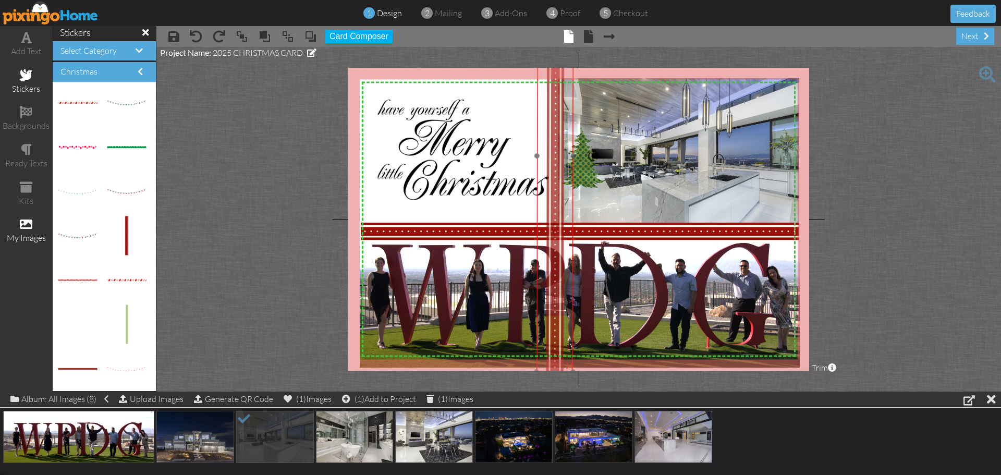
drag, startPoint x: 696, startPoint y: 188, endPoint x: 558, endPoint y: 197, distance: 138.5
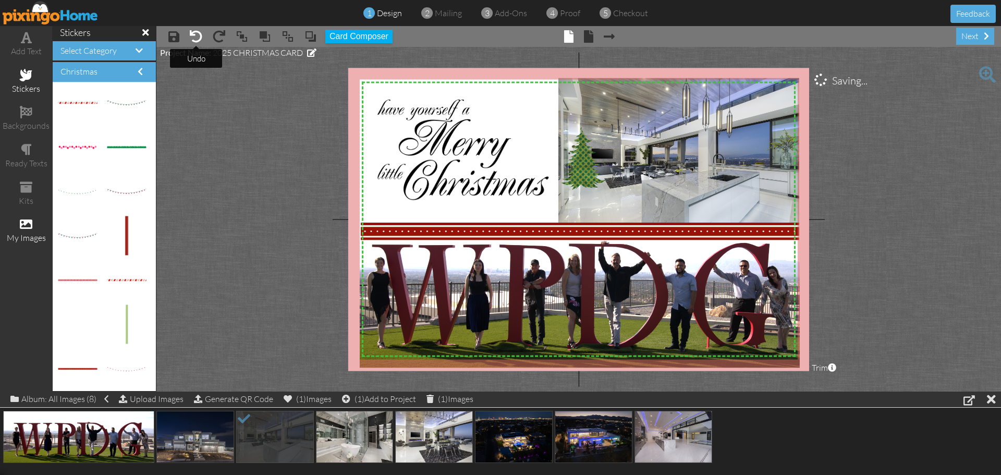
click at [195, 35] on span at bounding box center [196, 36] width 13 height 13
drag, startPoint x: 91, startPoint y: 369, endPoint x: 84, endPoint y: 327, distance: 42.4
drag, startPoint x: 118, startPoint y: 229, endPoint x: 537, endPoint y: 171, distance: 422.8
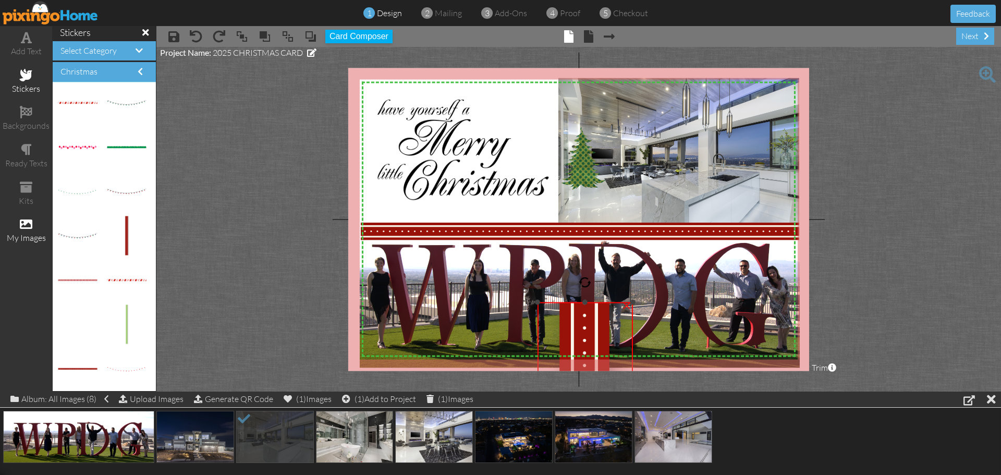
drag, startPoint x: 520, startPoint y: 156, endPoint x: 571, endPoint y: 301, distance: 153.7
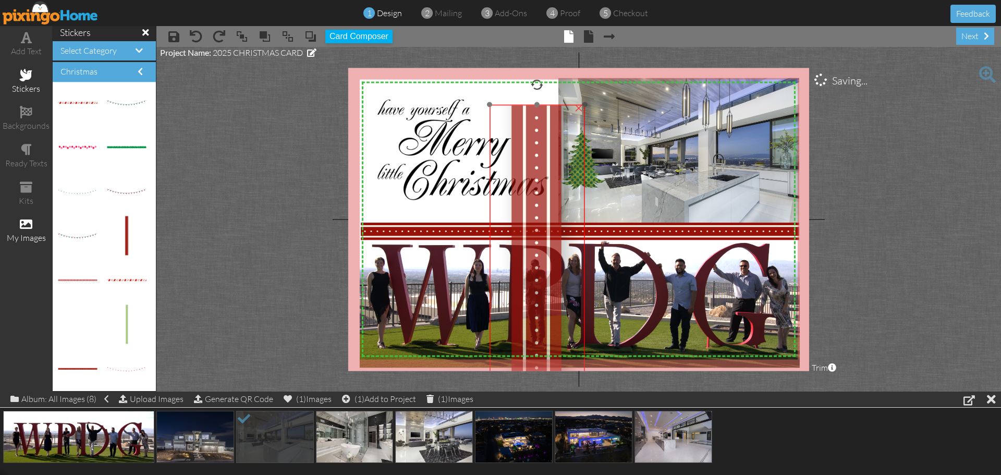
drag, startPoint x: 572, startPoint y: 324, endPoint x: 522, endPoint y: 125, distance: 205.3
click at [522, 125] on img at bounding box center [537, 456] width 95 height 703
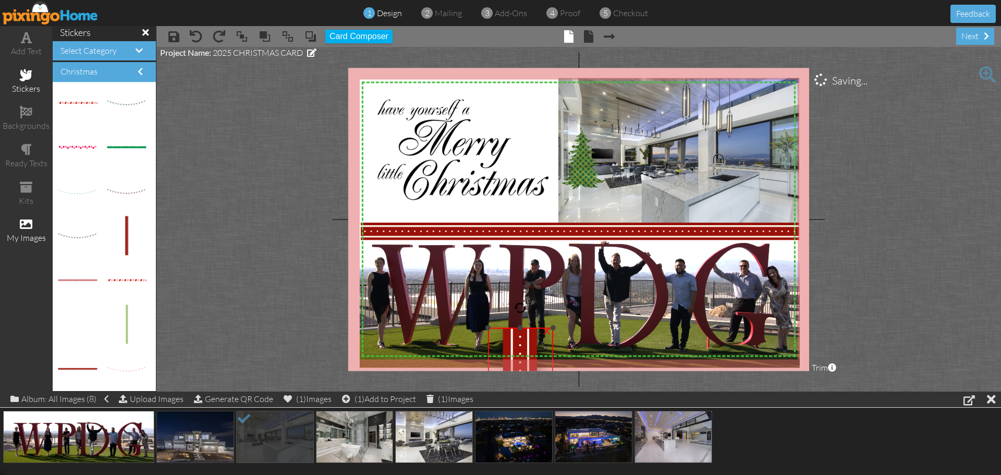
drag, startPoint x: 584, startPoint y: 102, endPoint x: 540, endPoint y: 326, distance: 228.4
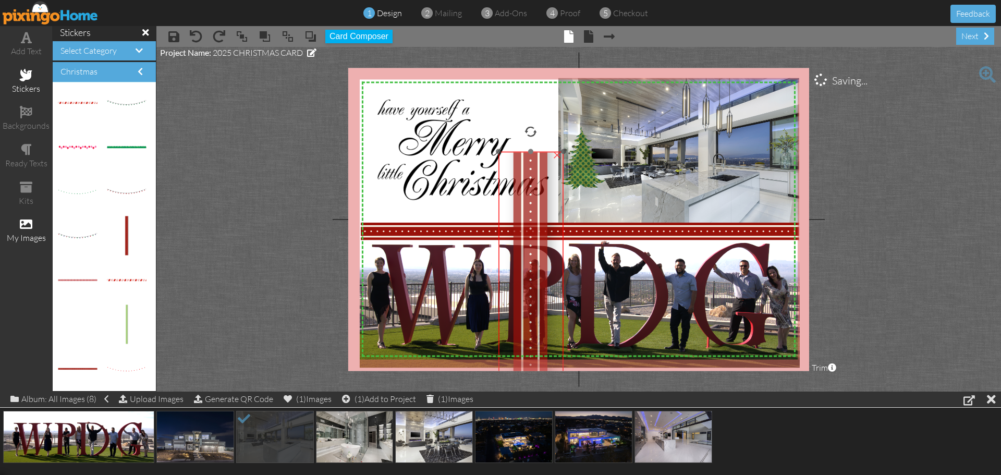
drag, startPoint x: 518, startPoint y: 341, endPoint x: 529, endPoint y: 169, distance: 172.5
click at [529, 170] on img at bounding box center [531, 391] width 65 height 478
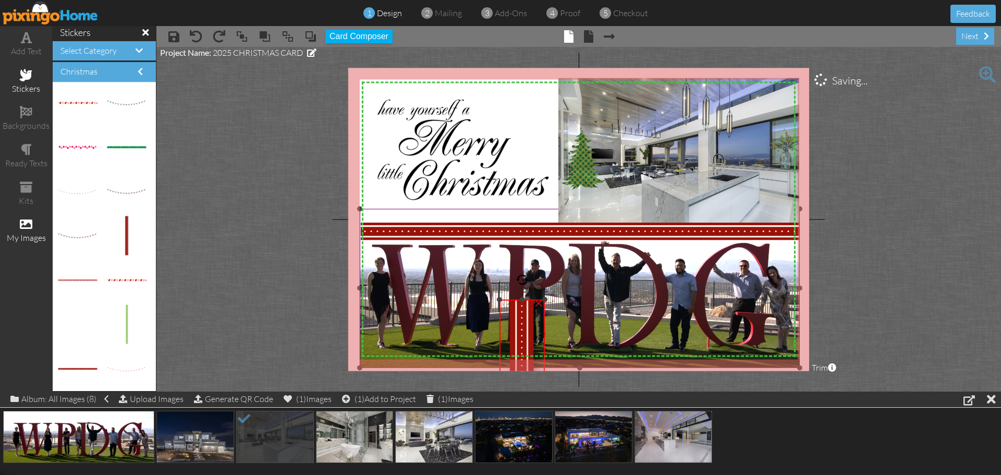
drag, startPoint x: 566, startPoint y: 155, endPoint x: 488, endPoint y: 299, distance: 163.6
click at [480, 299] on div "X X X X X X X X X X X X X X X X X X X X X X X X X X X X X X X X X X X X X X X X…" at bounding box center [578, 219] width 461 height 303
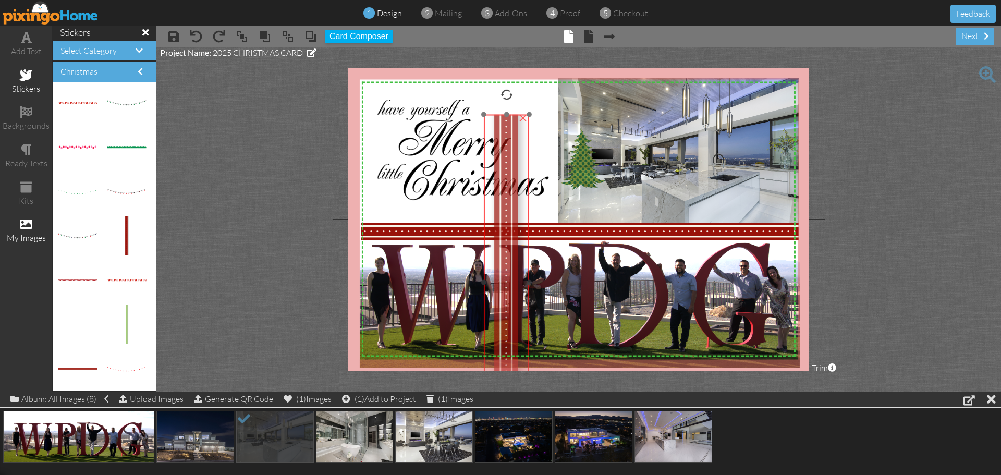
drag, startPoint x: 519, startPoint y: 325, endPoint x: 508, endPoint y: 131, distance: 193.8
click at [508, 131] on img at bounding box center [506, 282] width 45 height 335
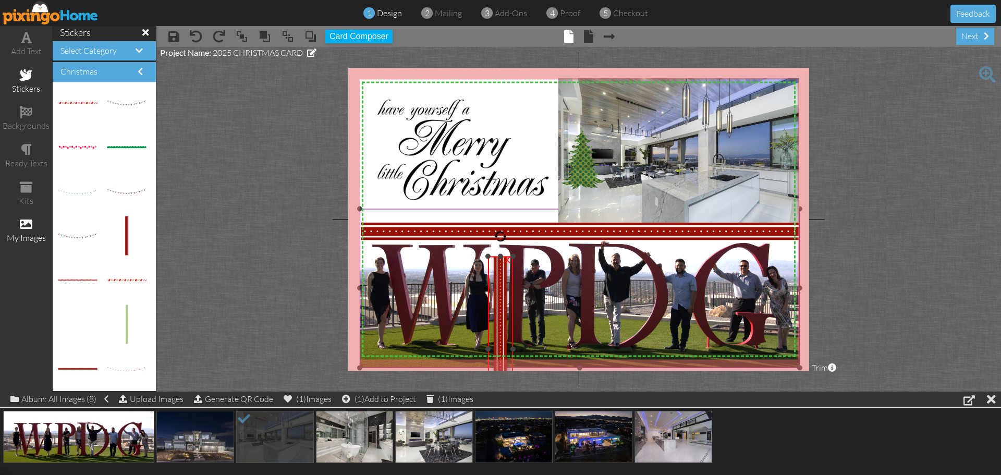
drag, startPoint x: 533, startPoint y: 107, endPoint x: 478, endPoint y: 257, distance: 159.4
click at [478, 257] on div "X X X X X X X X X X X X X X X X X X X X X X X X X X X X X X X X X X X X X X X X…" at bounding box center [578, 219] width 461 height 303
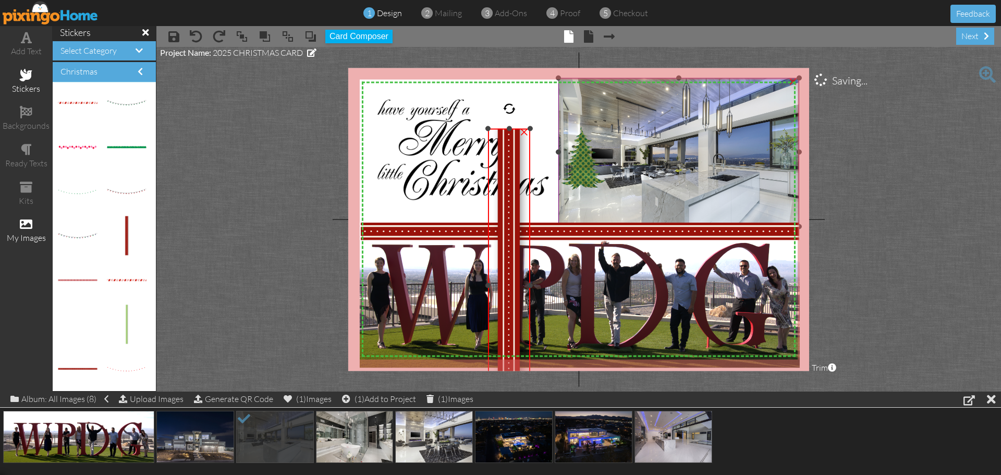
drag, startPoint x: 513, startPoint y: 257, endPoint x: 677, endPoint y: 129, distance: 208.5
click at [677, 129] on div "X X X X X X X X X X X X X X X X X X X X X X X X X X X X X X X X X X X X X X X X…" at bounding box center [578, 219] width 461 height 303
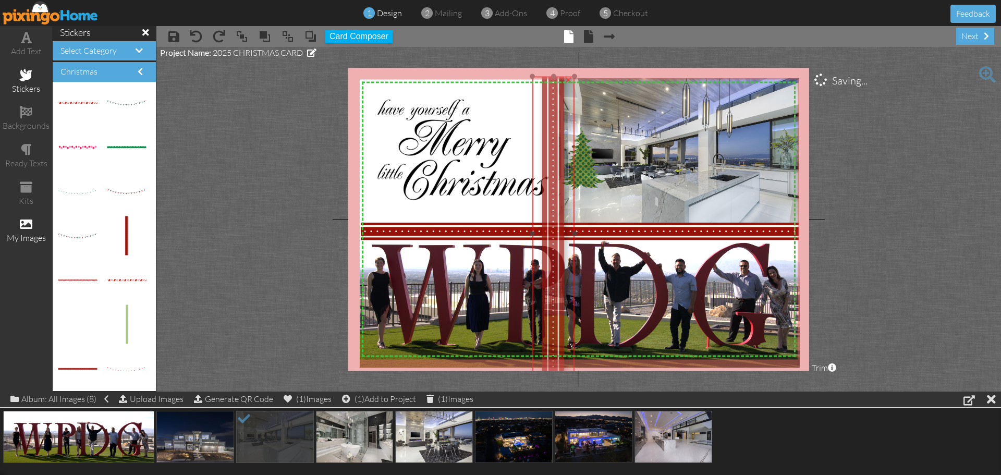
drag, startPoint x: 512, startPoint y: 197, endPoint x: 556, endPoint y: 144, distance: 68.4
click at [556, 144] on img at bounding box center [553, 233] width 43 height 313
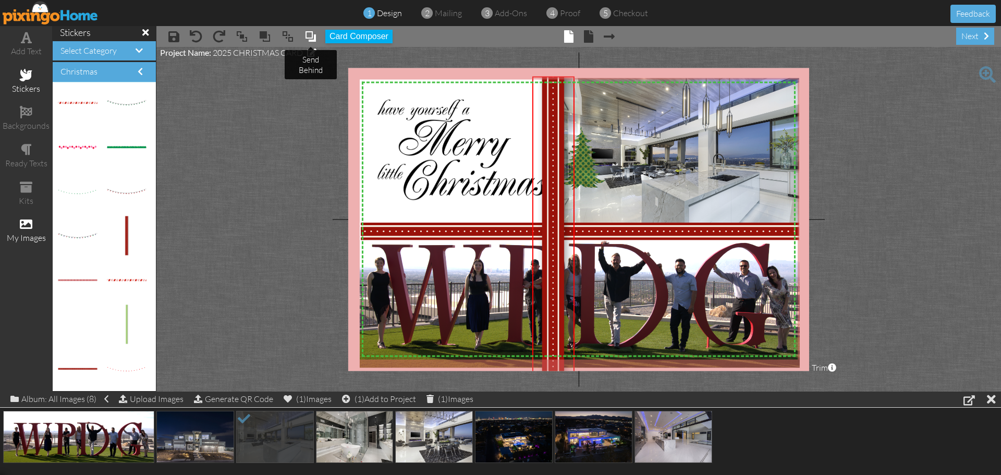
click at [313, 35] on span at bounding box center [311, 37] width 13 height 16
click at [551, 324] on img at bounding box center [553, 233] width 43 height 313
click at [420, 289] on img at bounding box center [574, 288] width 467 height 159
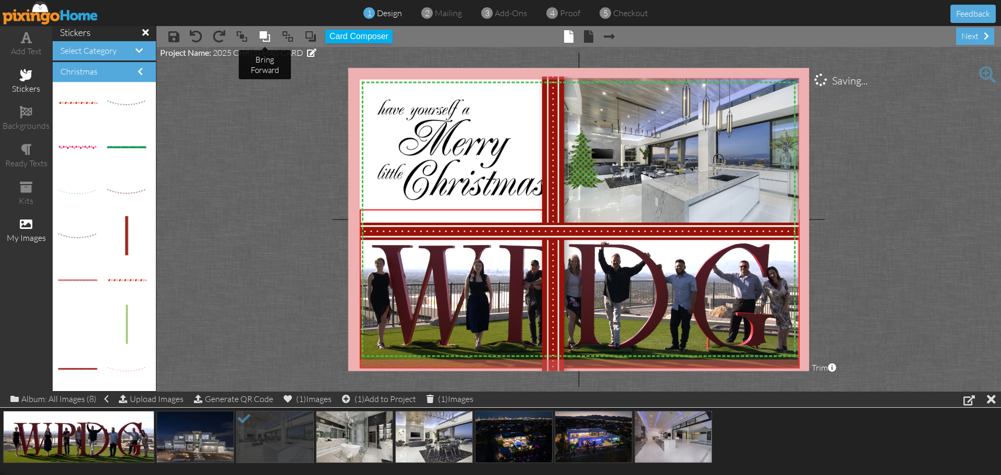
click at [264, 34] on span at bounding box center [265, 37] width 13 height 16
click at [264, 35] on span at bounding box center [265, 37] width 13 height 16
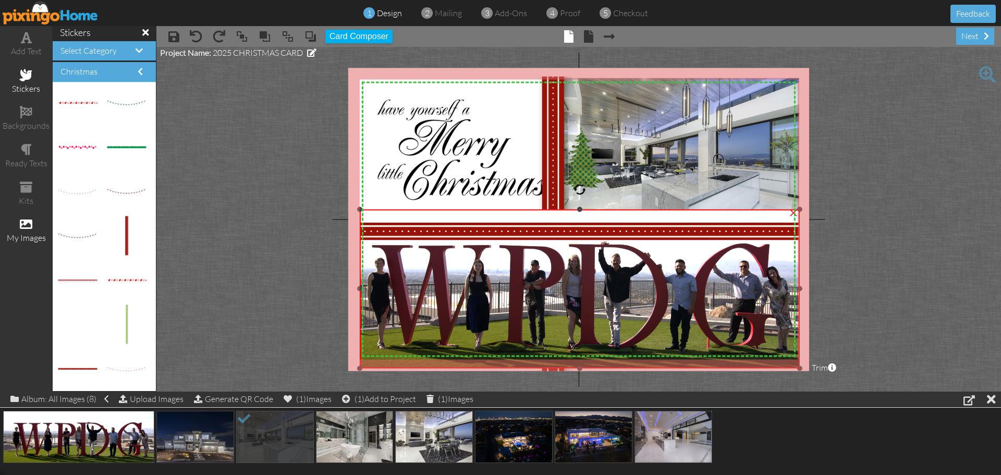
click at [488, 350] on img at bounding box center [574, 289] width 467 height 159
click at [559, 173] on img at bounding box center [553, 233] width 43 height 313
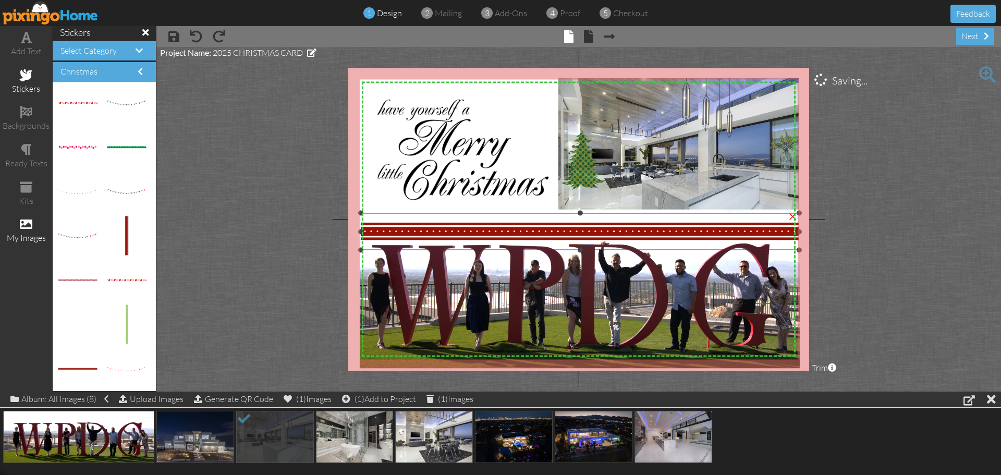
click at [490, 224] on img at bounding box center [580, 231] width 438 height 37
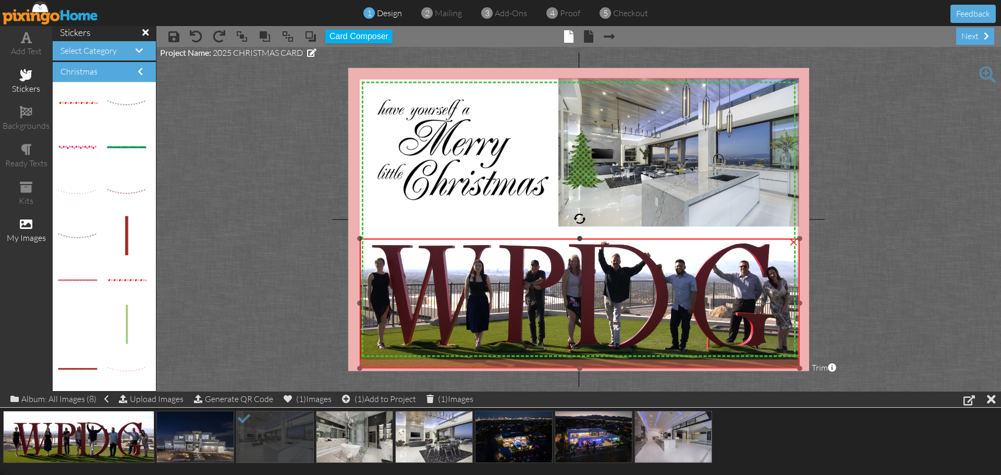
drag, startPoint x: 579, startPoint y: 209, endPoint x: 576, endPoint y: 238, distance: 29.4
click at [576, 239] on div "×" at bounding box center [580, 303] width 440 height 129
drag, startPoint x: 79, startPoint y: 370, endPoint x: 528, endPoint y: 234, distance: 468.9
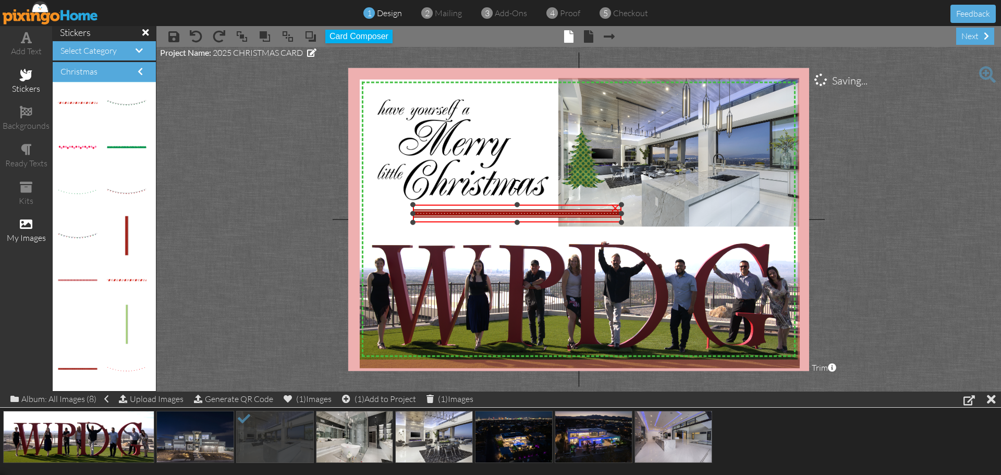
drag, startPoint x: 506, startPoint y: 211, endPoint x: 504, endPoint y: 203, distance: 8.1
click at [504, 205] on div "×" at bounding box center [517, 214] width 209 height 18
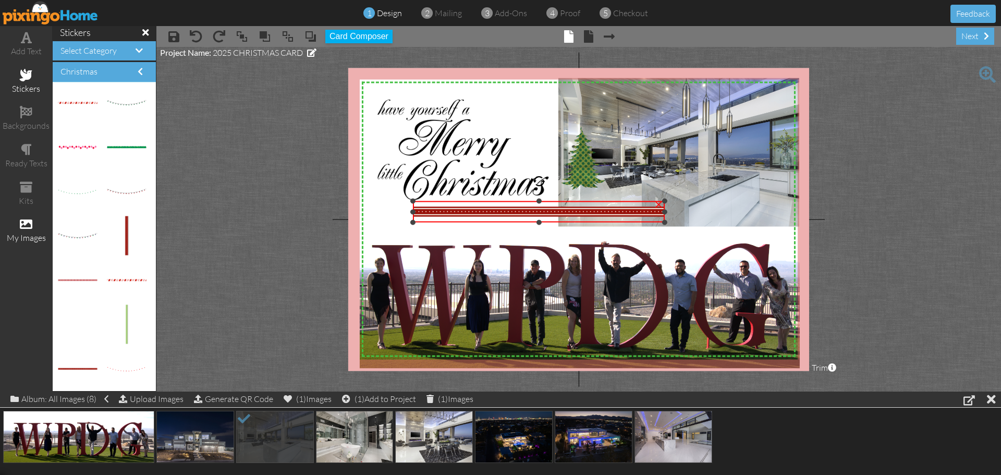
drag, startPoint x: 620, startPoint y: 206, endPoint x: 628, endPoint y: 202, distance: 9.1
click at [628, 202] on div "×" at bounding box center [539, 211] width 252 height 21
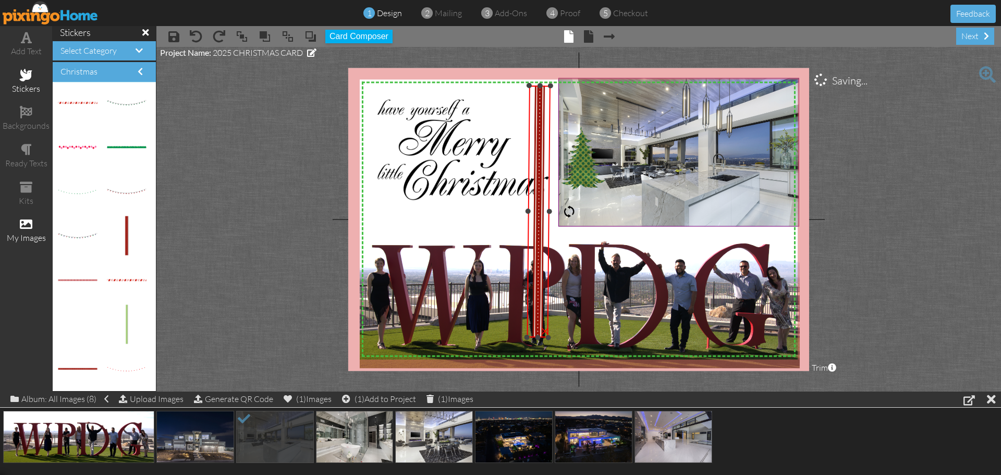
drag, startPoint x: 538, startPoint y: 181, endPoint x: 641, endPoint y: 213, distance: 107.4
click at [641, 213] on div "X X X X X X X X X X X X X X X X X X X X X X X X X X X X X X X X X X X X X X X X…" at bounding box center [578, 219] width 461 height 303
click at [570, 212] on div at bounding box center [569, 211] width 13 height 13
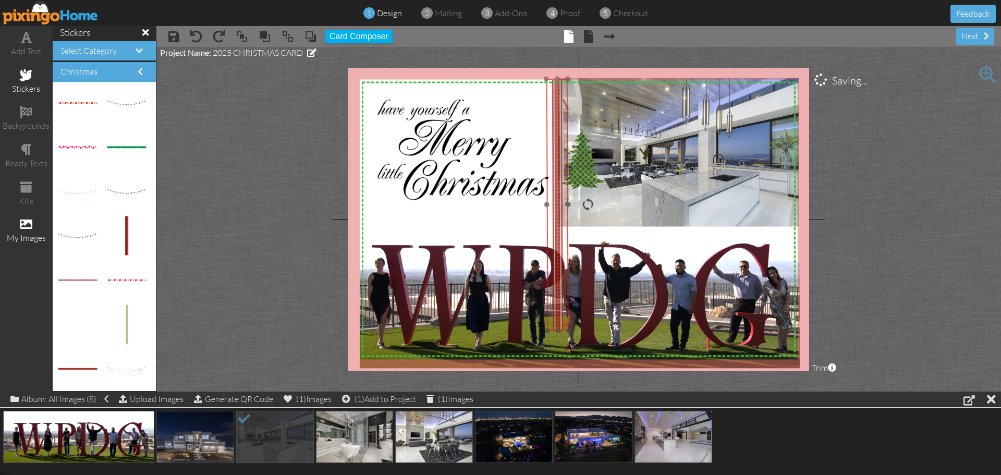
drag, startPoint x: 535, startPoint y: 152, endPoint x: 553, endPoint y: 145, distance: 20.0
click at [553, 145] on img at bounding box center [558, 205] width 22 height 252
click at [499, 324] on img at bounding box center [574, 289] width 467 height 159
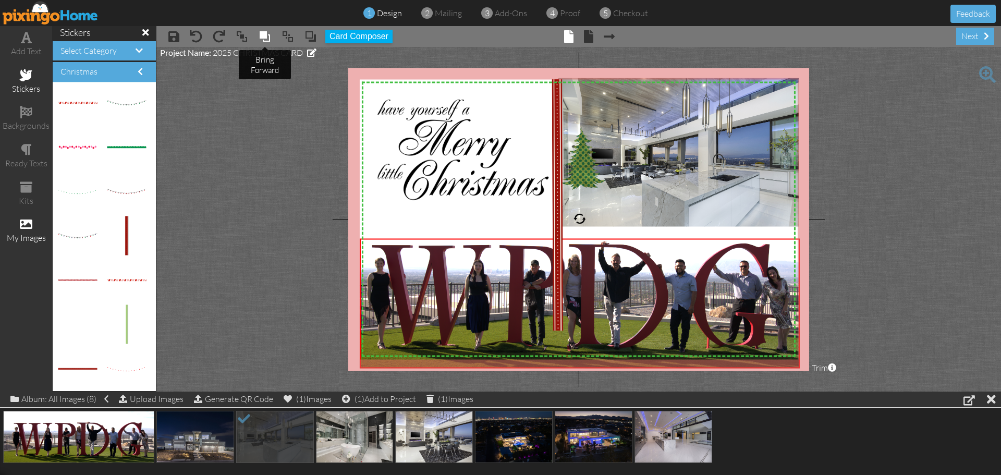
click at [262, 38] on span at bounding box center [265, 37] width 13 height 16
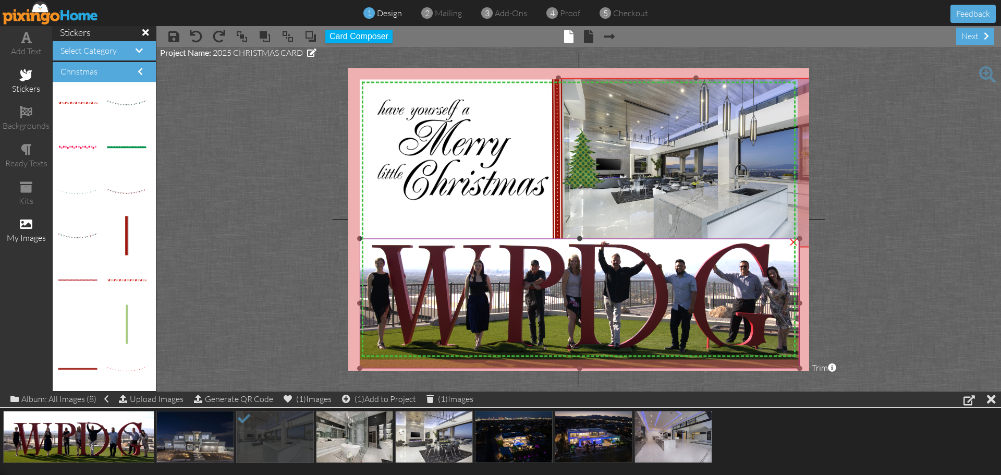
drag, startPoint x: 801, startPoint y: 225, endPoint x: 797, endPoint y: 246, distance: 21.2
click at [797, 246] on div "X X X X X X X X X X X X X X X X X X X X X X X X X X X X X X X X X X X X X X X X…" at bounding box center [578, 219] width 461 height 303
drag, startPoint x: 77, startPoint y: 367, endPoint x: 502, endPoint y: 232, distance: 446.0
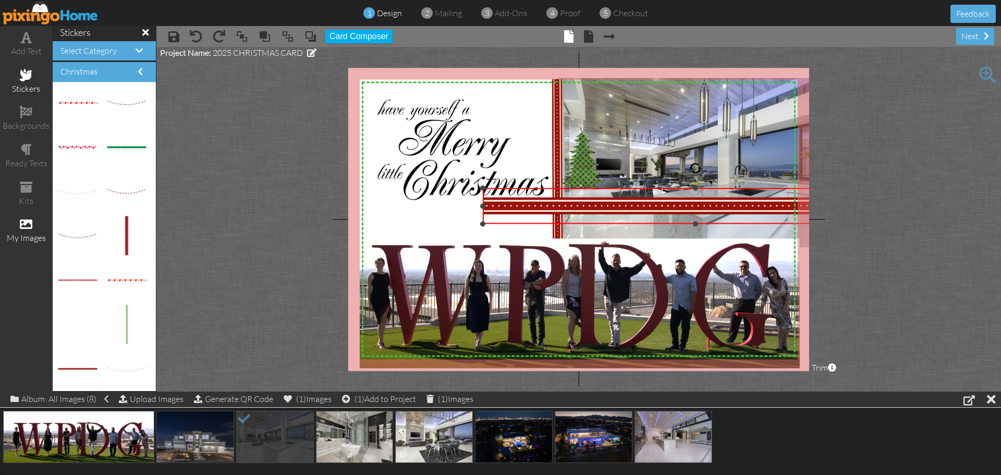
drag, startPoint x: 598, startPoint y: 212, endPoint x: 642, endPoint y: 186, distance: 51.4
click at [642, 188] on div "×" at bounding box center [696, 206] width 426 height 36
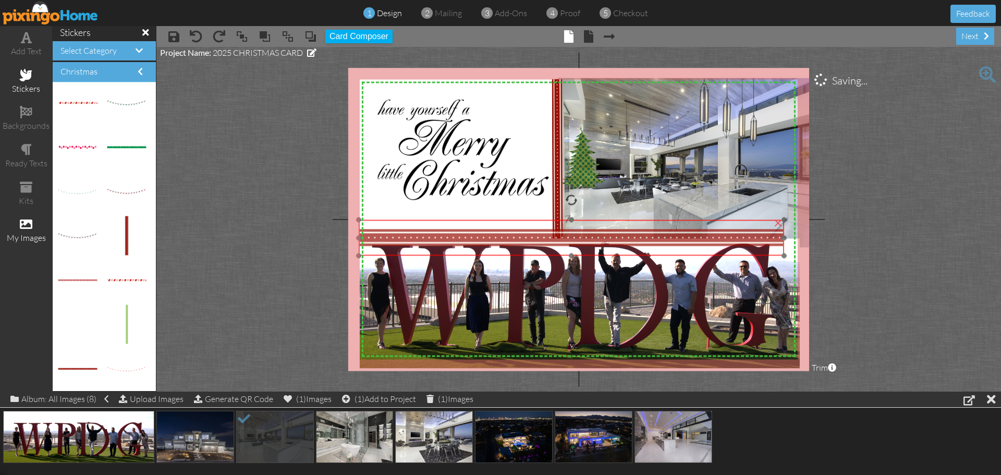
drag, startPoint x: 633, startPoint y: 207, endPoint x: 509, endPoint y: 239, distance: 128.1
click at [509, 239] on img at bounding box center [572, 238] width 426 height 36
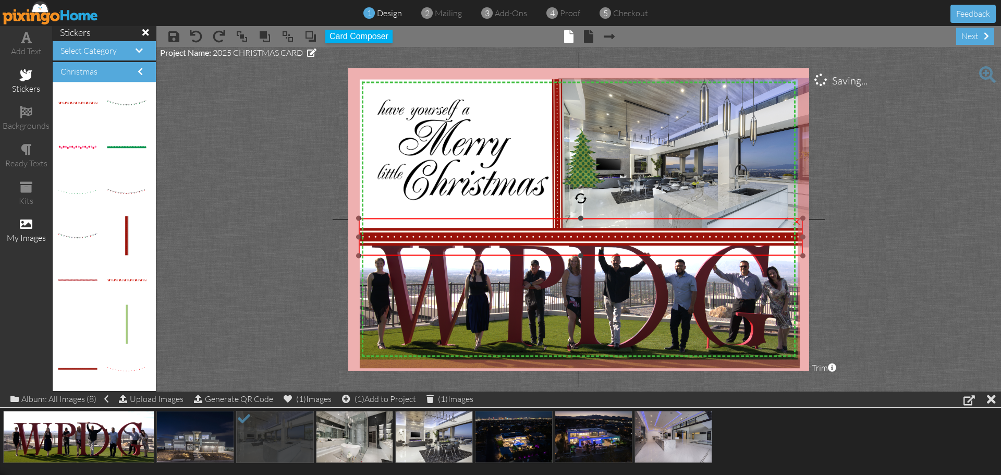
drag, startPoint x: 783, startPoint y: 221, endPoint x: 789, endPoint y: 219, distance: 5.9
click at [789, 219] on div "×" at bounding box center [581, 238] width 444 height 38
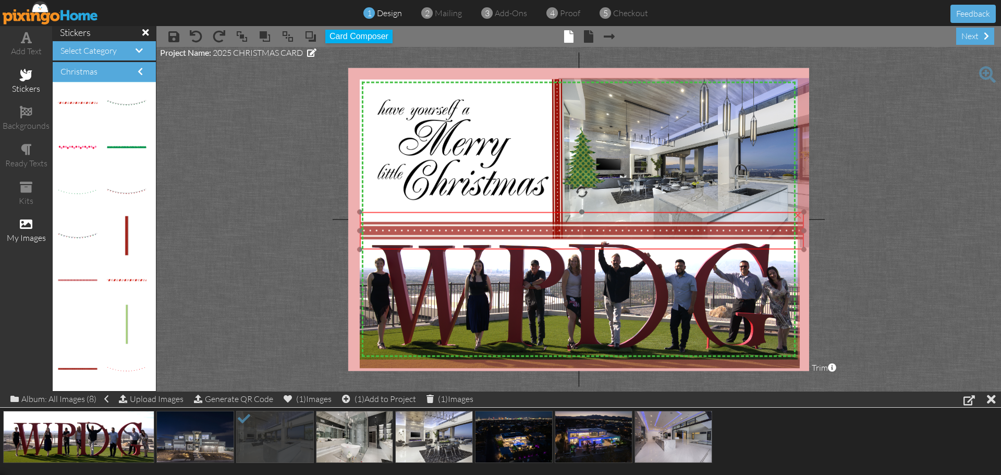
drag, startPoint x: 565, startPoint y: 236, endPoint x: 566, endPoint y: 230, distance: 6.3
click at [566, 230] on img at bounding box center [582, 231] width 444 height 38
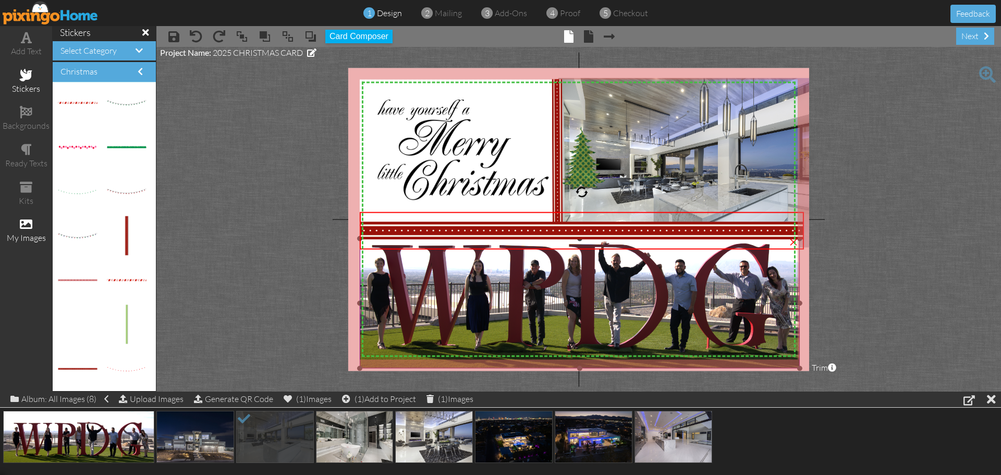
click at [513, 332] on img at bounding box center [574, 289] width 467 height 159
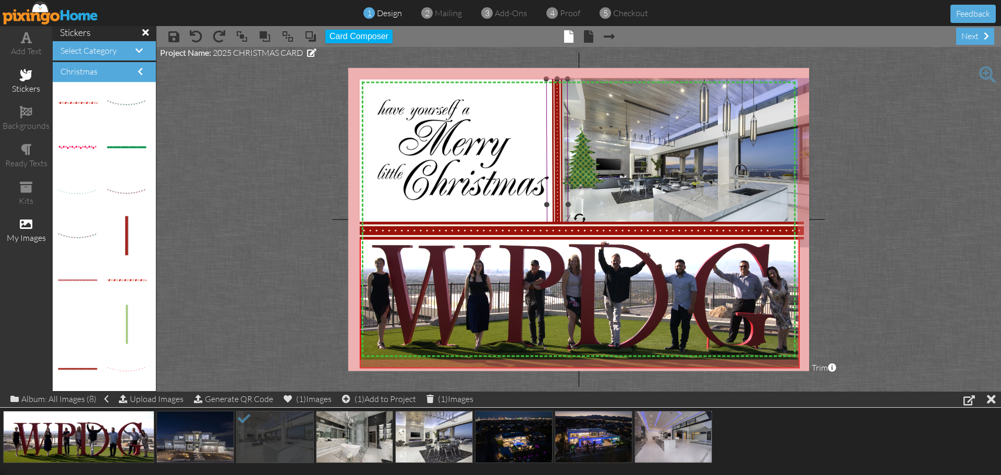
click at [555, 176] on img at bounding box center [558, 205] width 22 height 252
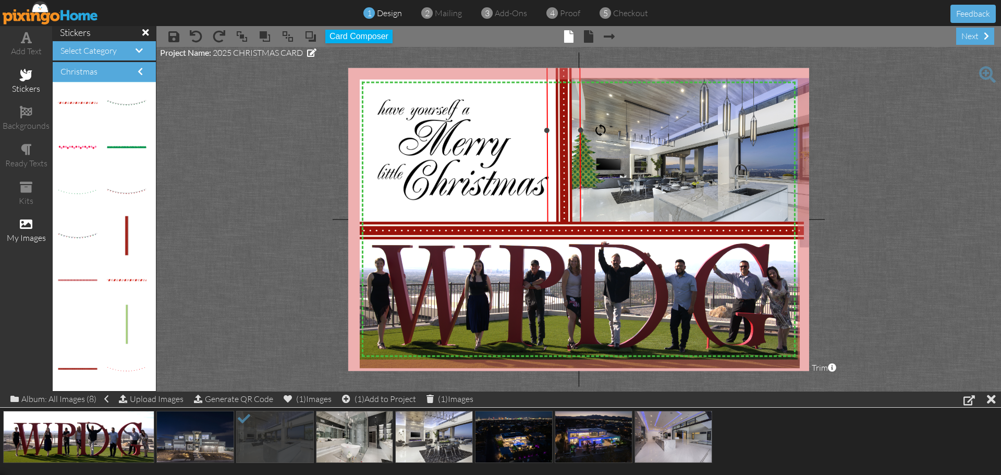
drag, startPoint x: 567, startPoint y: 78, endPoint x: 579, endPoint y: 76, distance: 12.7
click at [579, 76] on div "×" at bounding box center [563, 130] width 35 height 401
click at [688, 185] on img at bounding box center [696, 170] width 275 height 184
drag, startPoint x: 594, startPoint y: 169, endPoint x: 602, endPoint y: 174, distance: 9.3
click at [602, 174] on img at bounding box center [591, 162] width 65 height 65
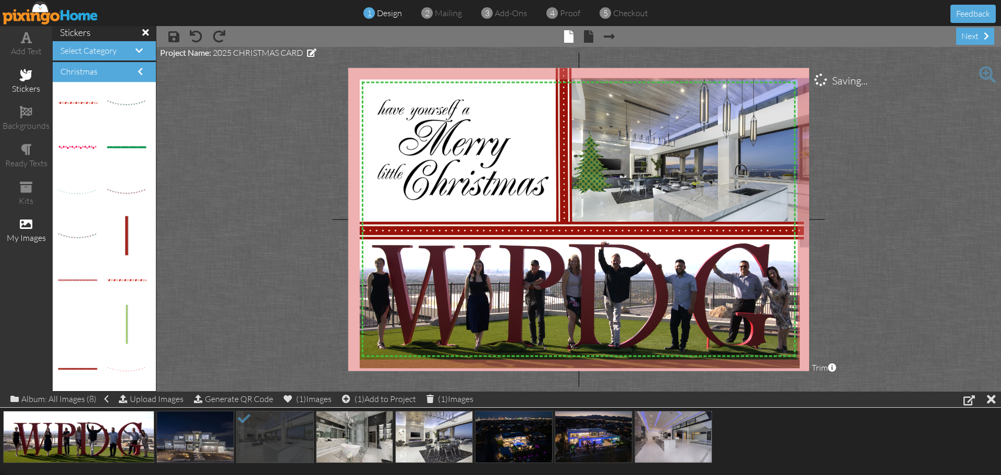
click at [252, 274] on project-studio-wrapper "X X X X X X X X X X X X X X X X X X X X X X X X X X X X X X X X X X X X X X X X…" at bounding box center [578, 219] width 845 height 345
click at [587, 36] on span at bounding box center [588, 36] width 9 height 13
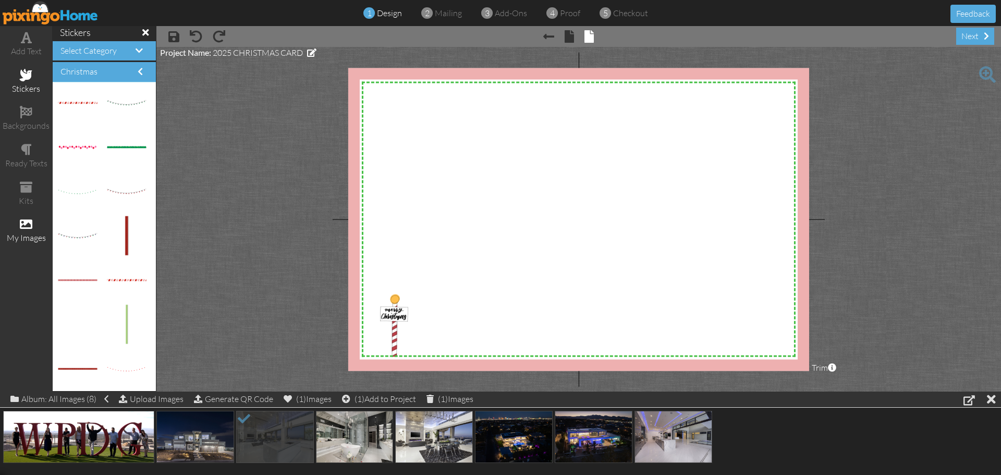
click at [163, 32] on span "× save" at bounding box center [168, 36] width 21 height 17
click at [167, 33] on span "× save" at bounding box center [168, 36] width 21 height 17
click at [172, 34] on span at bounding box center [173, 36] width 11 height 13
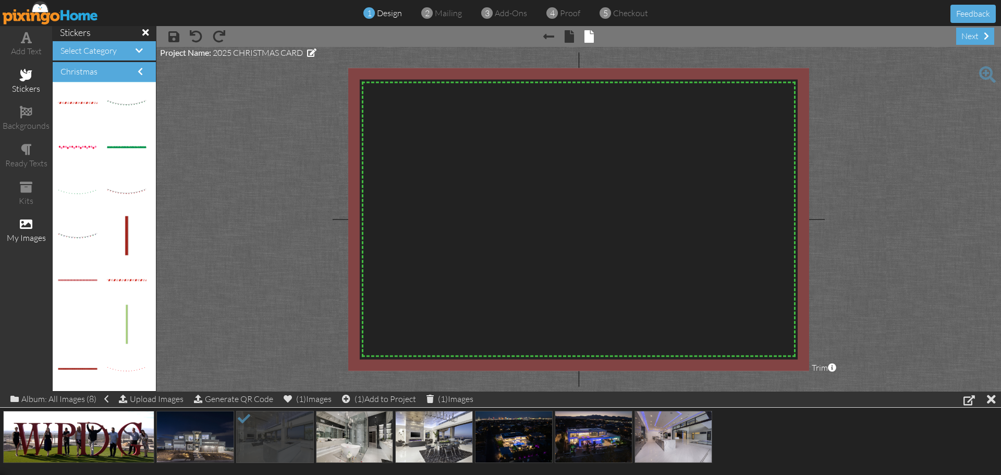
click at [569, 208] on div at bounding box center [578, 219] width 461 height 303
click at [419, 143] on div at bounding box center [578, 219] width 461 height 303
click at [174, 36] on span at bounding box center [173, 36] width 11 height 13
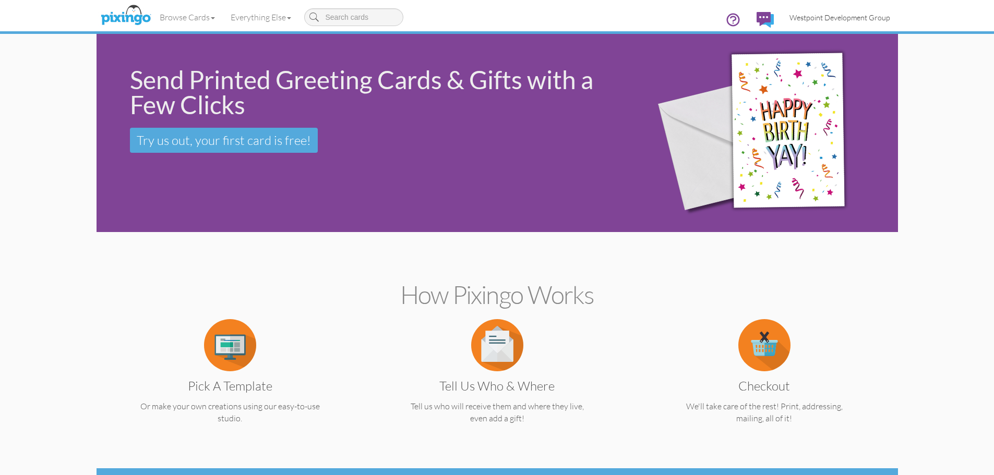
click at [819, 22] on link "Westpoint Development Group" at bounding box center [839, 17] width 116 height 27
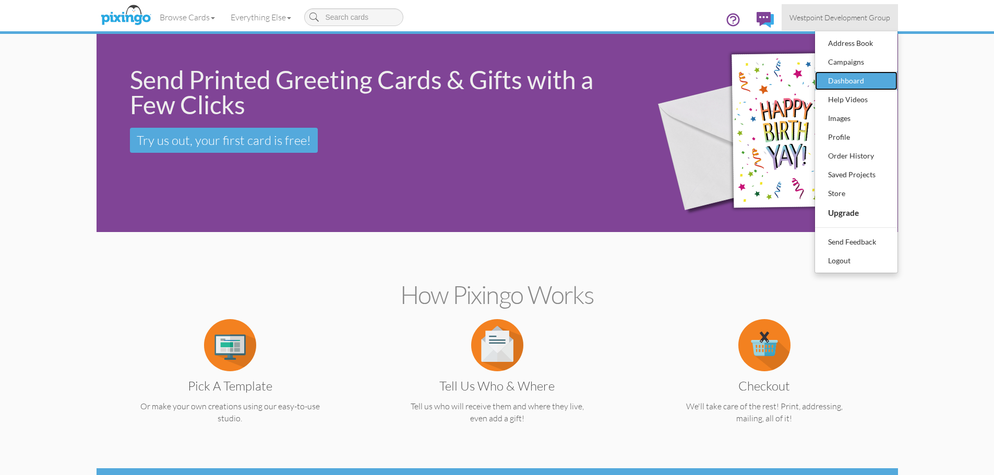
click at [842, 79] on div "Dashboard" at bounding box center [856, 81] width 62 height 16
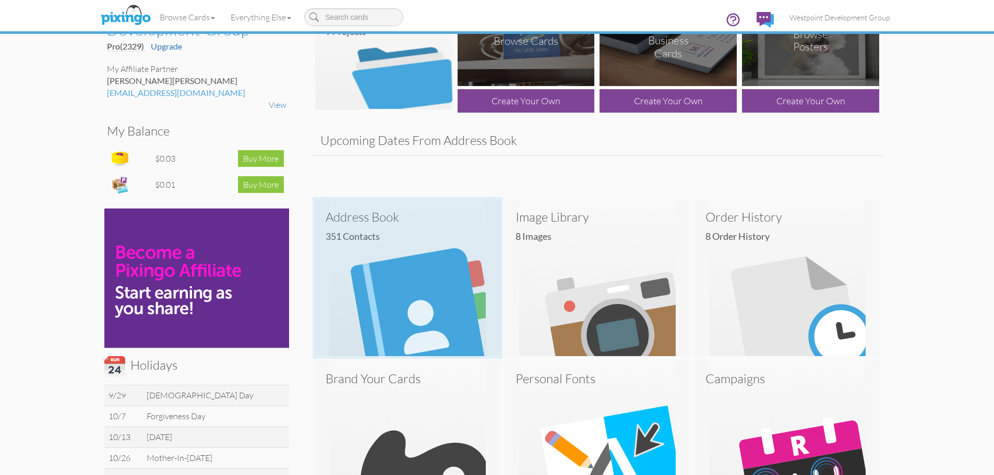
scroll to position [104, 0]
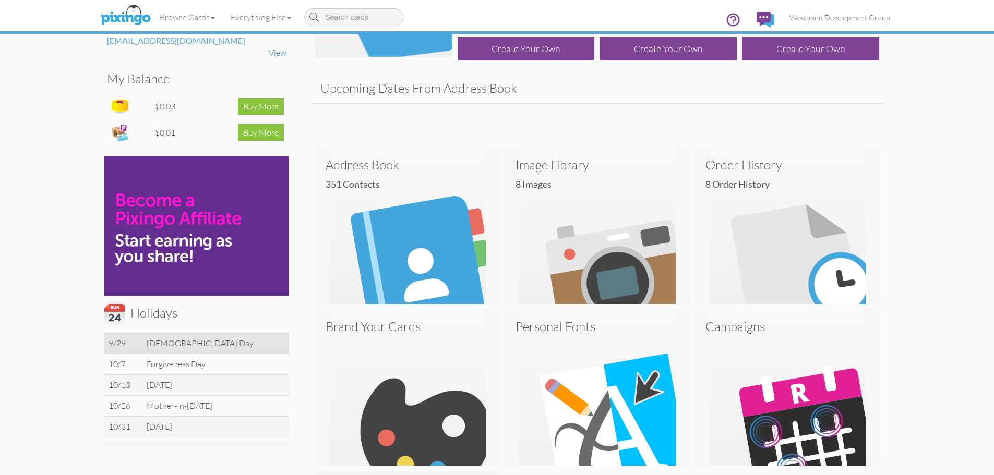
click at [169, 346] on td "Confucius Day" at bounding box center [215, 343] width 146 height 21
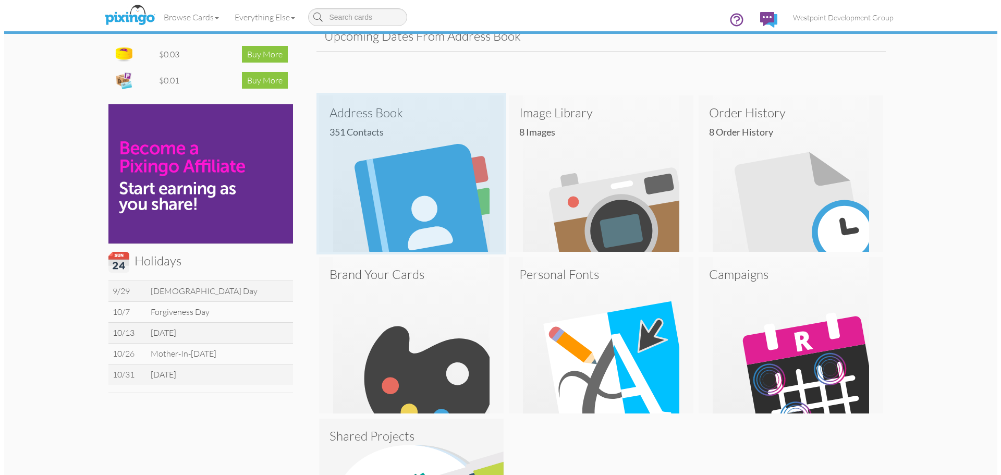
scroll to position [0, 0]
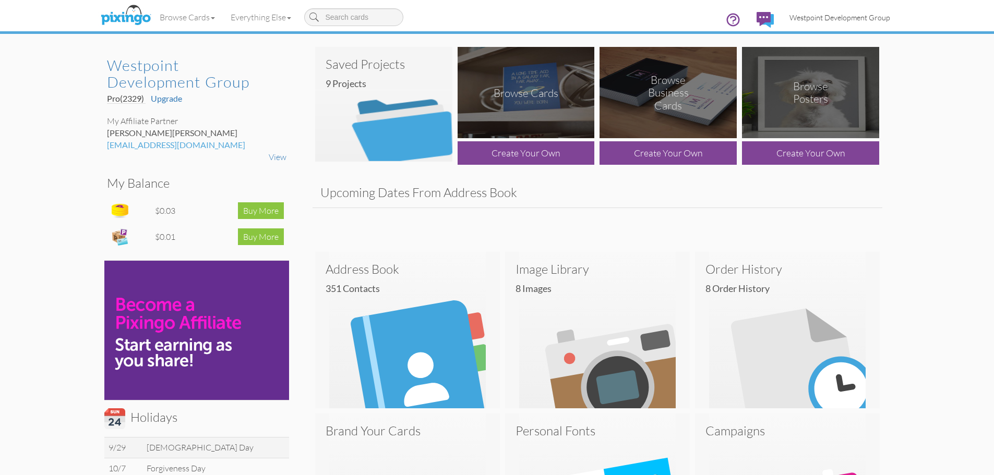
click at [835, 17] on span "Westpoint Development Group" at bounding box center [839, 17] width 101 height 9
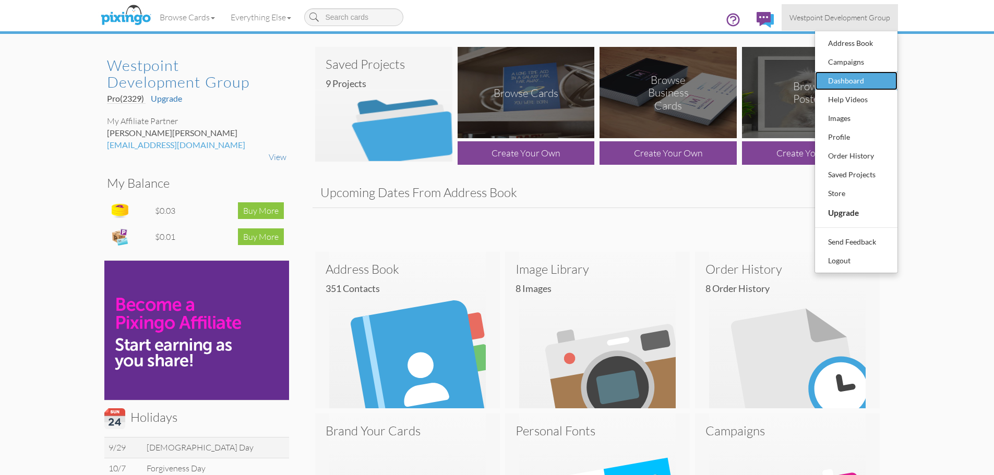
click at [836, 81] on div "Dashboard" at bounding box center [856, 81] width 62 height 16
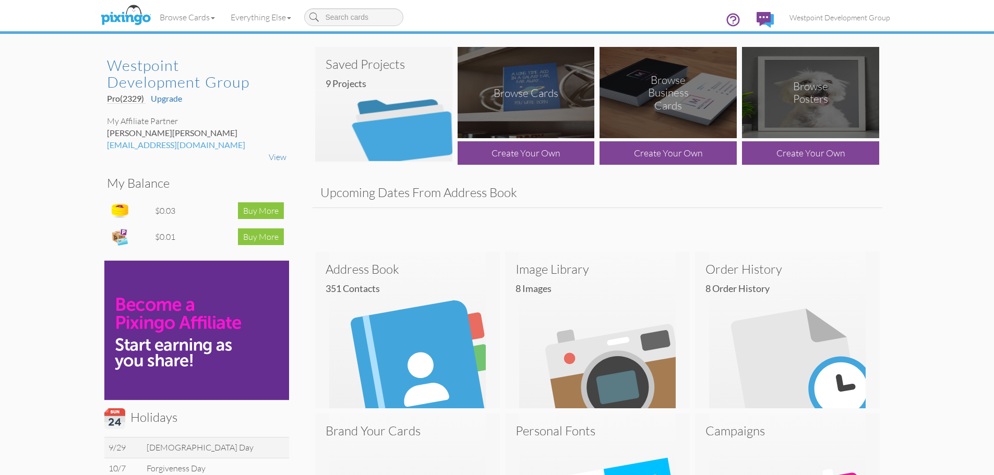
click at [370, 124] on img at bounding box center [383, 104] width 137 height 115
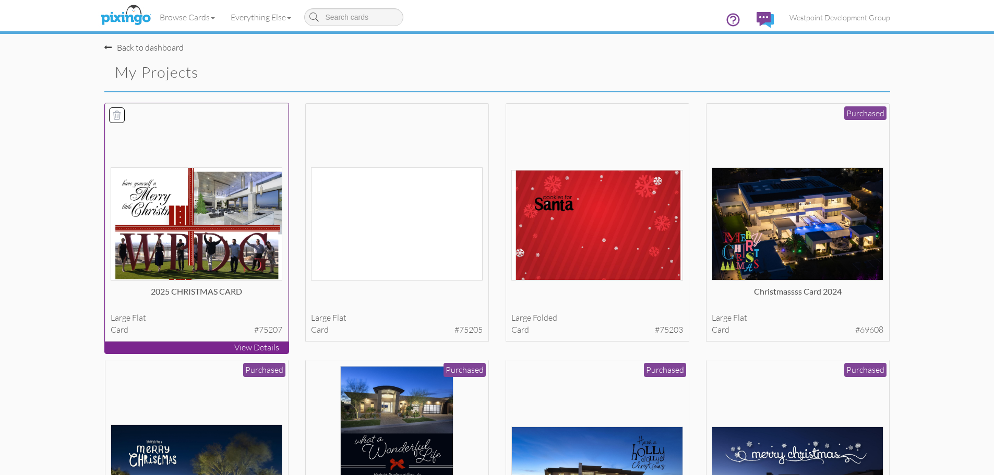
click at [224, 204] on img at bounding box center [197, 223] width 172 height 113
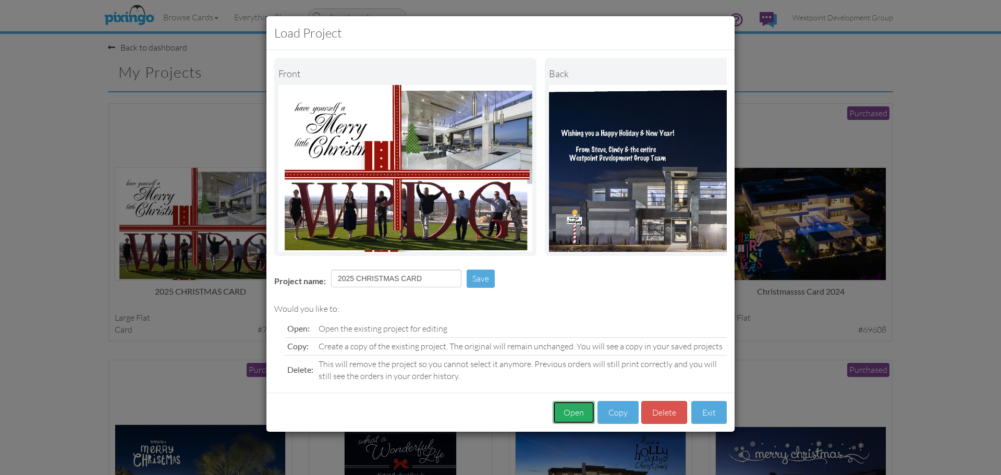
click at [573, 418] on button "Open" at bounding box center [574, 412] width 42 height 23
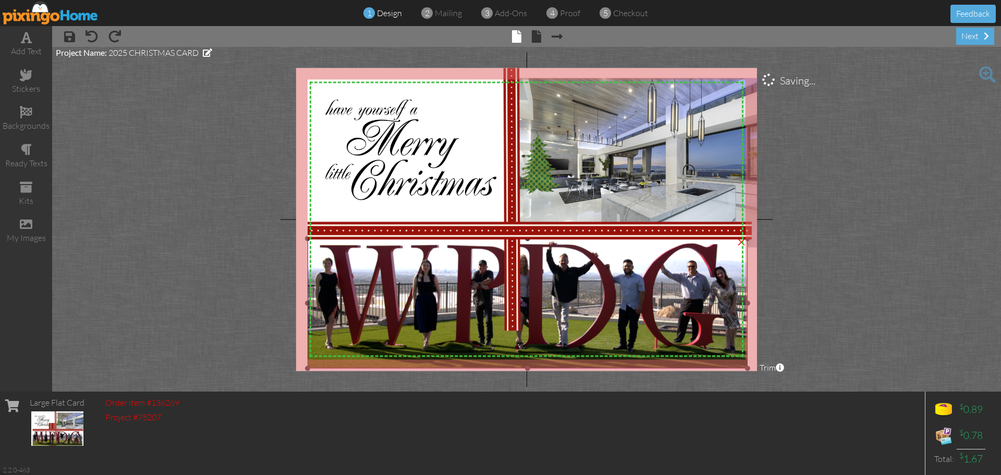
click at [456, 282] on img at bounding box center [521, 289] width 467 height 159
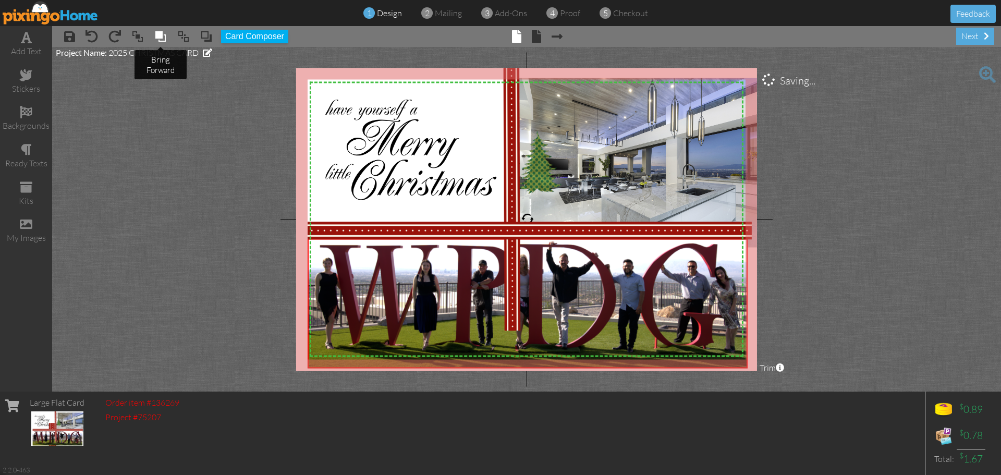
click at [158, 34] on span at bounding box center [160, 37] width 13 height 16
click at [158, 35] on span at bounding box center [160, 37] width 13 height 16
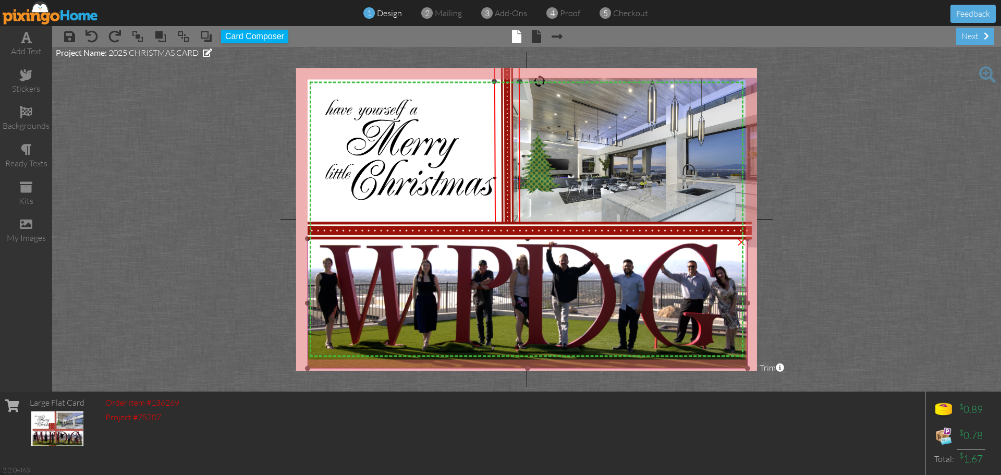
drag, startPoint x: 530, startPoint y: 331, endPoint x: 522, endPoint y: 310, distance: 22.0
click at [522, 310] on div "X X X X X X X X X X X X X X X X X X X X X X X X X X X X X X X X X X X X X X X X…" at bounding box center [526, 219] width 461 height 303
drag, startPoint x: 539, startPoint y: 78, endPoint x: 526, endPoint y: 81, distance: 12.9
click at [526, 81] on div "X X X X X X X X X X X X X X X X X X X X X X X X X X X X X X X X X X X X X X X X…" at bounding box center [526, 219] width 461 height 303
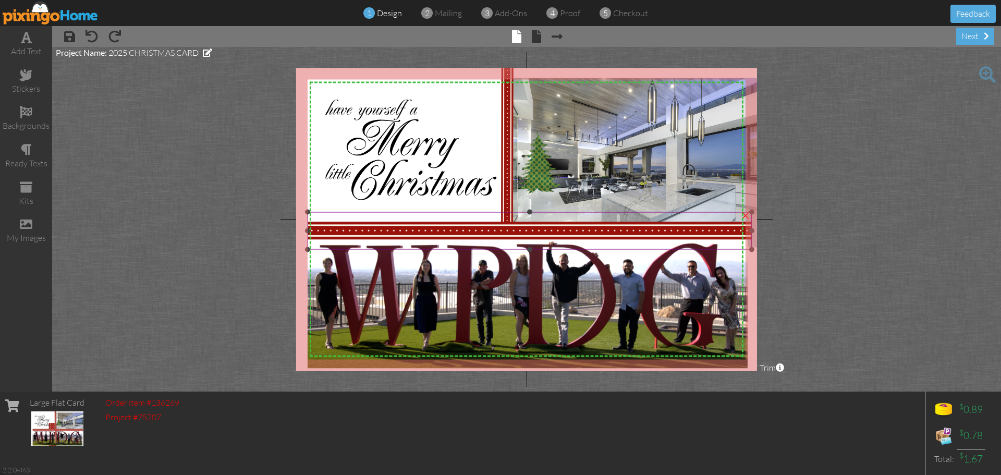
click at [570, 224] on img at bounding box center [530, 231] width 444 height 38
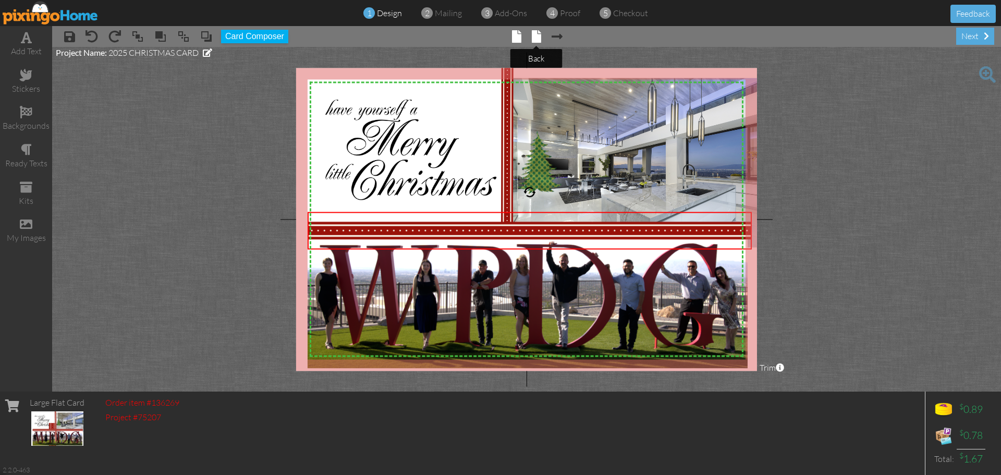
click at [539, 39] on span at bounding box center [536, 36] width 9 height 13
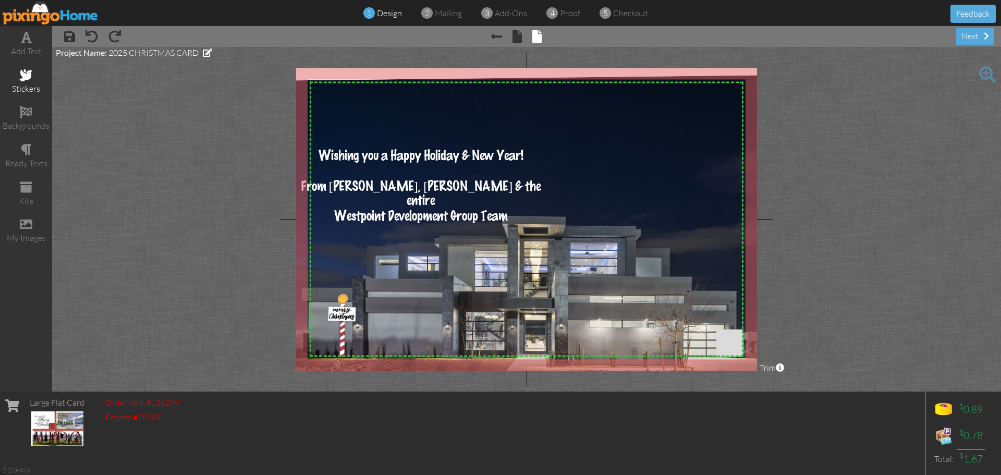
click at [34, 82] on div "stickers" at bounding box center [26, 82] width 52 height 37
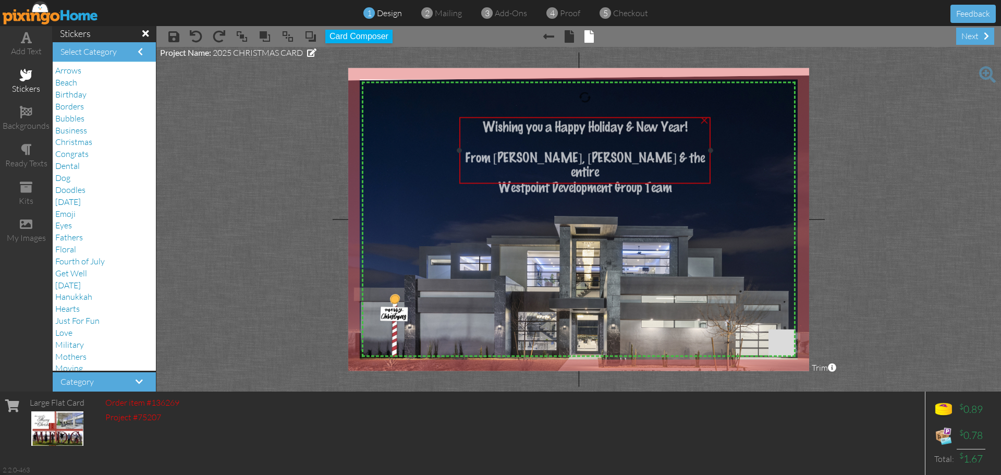
drag, startPoint x: 441, startPoint y: 188, endPoint x: 551, endPoint y: 159, distance: 113.7
click at [551, 159] on span "From [PERSON_NAME], [PERSON_NAME] & the entire" at bounding box center [585, 165] width 240 height 28
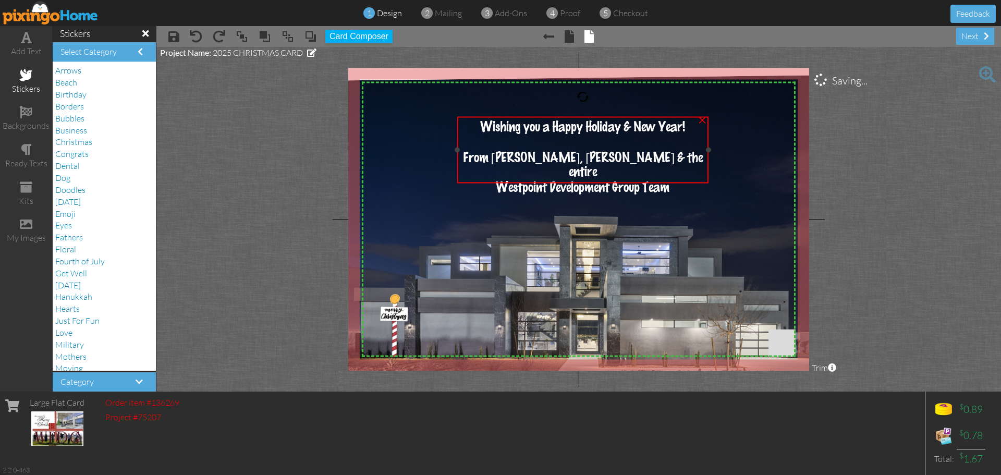
click at [691, 154] on div "From [PERSON_NAME], [PERSON_NAME] & the entire" at bounding box center [583, 164] width 244 height 29
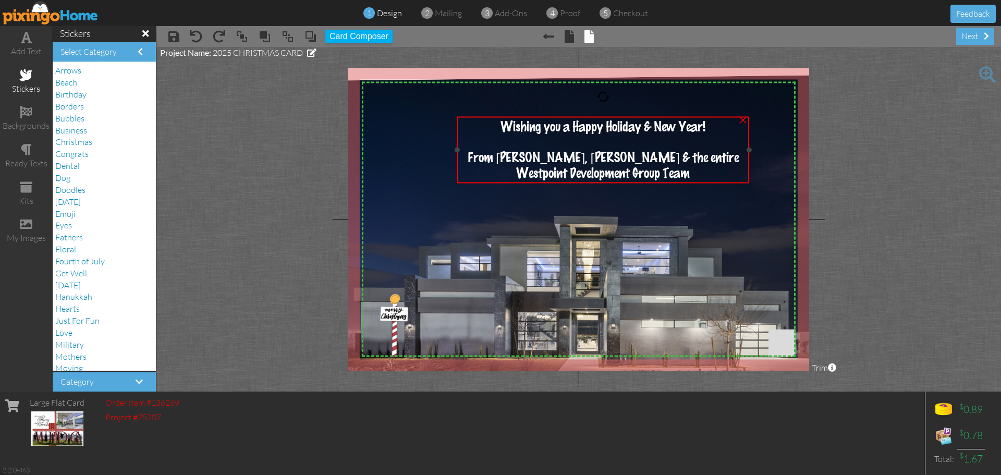
drag, startPoint x: 709, startPoint y: 151, endPoint x: 751, endPoint y: 154, distance: 42.3
click at [749, 154] on div "Wishing you a Happy Holiday & New Year! From Steve, Cindy & the entire Westpoin…" at bounding box center [603, 149] width 292 height 67
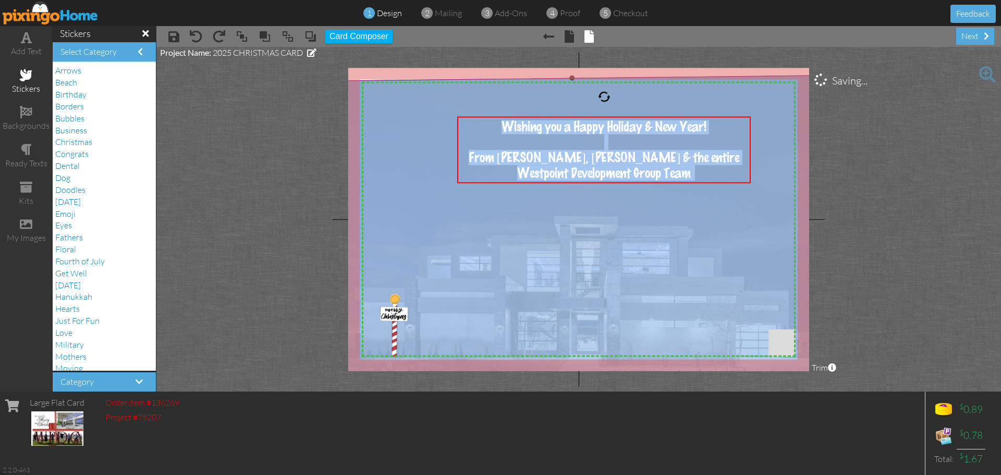
drag, startPoint x: 748, startPoint y: 116, endPoint x: 750, endPoint y: 102, distance: 14.2
click at [750, 102] on div "X X X X X X X X X X X X X X X X X X X X X X X X X X X X X X X X X X X X X X X X…" at bounding box center [578, 219] width 461 height 303
click at [461, 163] on div "Wishing you a Happy Holiday & New Year! From Steve, Cindy & the entire Westpoin…" at bounding box center [604, 150] width 294 height 68
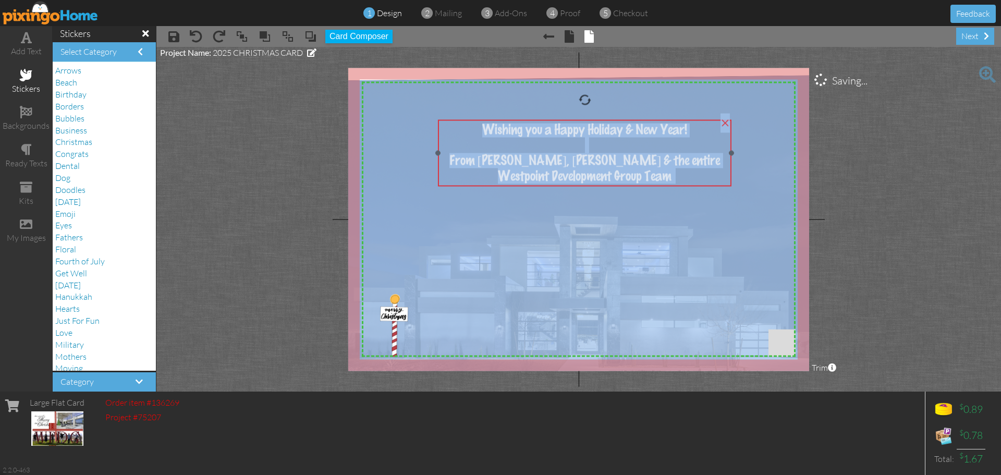
drag, startPoint x: 485, startPoint y: 167, endPoint x: 465, endPoint y: 170, distance: 19.5
click at [465, 170] on div "Westpoint Development Group Team" at bounding box center [585, 176] width 286 height 16
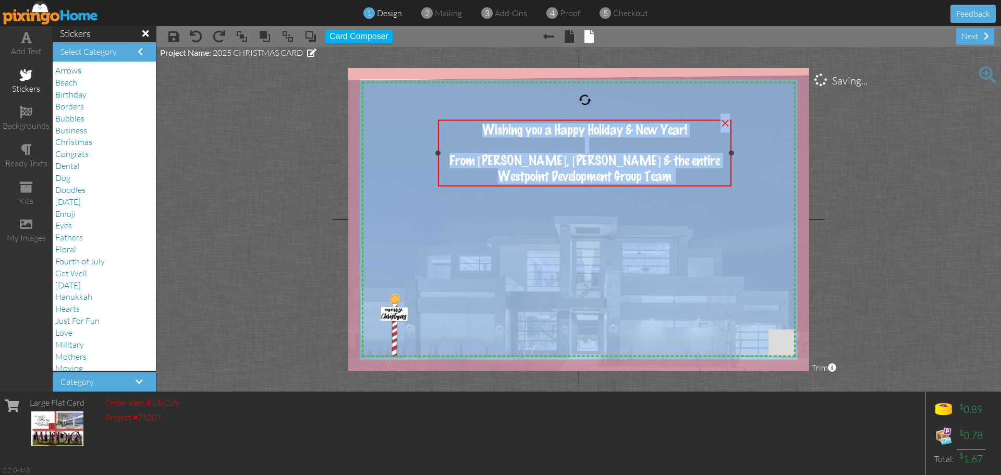
click at [700, 164] on div "From [PERSON_NAME], [PERSON_NAME] & the entire" at bounding box center [585, 160] width 286 height 15
click at [687, 177] on div "Westpoint Development Group Team" at bounding box center [585, 176] width 286 height 16
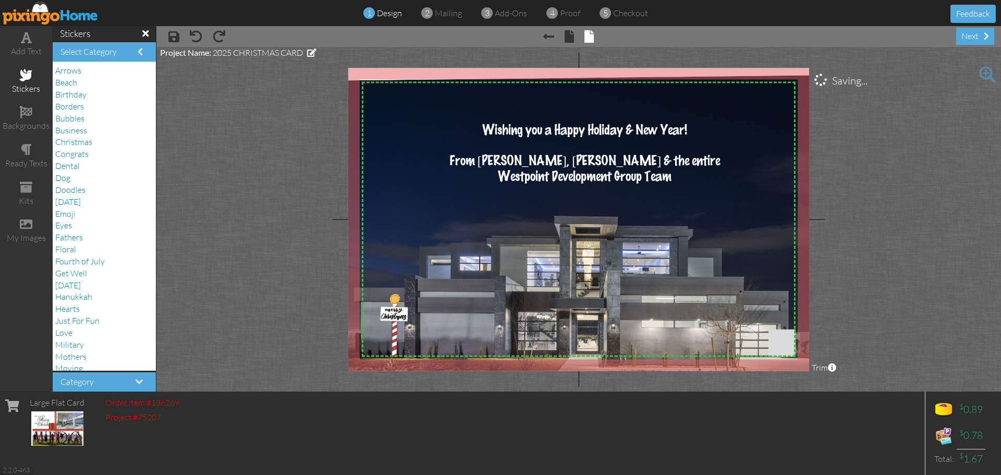
click at [337, 318] on project-studio-wrapper "X X X X X X X X X X X X X X X X X X X X X X X X X X X X X X X X X X X X X X X X…" at bounding box center [578, 219] width 845 height 345
click at [662, 173] on span "Westpoint Development Group Team" at bounding box center [585, 176] width 174 height 14
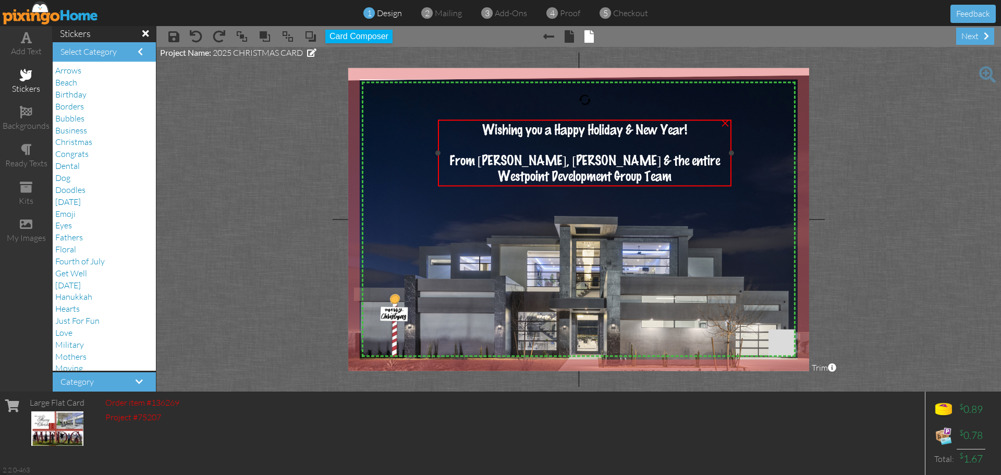
click at [662, 173] on span "Westpoint Development Group Team" at bounding box center [585, 176] width 174 height 14
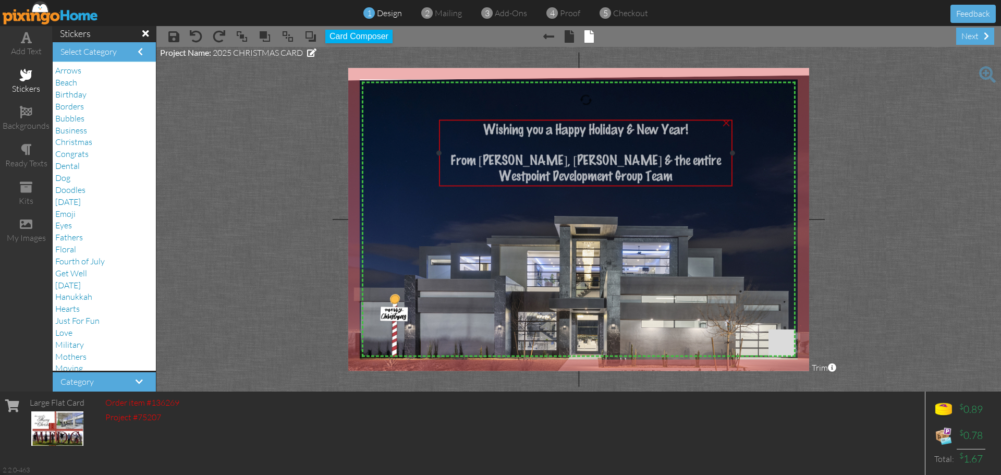
click at [663, 173] on span "Westpoint Development Group Team" at bounding box center [586, 176] width 174 height 14
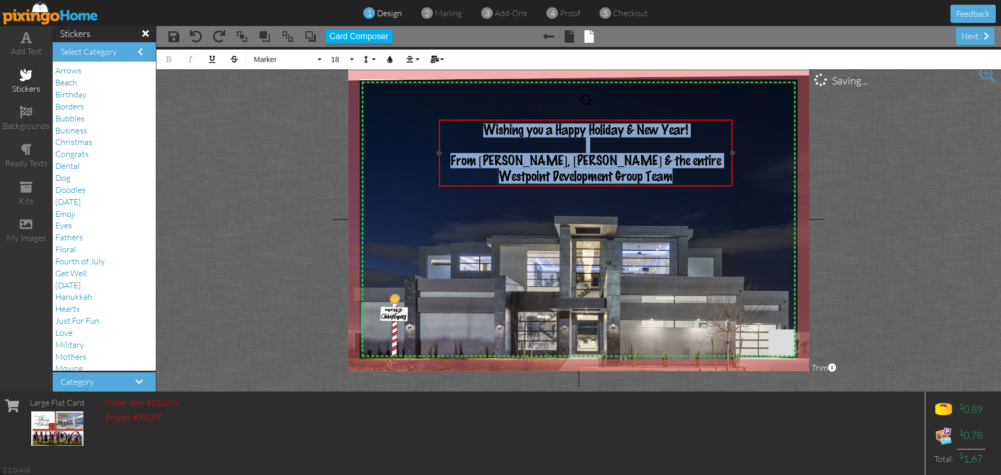
drag, startPoint x: 672, startPoint y: 174, endPoint x: 471, endPoint y: 126, distance: 207.0
click at [471, 126] on div "Wishing you a Happy Holiday & New Year! From Steve, Cindy & the entire Westpoin…" at bounding box center [586, 153] width 286 height 60
click at [348, 60] on button "18" at bounding box center [341, 60] width 30 height 20
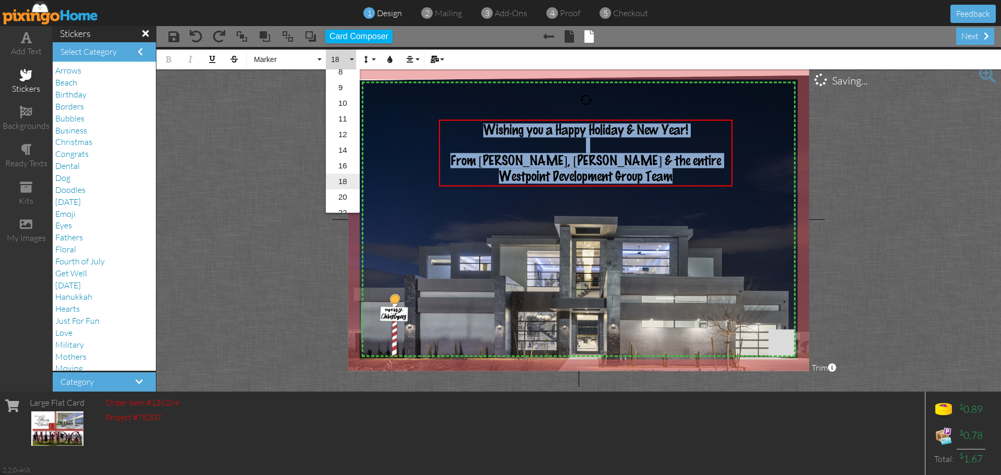
scroll to position [104, 0]
click at [344, 156] on link "22" at bounding box center [343, 161] width 34 height 16
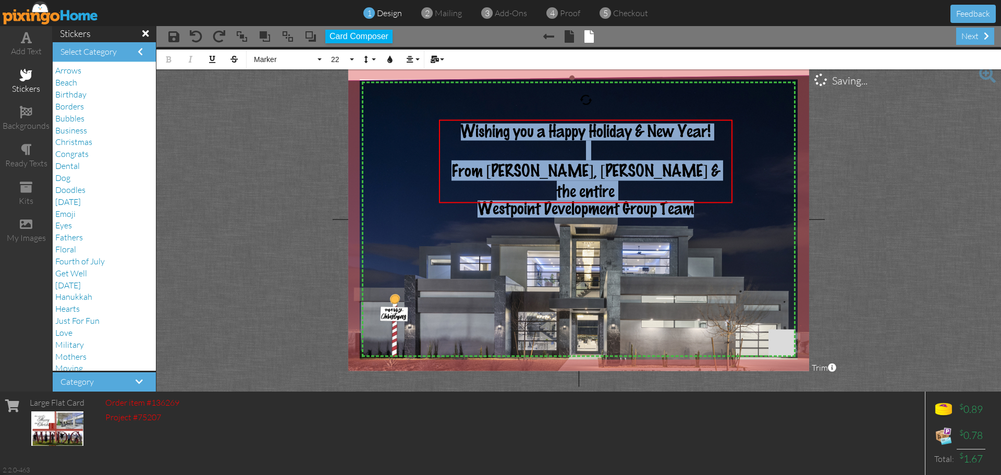
click at [394, 165] on img at bounding box center [574, 259] width 548 height 369
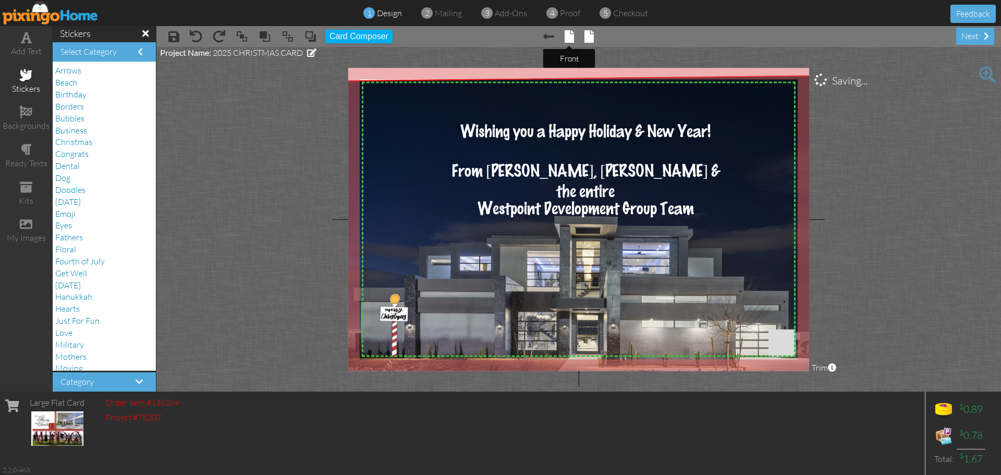
click at [573, 35] on span at bounding box center [569, 36] width 9 height 13
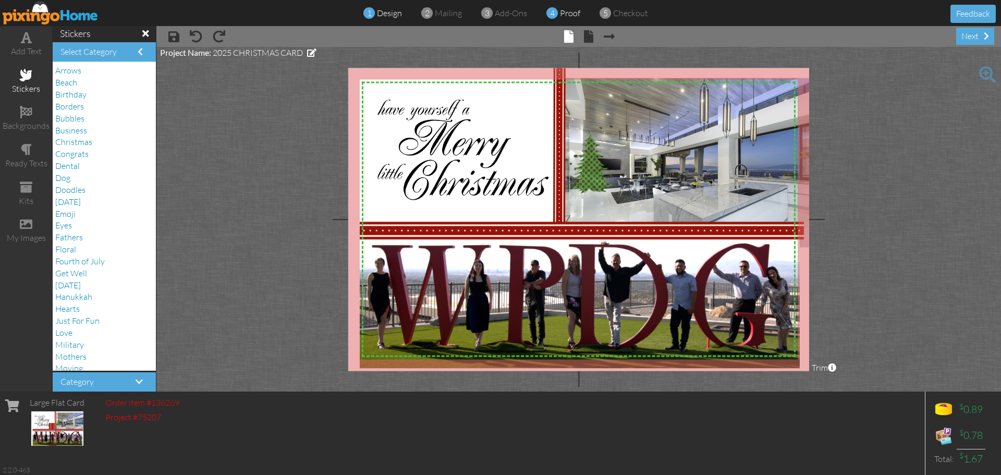
click at [573, 19] on div "4 proof" at bounding box center [566, 13] width 28 height 12
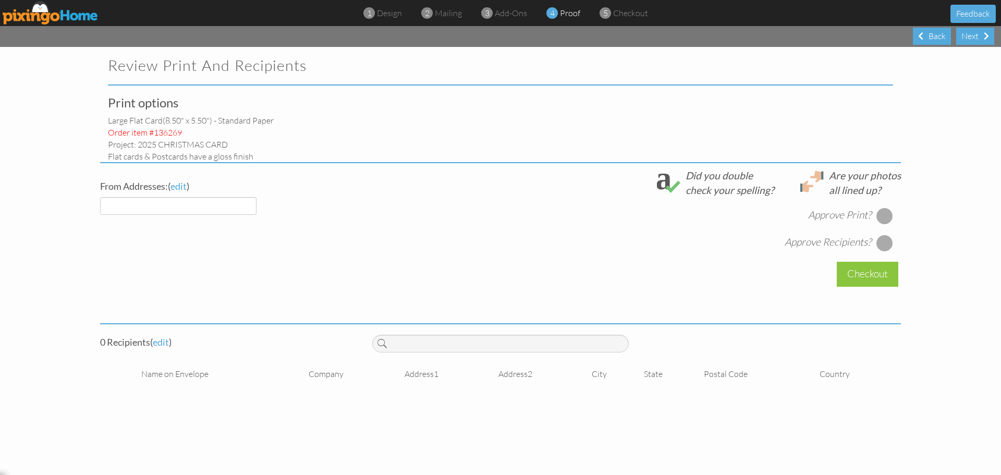
select select "object:953"
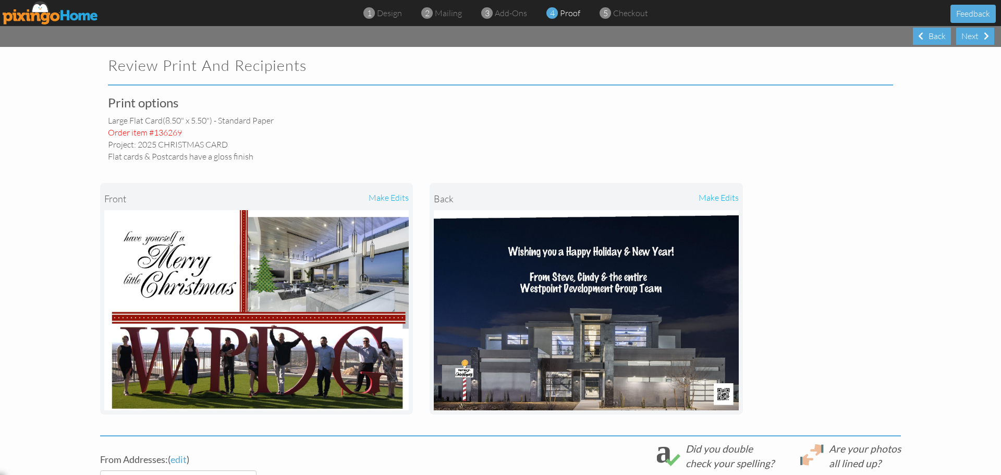
click at [379, 197] on div "make edits" at bounding box center [333, 198] width 152 height 23
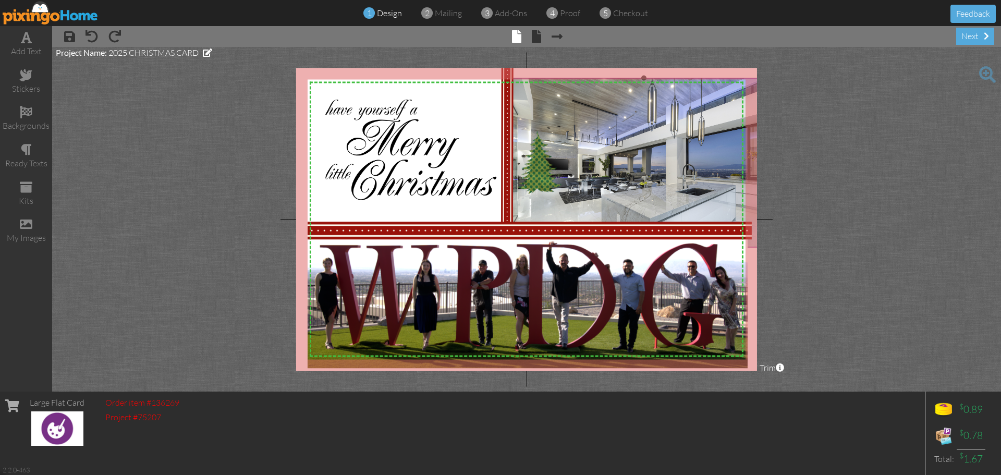
click at [709, 112] on img at bounding box center [643, 170] width 275 height 184
click at [695, 103] on img at bounding box center [643, 170] width 275 height 184
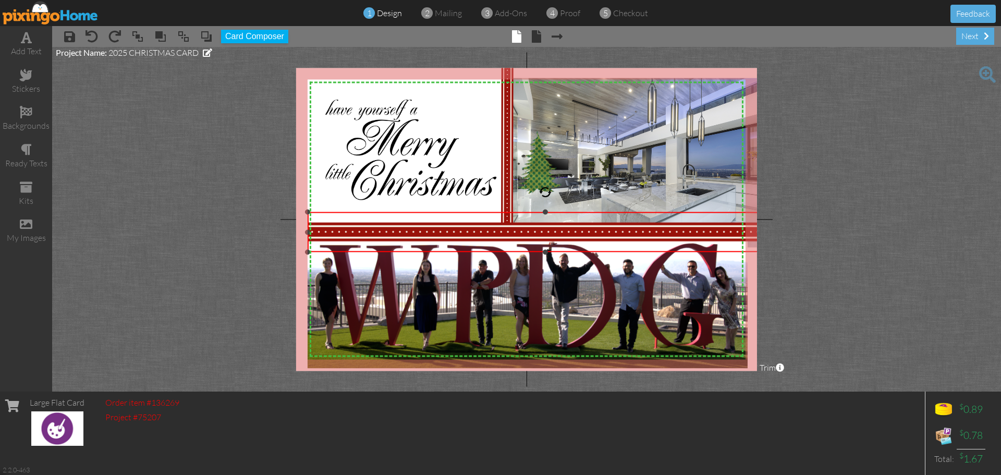
drag, startPoint x: 754, startPoint y: 247, endPoint x: 762, endPoint y: 250, distance: 9.2
click at [762, 250] on project-studio-wrapper "X X X X X X X X X X X X X X X X X X X X X X X X X X X X X X X X X X X X X X X X…" at bounding box center [526, 219] width 949 height 345
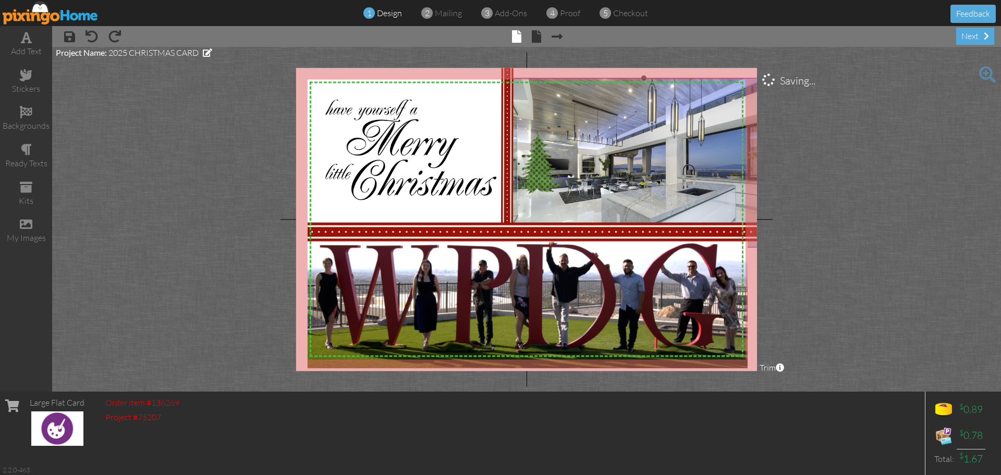
click at [729, 102] on img at bounding box center [643, 170] width 275 height 184
click at [743, 82] on img at bounding box center [643, 170] width 275 height 184
click at [713, 111] on img at bounding box center [643, 170] width 275 height 184
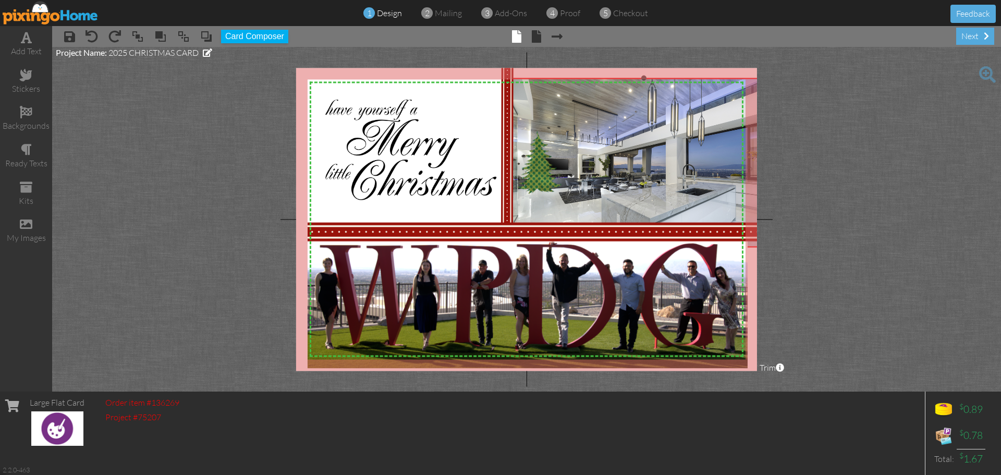
click at [713, 111] on img at bounding box center [643, 170] width 275 height 184
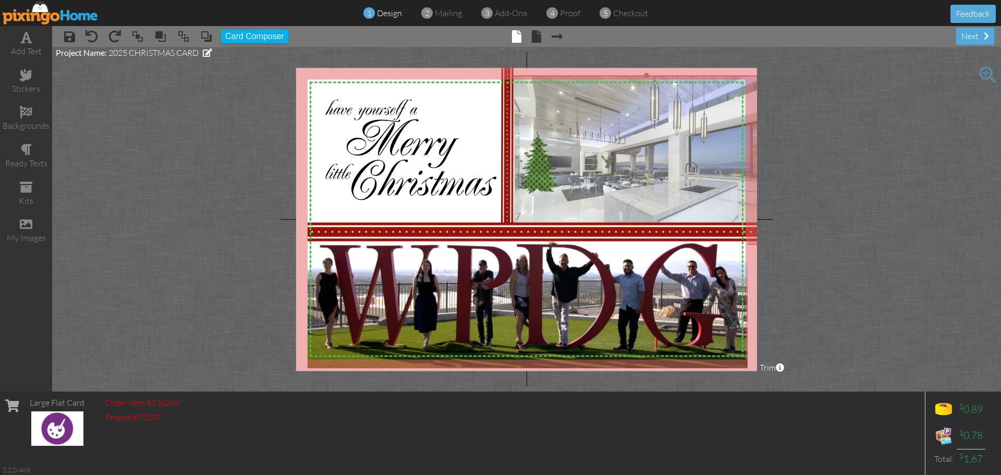
click at [716, 108] on img at bounding box center [646, 168] width 275 height 184
click at [717, 107] on img at bounding box center [648, 168] width 275 height 184
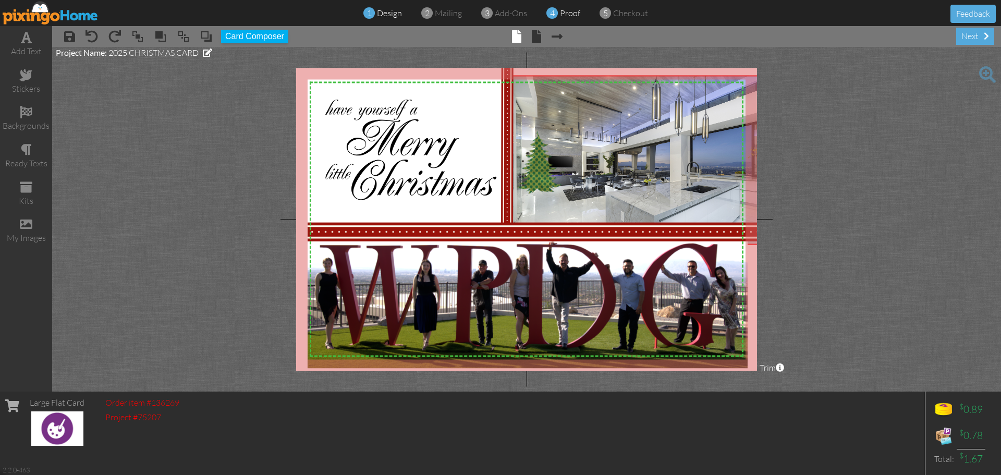
click at [554, 12] on span "4" at bounding box center [552, 13] width 5 height 12
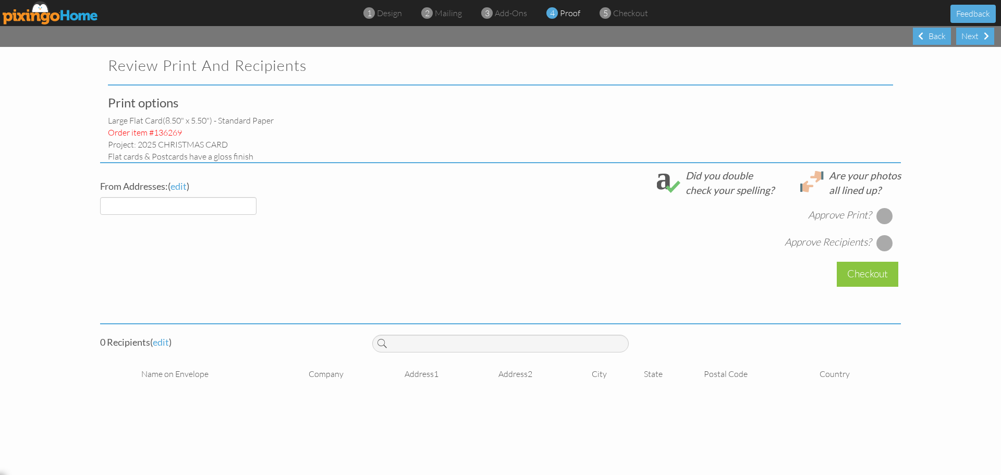
select select "object:1058"
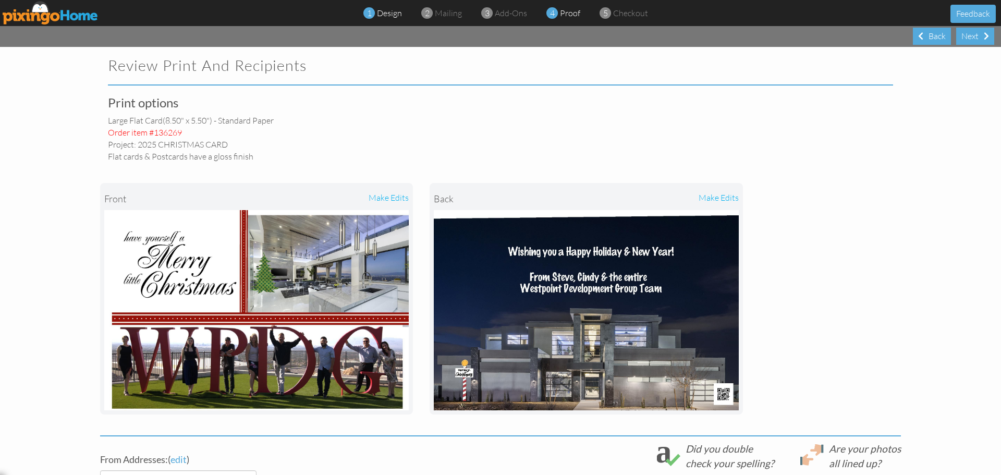
click at [389, 18] on span "design" at bounding box center [389, 13] width 25 height 10
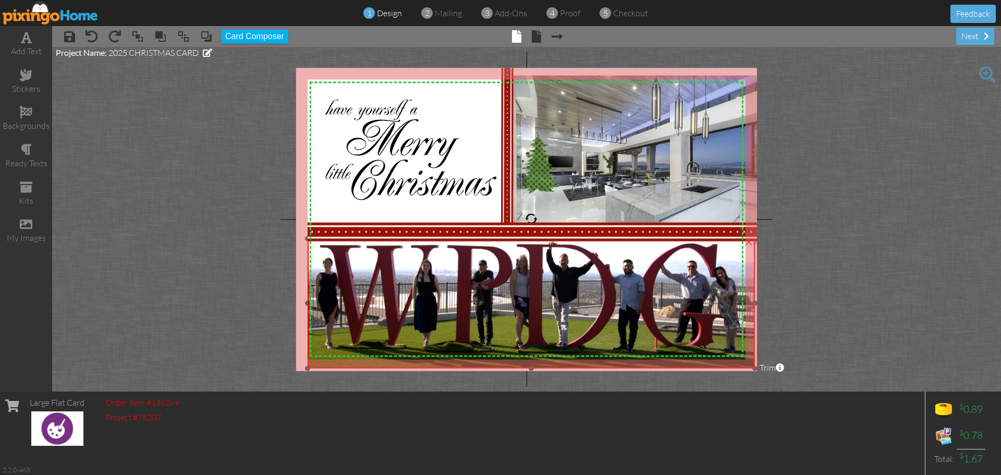
drag, startPoint x: 749, startPoint y: 304, endPoint x: 767, endPoint y: 306, distance: 17.8
click at [766, 306] on project-studio-wrapper "X X X X X X X X X X X X X X X X X X X X X X X X X X X X X X X X X X X X X X X X…" at bounding box center [526, 219] width 949 height 345
click at [535, 38] on span at bounding box center [536, 36] width 9 height 13
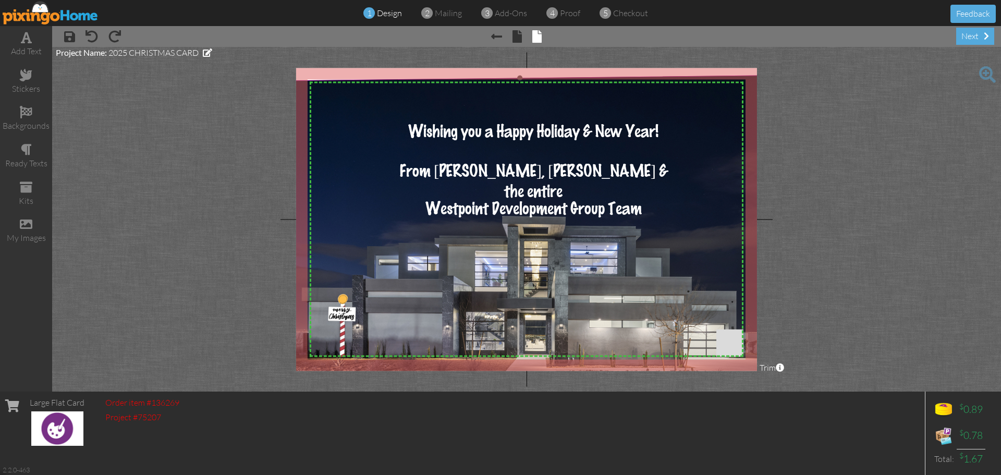
click at [530, 101] on img at bounding box center [522, 259] width 548 height 369
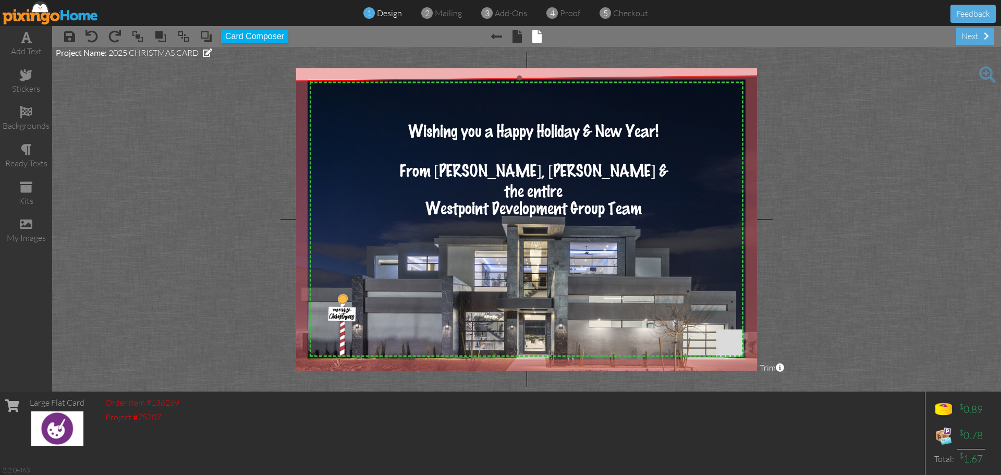
drag, startPoint x: 519, startPoint y: 78, endPoint x: 521, endPoint y: 62, distance: 16.2
click at [521, 62] on project-studio-wrapper "X X X X X X X X X X X X X X X X X X X X X X X X X X X X X X X X X X X X X X X X…" at bounding box center [526, 219] width 949 height 345
drag, startPoint x: 518, startPoint y: 76, endPoint x: 518, endPoint y: 67, distance: 8.9
click at [518, 67] on project-studio-wrapper "X X X X X X X X X X X X X X X X X X X X X X X X X X X X X X X X X X X X X X X X…" at bounding box center [526, 219] width 949 height 345
click at [366, 108] on img at bounding box center [522, 259] width 548 height 369
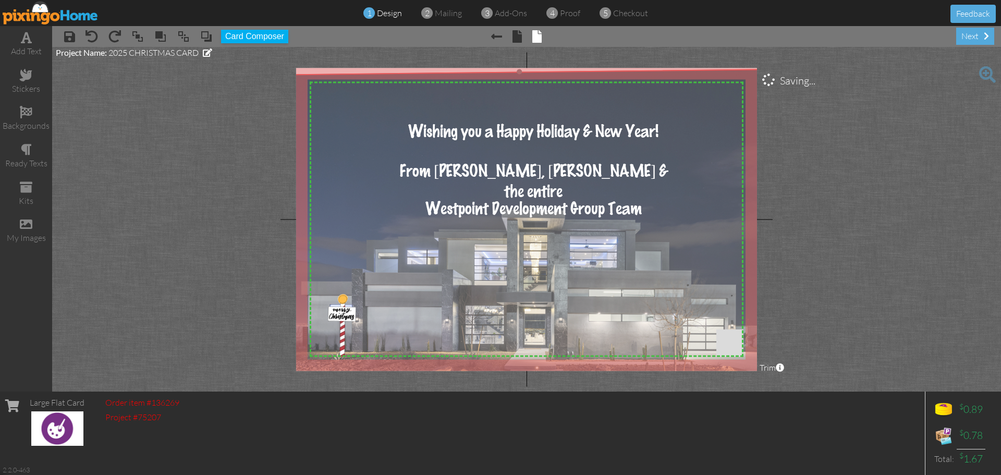
drag, startPoint x: 366, startPoint y: 108, endPoint x: 365, endPoint y: 102, distance: 6.3
click at [365, 102] on img at bounding box center [522, 253] width 548 height 369
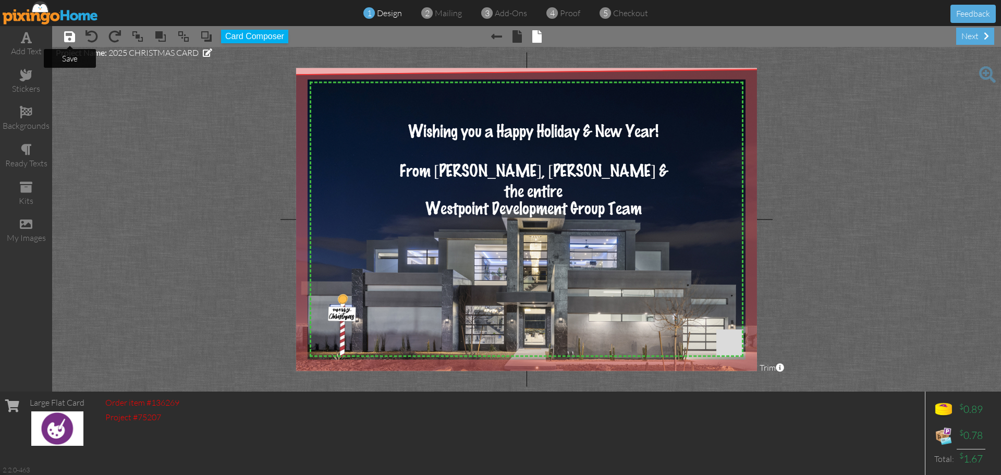
click at [69, 37] on span at bounding box center [69, 36] width 11 height 13
click at [563, 14] on span "proof" at bounding box center [570, 13] width 20 height 10
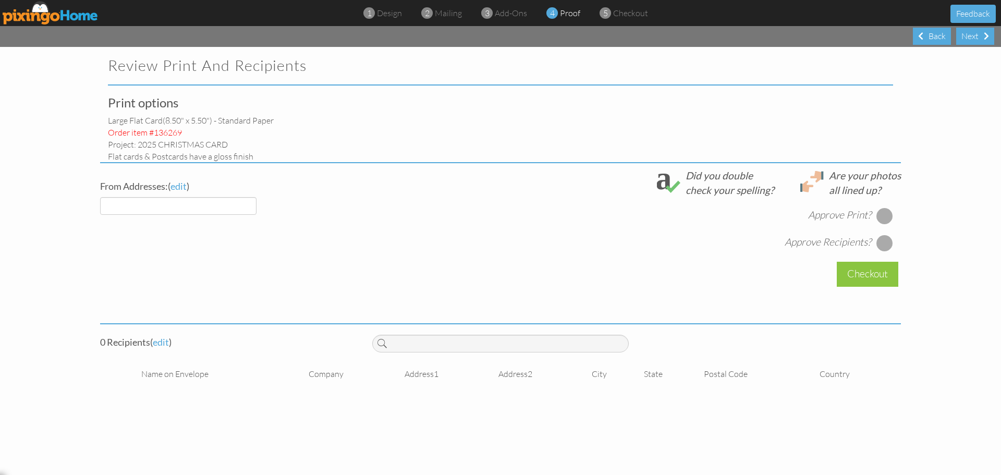
select select "object:1159"
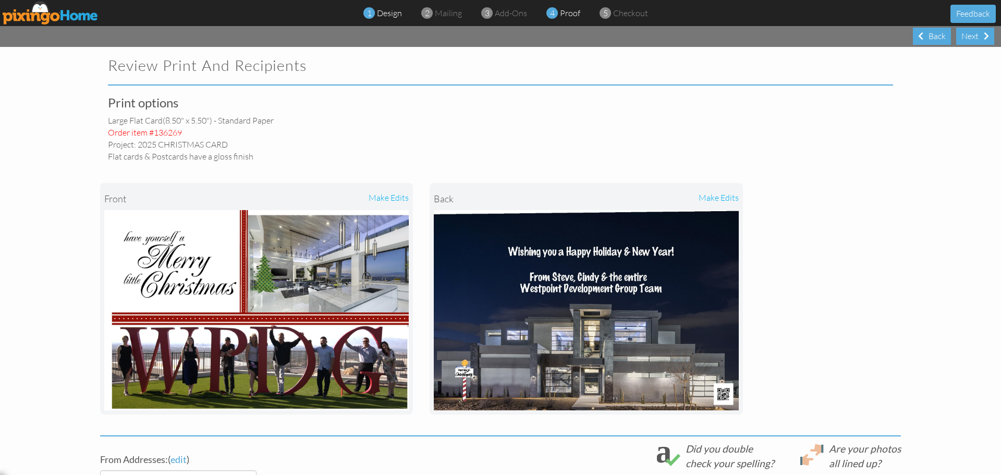
click at [390, 13] on span "design" at bounding box center [389, 13] width 25 height 10
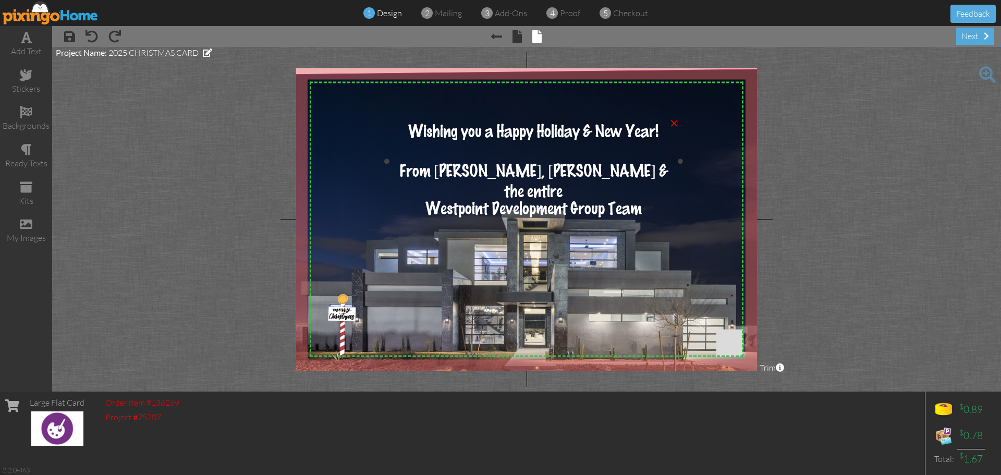
click at [403, 116] on img at bounding box center [522, 253] width 548 height 369
drag, startPoint x: 519, startPoint y: 72, endPoint x: 519, endPoint y: 60, distance: 12.0
click at [519, 60] on project-studio-wrapper "X X X X X X X X X X X X X X X X X X X X X X X X X X X X X X X X X X X X X X X X…" at bounding box center [526, 219] width 949 height 345
click at [346, 113] on img at bounding box center [522, 253] width 548 height 369
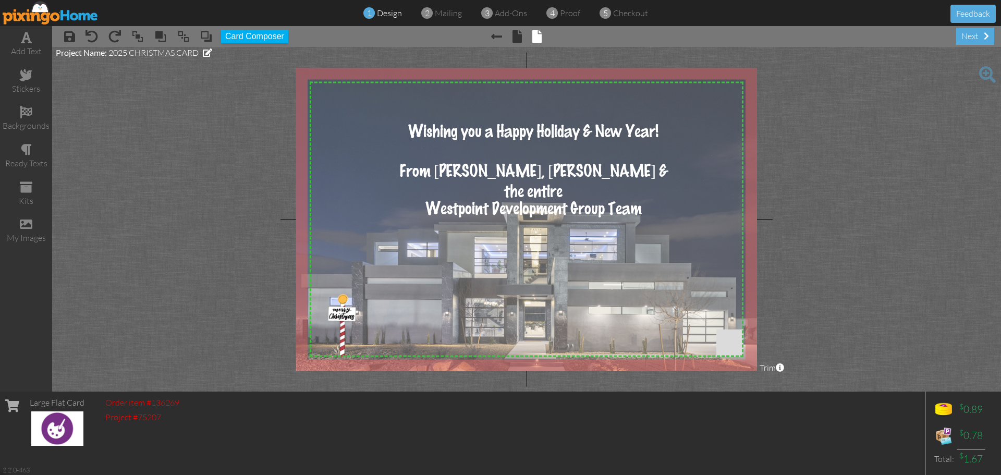
drag, startPoint x: 345, startPoint y: 106, endPoint x: 345, endPoint y: 99, distance: 7.3
click at [345, 99] on img at bounding box center [522, 246] width 548 height 369
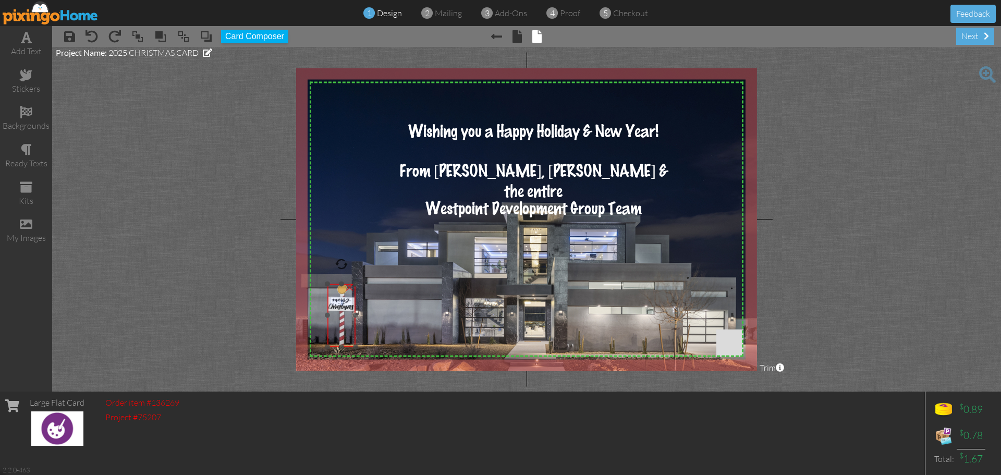
drag, startPoint x: 343, startPoint y: 318, endPoint x: 343, endPoint y: 308, distance: 9.9
click at [343, 308] on img at bounding box center [342, 315] width 28 height 63
click at [518, 37] on span at bounding box center [517, 36] width 9 height 13
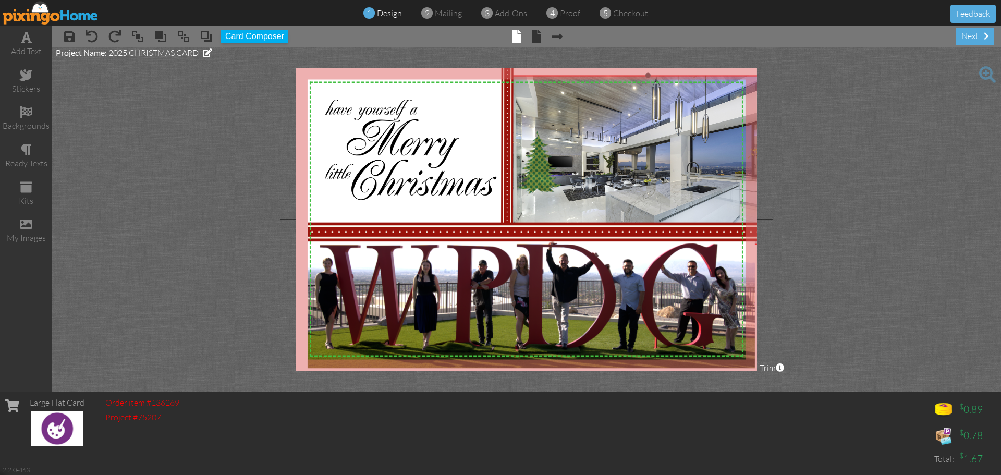
click at [650, 71] on div "X X X X X X X X X X X X X X X X X X X X X X X X X X X X X X X X X X X X X X X X…" at bounding box center [526, 219] width 461 height 303
click at [641, 111] on img at bounding box center [648, 168] width 275 height 184
click at [561, 115] on img at bounding box center [648, 168] width 275 height 184
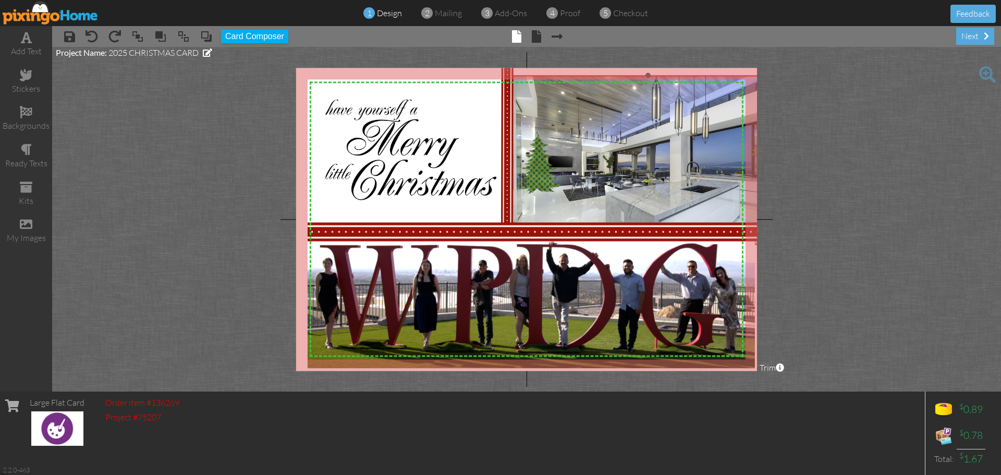
click at [561, 115] on img at bounding box center [648, 168] width 275 height 184
drag, startPoint x: 649, startPoint y: 75, endPoint x: 650, endPoint y: 65, distance: 9.9
click at [650, 65] on project-studio-wrapper "X X X X X X X X X X X X X X X X X X X X X X X X X X X X X X X X X X X X X X X X…" at bounding box center [526, 219] width 949 height 345
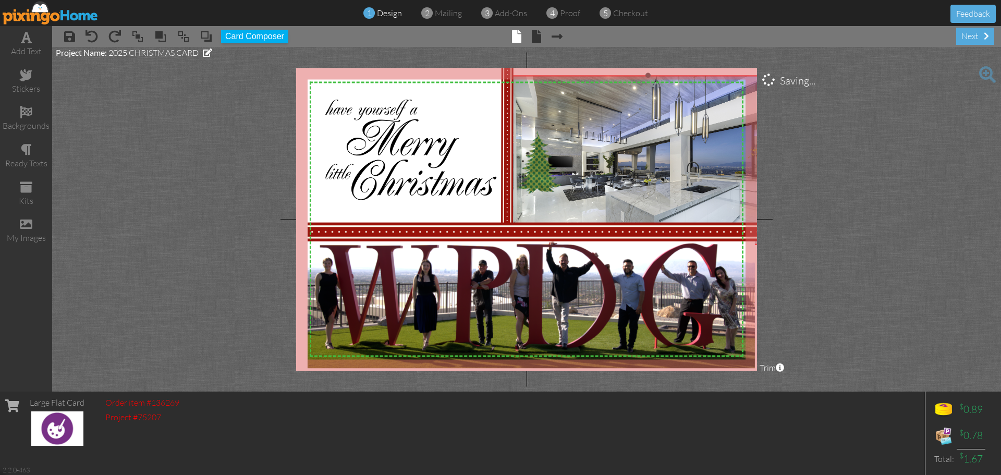
click at [613, 130] on img at bounding box center [648, 168] width 275 height 184
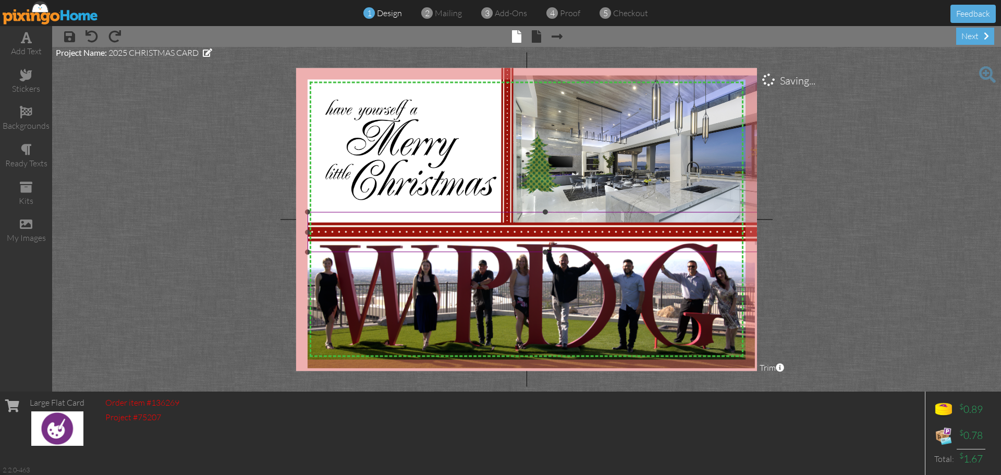
click at [635, 210] on div at bounding box center [545, 232] width 481 height 45
click at [657, 172] on img at bounding box center [648, 168] width 275 height 184
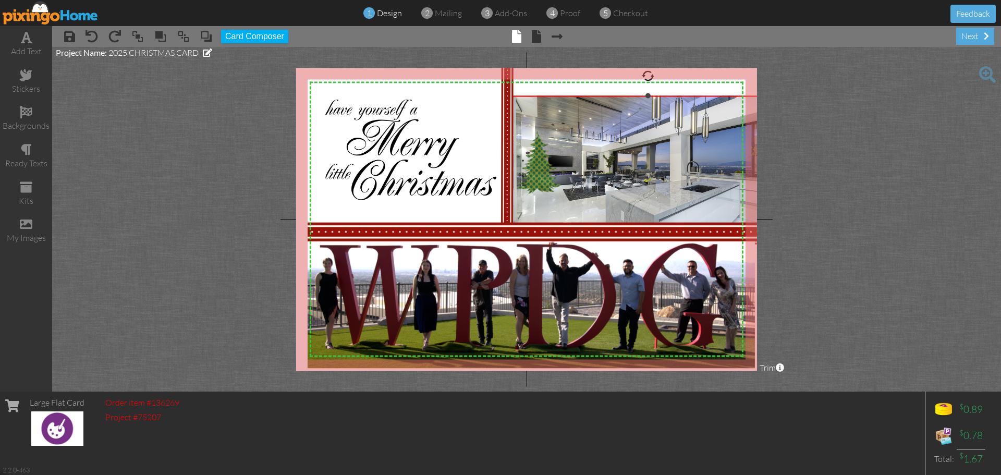
drag, startPoint x: 648, startPoint y: 75, endPoint x: 660, endPoint y: 96, distance: 24.1
click at [660, 96] on div "×" at bounding box center [648, 170] width 275 height 148
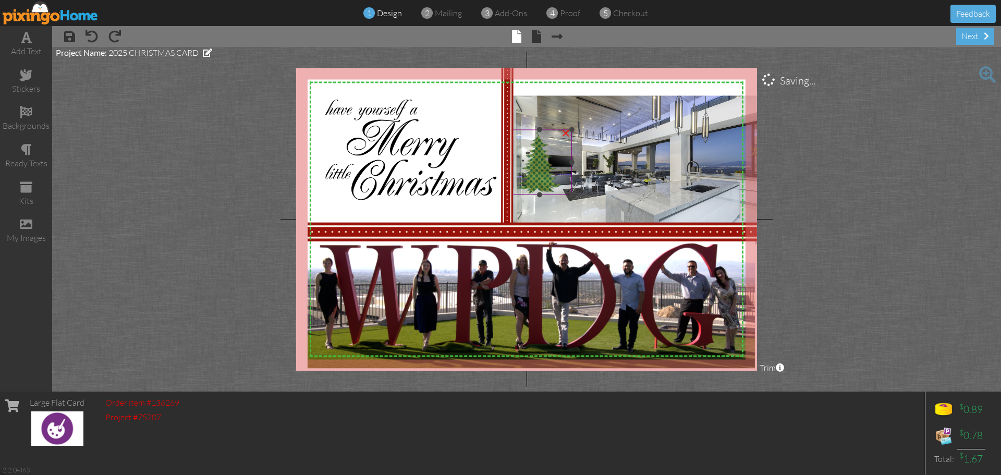
click at [568, 161] on img at bounding box center [539, 162] width 65 height 65
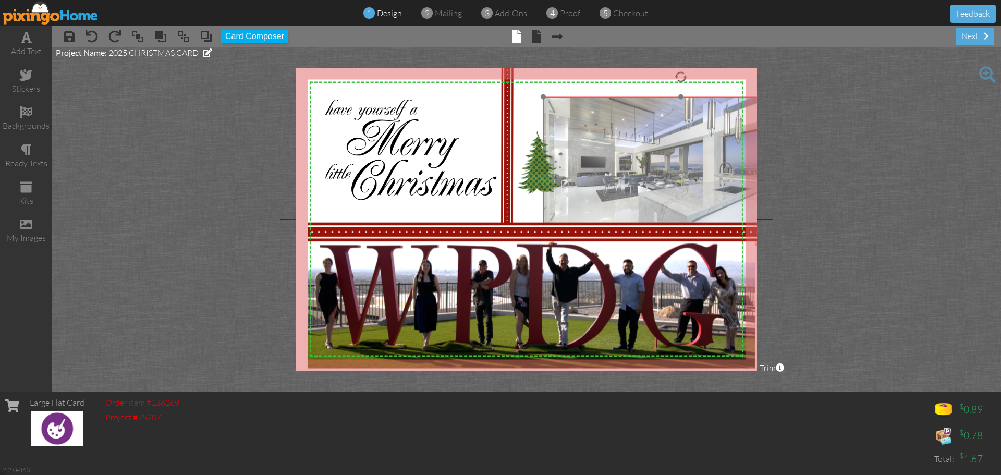
drag, startPoint x: 603, startPoint y: 140, endPoint x: 636, endPoint y: 141, distance: 32.9
click at [636, 141] on img at bounding box center [680, 168] width 275 height 184
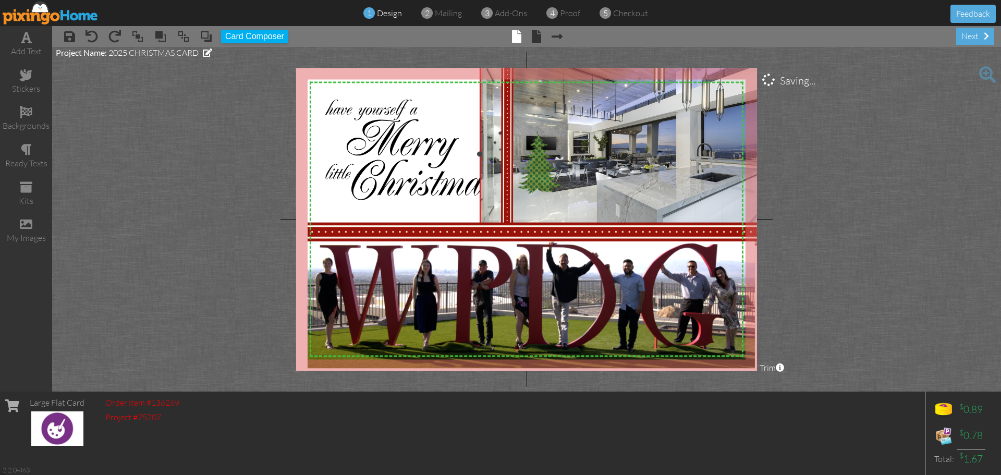
drag, startPoint x: 544, startPoint y: 97, endPoint x: 489, endPoint y: 63, distance: 65.6
click at [489, 63] on project-studio-wrapper "X X X X X X X X X X X X X X X X X X X X X X X X X X X X X X X X X X X X X X X X…" at bounding box center [526, 219] width 949 height 345
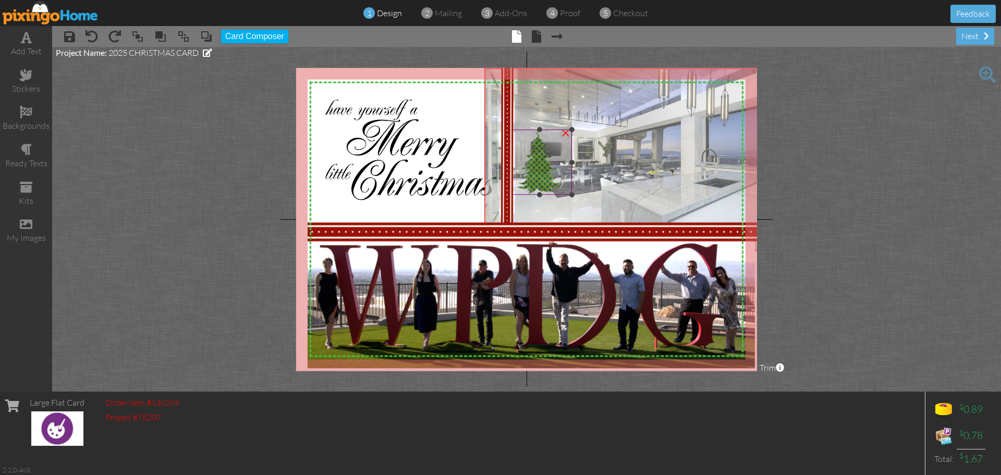
drag, startPoint x: 565, startPoint y: 120, endPoint x: 567, endPoint y: 125, distance: 5.8
click at [567, 125] on div "X X X X X X X X X X X X X X X X X X X X X X X X X X X X X X X X X X X X X X X X…" at bounding box center [526, 219] width 461 height 303
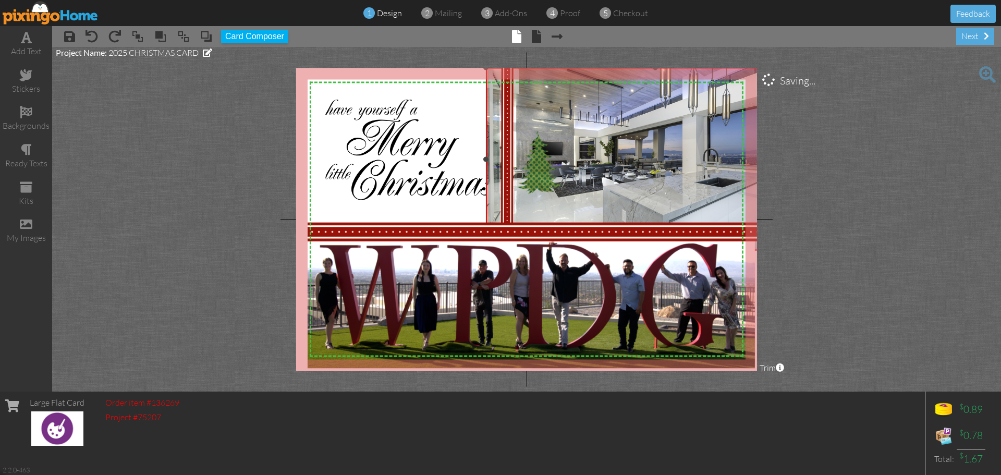
click at [597, 127] on img at bounding box center [655, 155] width 338 height 226
click at [613, 173] on img at bounding box center [655, 155] width 338 height 226
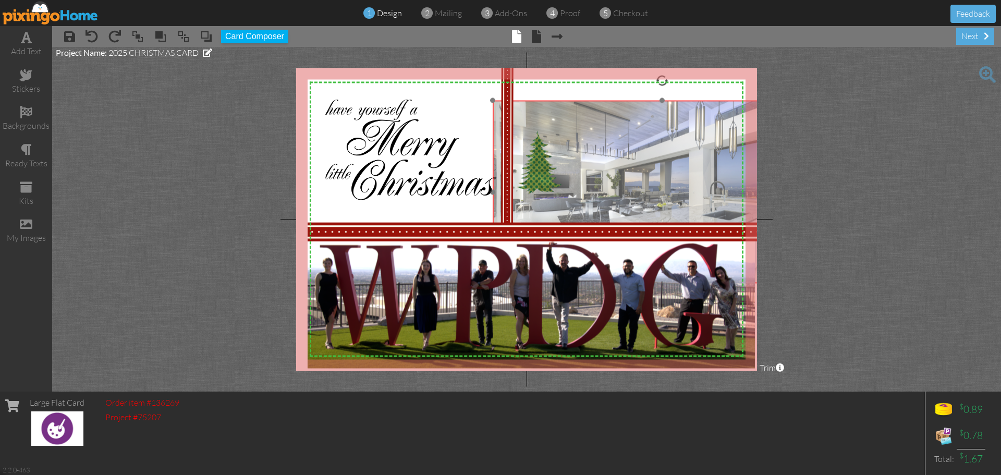
drag, startPoint x: 611, startPoint y: 154, endPoint x: 622, endPoint y: 186, distance: 33.0
click at [622, 186] on img at bounding box center [662, 188] width 338 height 226
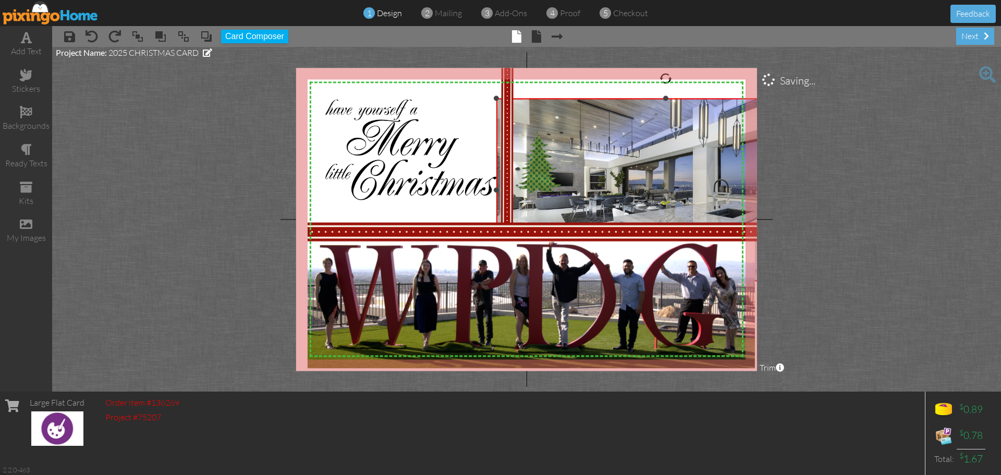
drag, startPoint x: 625, startPoint y: 167, endPoint x: 618, endPoint y: 131, distance: 36.7
click at [618, 131] on img at bounding box center [666, 186] width 338 height 226
drag, startPoint x: 665, startPoint y: 99, endPoint x: 687, endPoint y: 88, distance: 24.5
click at [687, 88] on div "×" at bounding box center [666, 184] width 338 height 193
click at [666, 151] on img at bounding box center [666, 186] width 338 height 226
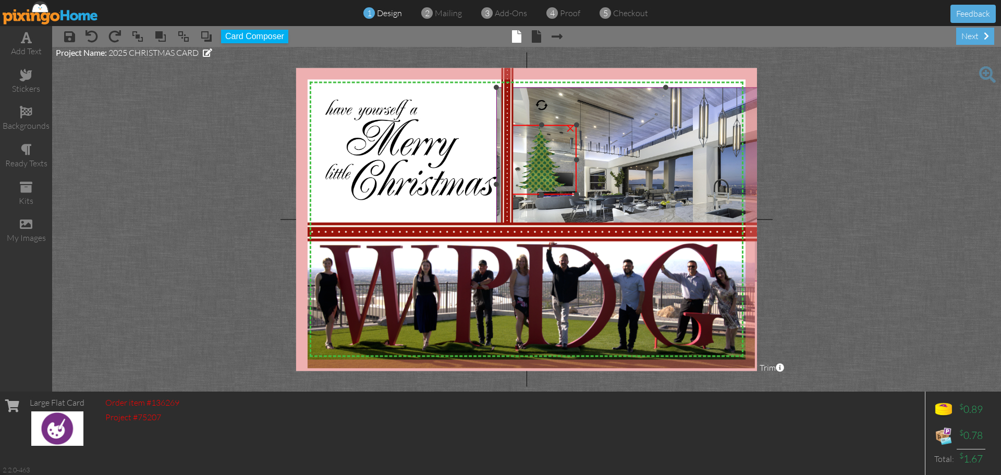
drag, startPoint x: 572, startPoint y: 130, endPoint x: 622, endPoint y: 126, distance: 50.3
click at [622, 126] on div "X X X X X X X X X X X X X X X X X X X X X X X X X X X X X X X X X X X X X X X X…" at bounding box center [526, 219] width 461 height 303
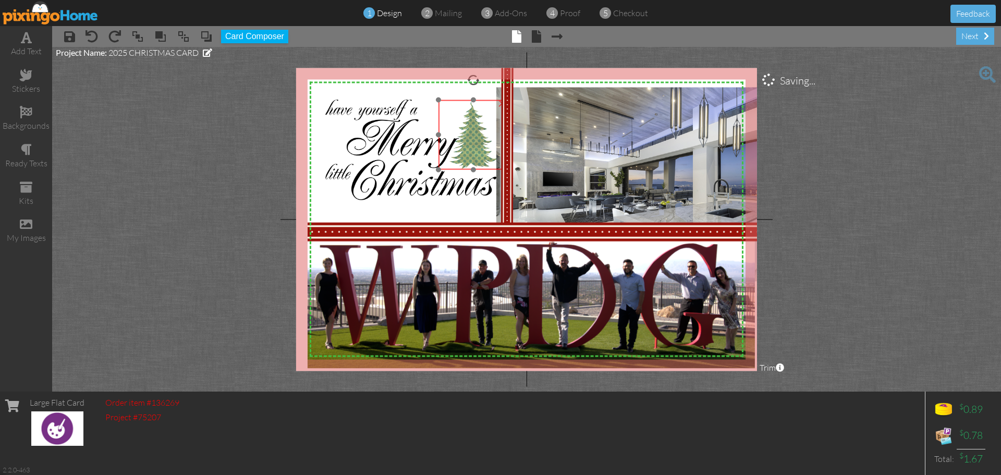
drag, startPoint x: 543, startPoint y: 160, endPoint x: 475, endPoint y: 135, distance: 72.8
click at [475, 135] on img at bounding box center [474, 135] width 70 height 70
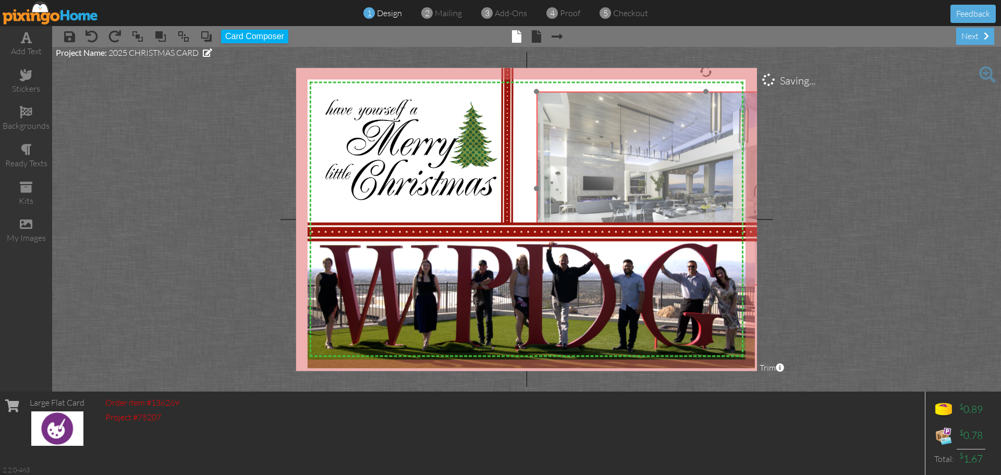
drag, startPoint x: 617, startPoint y: 142, endPoint x: 658, endPoint y: 147, distance: 40.9
click at [658, 147] on img at bounding box center [706, 190] width 338 height 226
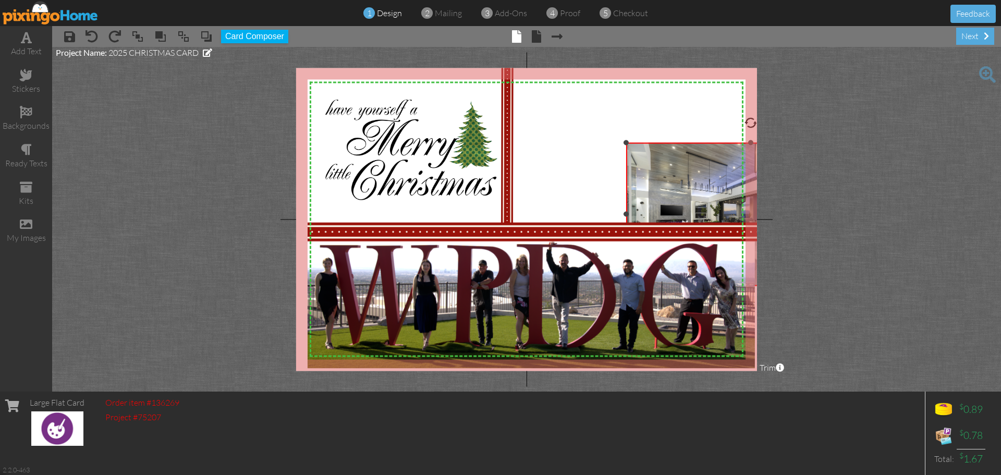
drag, startPoint x: 539, startPoint y: 93, endPoint x: 685, endPoint y: 152, distance: 157.0
click at [685, 152] on div "×" at bounding box center [751, 214] width 250 height 143
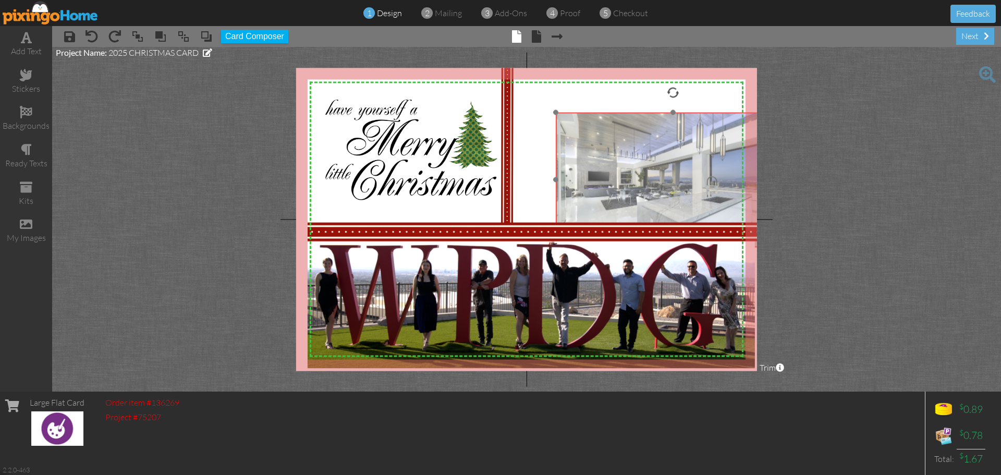
drag, startPoint x: 698, startPoint y: 183, endPoint x: 604, endPoint y: 140, distance: 103.2
click at [609, 142] on img at bounding box center [673, 181] width 235 height 158
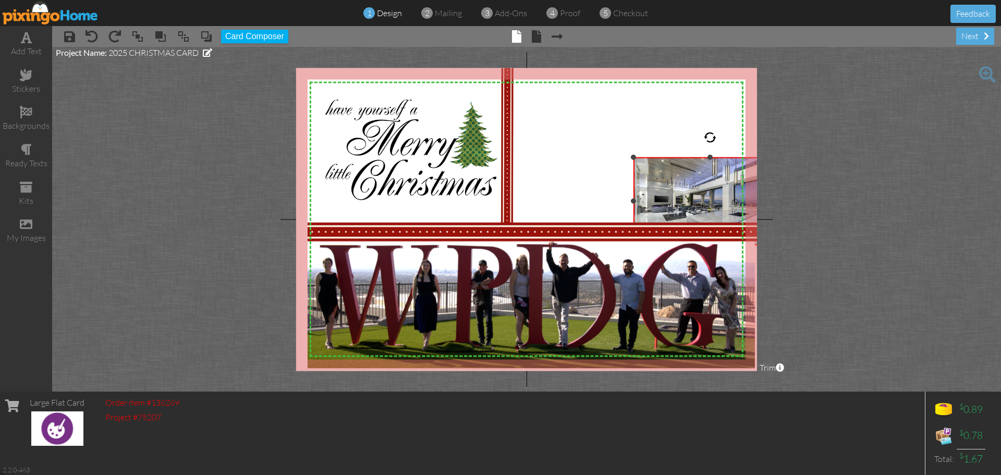
drag, startPoint x: 563, startPoint y: 118, endPoint x: 676, endPoint y: 180, distance: 129.3
click at [650, 158] on div "×" at bounding box center [710, 202] width 153 height 88
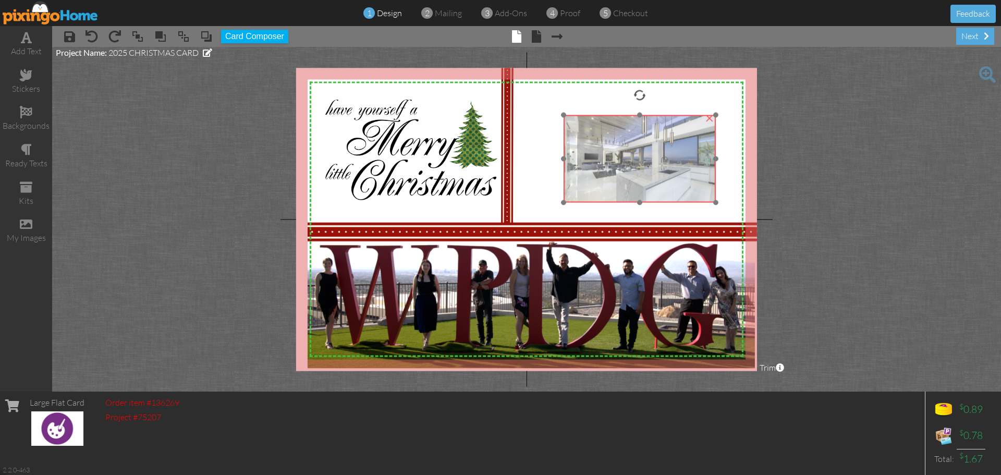
drag, startPoint x: 677, startPoint y: 181, endPoint x: 606, endPoint y: 138, distance: 82.8
click at [606, 138] on img at bounding box center [640, 159] width 152 height 102
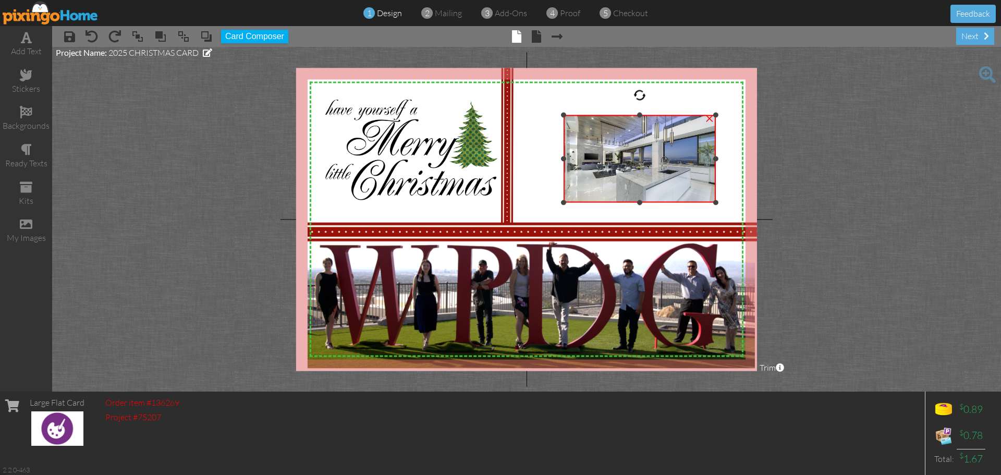
click at [618, 167] on img at bounding box center [640, 159] width 152 height 102
drag, startPoint x: 615, startPoint y: 170, endPoint x: 630, endPoint y: 129, distance: 43.9
click at [630, 129] on img at bounding box center [640, 159] width 152 height 102
click at [709, 119] on div "×" at bounding box center [709, 117] width 17 height 17
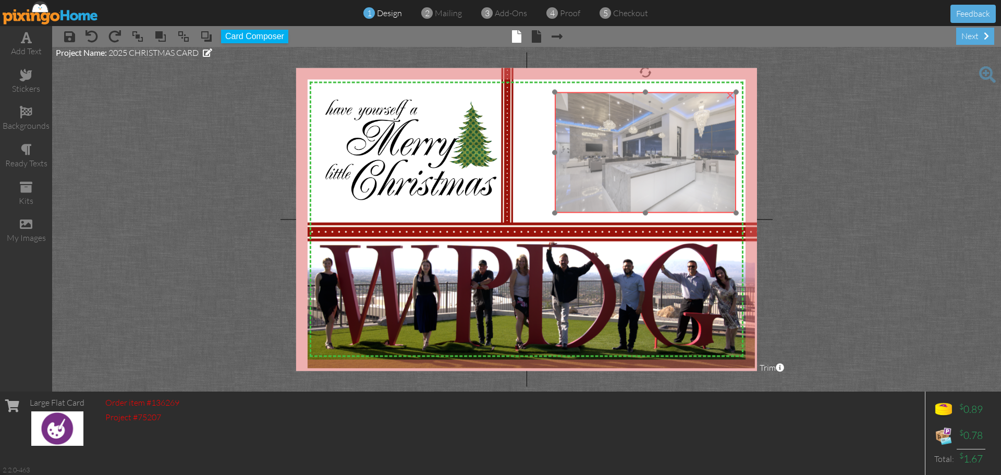
drag, startPoint x: 395, startPoint y: 139, endPoint x: 620, endPoint y: 147, distance: 224.9
click at [620, 147] on img at bounding box center [645, 152] width 181 height 121
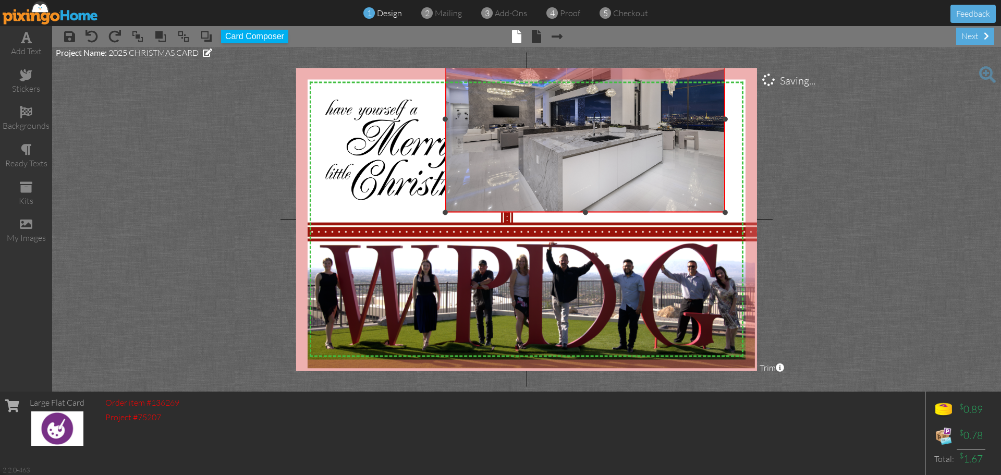
drag, startPoint x: 544, startPoint y: 90, endPoint x: 535, endPoint y: 25, distance: 66.3
click at [535, 25] on div "1 design 2 mailing 3 add-ons 4 proof 5 checkout Feedback add text stickers back…" at bounding box center [500, 237] width 1001 height 475
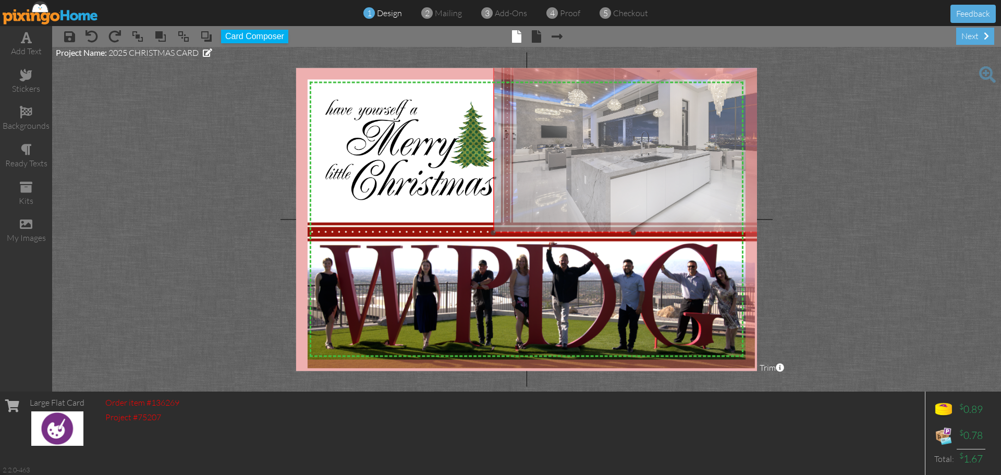
drag, startPoint x: 555, startPoint y: 137, endPoint x: 603, endPoint y: 158, distance: 52.1
click at [603, 158] on img at bounding box center [633, 139] width 280 height 187
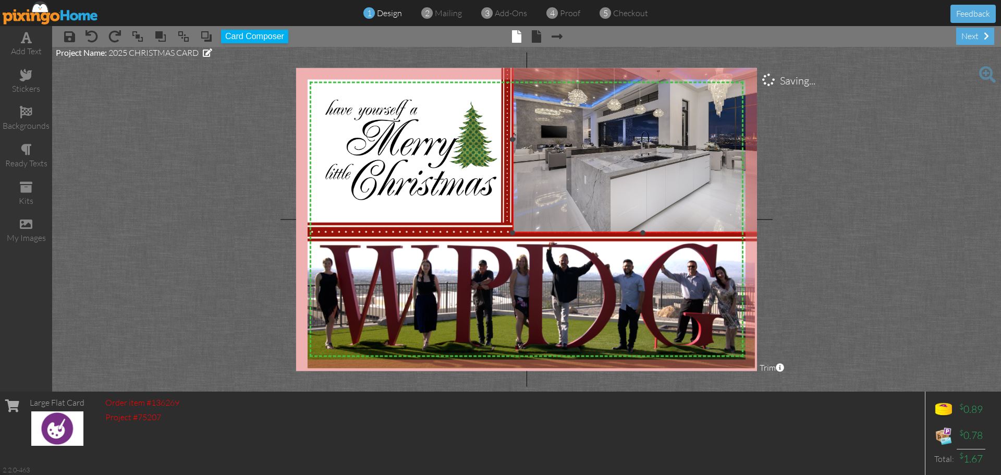
drag, startPoint x: 493, startPoint y: 138, endPoint x: 513, endPoint y: 138, distance: 19.3
click at [513, 138] on div at bounding box center [512, 139] width 5 height 5
click at [634, 173] on img at bounding box center [633, 139] width 280 height 187
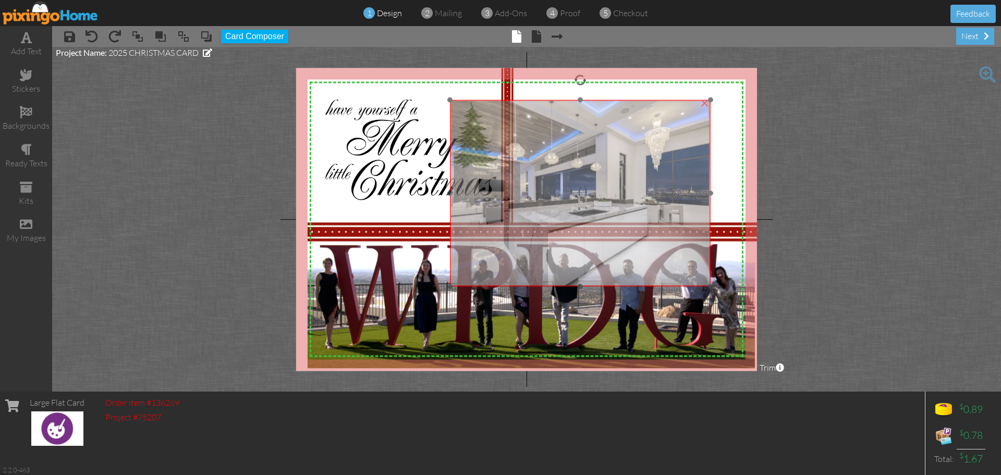
drag, startPoint x: 632, startPoint y: 143, endPoint x: 569, endPoint y: 197, distance: 82.5
click at [569, 197] on img at bounding box center [571, 193] width 280 height 187
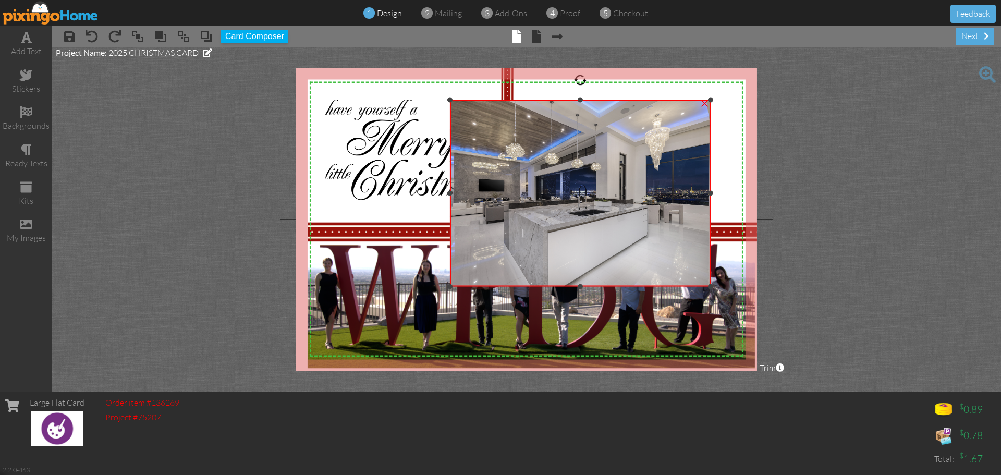
click at [705, 104] on div "×" at bounding box center [704, 101] width 17 height 17
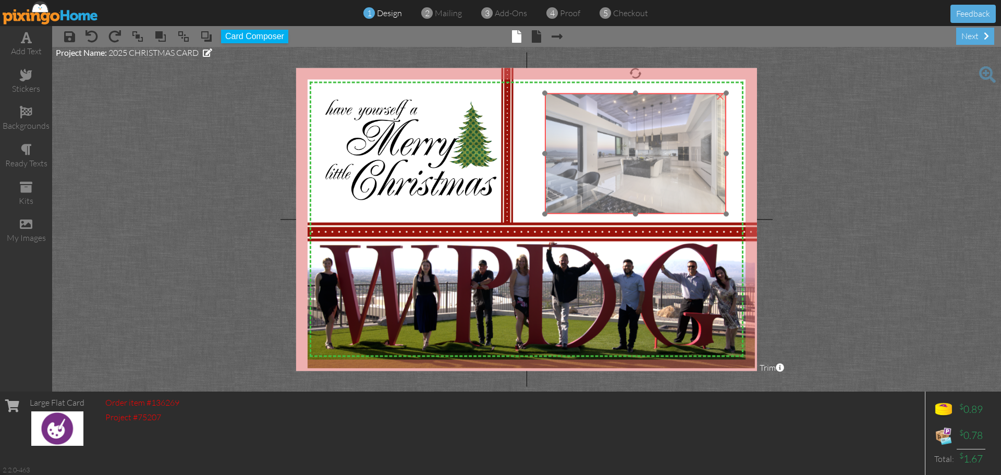
drag, startPoint x: 462, startPoint y: 136, endPoint x: 688, endPoint y: 146, distance: 226.0
click at [688, 146] on img at bounding box center [635, 153] width 181 height 121
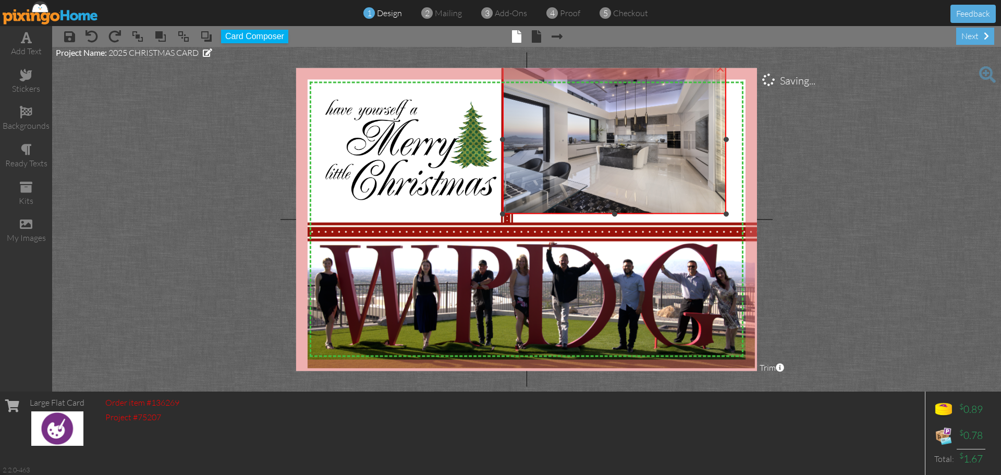
drag, startPoint x: 546, startPoint y: 94, endPoint x: 464, endPoint y: 66, distance: 86.6
click at [464, 66] on project-studio-wrapper "X X X X X X X X X X X X X X X X X X X X X X X X X X X X X X X X X X X X X X X X…" at bounding box center [526, 219] width 949 height 345
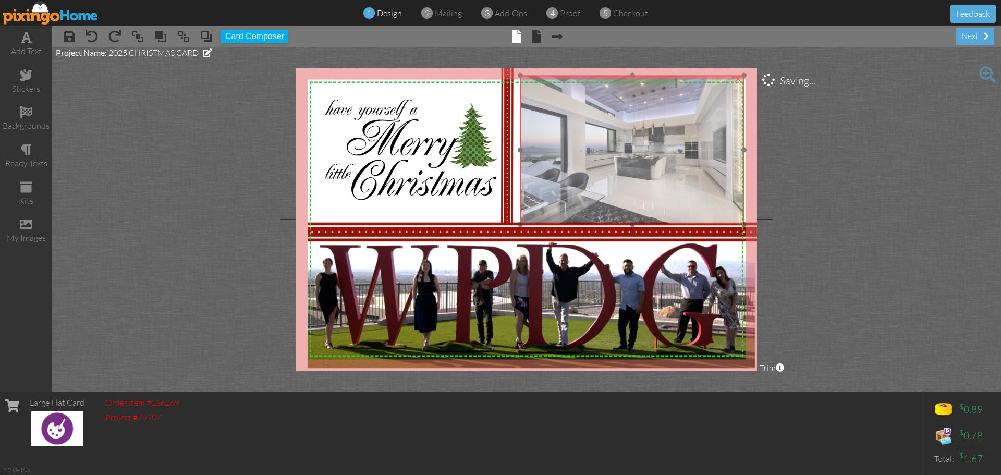
drag, startPoint x: 619, startPoint y: 128, endPoint x: 638, endPoint y: 138, distance: 21.0
click at [638, 138] on img at bounding box center [632, 149] width 224 height 149
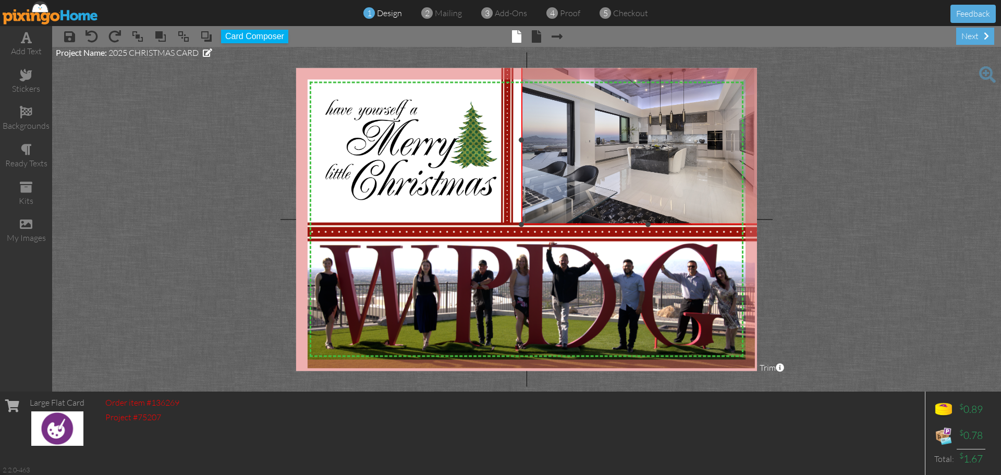
drag, startPoint x: 745, startPoint y: 76, endPoint x: 786, endPoint y: 56, distance: 45.3
click at [786, 56] on project-studio-wrapper "X X X X X X X X X X X X X X X X X X X X X X X X X X X X X X X X X X X X X X X X…" at bounding box center [526, 219] width 949 height 345
click at [520, 139] on div at bounding box center [521, 139] width 5 height 5
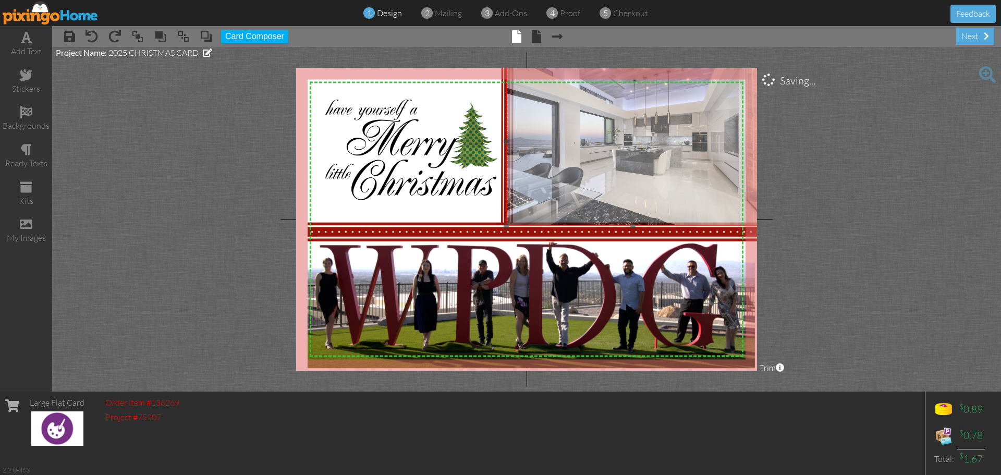
drag, startPoint x: 606, startPoint y: 148, endPoint x: 590, endPoint y: 149, distance: 15.2
click at [590, 149] on img at bounding box center [632, 141] width 253 height 169
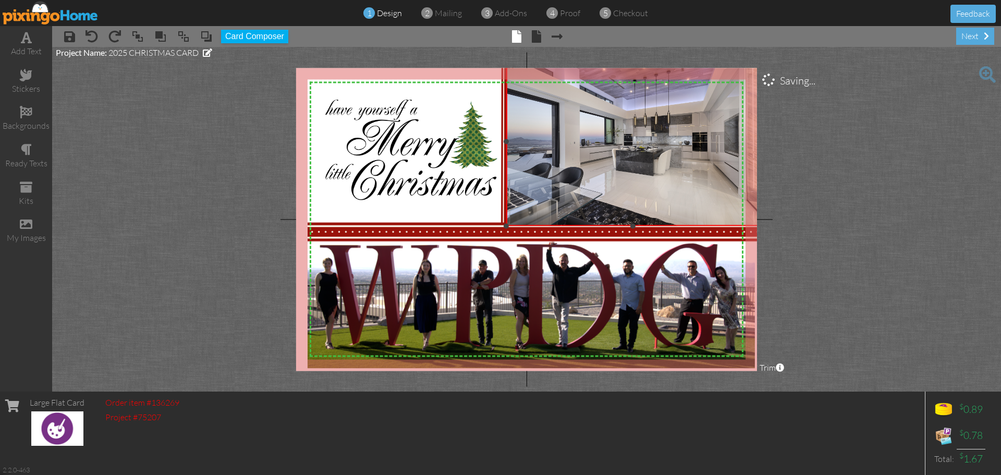
click at [658, 142] on img at bounding box center [632, 141] width 253 height 169
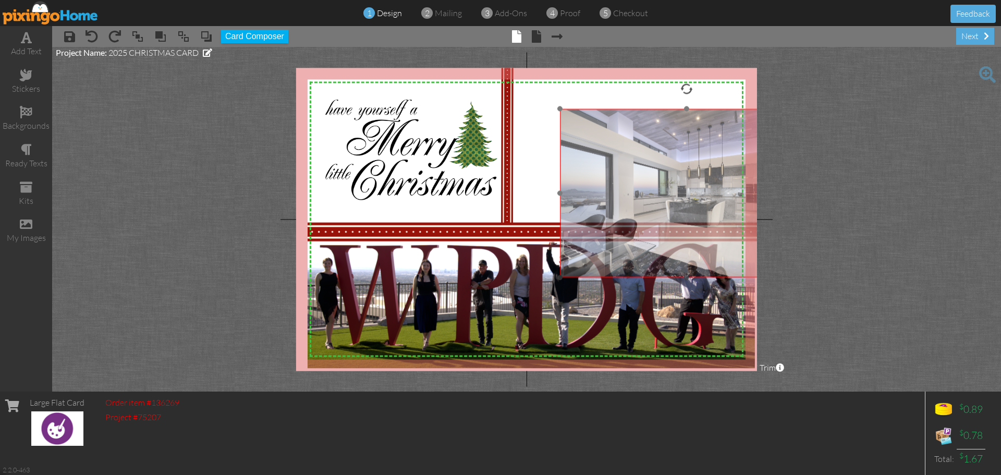
drag, startPoint x: 640, startPoint y: 128, endPoint x: 697, endPoint y: 186, distance: 81.1
click at [697, 186] on img at bounding box center [686, 192] width 253 height 169
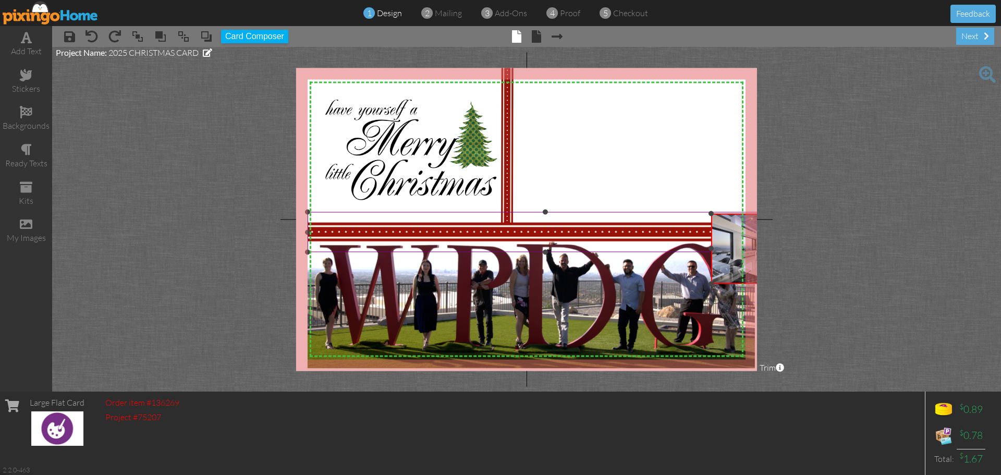
drag, startPoint x: 562, startPoint y: 115, endPoint x: 692, endPoint y: 213, distance: 163.0
click at [692, 213] on div "X X X X X X X X X X X X X X X X X X X X X X X X X X X X X X X X X X X X X X X X…" at bounding box center [526, 219] width 461 height 303
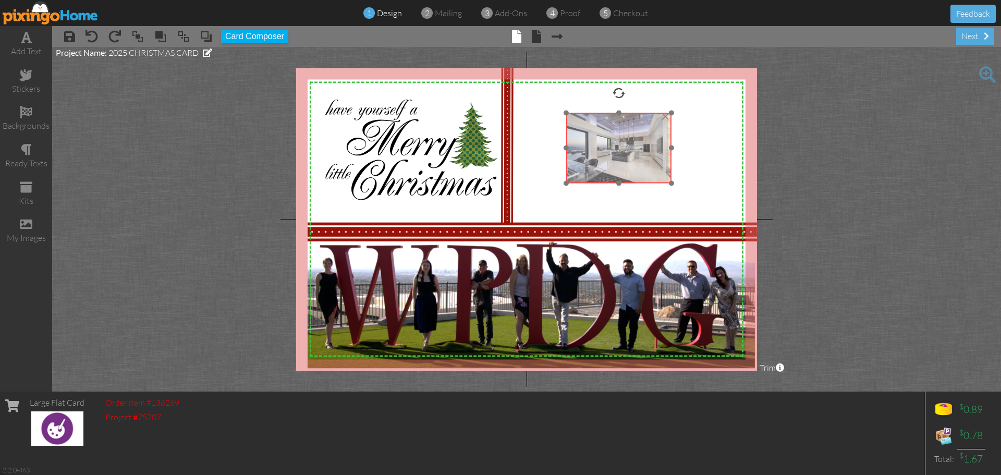
drag, startPoint x: 723, startPoint y: 230, endPoint x: 578, endPoint y: 129, distance: 176.5
click at [578, 129] on img at bounding box center [619, 148] width 106 height 70
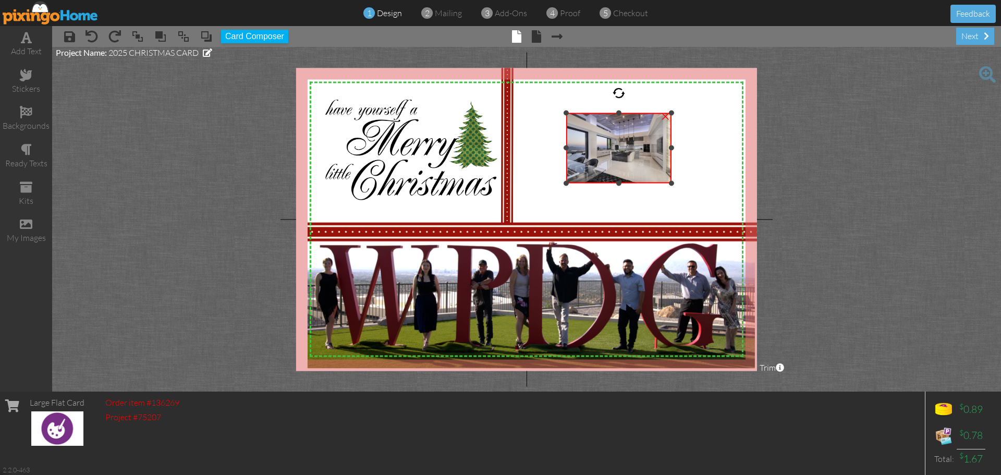
click at [664, 118] on div "×" at bounding box center [665, 114] width 17 height 17
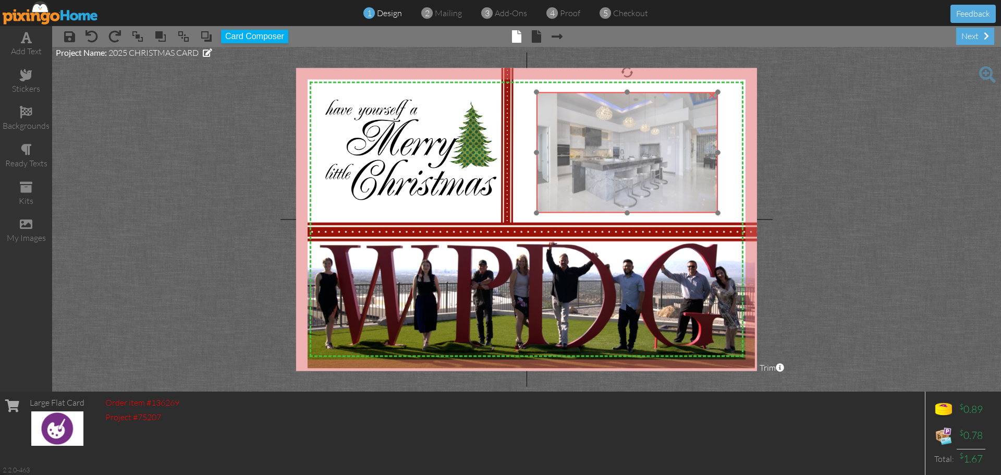
drag, startPoint x: 393, startPoint y: 144, endPoint x: 608, endPoint y: 153, distance: 214.5
click at [608, 153] on img at bounding box center [627, 152] width 181 height 121
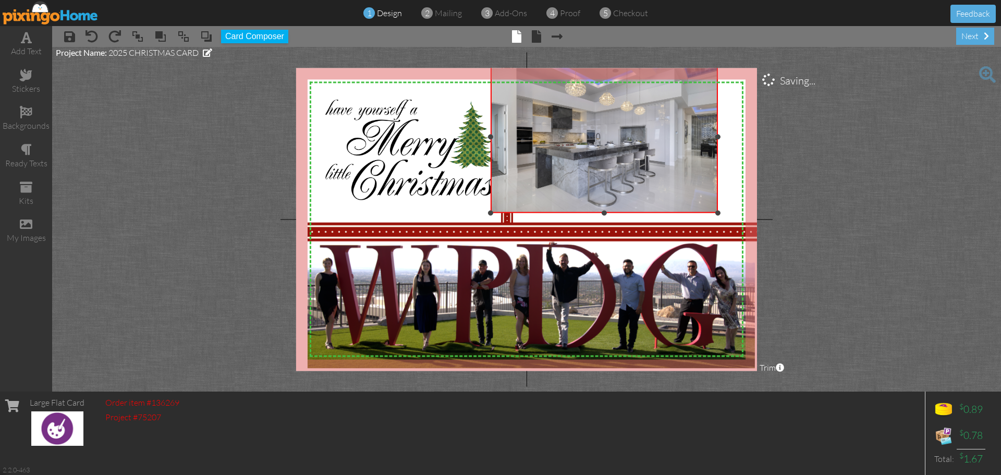
drag, startPoint x: 537, startPoint y: 92, endPoint x: 425, endPoint y: 62, distance: 116.3
click at [425, 62] on project-studio-wrapper "X X X X X X X X X X X X X X X X X X X X X X X X X X X X X X X X X X X X X X X X…" at bounding box center [526, 219] width 949 height 345
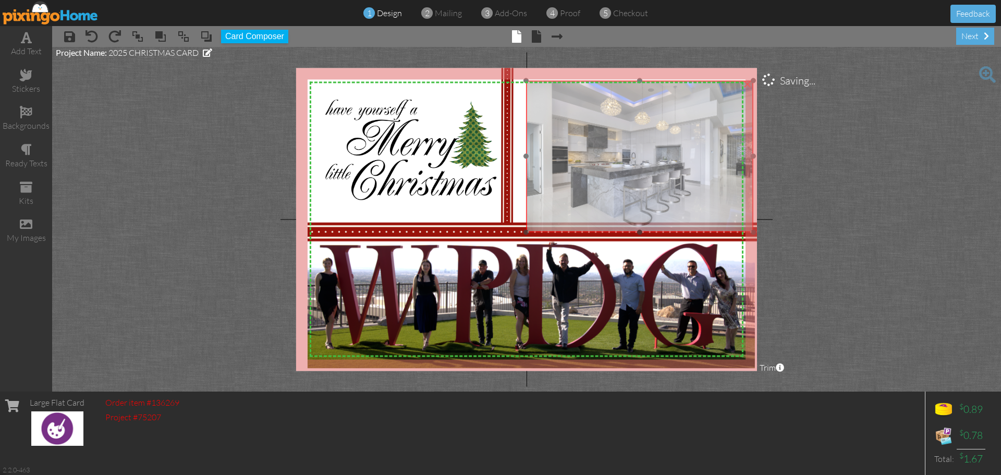
drag, startPoint x: 579, startPoint y: 136, endPoint x: 614, endPoint y: 155, distance: 40.4
click at [614, 155] on img at bounding box center [640, 156] width 228 height 152
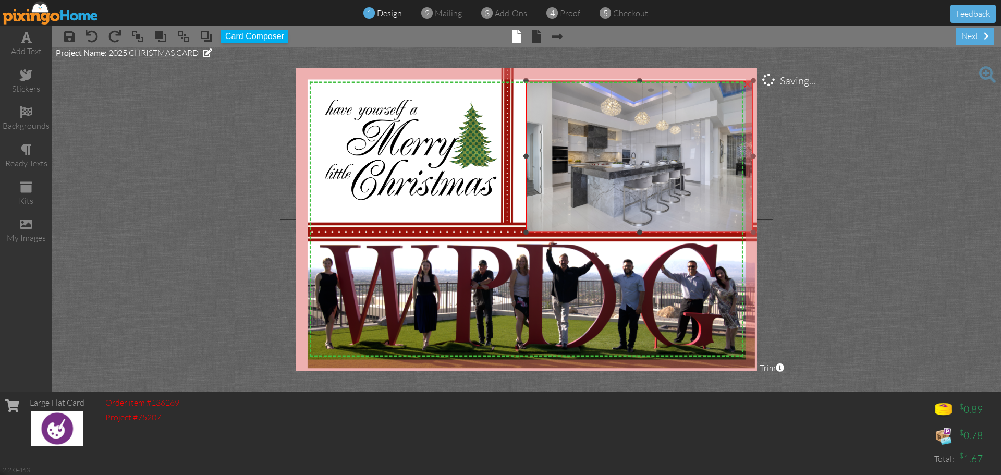
click at [614, 155] on img at bounding box center [640, 156] width 228 height 152
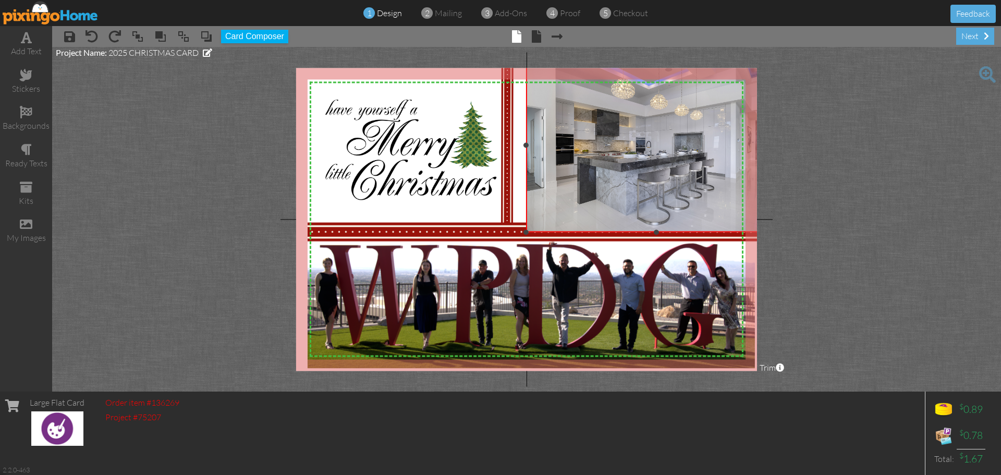
drag, startPoint x: 754, startPoint y: 81, endPoint x: 801, endPoint y: 59, distance: 51.8
click at [801, 59] on project-studio-wrapper "X X X X X X X X X X X X X X X X X X X X X X X X X X X X X X X X X X X X X X X X…" at bounding box center [526, 219] width 949 height 345
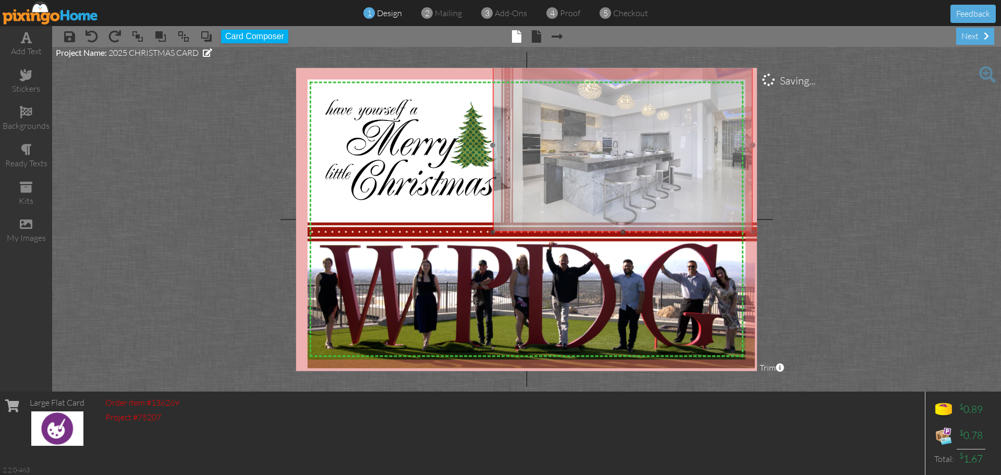
drag, startPoint x: 665, startPoint y: 120, endPoint x: 635, endPoint y: 120, distance: 29.7
click at [634, 120] on img at bounding box center [623, 145] width 261 height 174
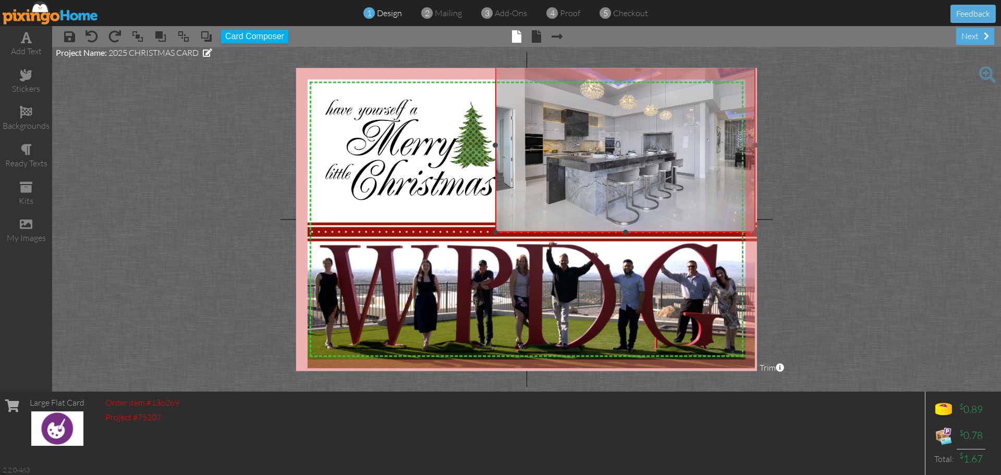
click at [648, 129] on img at bounding box center [625, 145] width 261 height 174
click at [684, 139] on img at bounding box center [625, 145] width 261 height 174
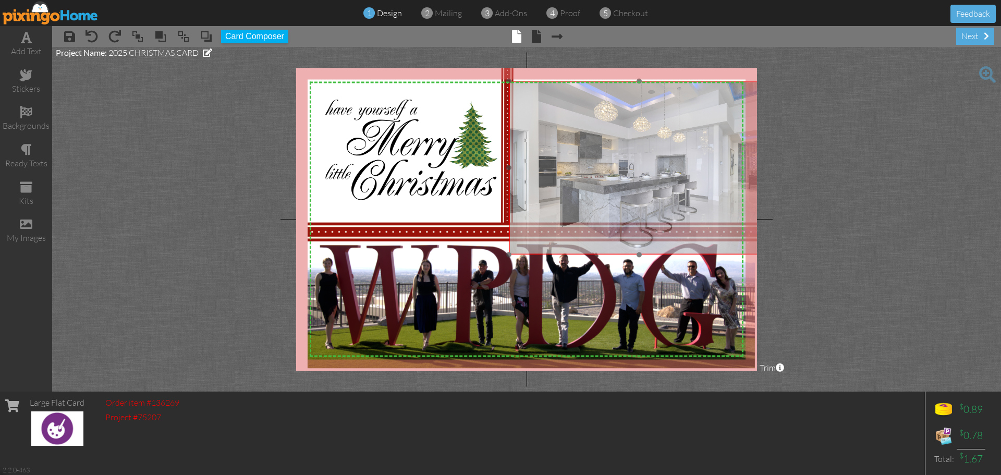
drag, startPoint x: 677, startPoint y: 134, endPoint x: 691, endPoint y: 156, distance: 26.2
click at [691, 156] on img at bounding box center [639, 168] width 261 height 174
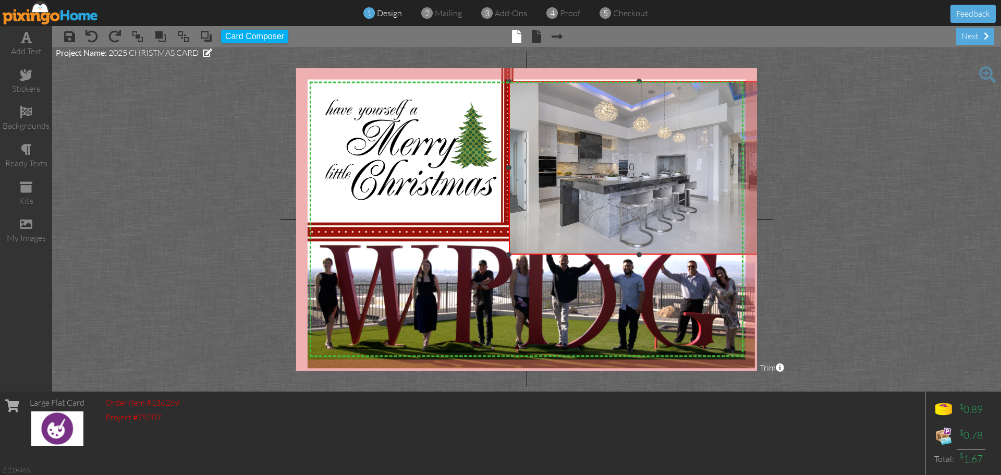
drag, startPoint x: 640, startPoint y: 81, endPoint x: 643, endPoint y: 67, distance: 14.3
click at [643, 67] on project-studio-wrapper "X X X X X X X X X X X X X X X X X X X X X X X X X X X X X X X X X X X X X X X X…" at bounding box center [526, 219] width 949 height 345
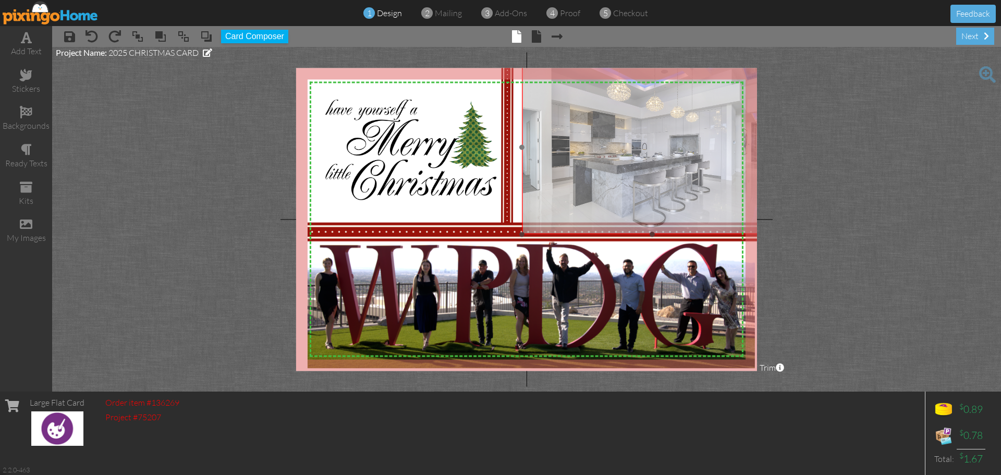
drag, startPoint x: 648, startPoint y: 139, endPoint x: 661, endPoint y: 119, distance: 24.2
click at [661, 119] on img at bounding box center [652, 147] width 261 height 174
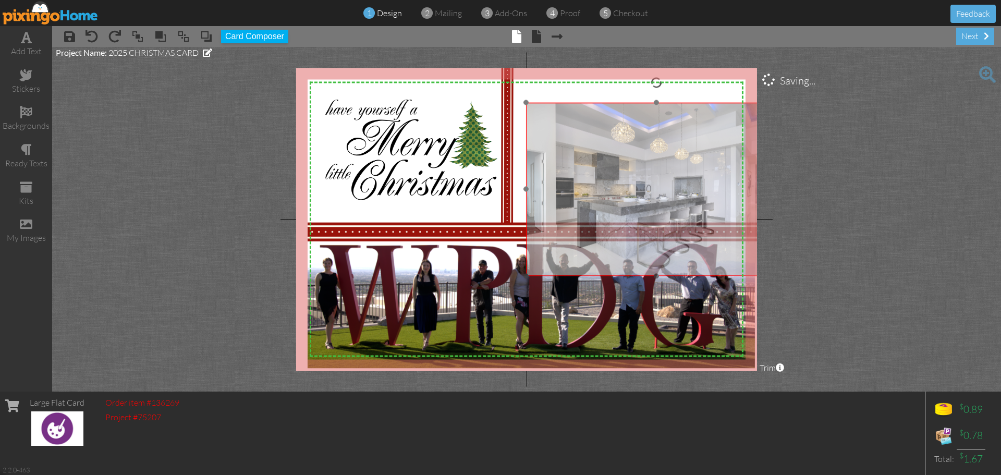
drag, startPoint x: 636, startPoint y: 135, endPoint x: 640, endPoint y: 176, distance: 40.9
click at [640, 176] on img at bounding box center [656, 189] width 261 height 174
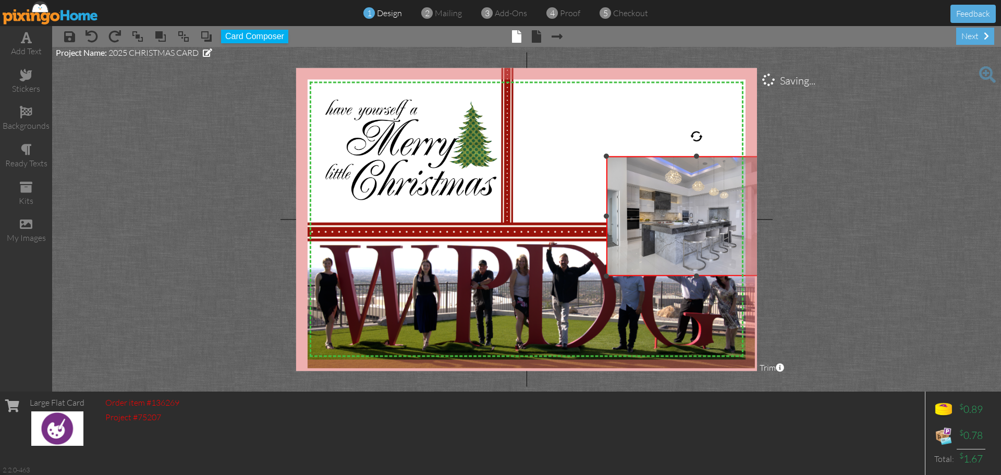
drag, startPoint x: 528, startPoint y: 102, endPoint x: 634, endPoint y: 156, distance: 118.7
click at [634, 156] on div "×" at bounding box center [697, 216] width 180 height 120
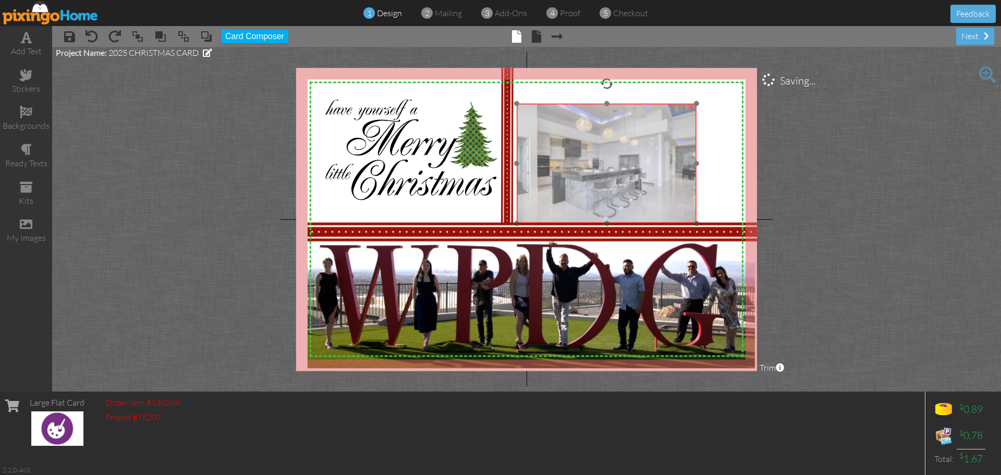
drag, startPoint x: 716, startPoint y: 213, endPoint x: 636, endPoint y: 160, distance: 95.2
click at [636, 160] on img at bounding box center [607, 163] width 180 height 120
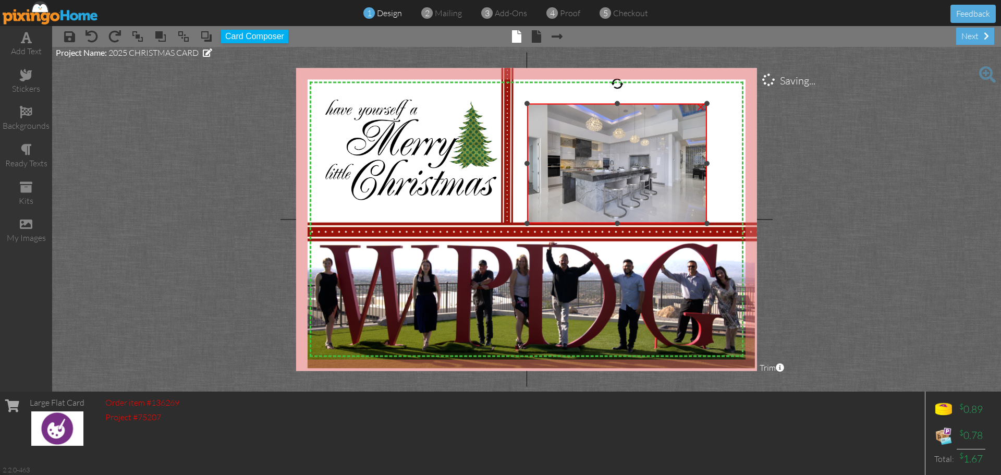
click at [701, 107] on div "×" at bounding box center [701, 105] width 17 height 17
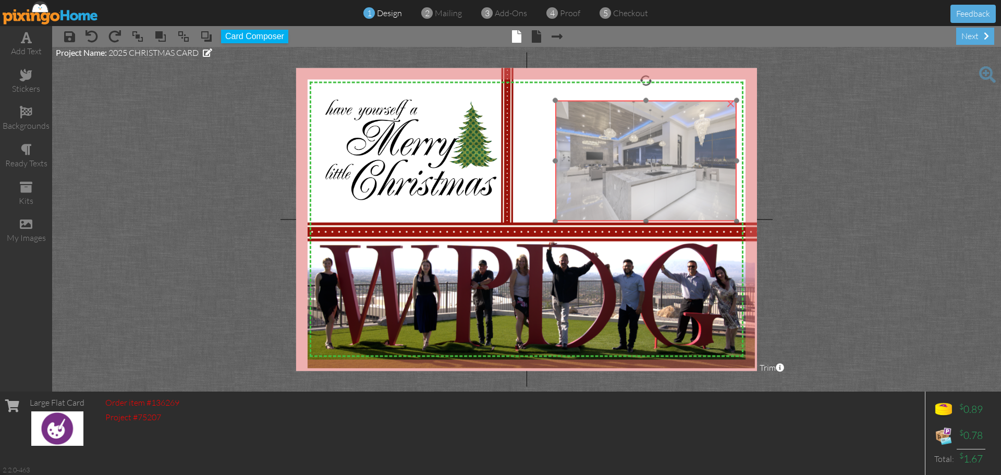
drag, startPoint x: 414, startPoint y: 140, endPoint x: 648, endPoint y: 159, distance: 234.4
click at [649, 158] on img at bounding box center [645, 160] width 181 height 121
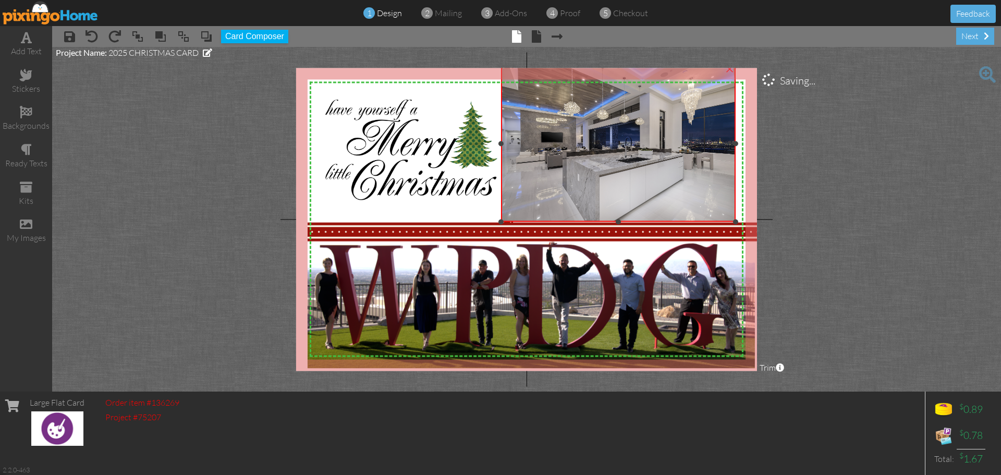
drag, startPoint x: 554, startPoint y: 101, endPoint x: 519, endPoint y: 74, distance: 44.6
click at [513, 66] on project-studio-wrapper "X X X X X X X X X X X X X X X X X X X X X X X X X X X X X X X X X X X X X X X X…" at bounding box center [526, 219] width 949 height 345
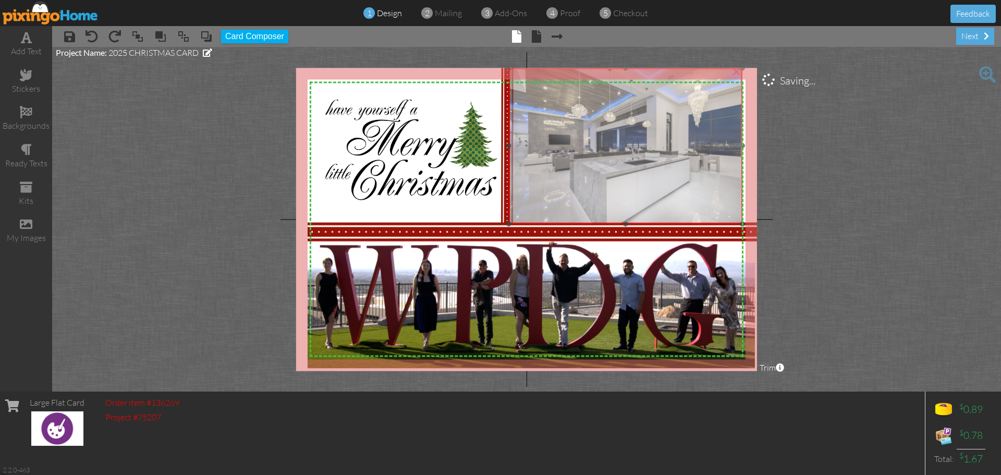
click at [589, 115] on img at bounding box center [626, 146] width 234 height 156
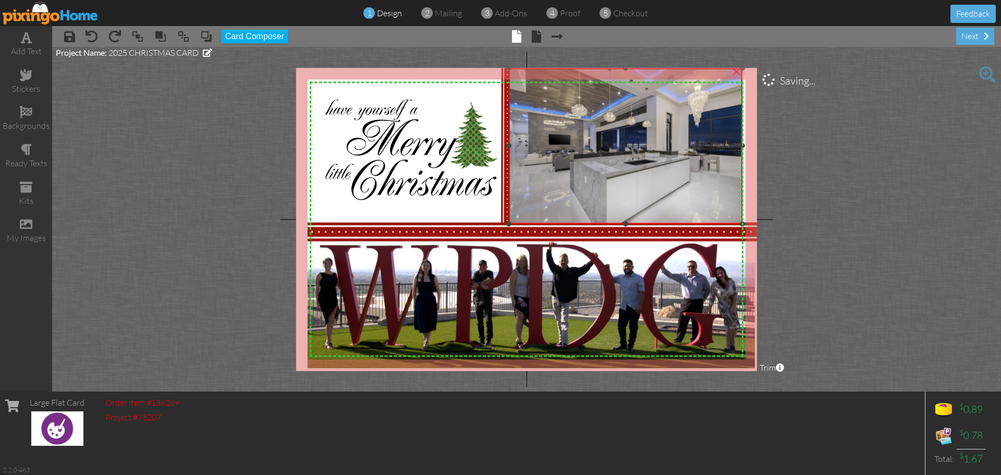
click at [707, 187] on img at bounding box center [626, 146] width 234 height 156
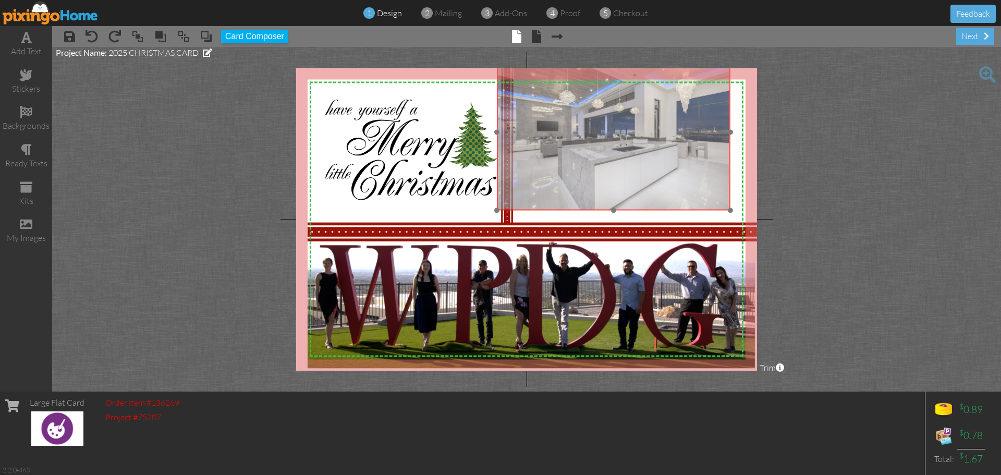
drag, startPoint x: 697, startPoint y: 167, endPoint x: 683, endPoint y: 153, distance: 19.9
click at [683, 153] on img at bounding box center [614, 132] width 234 height 156
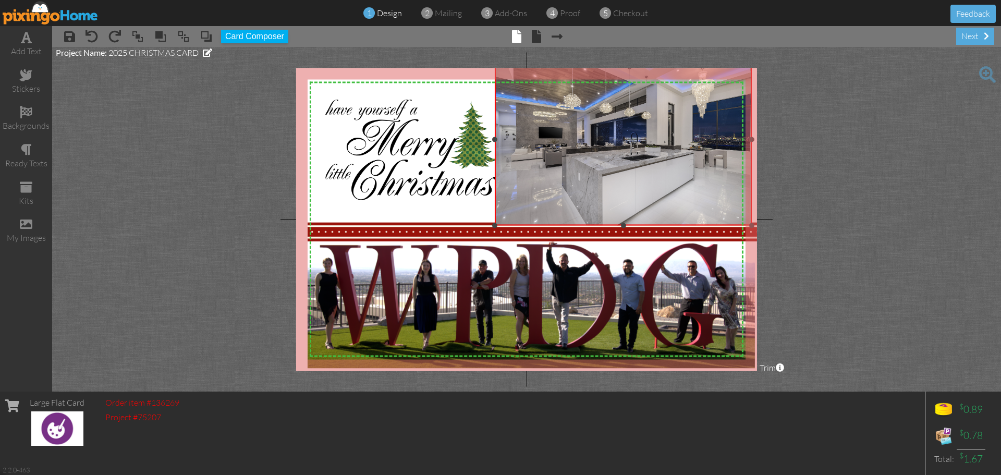
drag, startPoint x: 728, startPoint y: 210, endPoint x: 740, endPoint y: 225, distance: 19.7
click at [740, 225] on div "×" at bounding box center [624, 140] width 258 height 172
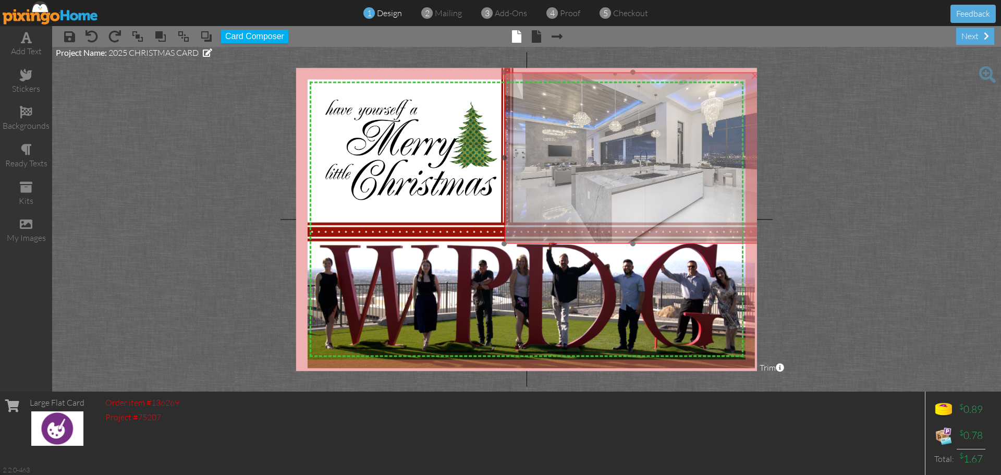
drag, startPoint x: 647, startPoint y: 129, endPoint x: 657, endPoint y: 147, distance: 20.5
click at [657, 147] on img at bounding box center [633, 158] width 258 height 172
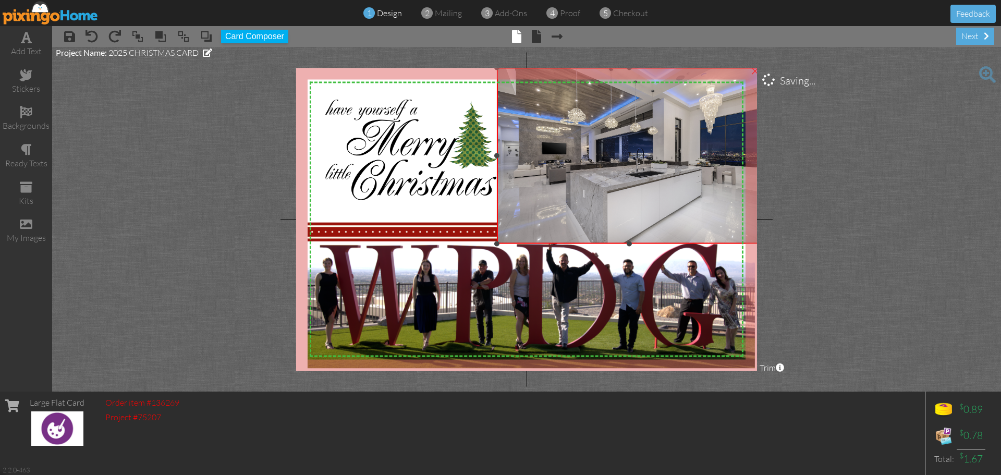
drag, startPoint x: 504, startPoint y: 72, endPoint x: 485, endPoint y: 68, distance: 20.4
click at [485, 68] on div "X X X X X X X X X X X X X X X X X X X X X X X X X X X X X X X X X X X X X X X X…" at bounding box center [526, 219] width 461 height 303
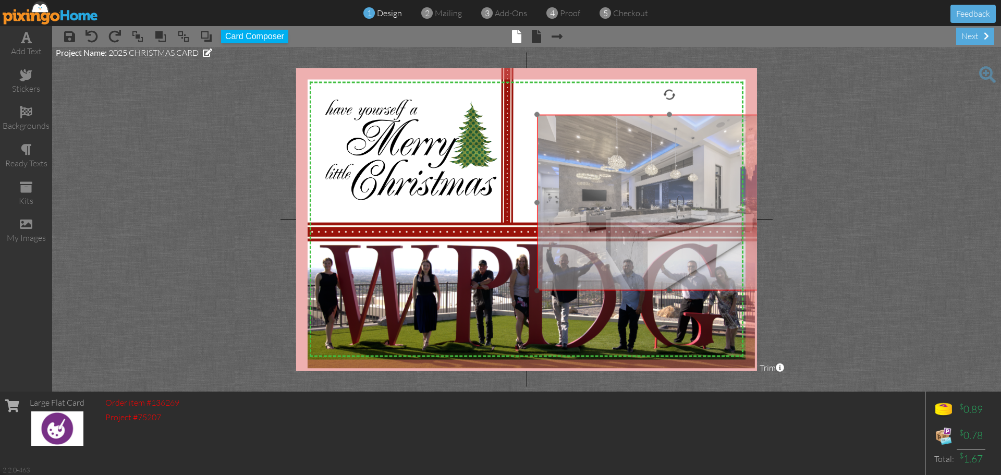
drag, startPoint x: 577, startPoint y: 122, endPoint x: 617, endPoint y: 169, distance: 61.8
click at [617, 169] on img at bounding box center [669, 202] width 264 height 176
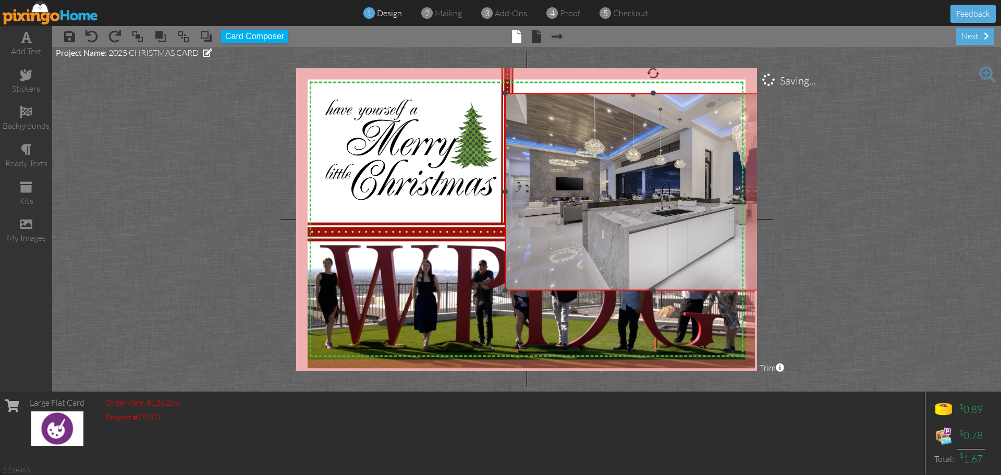
drag, startPoint x: 537, startPoint y: 115, endPoint x: 507, endPoint y: 93, distance: 36.2
click at [507, 93] on div at bounding box center [505, 92] width 5 height 5
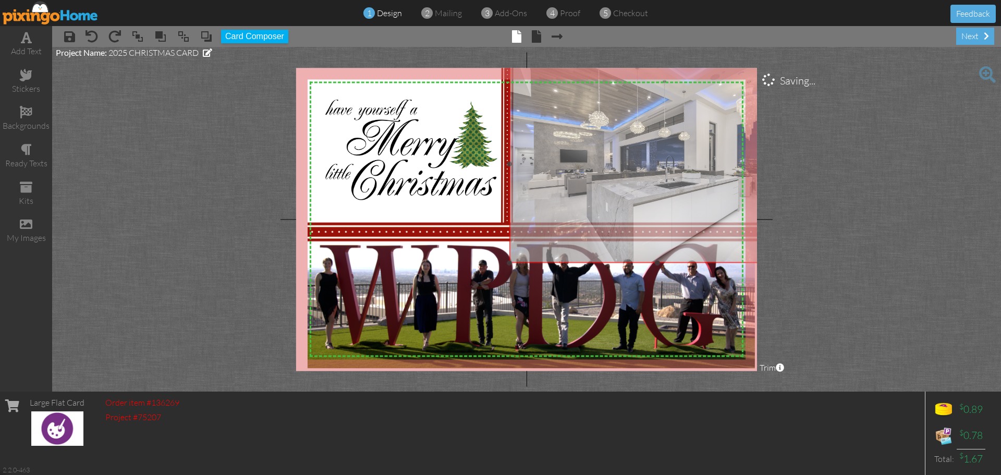
drag, startPoint x: 576, startPoint y: 129, endPoint x: 580, endPoint y: 102, distance: 28.0
click at [580, 102] on img at bounding box center [658, 164] width 297 height 198
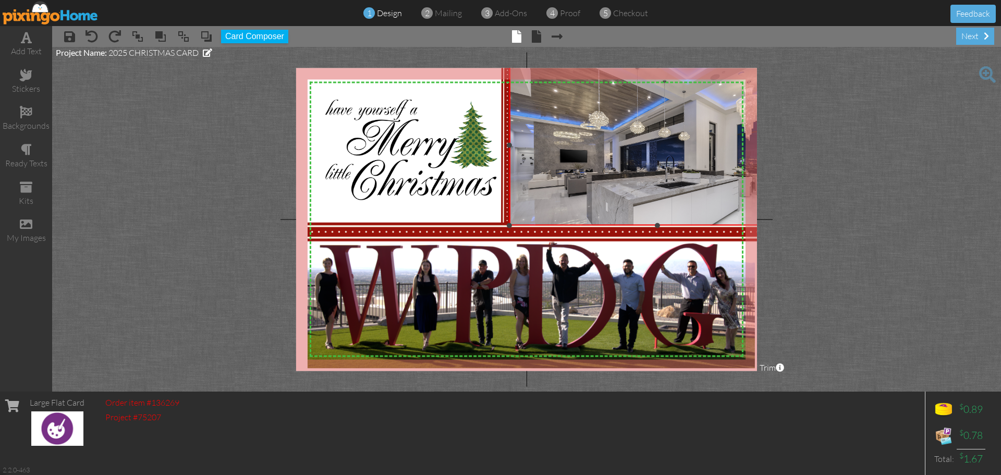
drag, startPoint x: 656, startPoint y: 263, endPoint x: 661, endPoint y: 226, distance: 37.8
click at [661, 225] on div "×" at bounding box center [658, 145] width 297 height 160
click at [560, 235] on img at bounding box center [546, 232] width 476 height 40
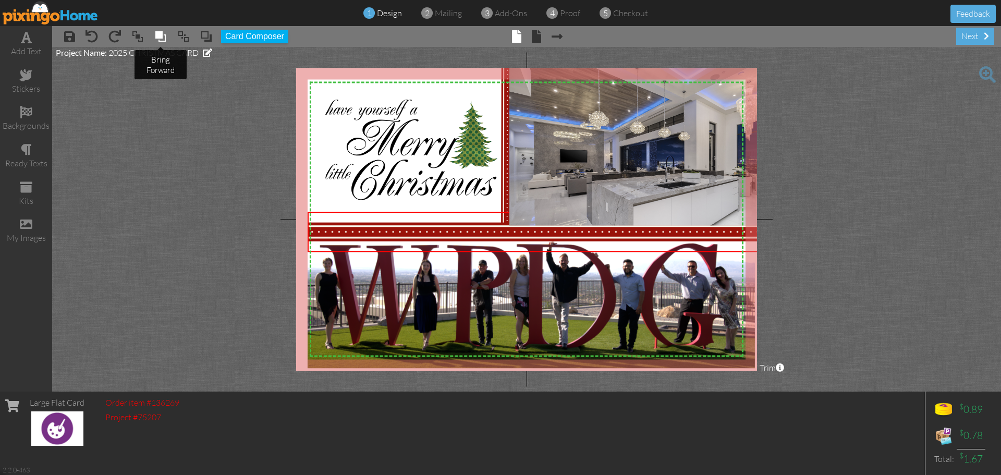
click at [160, 35] on span at bounding box center [160, 37] width 13 height 16
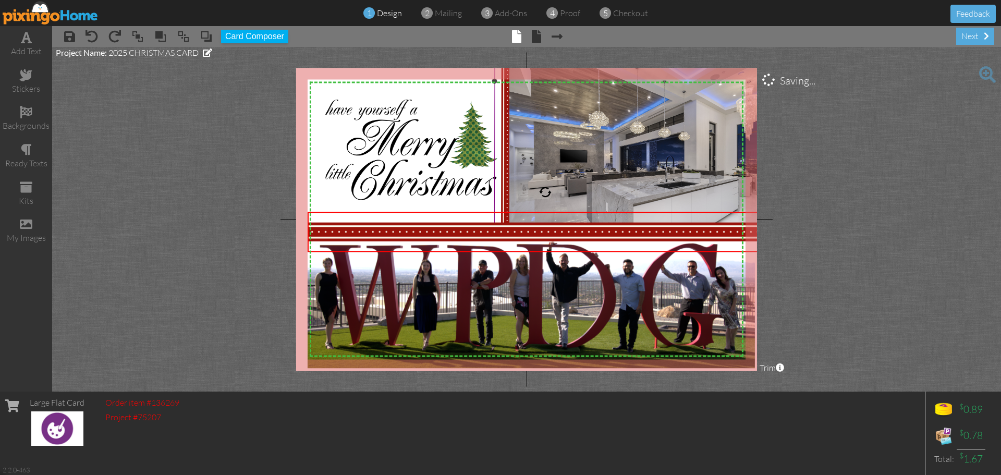
click at [506, 108] on img at bounding box center [507, 81] width 26 height 302
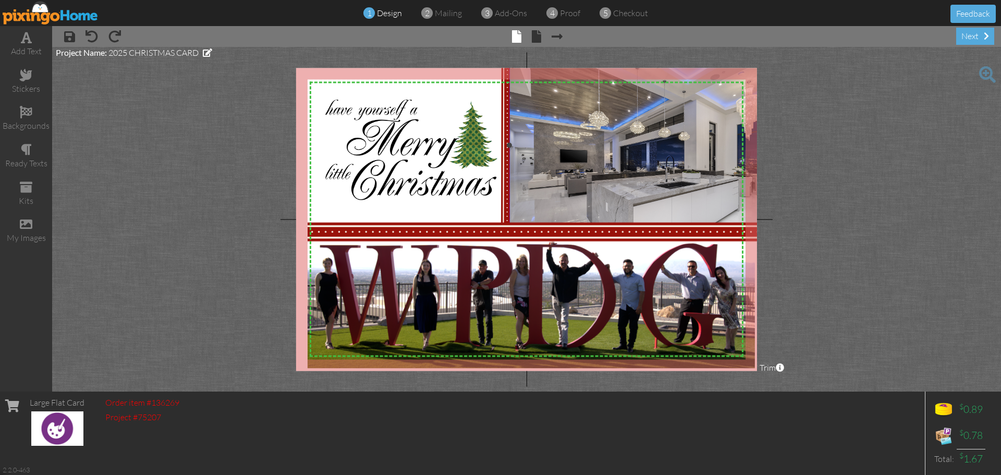
click at [507, 196] on div at bounding box center [658, 145] width 302 height 165
click at [508, 98] on div at bounding box center [658, 145] width 302 height 165
click at [160, 34] on span at bounding box center [160, 37] width 13 height 16
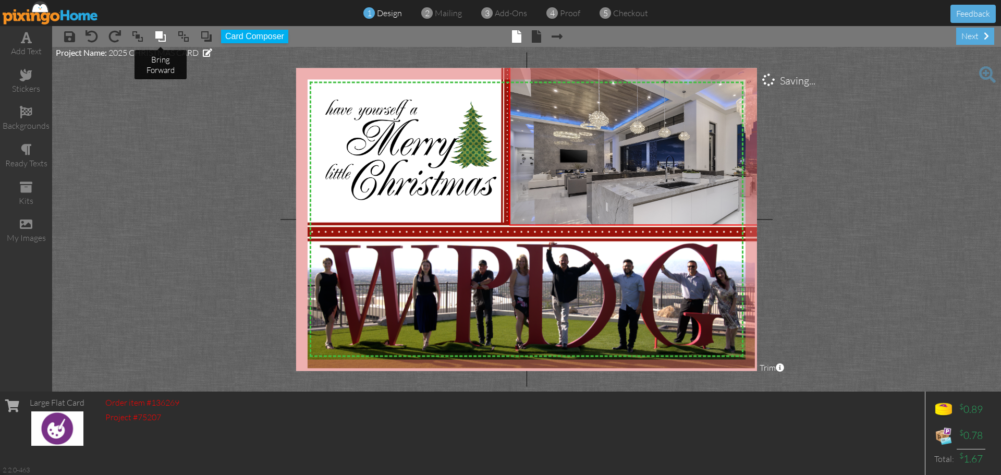
click at [160, 34] on span at bounding box center [160, 37] width 13 height 16
click at [634, 197] on img at bounding box center [658, 164] width 297 height 198
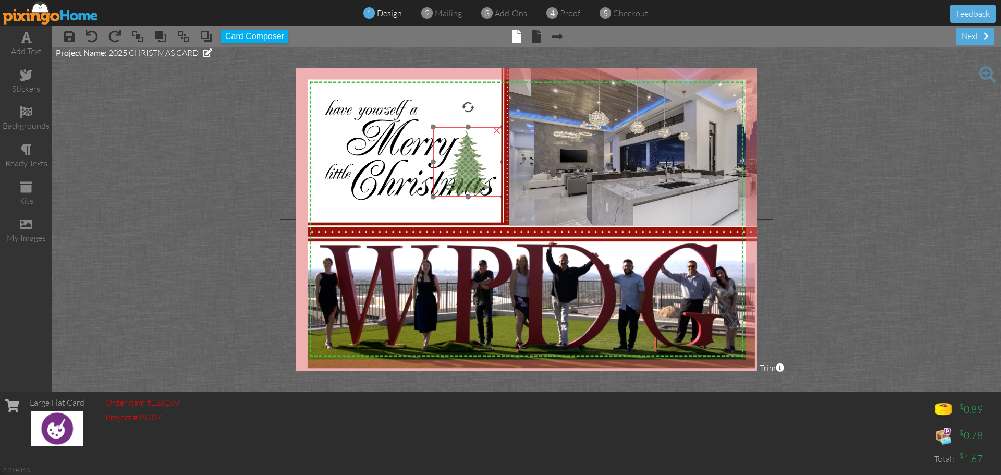
drag, startPoint x: 471, startPoint y: 154, endPoint x: 465, endPoint y: 175, distance: 21.3
click at [465, 175] on img at bounding box center [468, 162] width 70 height 70
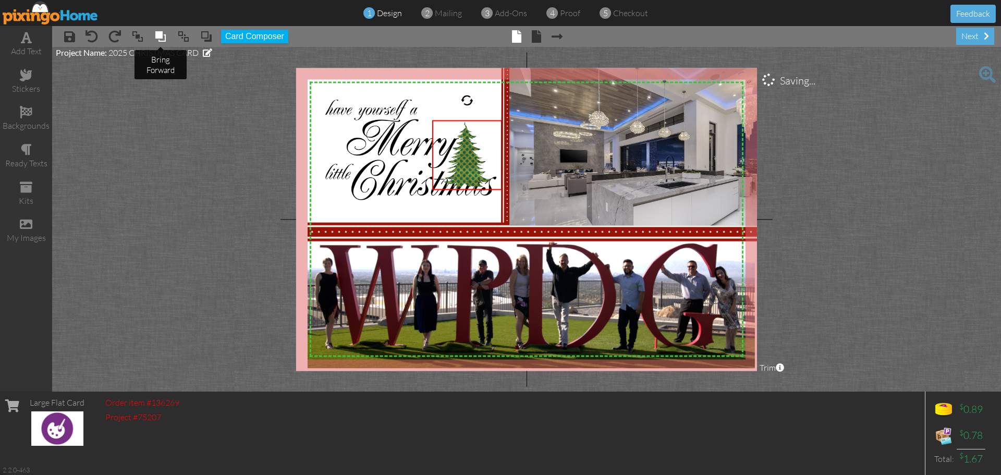
click at [159, 31] on span at bounding box center [160, 37] width 13 height 16
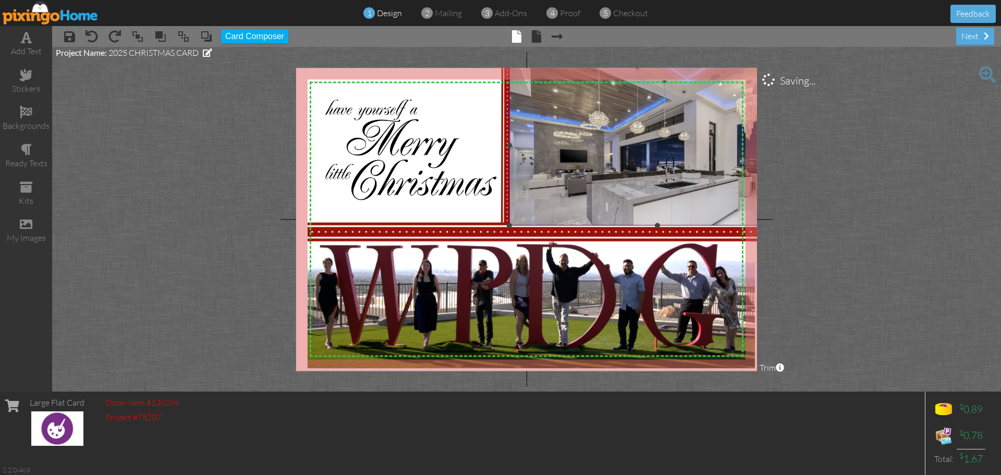
drag, startPoint x: 462, startPoint y: 156, endPoint x: 539, endPoint y: 161, distance: 77.3
click at [539, 161] on div "X X X X X X X X X X X X X X X X X X X X X X X X X X X X X X X X X X X X X X X X…" at bounding box center [526, 219] width 461 height 303
click at [156, 35] on span at bounding box center [160, 37] width 13 height 16
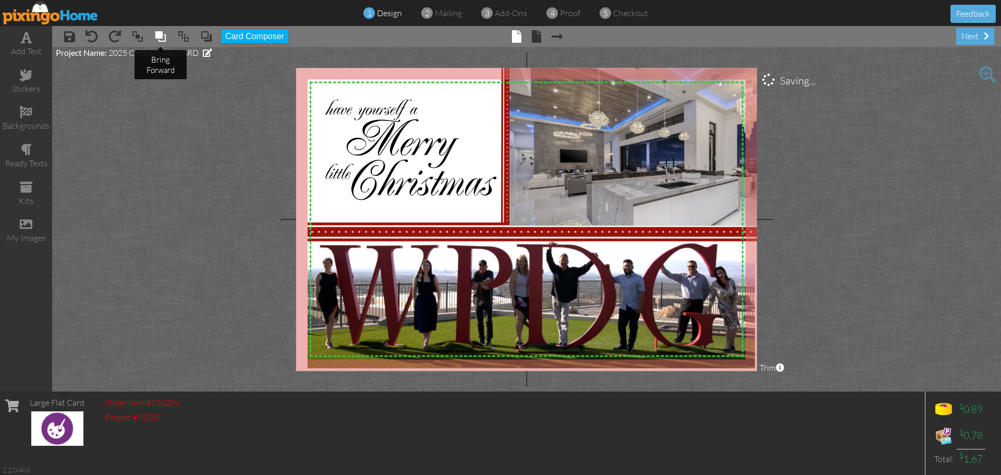
click at [156, 35] on span at bounding box center [160, 37] width 13 height 16
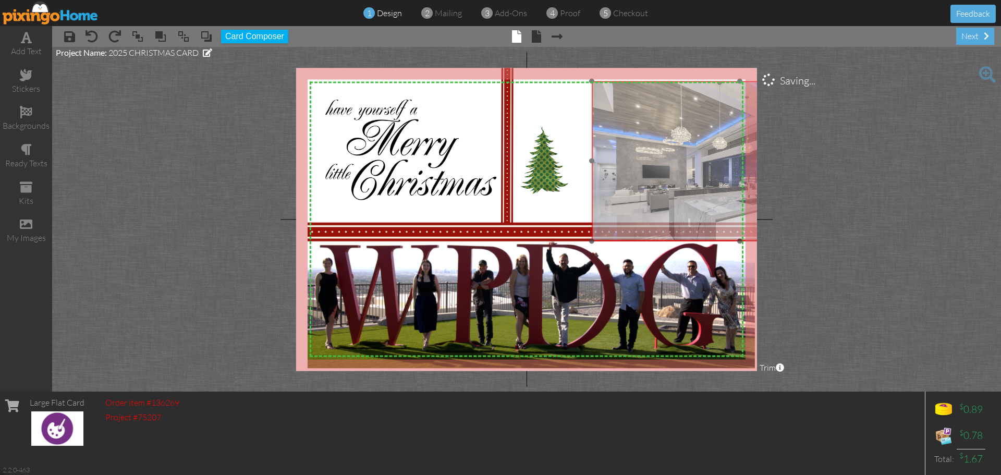
drag, startPoint x: 545, startPoint y: 160, endPoint x: 620, endPoint y: 172, distance: 75.5
click at [620, 172] on img at bounding box center [740, 180] width 297 height 198
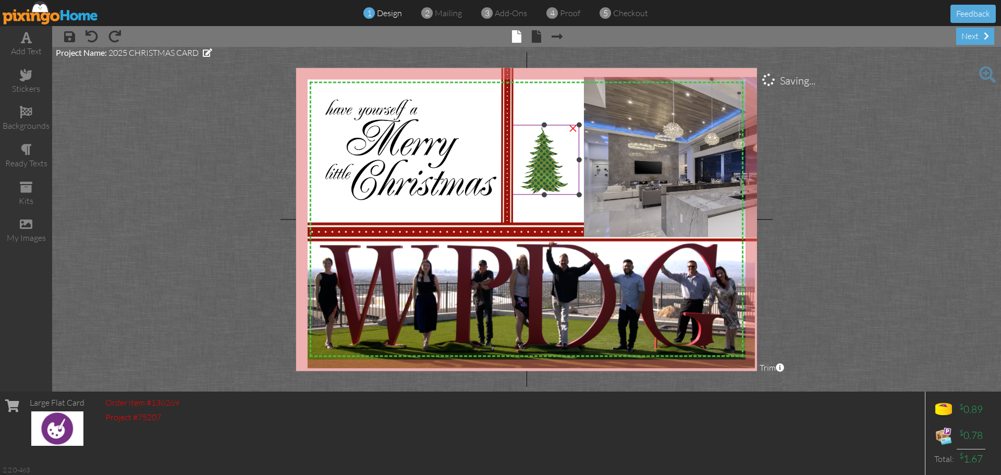
click at [547, 187] on img at bounding box center [545, 160] width 70 height 70
click at [574, 131] on div "×" at bounding box center [573, 127] width 17 height 17
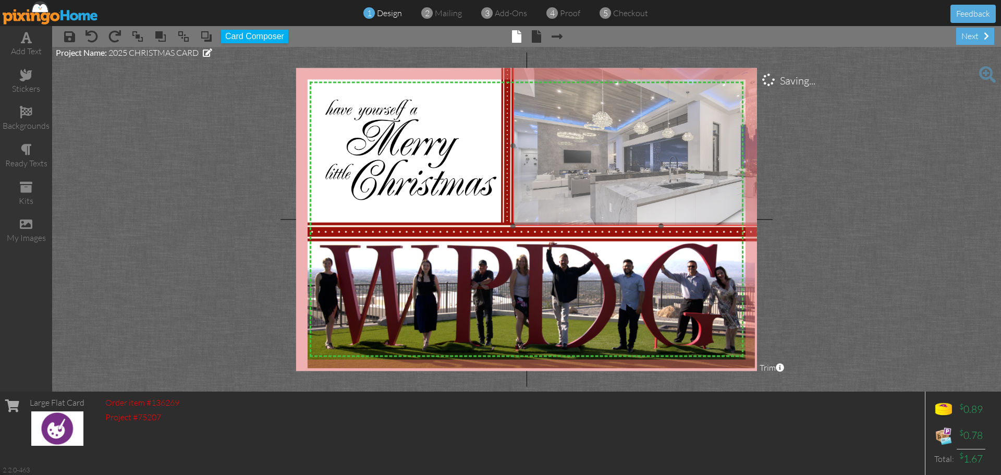
drag, startPoint x: 621, startPoint y: 154, endPoint x: 563, endPoint y: 143, distance: 58.3
click at [563, 143] on img at bounding box center [661, 165] width 297 height 198
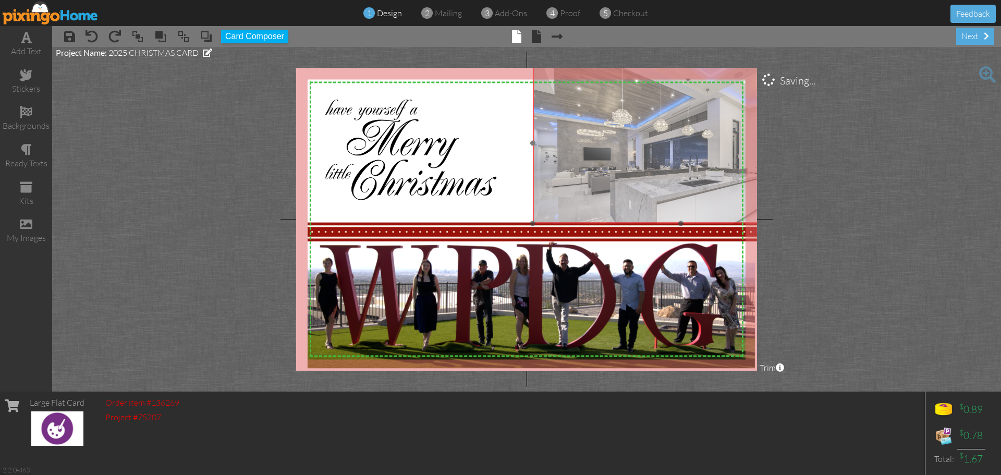
drag, startPoint x: 525, startPoint y: 152, endPoint x: 544, endPoint y: 149, distance: 19.5
click at [544, 149] on img at bounding box center [681, 162] width 297 height 198
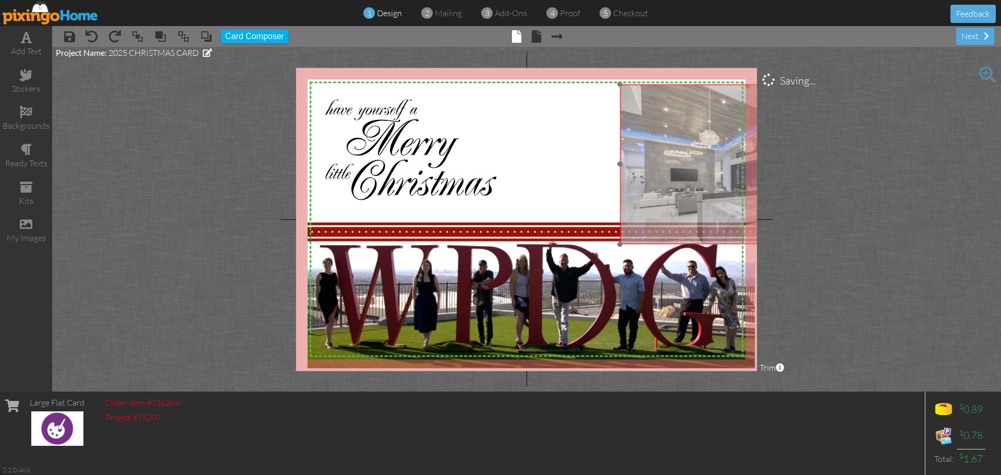
drag, startPoint x: 553, startPoint y: 148, endPoint x: 640, endPoint y: 168, distance: 89.6
click at [640, 168] on img at bounding box center [768, 183] width 297 height 198
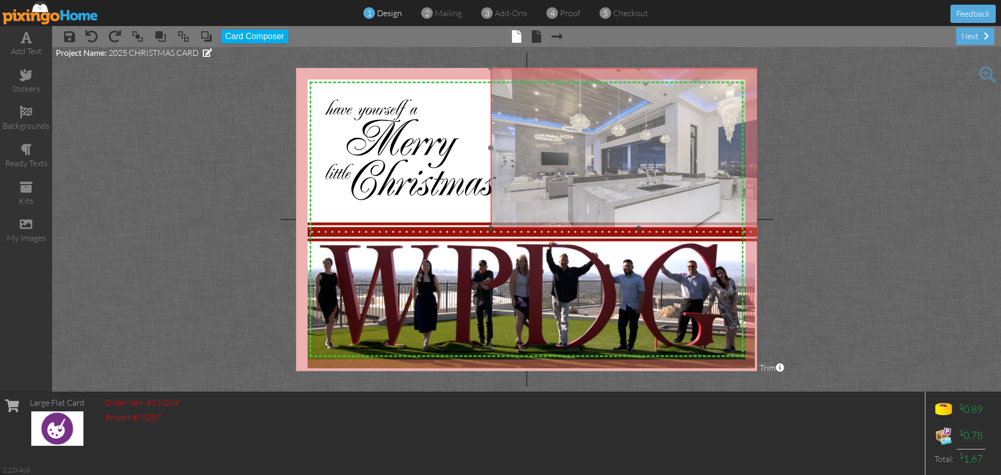
drag, startPoint x: 655, startPoint y: 159, endPoint x: 526, endPoint y: 143, distance: 130.3
click at [526, 143] on img at bounding box center [639, 167] width 297 height 198
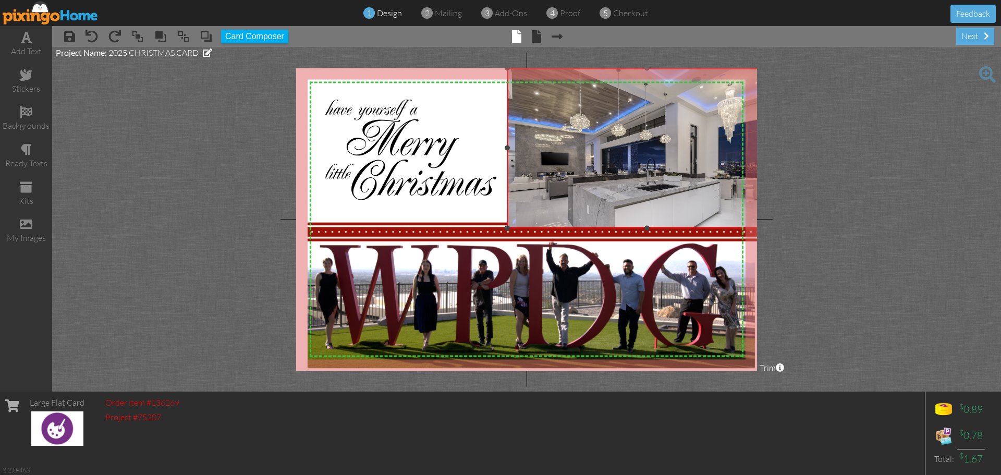
drag, startPoint x: 490, startPoint y: 146, endPoint x: 506, endPoint y: 147, distance: 16.7
click at [506, 147] on div at bounding box center [507, 148] width 5 height 5
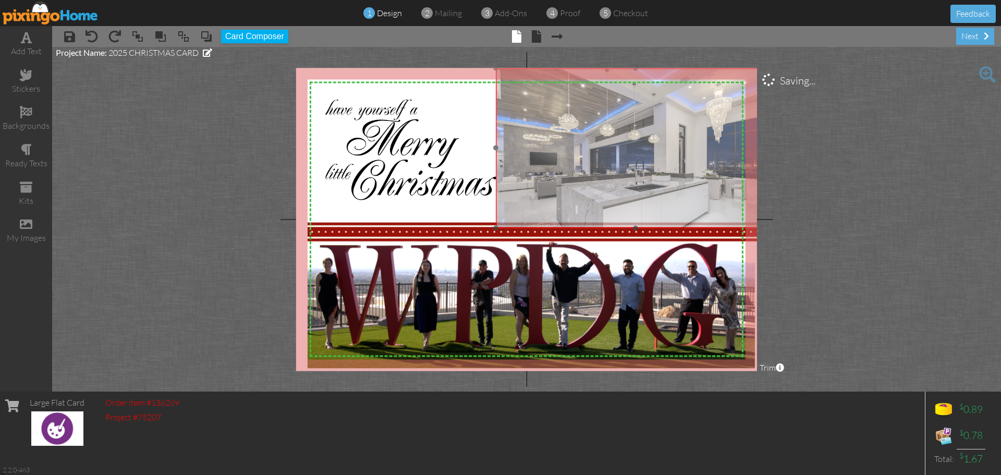
drag, startPoint x: 552, startPoint y: 147, endPoint x: 541, endPoint y: 147, distance: 11.5
click at [541, 147] on img at bounding box center [627, 167] width 297 height 198
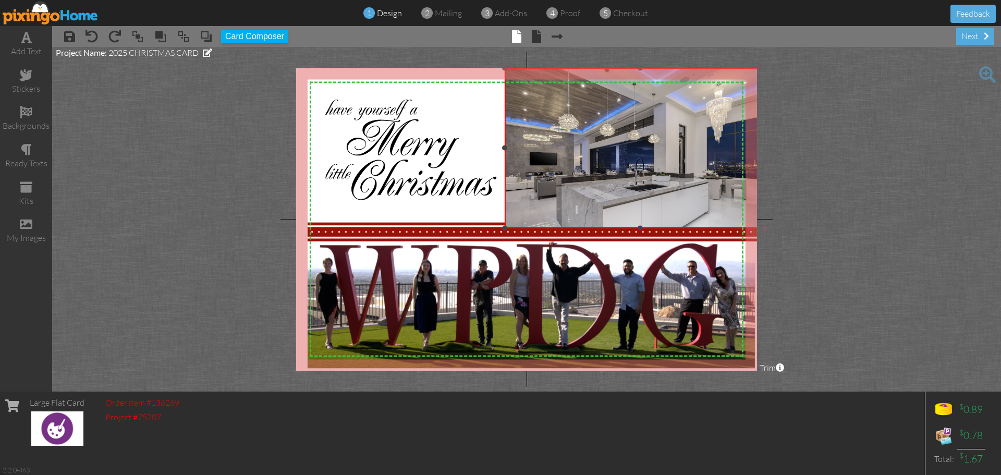
drag, startPoint x: 497, startPoint y: 147, endPoint x: 505, endPoint y: 147, distance: 8.9
click at [505, 147] on div at bounding box center [504, 148] width 5 height 5
click at [470, 235] on img at bounding box center [546, 232] width 476 height 40
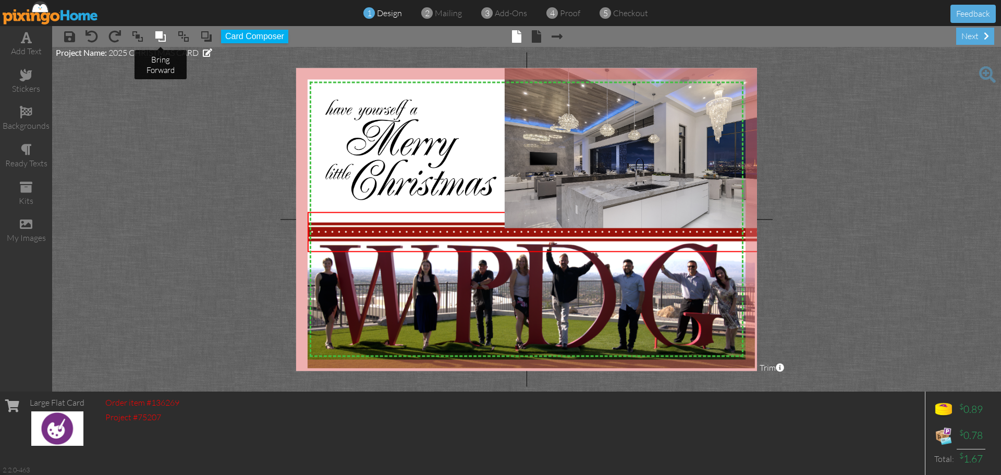
click at [165, 35] on span at bounding box center [160, 37] width 13 height 16
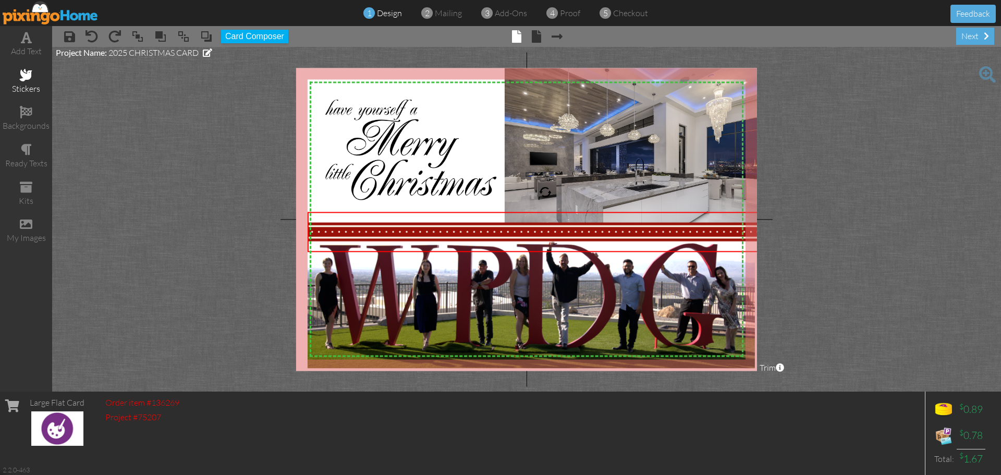
click at [21, 82] on div "stickers" at bounding box center [26, 82] width 52 height 37
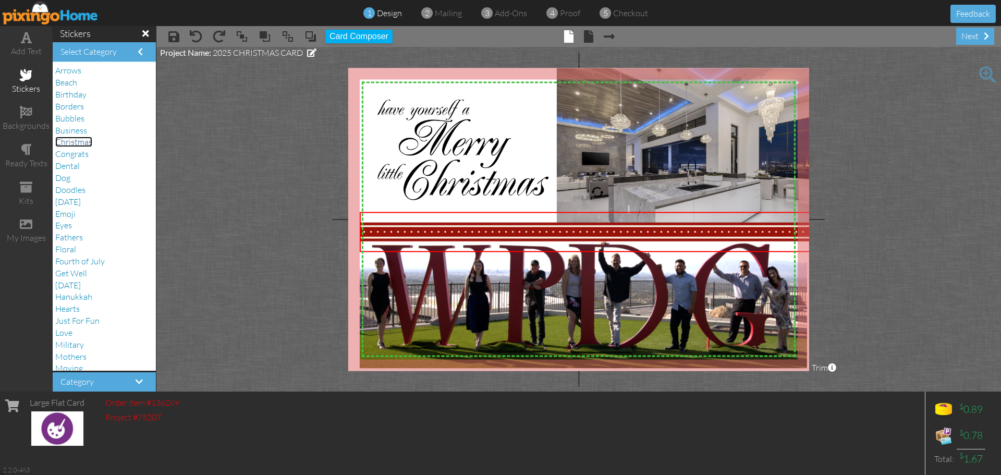
click at [80, 139] on span "Christmas" at bounding box center [73, 142] width 37 height 10
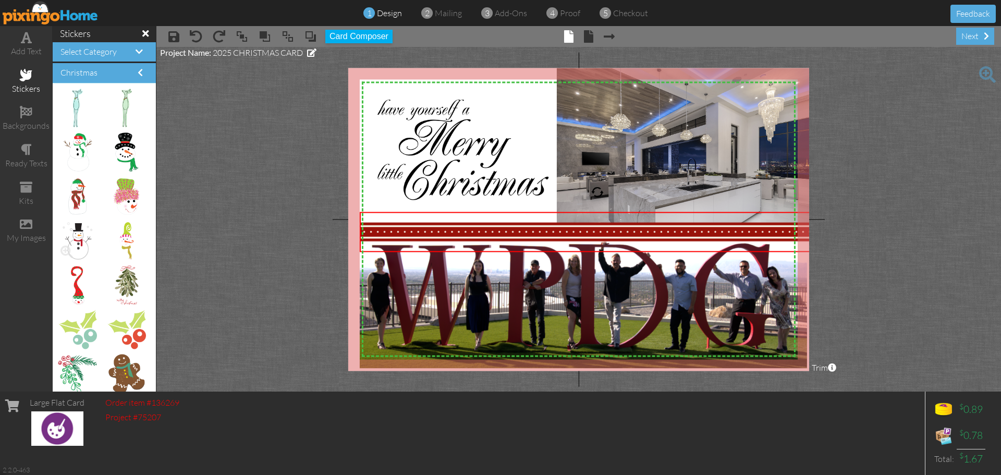
scroll to position [1721, 0]
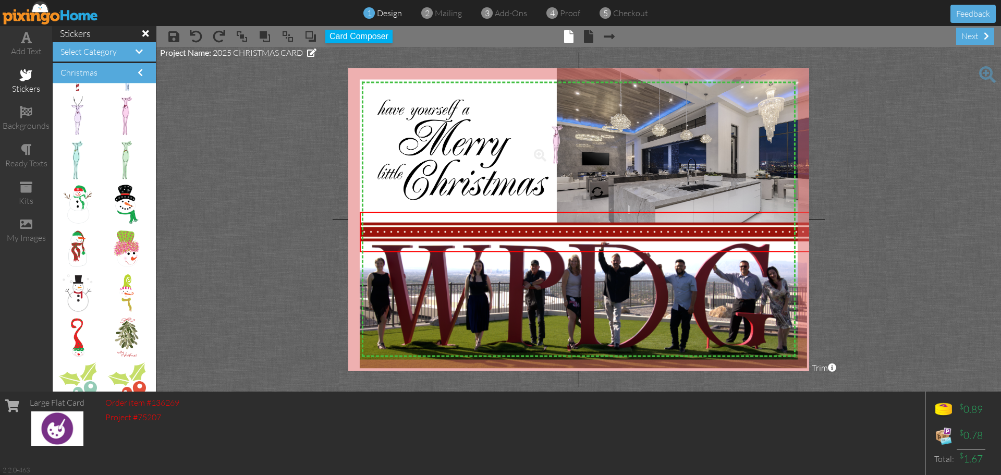
drag, startPoint x: 116, startPoint y: 112, endPoint x: 548, endPoint y: 140, distance: 433.3
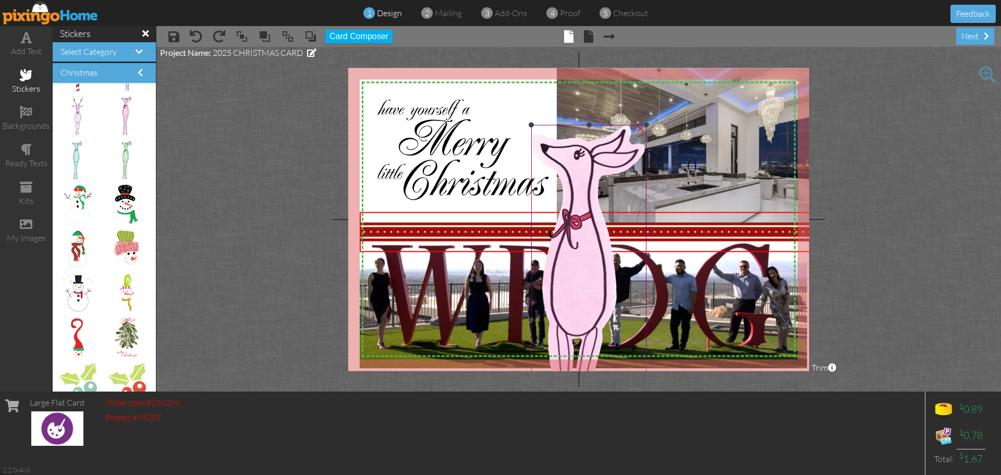
click at [595, 210] on img at bounding box center [588, 320] width 115 height 390
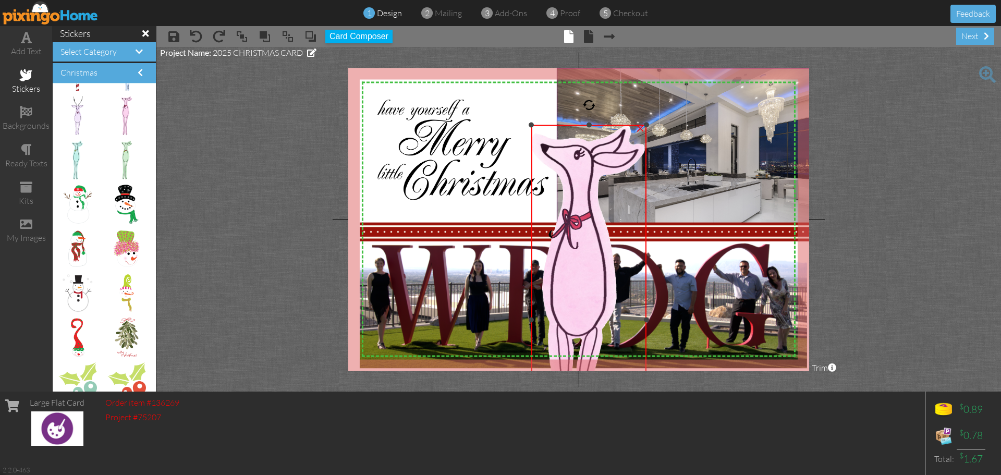
click at [640, 129] on div "×" at bounding box center [640, 127] width 17 height 17
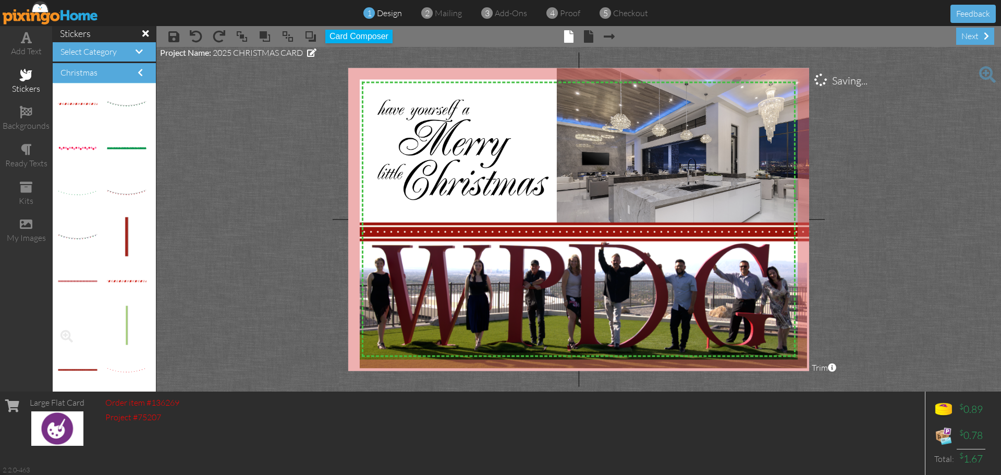
scroll to position [1, 0]
drag, startPoint x: 118, startPoint y: 235, endPoint x: 538, endPoint y: 156, distance: 427.7
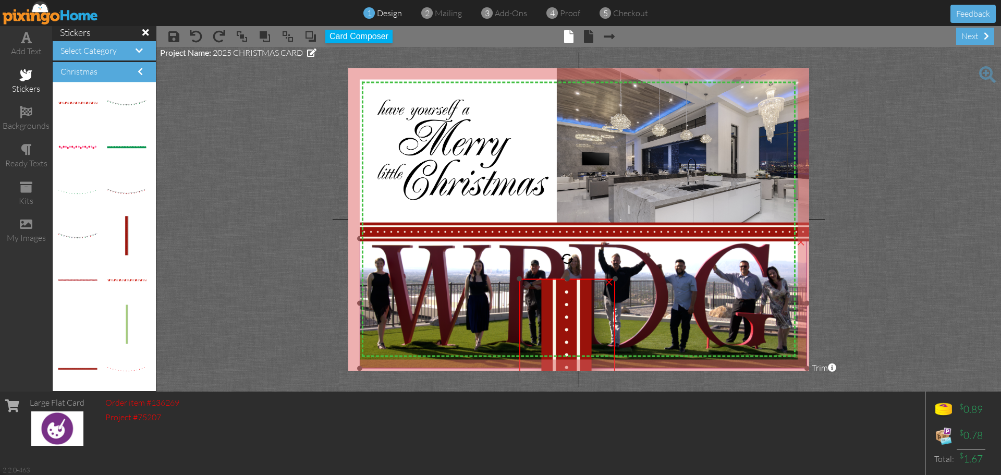
drag, startPoint x: 634, startPoint y: 136, endPoint x: 466, endPoint y: 284, distance: 224.3
click at [466, 284] on div "X X X X X X X X X X X X X X X X X X X X X X X X X X X X X X X X X X X X X X X X…" at bounding box center [578, 219] width 461 height 303
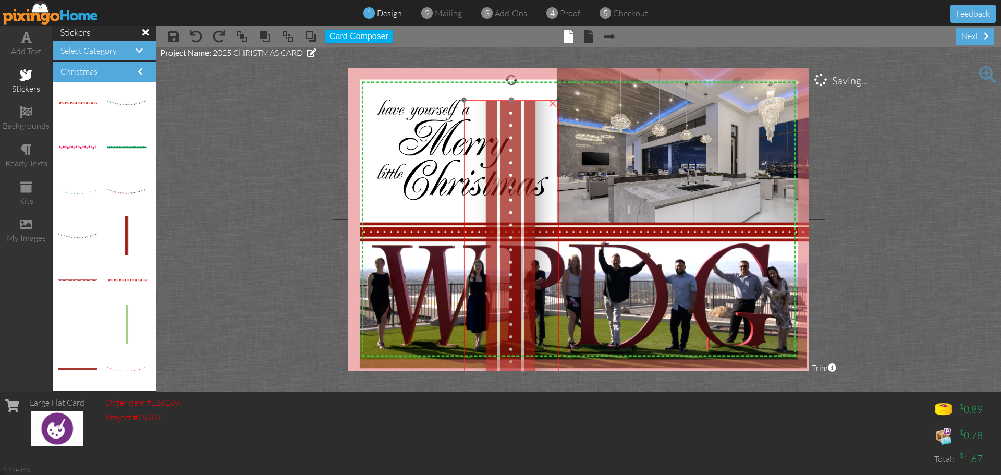
drag, startPoint x: 558, startPoint y: 318, endPoint x: 503, endPoint y: 131, distance: 194.2
click at [503, 131] on img at bounding box center [511, 449] width 95 height 699
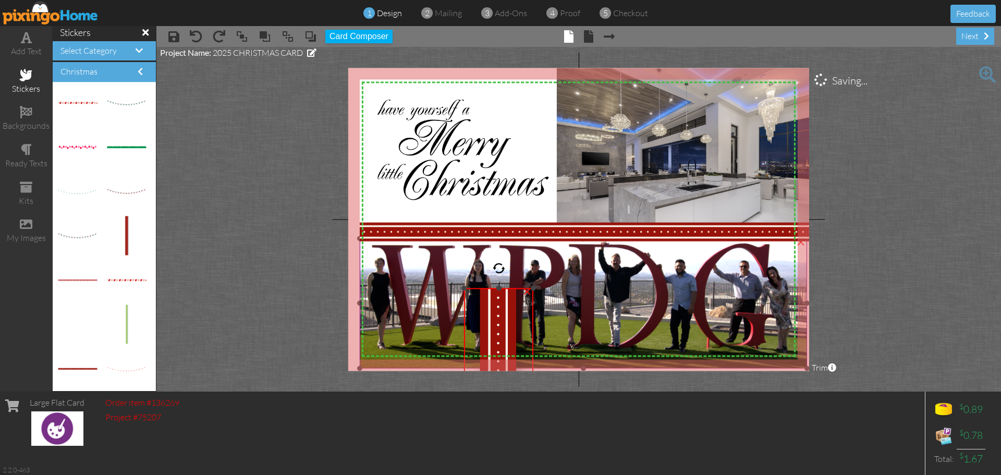
drag, startPoint x: 560, startPoint y: 98, endPoint x: 451, endPoint y: 286, distance: 218.0
click at [451, 286] on div "X X X X X X X X X X X X X X X X X X X X X X X X X X X X X X X X X X X X X X X X…" at bounding box center [578, 219] width 461 height 303
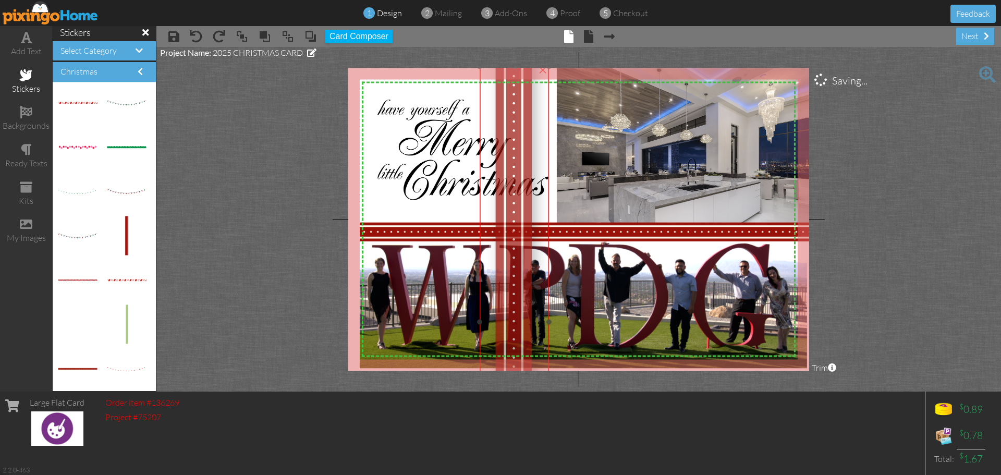
drag, startPoint x: 499, startPoint y: 316, endPoint x: 515, endPoint y: 96, distance: 220.1
click at [515, 96] on img at bounding box center [514, 322] width 69 height 510
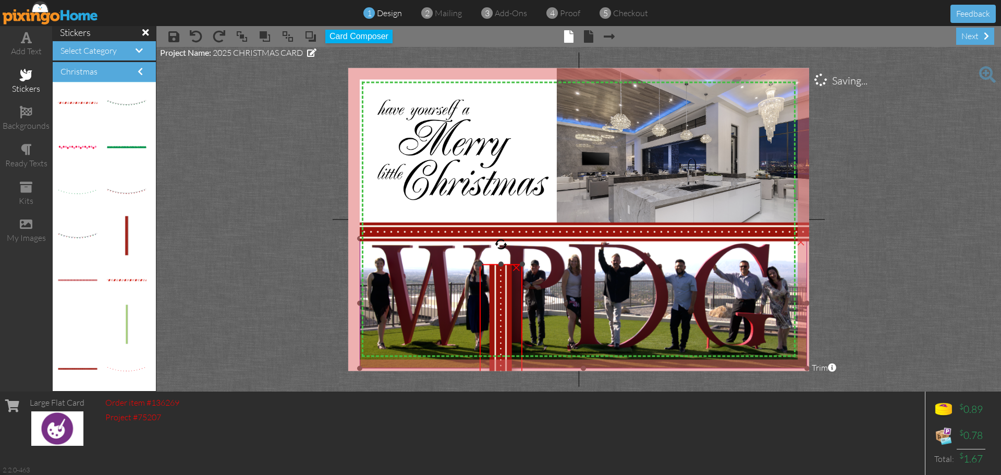
drag, startPoint x: 549, startPoint y: 68, endPoint x: 375, endPoint y: 268, distance: 264.6
click at [375, 268] on div "X X X X X X X X X X X X X X X X X X X X X X X X X X X X X X X X X X X X X X X X…" at bounding box center [578, 219] width 461 height 303
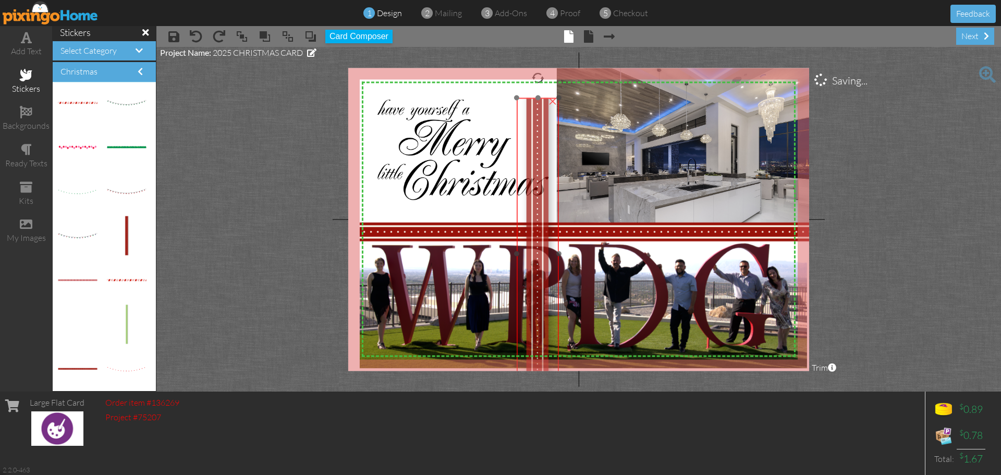
drag, startPoint x: 503, startPoint y: 322, endPoint x: 540, endPoint y: 151, distance: 175.0
click at [540, 151] on img at bounding box center [538, 253] width 42 height 311
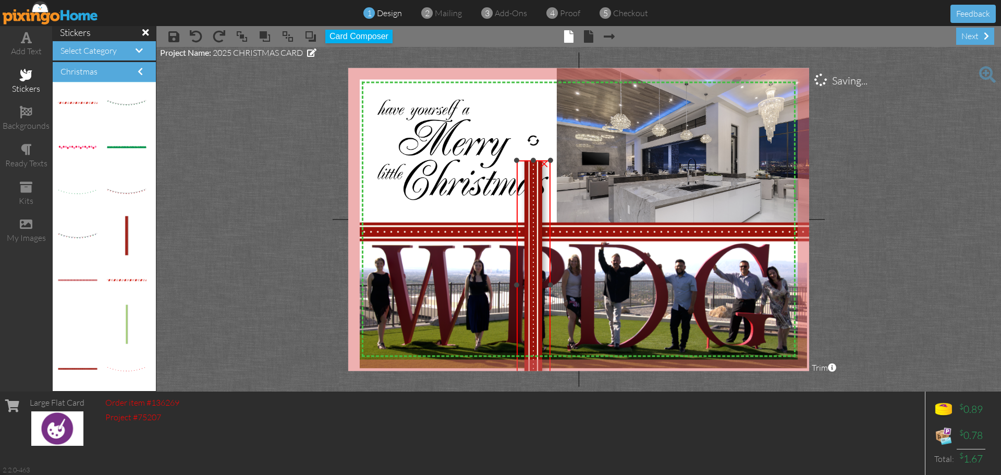
drag, startPoint x: 559, startPoint y: 99, endPoint x: 524, endPoint y: 161, distance: 71.9
click at [524, 161] on div "×" at bounding box center [534, 285] width 34 height 248
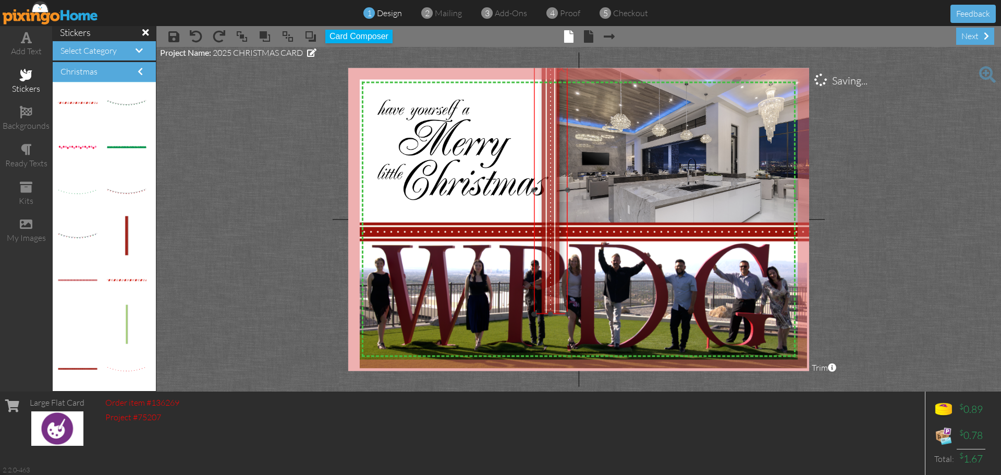
drag, startPoint x: 529, startPoint y: 306, endPoint x: 546, endPoint y: 211, distance: 96.5
click at [546, 211] on img at bounding box center [551, 190] width 34 height 248
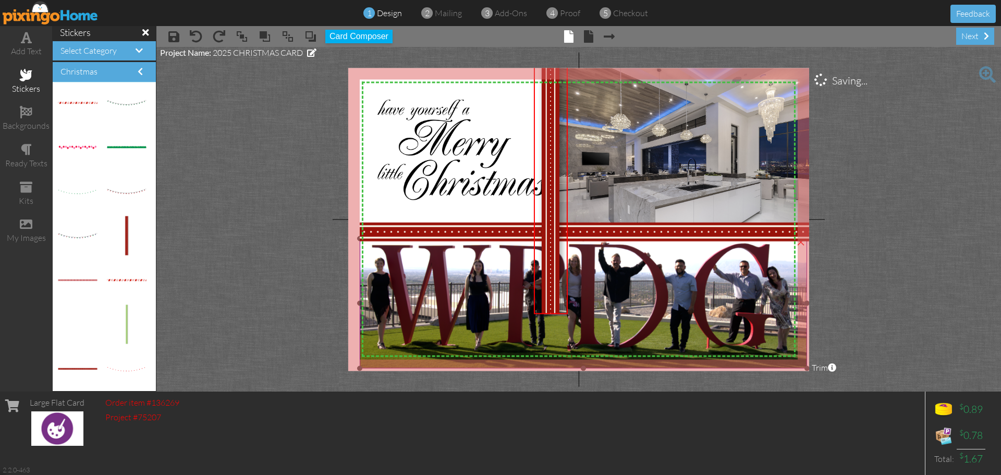
click at [463, 305] on img at bounding box center [574, 289] width 467 height 159
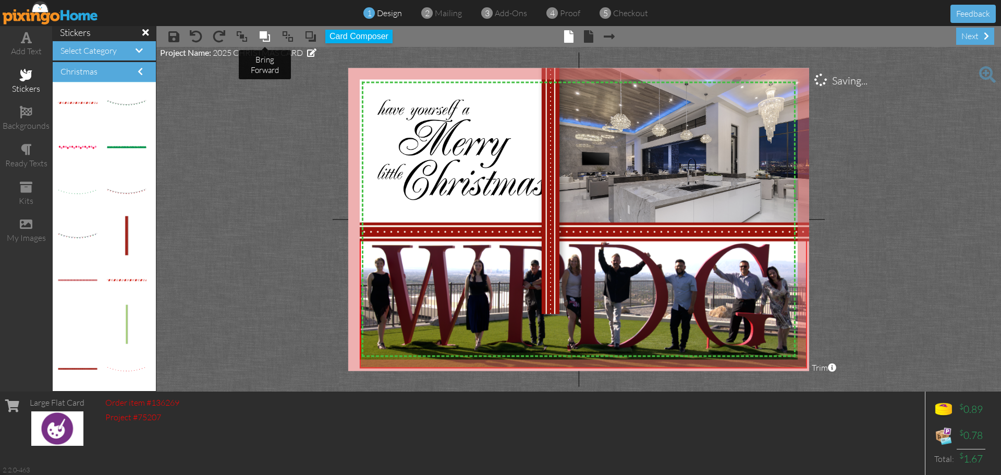
click at [262, 37] on span at bounding box center [265, 37] width 13 height 16
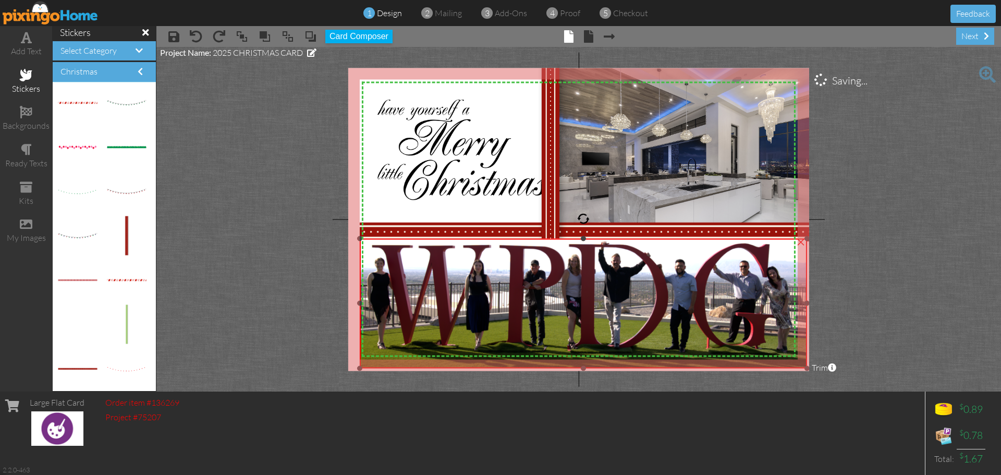
click at [507, 309] on img at bounding box center [574, 289] width 467 height 159
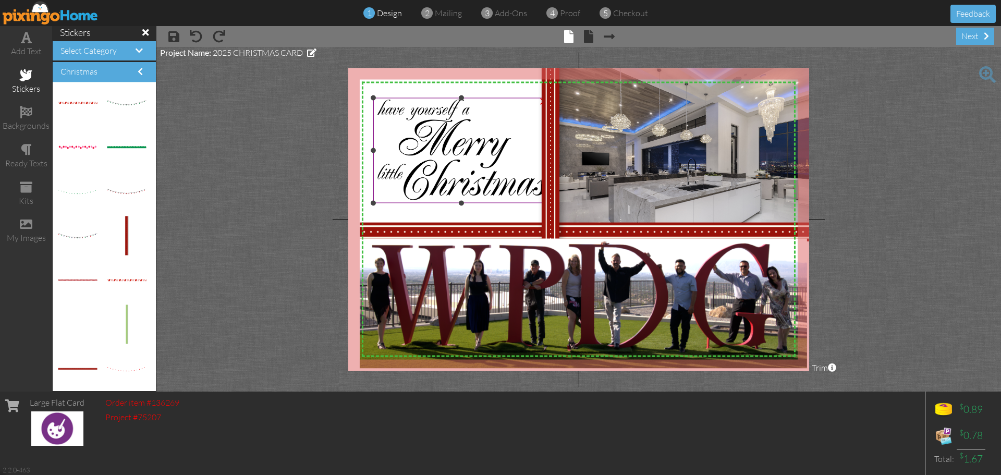
click at [459, 193] on img at bounding box center [461, 150] width 176 height 105
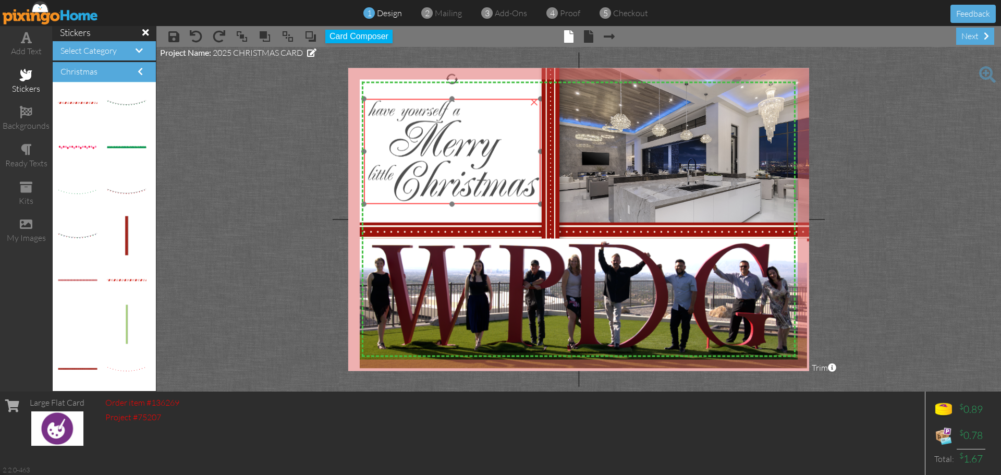
drag, startPoint x: 443, startPoint y: 157, endPoint x: 434, endPoint y: 158, distance: 9.4
click at [434, 158] on img at bounding box center [452, 151] width 176 height 105
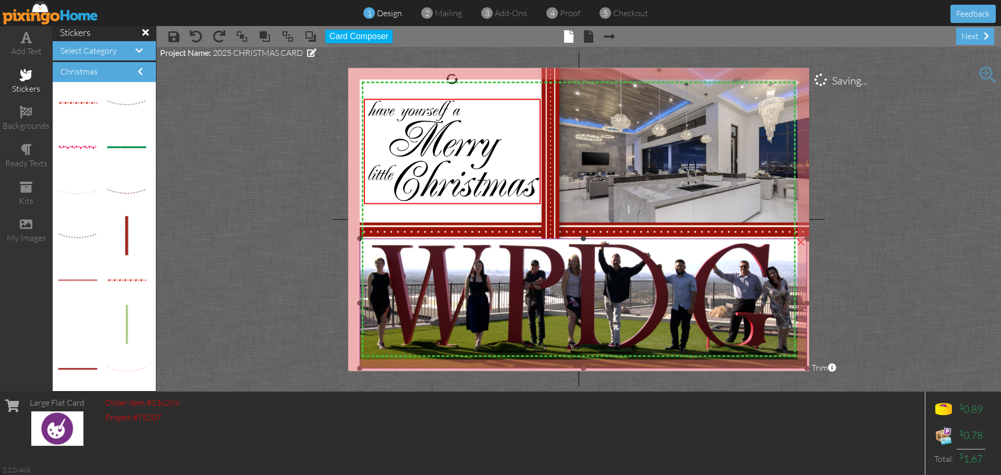
click at [478, 313] on img at bounding box center [574, 289] width 467 height 159
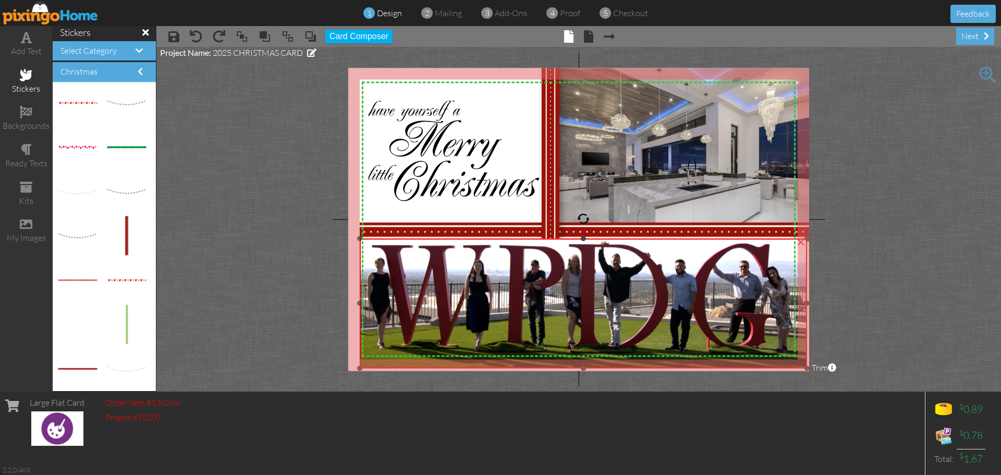
drag, startPoint x: 806, startPoint y: 303, endPoint x: 813, endPoint y: 302, distance: 6.3
click at [813, 302] on project-studio-wrapper "X X X X X X X X X X X X X X X X X X X X X X X X X X X X X X X X X X X X X X X X…" at bounding box center [578, 219] width 845 height 345
drag, startPoint x: 808, startPoint y: 300, endPoint x: 816, endPoint y: 301, distance: 7.8
click at [816, 301] on project-studio-wrapper "X X X X X X X X X X X X X X X X X X X X X X X X X X X X X X X X X X X X X X X X…" at bounding box center [578, 219] width 845 height 345
click at [692, 293] on img at bounding box center [574, 289] width 467 height 159
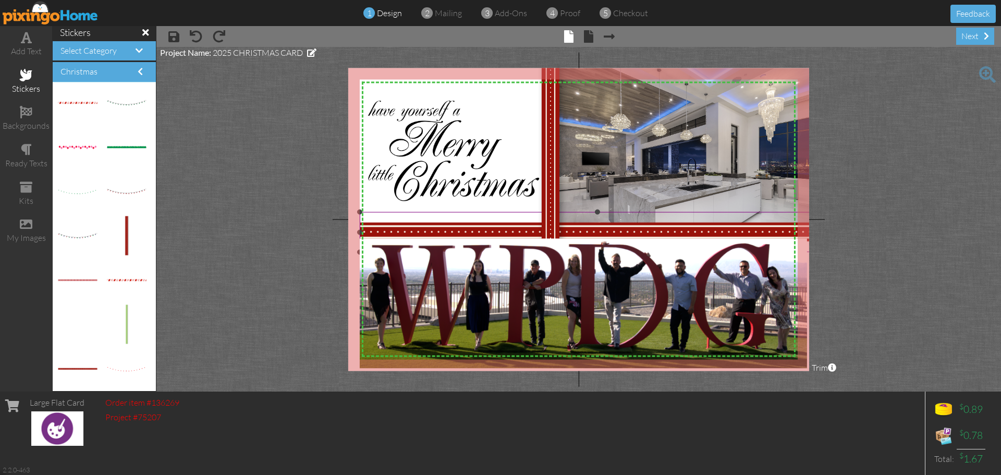
click at [612, 233] on img at bounding box center [598, 232] width 476 height 40
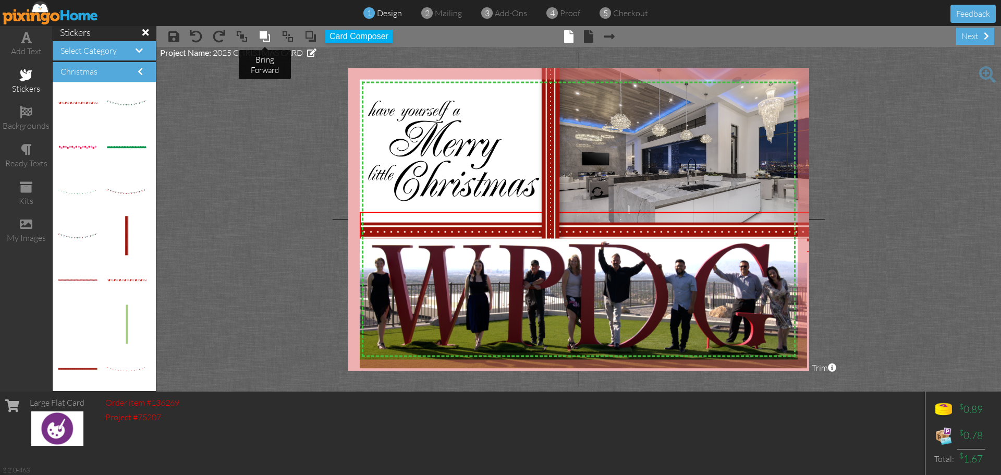
click at [259, 34] on span at bounding box center [265, 37] width 13 height 16
click at [169, 37] on span at bounding box center [173, 36] width 11 height 13
click at [586, 36] on span at bounding box center [588, 36] width 9 height 13
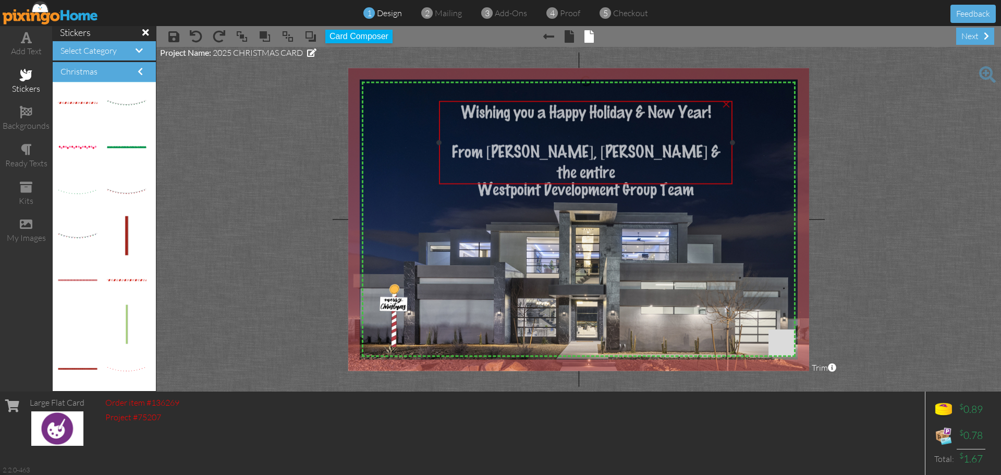
drag, startPoint x: 574, startPoint y: 140, endPoint x: 574, endPoint y: 122, distance: 18.8
click at [574, 122] on span "Wishing you a Happy Holiday & New Year!" at bounding box center [586, 112] width 250 height 17
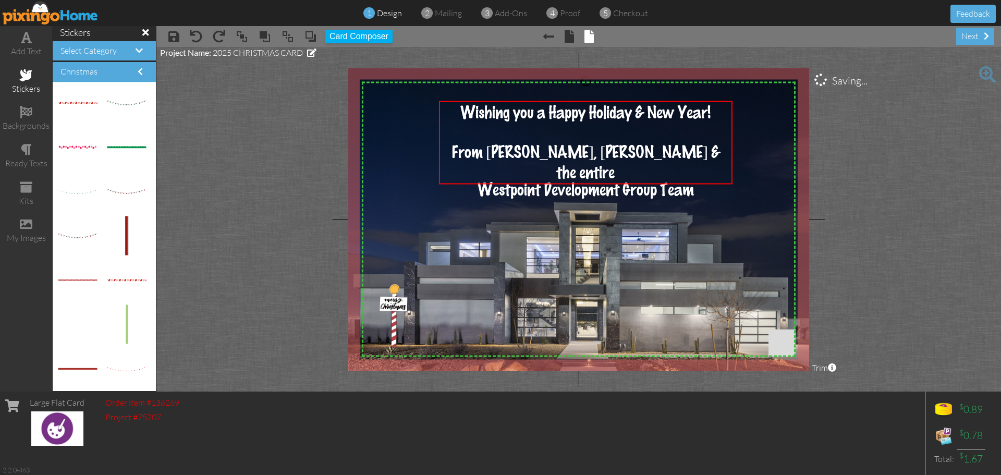
click at [750, 227] on img at bounding box center [574, 246] width 548 height 369
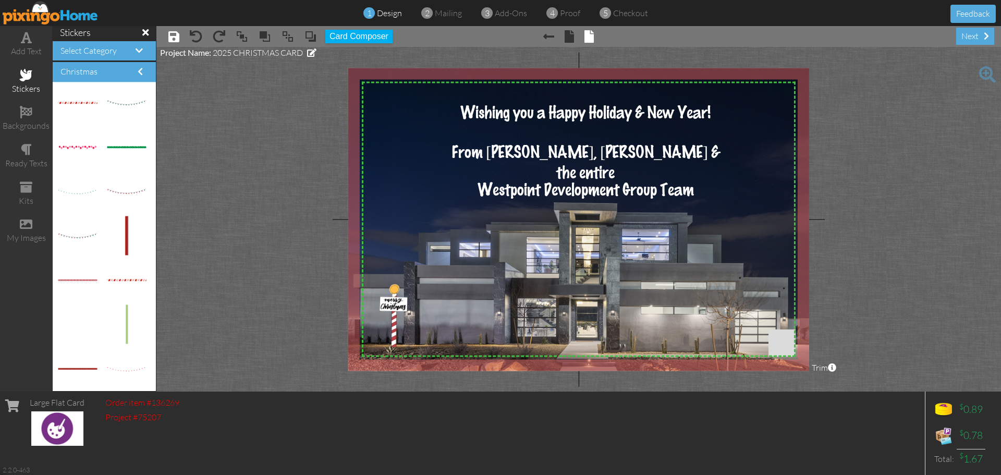
click at [172, 39] on span at bounding box center [173, 36] width 11 height 13
click at [567, 17] on span "proof" at bounding box center [570, 13] width 20 height 10
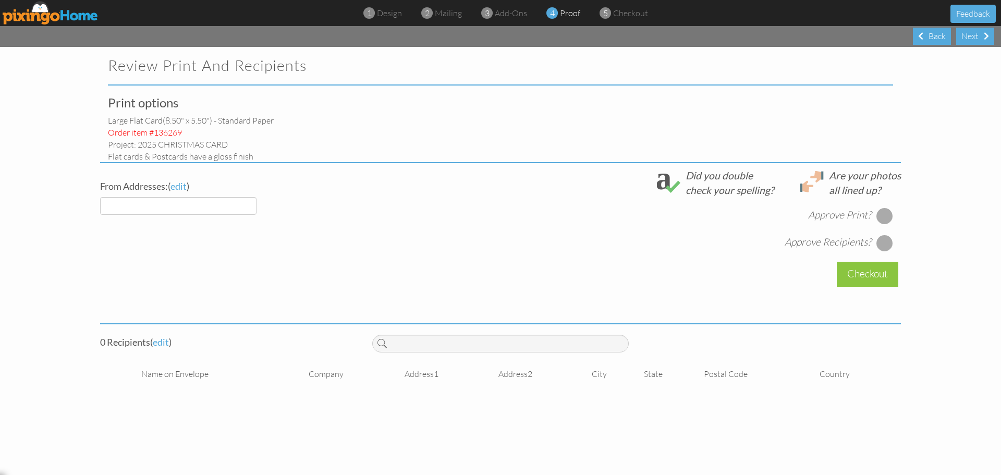
select select "object:1969"
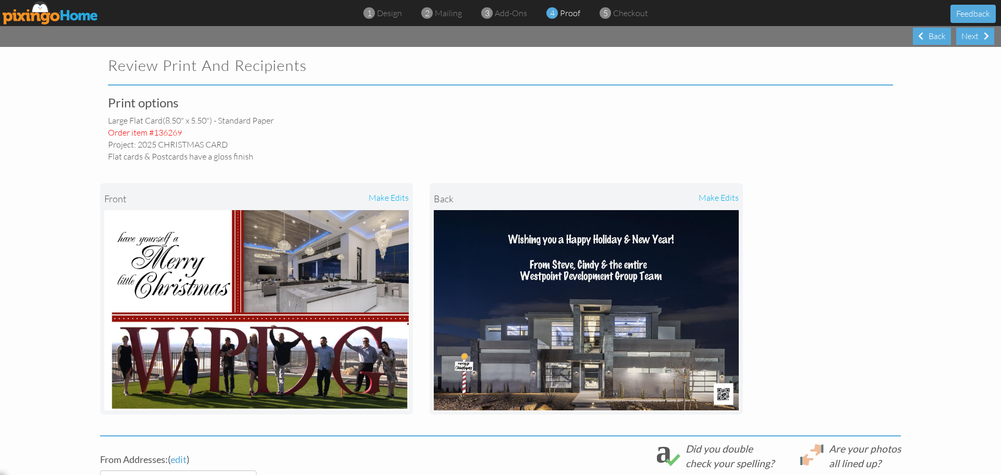
click at [363, 119] on div "Print options large flat card (8.50" x 5.50") - Standard paper Order item #1362…" at bounding box center [233, 129] width 267 height 67
click at [382, 16] on span "design" at bounding box center [389, 13] width 25 height 10
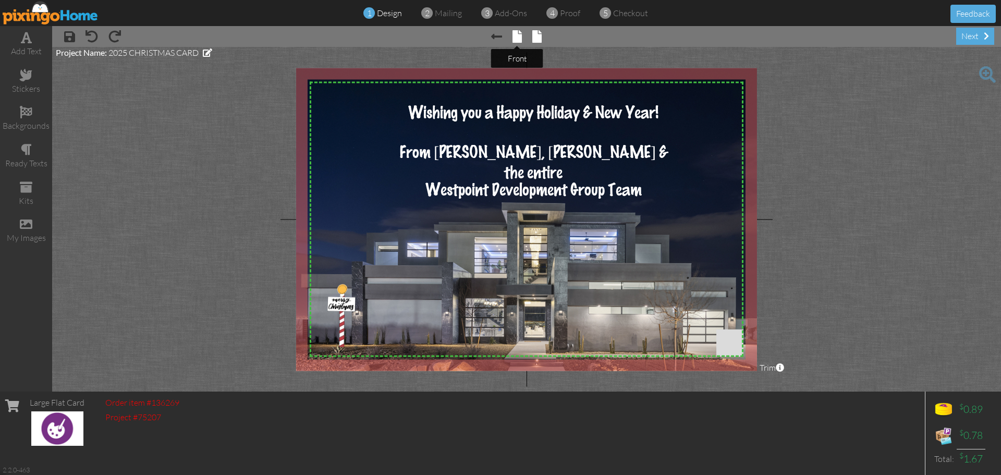
click at [517, 38] on span at bounding box center [517, 36] width 9 height 13
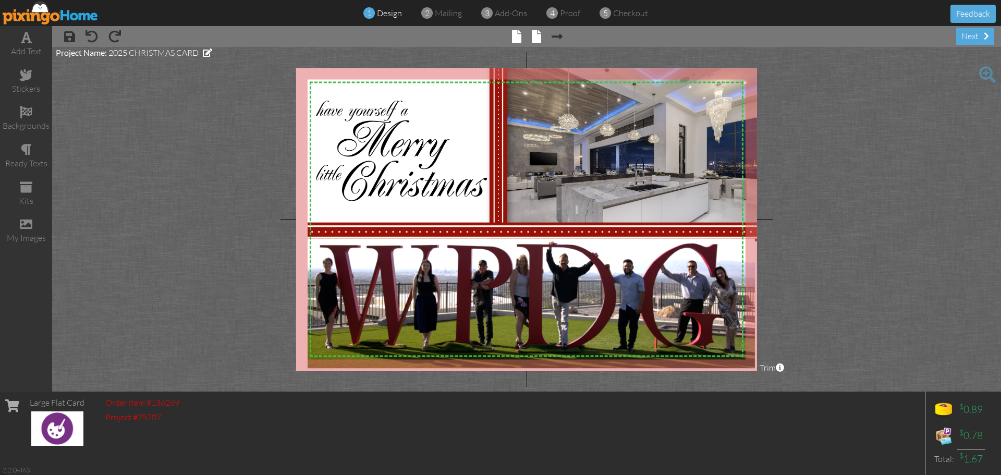
click at [537, 40] on span at bounding box center [536, 36] width 9 height 13
